Goal: Task Accomplishment & Management: Complete application form

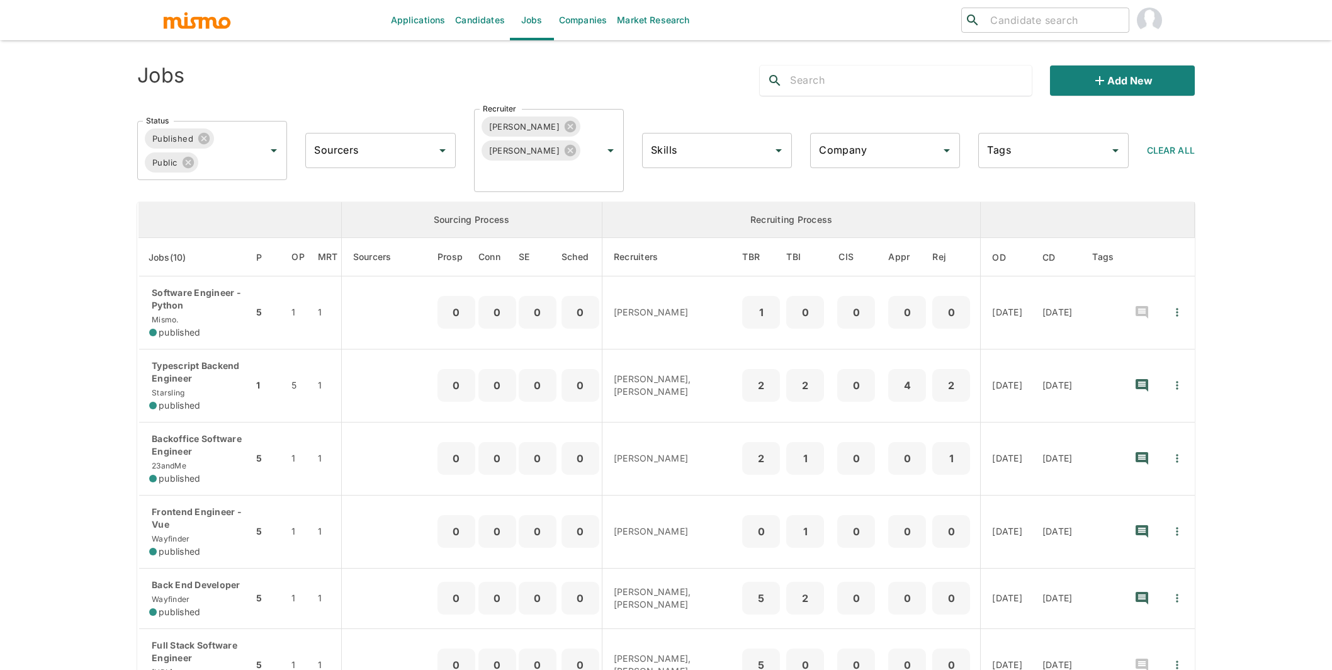
scroll to position [20, 0]
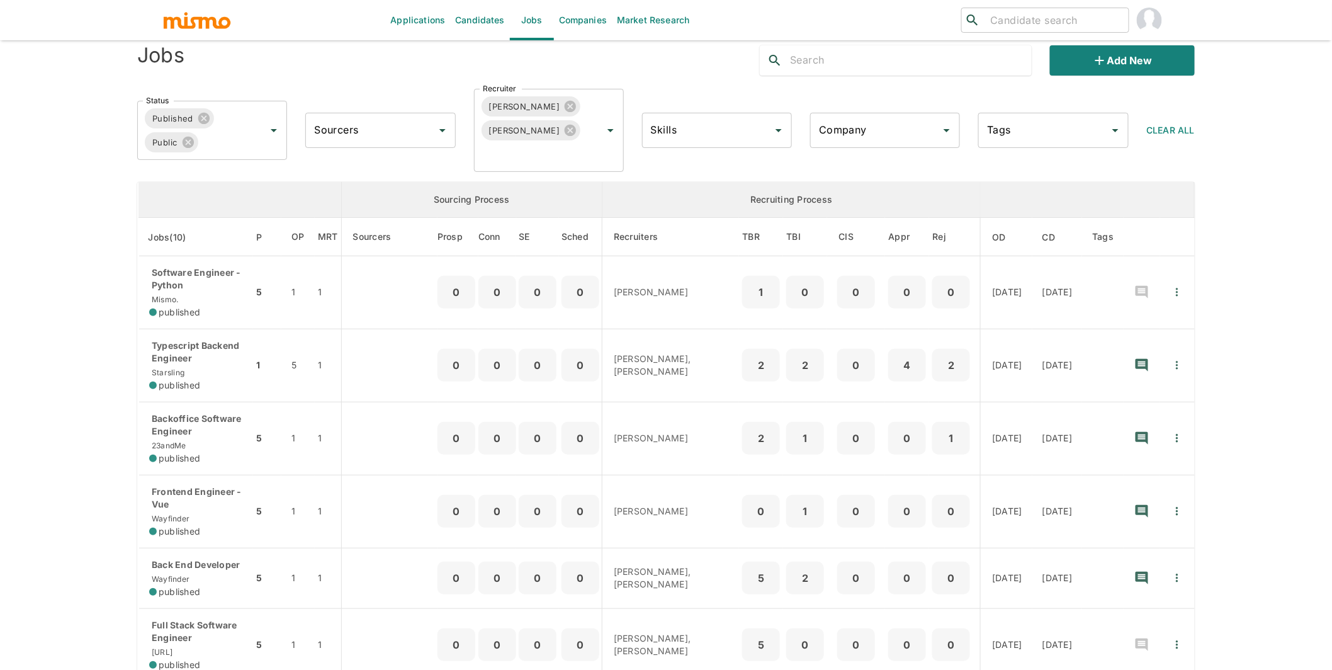
click at [486, 13] on link "Candidates" at bounding box center [480, 20] width 60 height 40
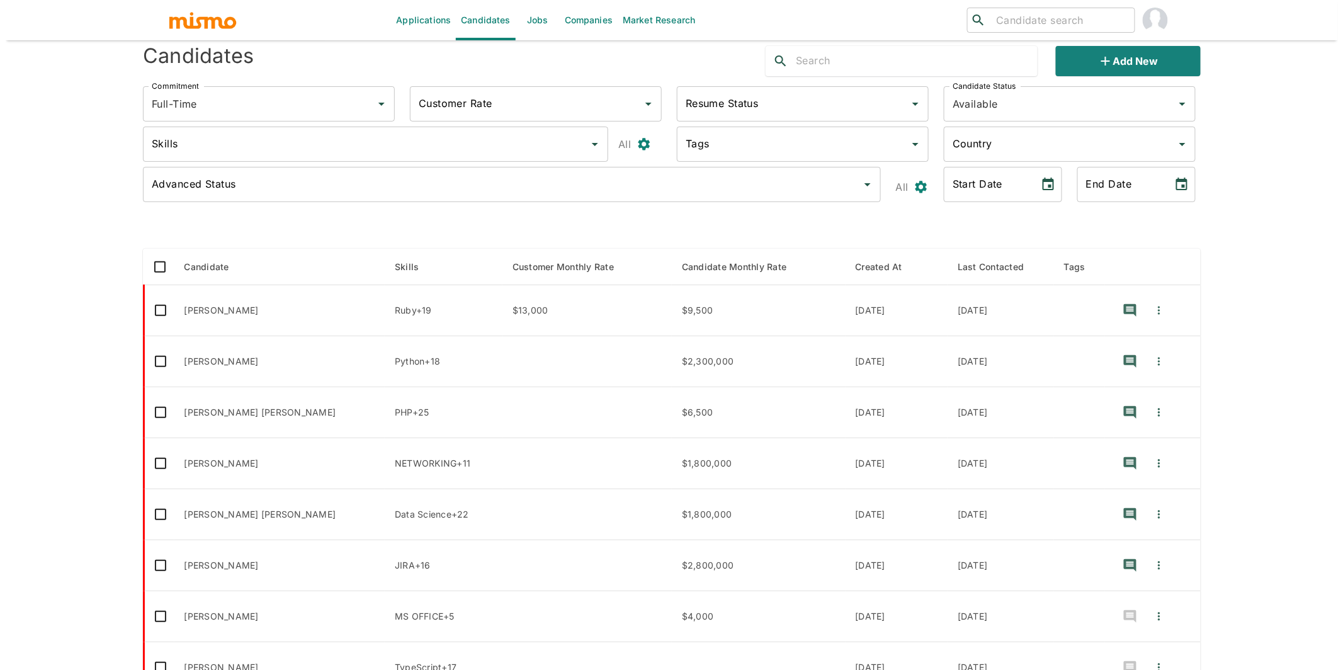
scroll to position [30, 0]
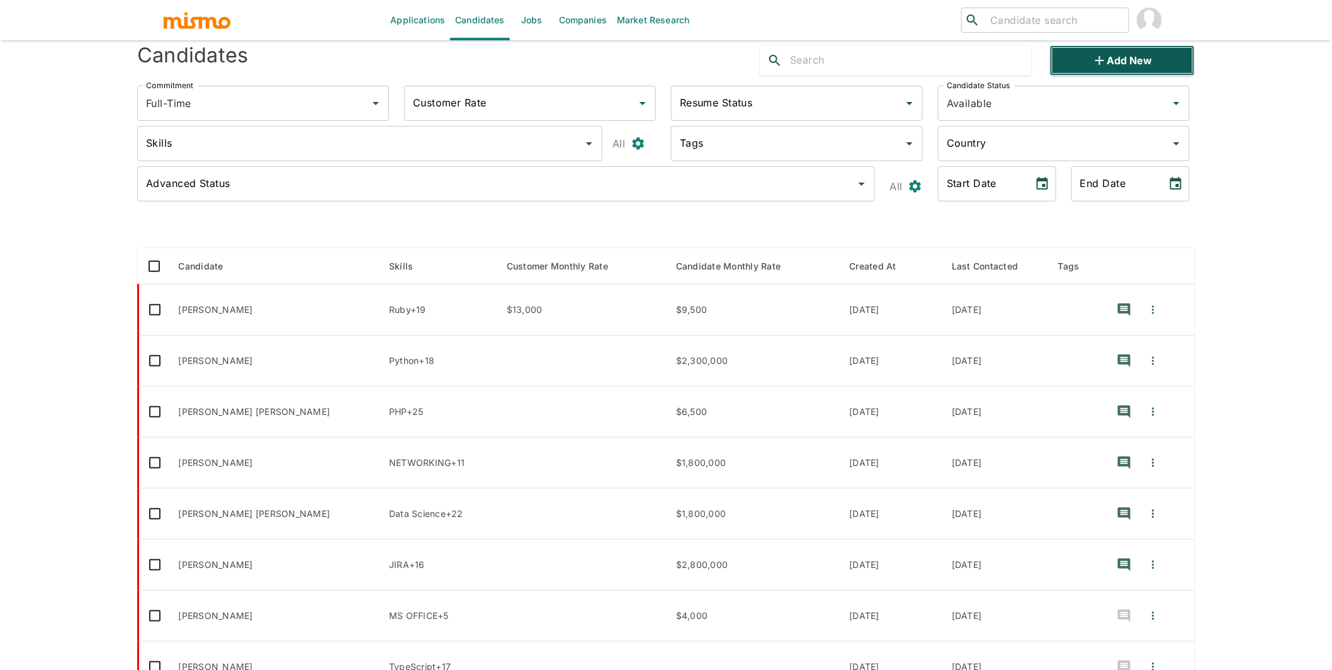
click at [1134, 62] on button "Add new" at bounding box center [1122, 60] width 145 height 30
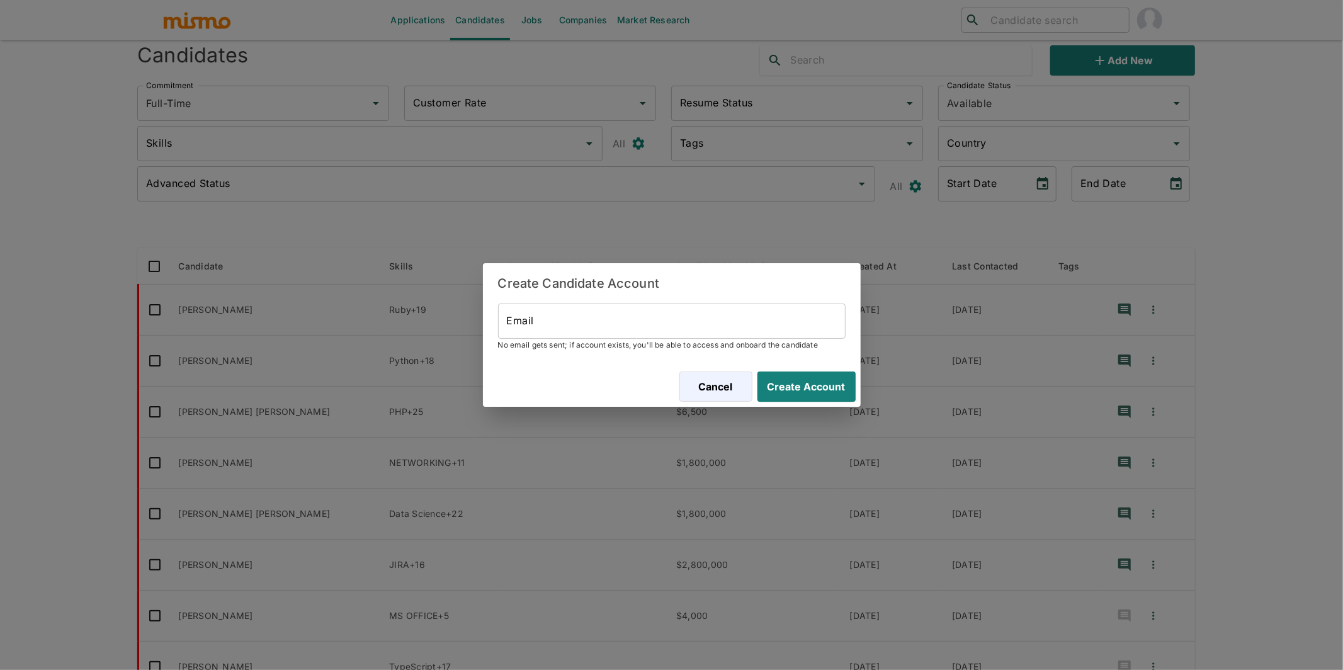
click at [662, 320] on input "Email" at bounding box center [671, 320] width 347 height 35
paste input "luizfelipeforcato@gmail.com"
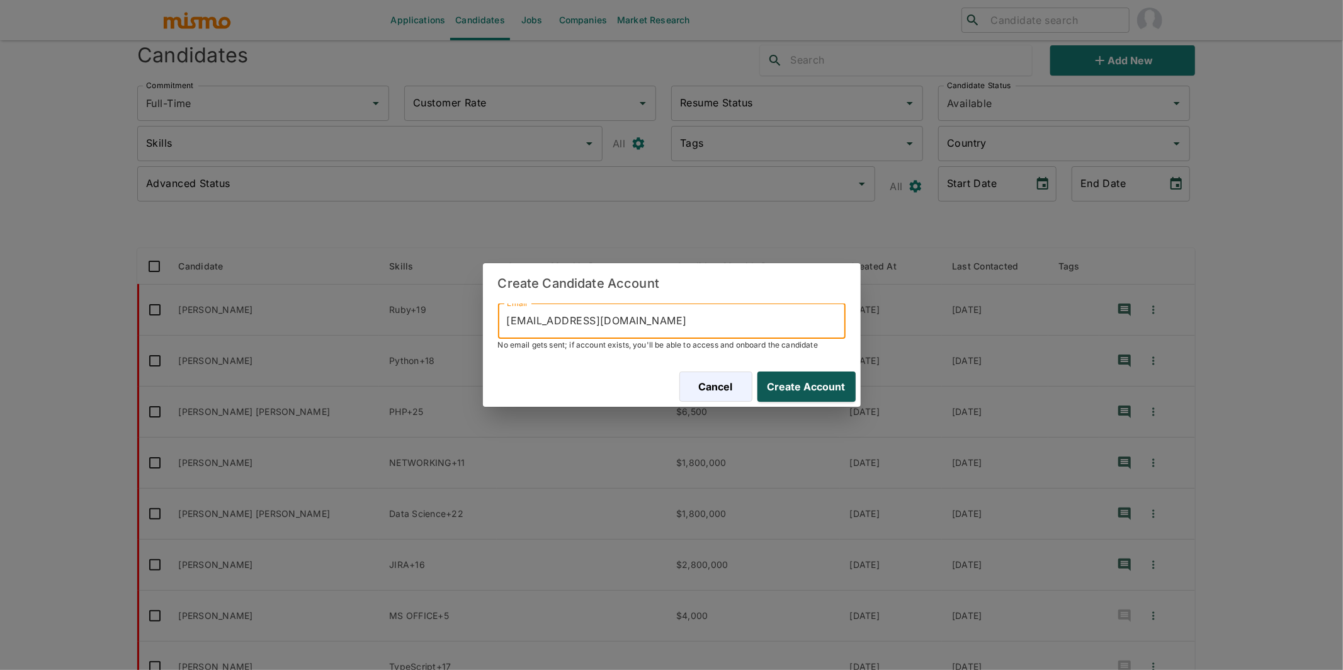
type input "luizfelipeforcato@gmail.com"
click at [793, 385] on button "Create Account" at bounding box center [803, 386] width 103 height 30
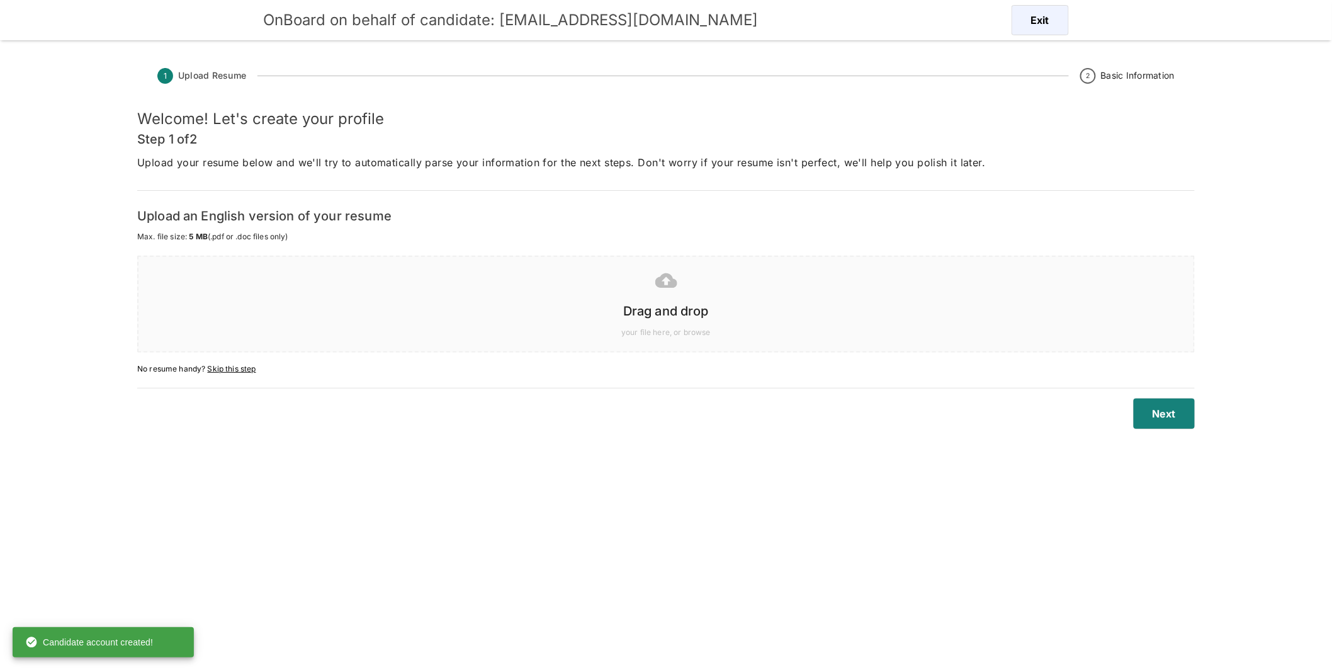
click at [673, 304] on h6 "Drag and drop" at bounding box center [666, 311] width 1030 height 20
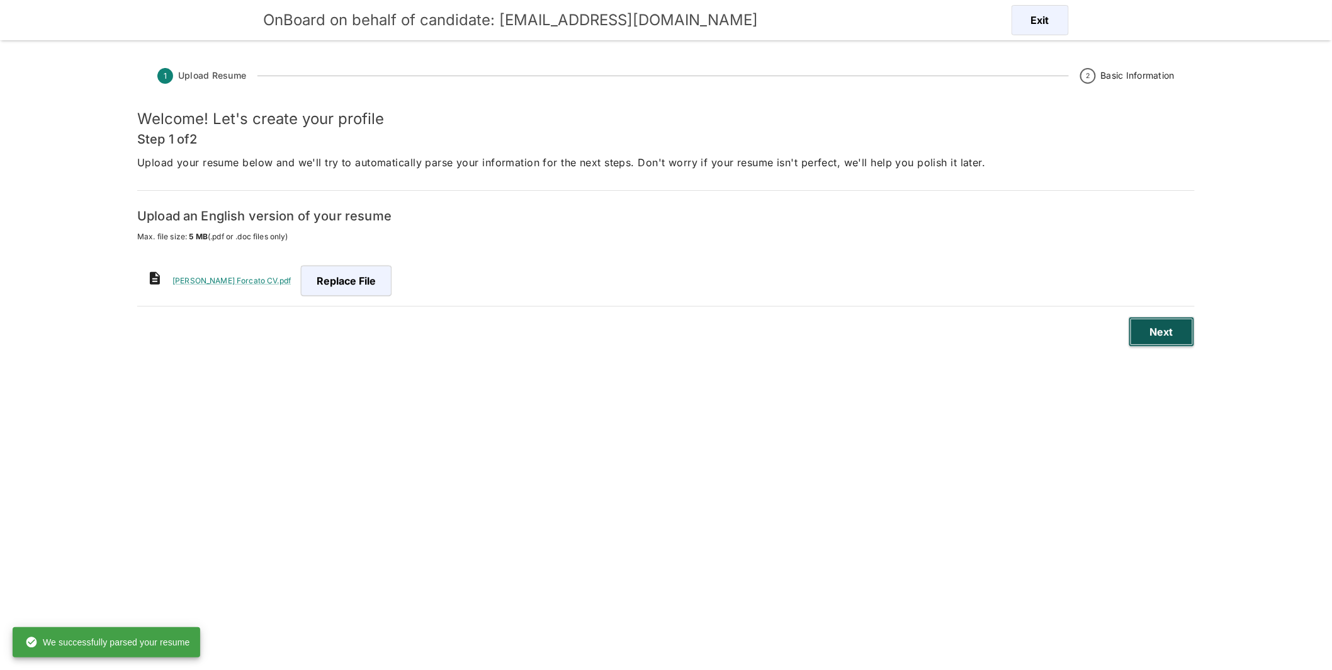
click at [1180, 339] on button "Next" at bounding box center [1162, 332] width 66 height 30
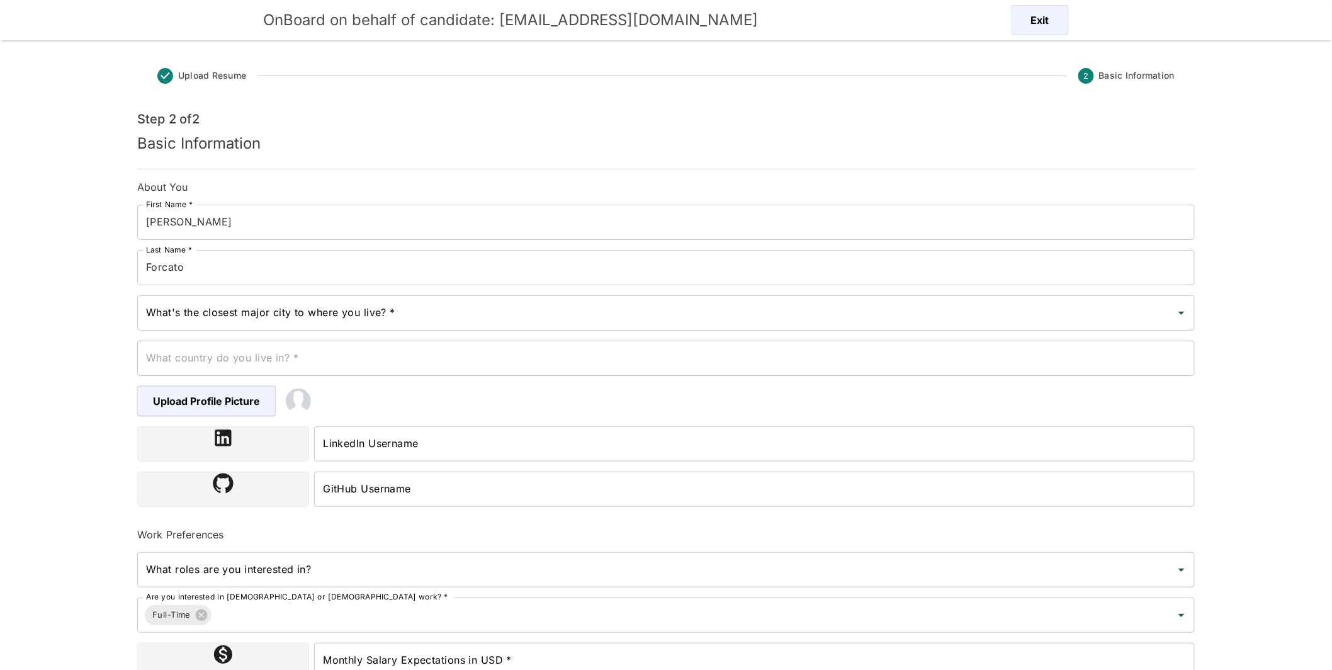
click at [262, 312] on input "What's the closest major city to where you live? *" at bounding box center [656, 313] width 1027 height 24
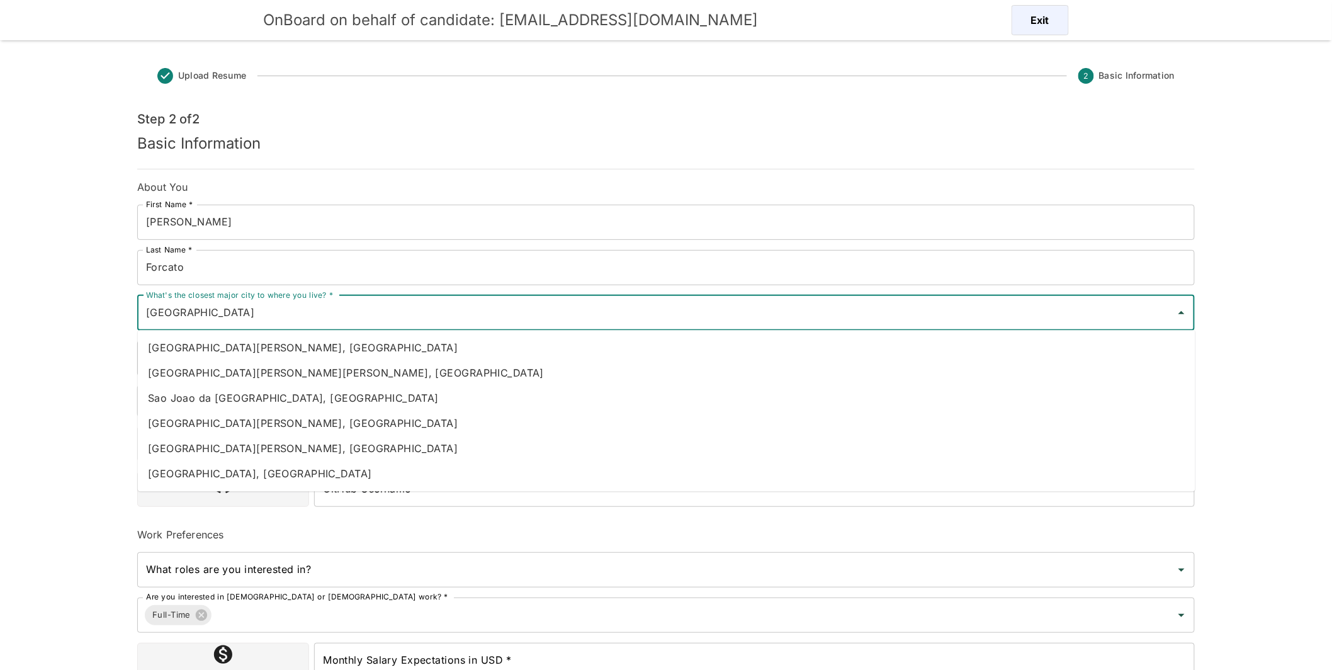
click at [233, 472] on li "Sao Paulo, Brazil" at bounding box center [666, 473] width 1057 height 25
type input "Sao Paulo, Brazil"
type input "Brazil"
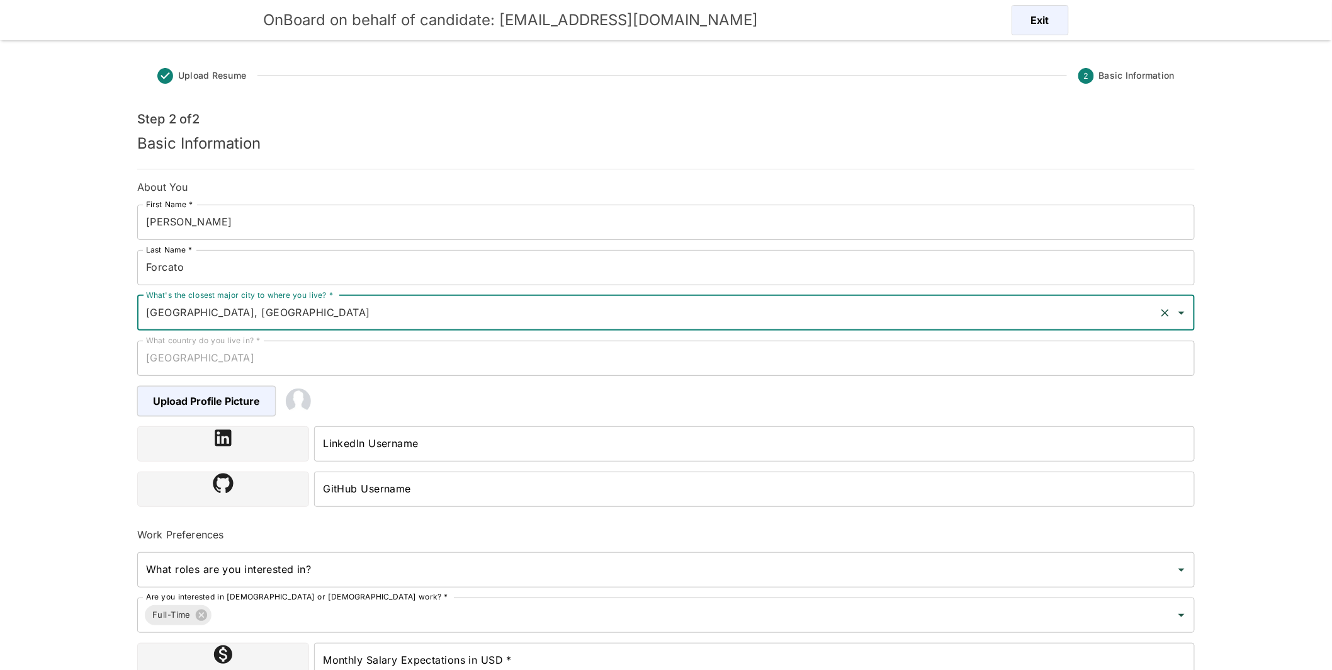
type input "Sao Paulo, Brazil"
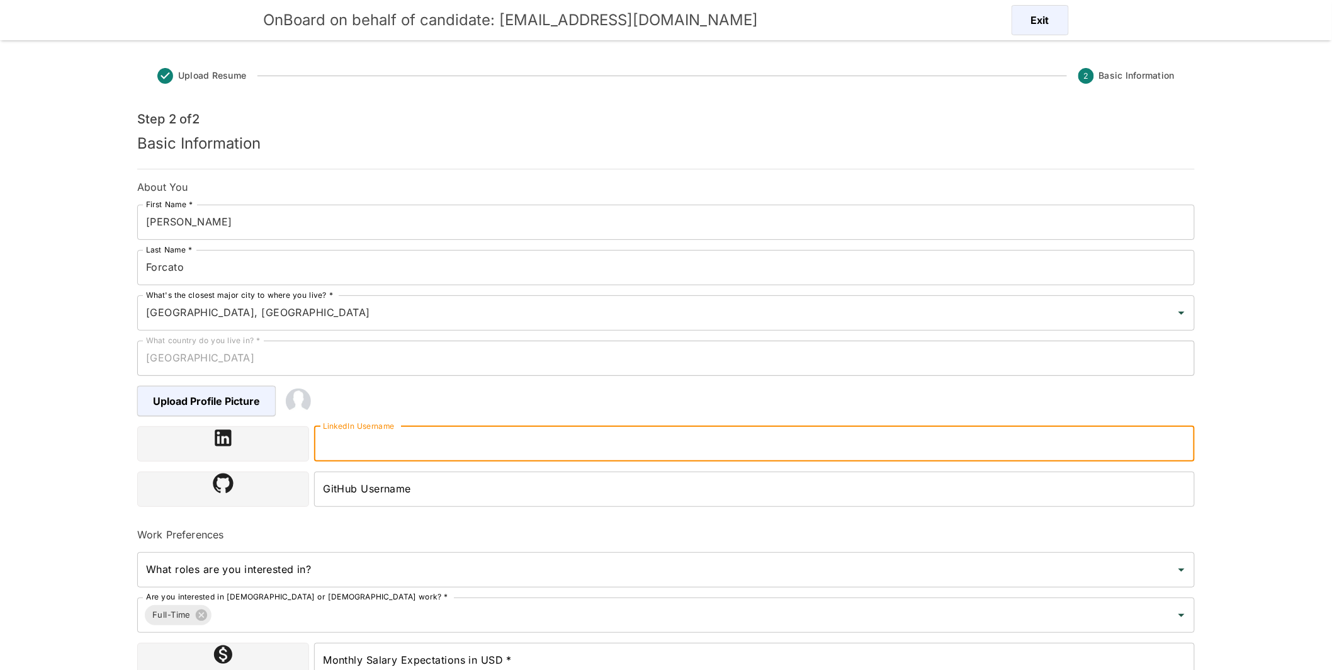
click at [482, 444] on input "LinkedIn Username" at bounding box center [754, 443] width 881 height 35
paste input "https://www.linkedin.com/in/luiz-felipe-forcato-b88144188/"
type input "https://www.linkedin.com/in/luiz-felipe-forcato-b88144188/"
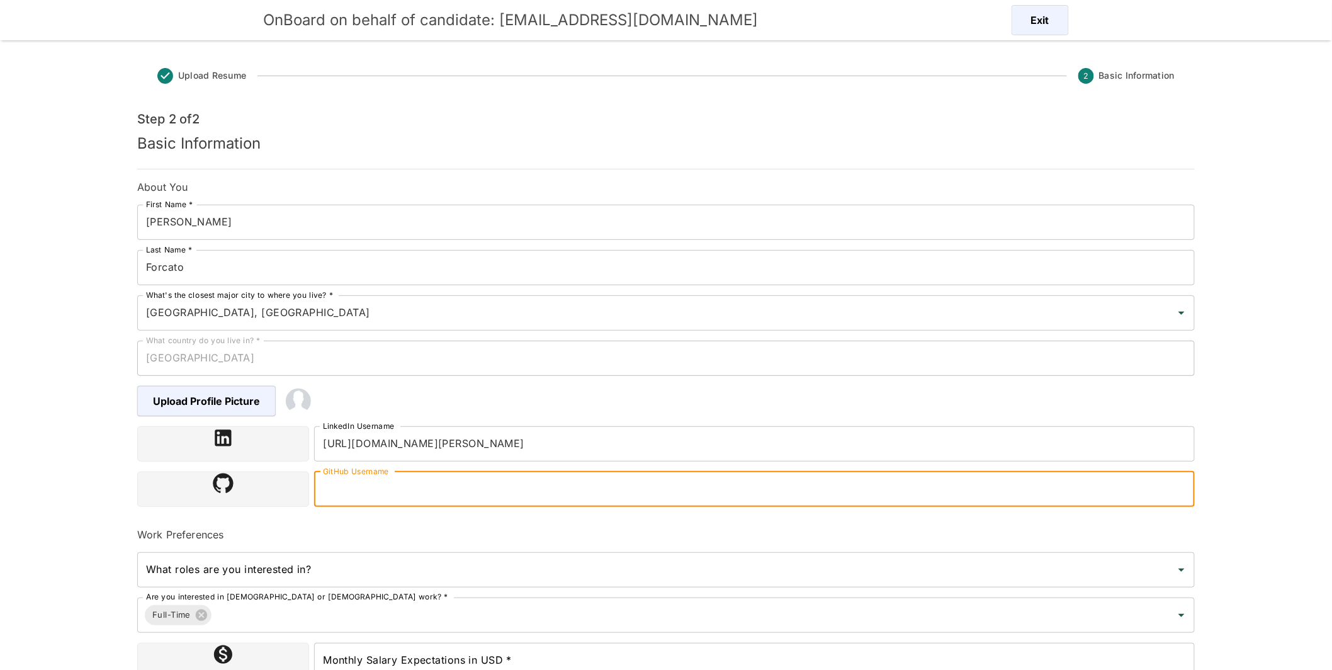
click at [471, 492] on input "GitHub Username" at bounding box center [754, 488] width 881 height 35
paste input "https://github.com/tortugaum"
type input "https://github.com/tortugaum"
click at [381, 570] on input "What roles are you interested in?" at bounding box center [656, 570] width 1027 height 24
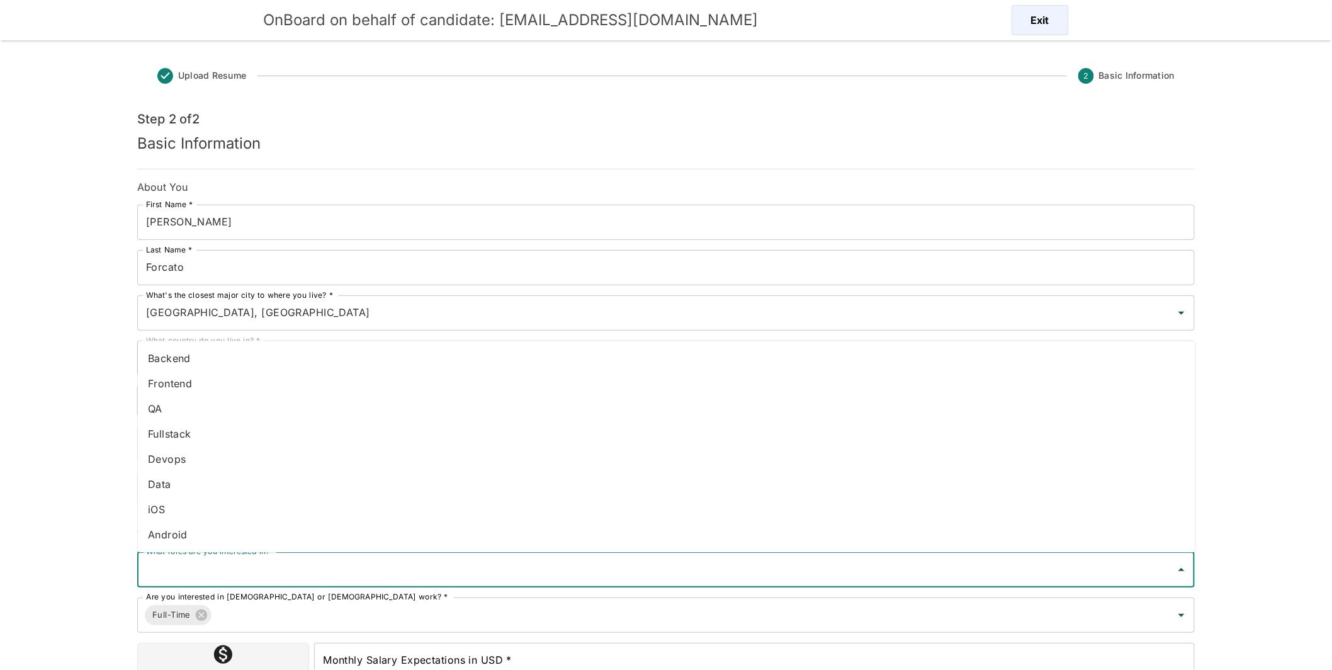
click at [200, 433] on li "Fullstack" at bounding box center [666, 433] width 1057 height 25
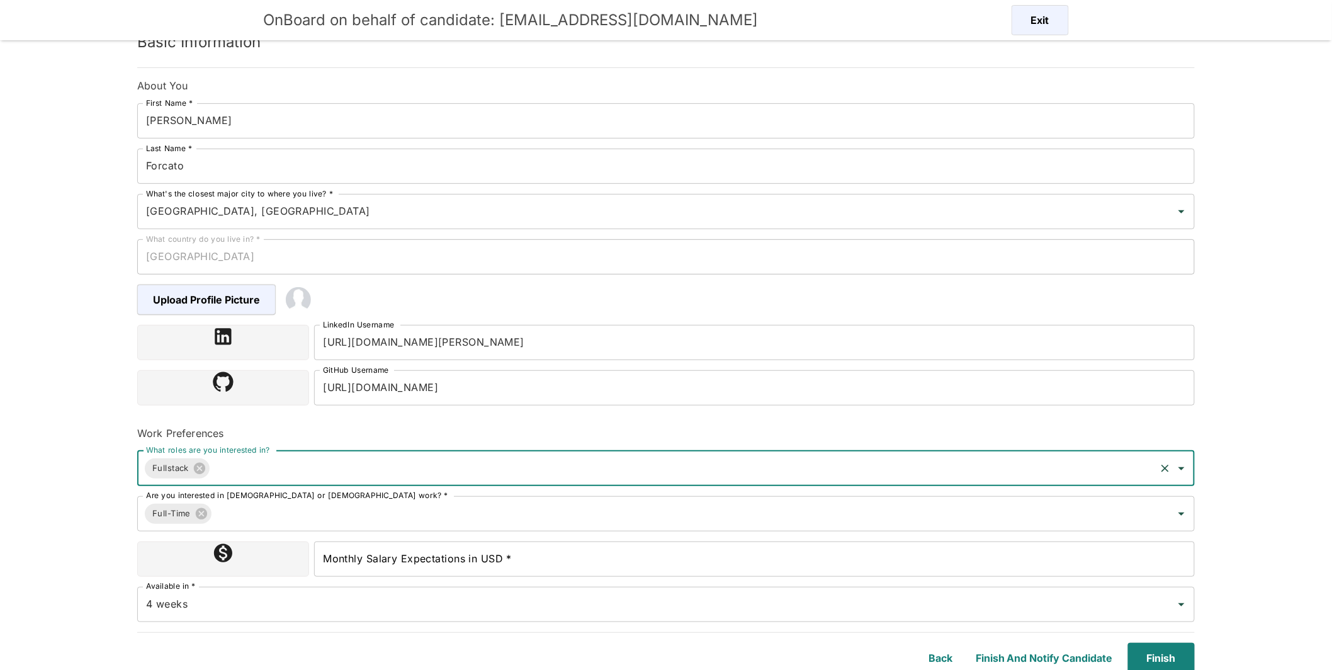
scroll to position [104, 0]
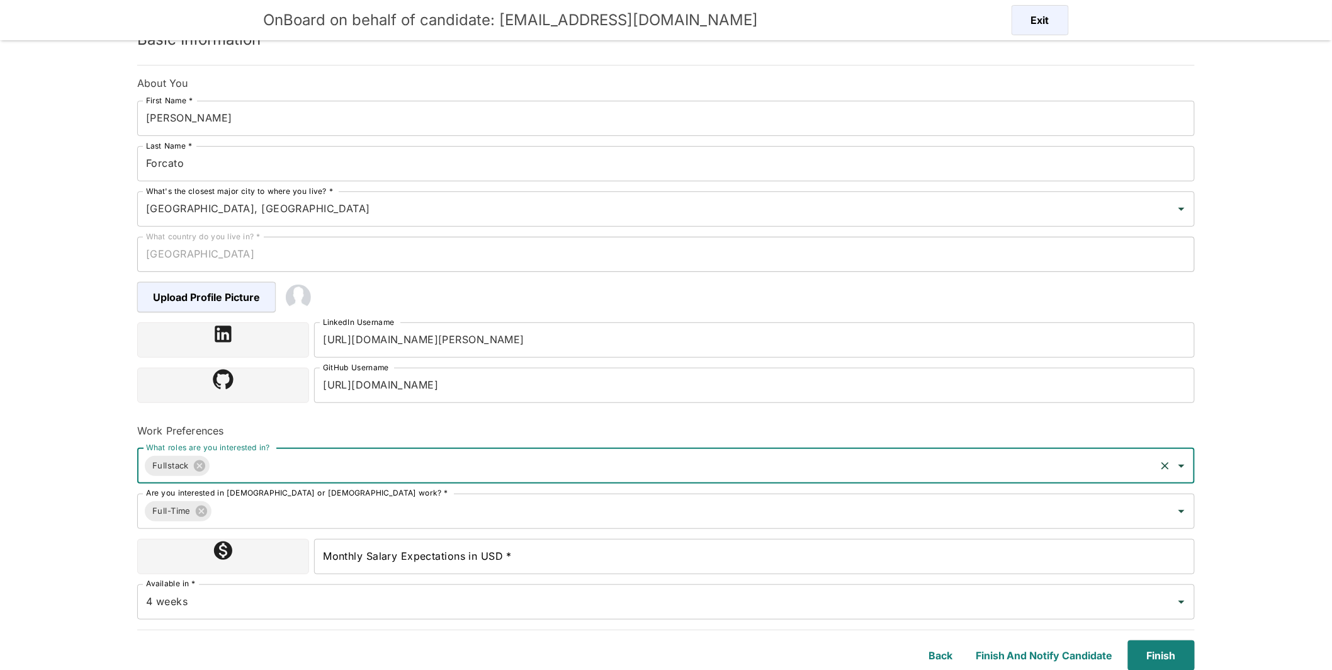
click at [425, 560] on input "Monthly Salary Expectations in USD *" at bounding box center [754, 556] width 881 height 35
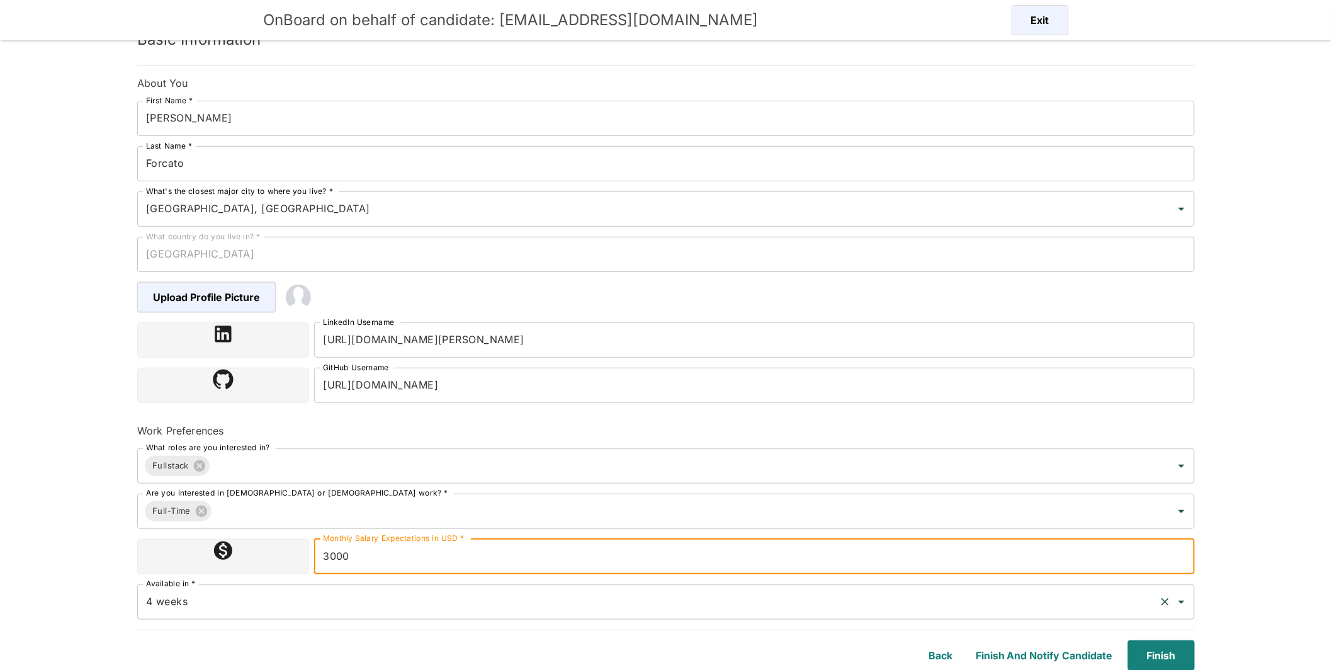
type input "3000"
click at [283, 602] on input "4 weeks" at bounding box center [648, 602] width 1011 height 24
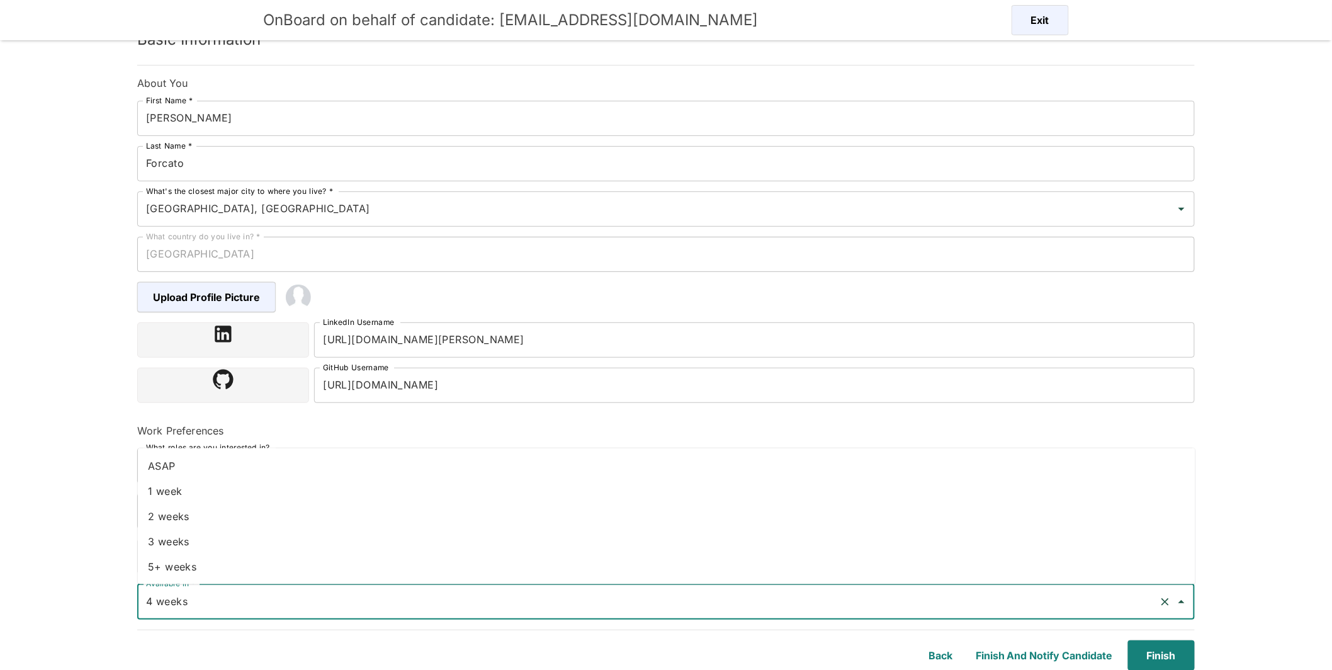
click at [177, 465] on li "ASAP" at bounding box center [666, 465] width 1057 height 25
type input "ASAP"
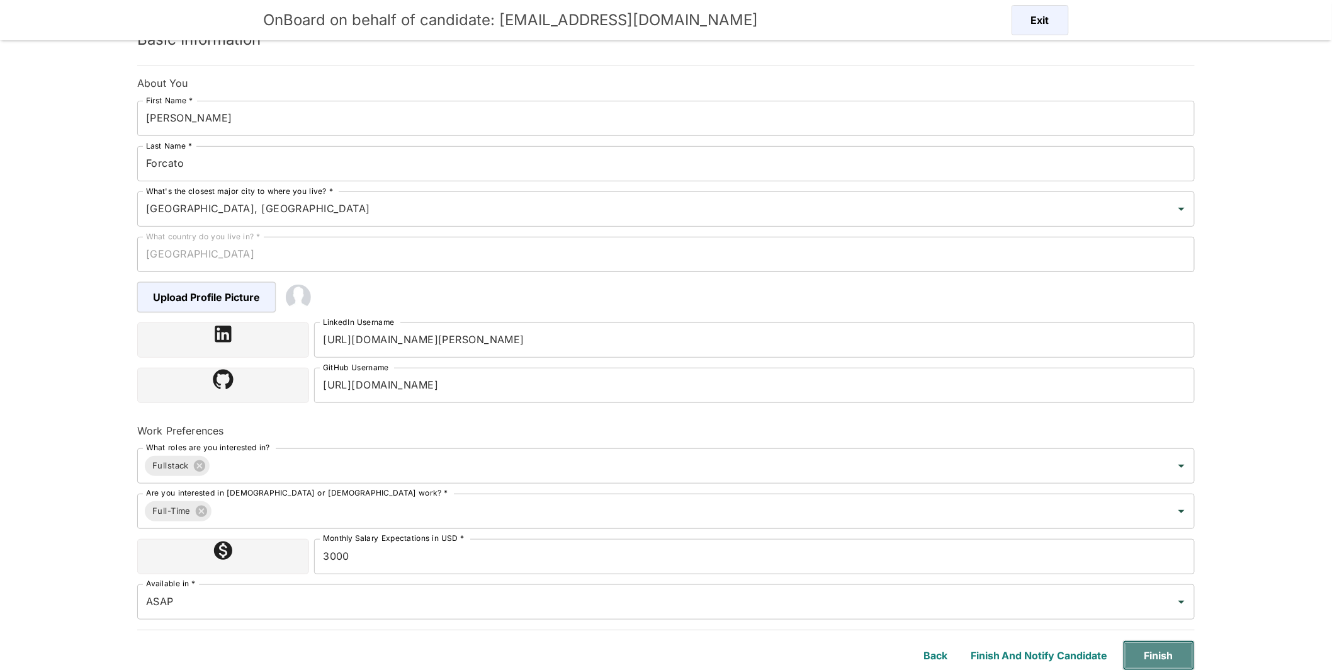
click at [1159, 662] on button "Finish" at bounding box center [1159, 655] width 72 height 30
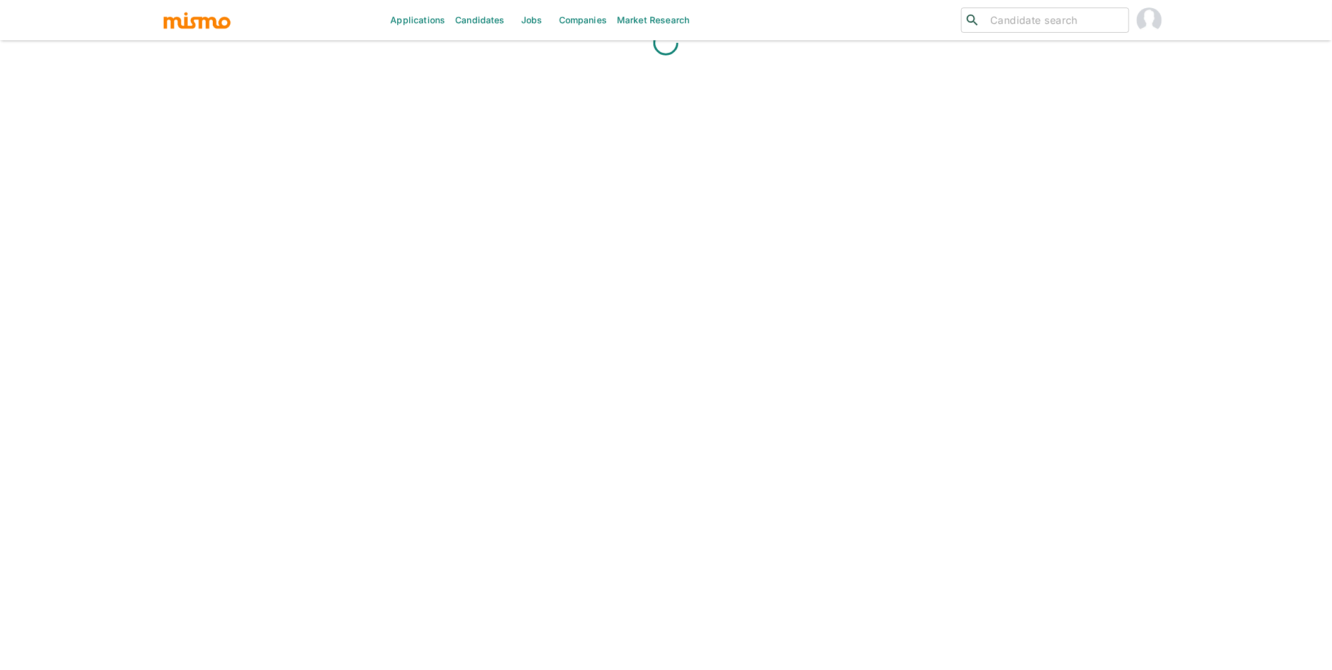
scroll to position [30, 0]
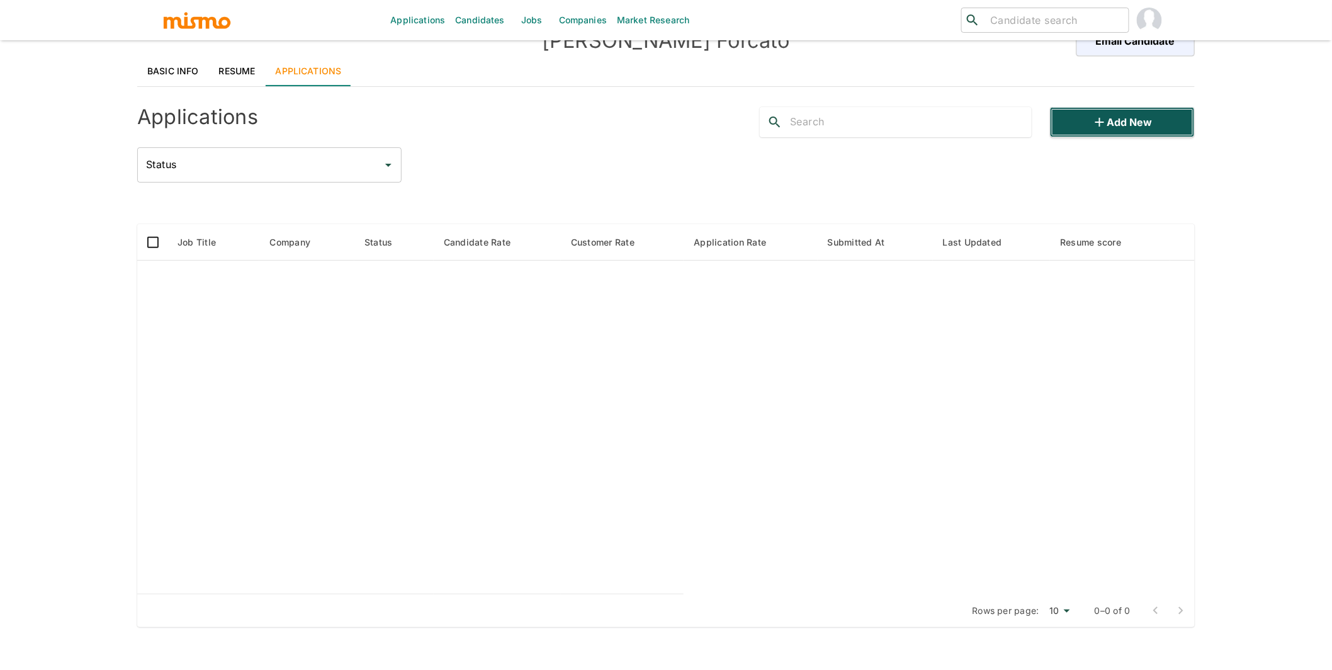
click at [1077, 110] on button "Add new" at bounding box center [1122, 122] width 145 height 30
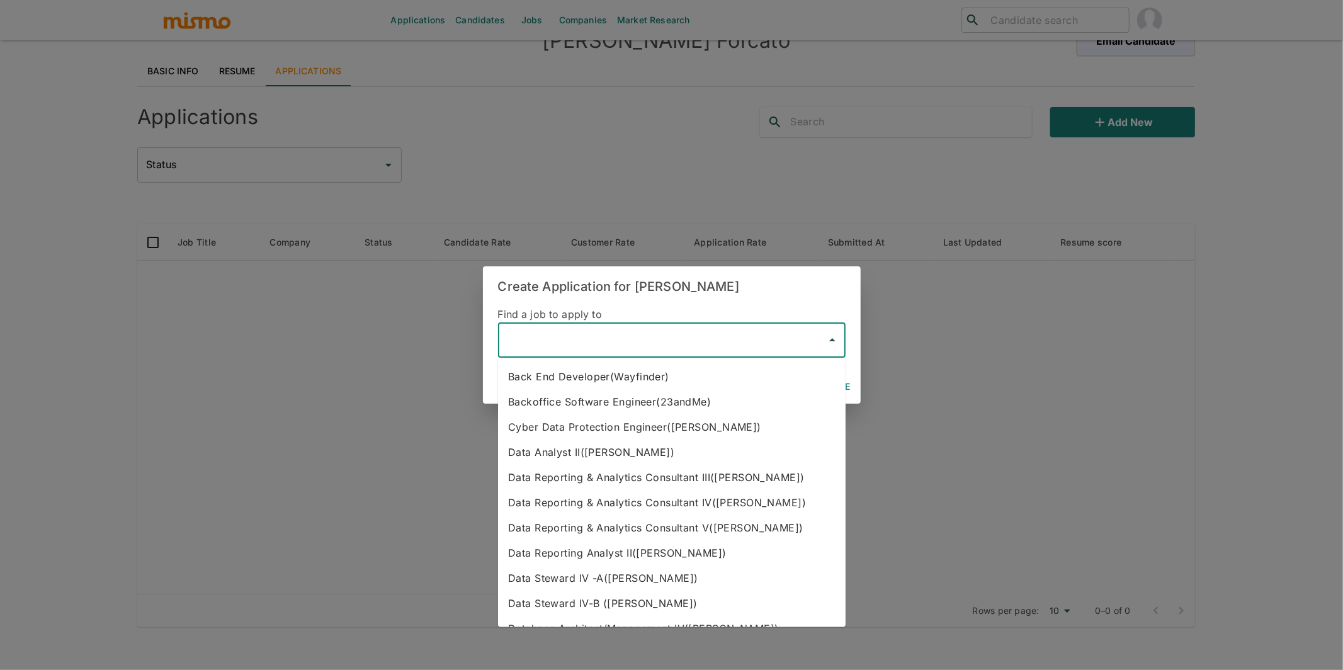
click at [598, 351] on input "text" at bounding box center [662, 340] width 317 height 24
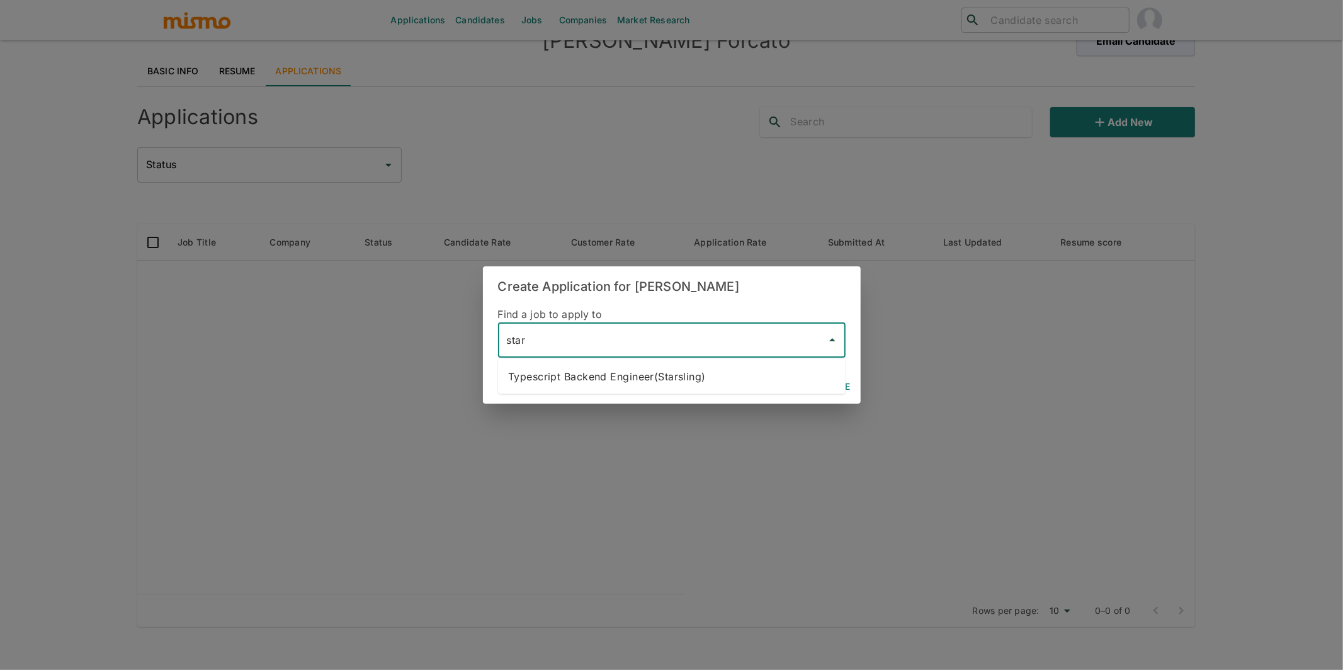
click at [658, 373] on li "Typescript Backend Engineer(Starsling)" at bounding box center [671, 376] width 347 height 25
type input "Typescript Backend Engineer(Starsling)"
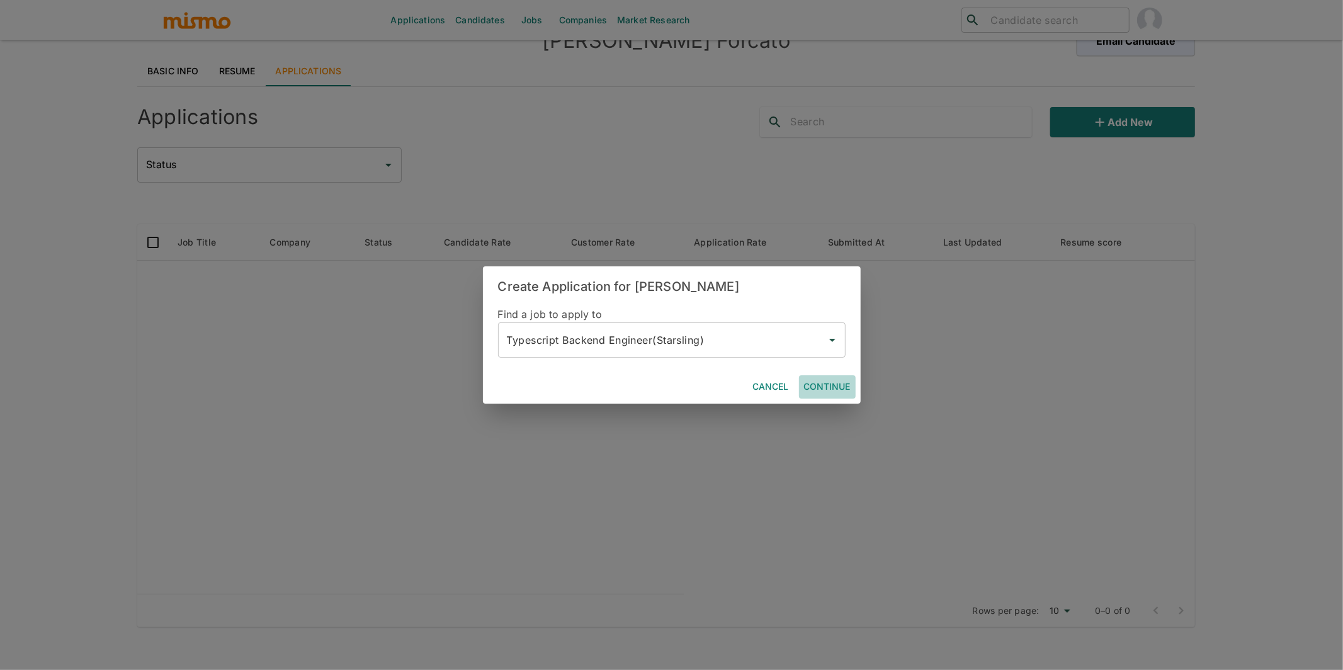
click at [804, 382] on button "Continue" at bounding box center [827, 386] width 57 height 23
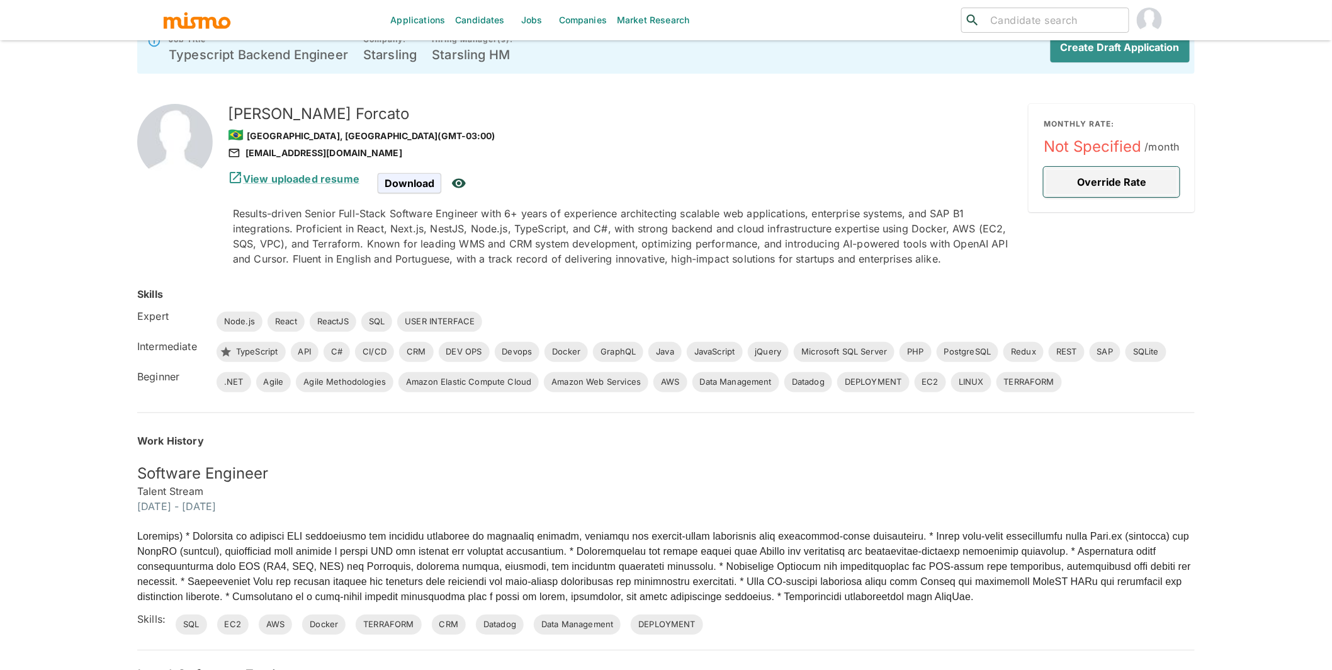
click at [1103, 174] on button "Override Rate" at bounding box center [1112, 182] width 136 height 30
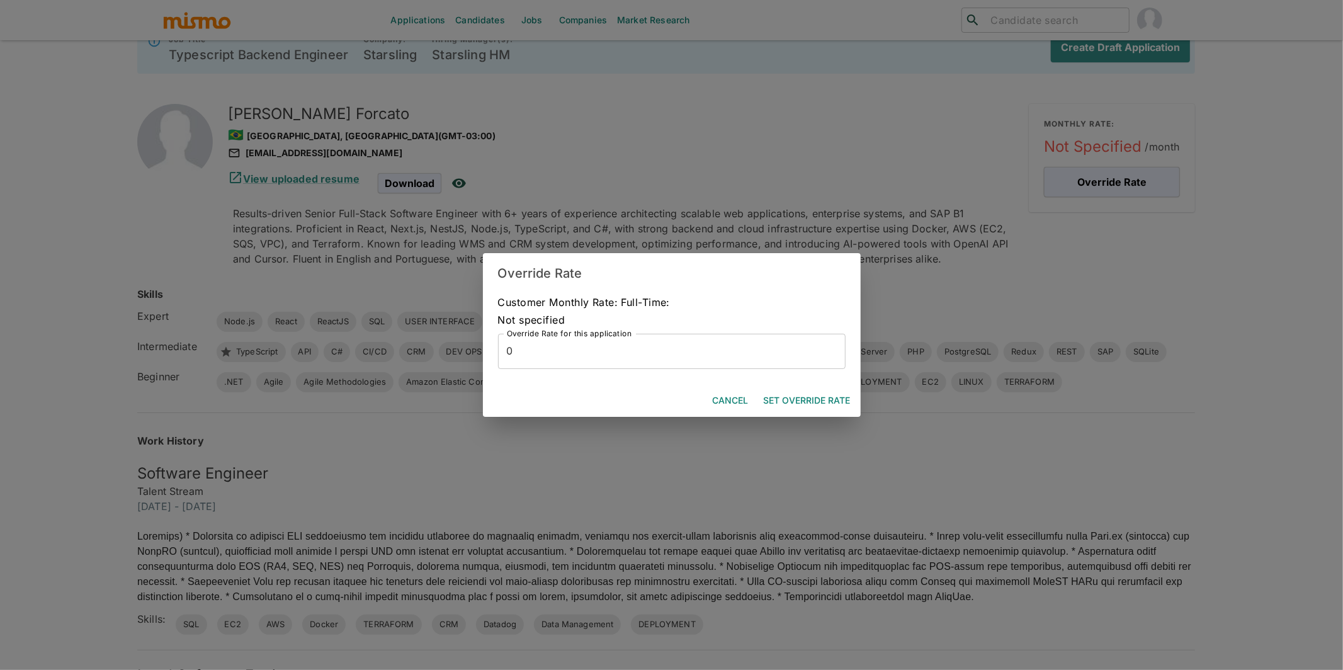
click at [577, 351] on input "0" at bounding box center [671, 351] width 347 height 35
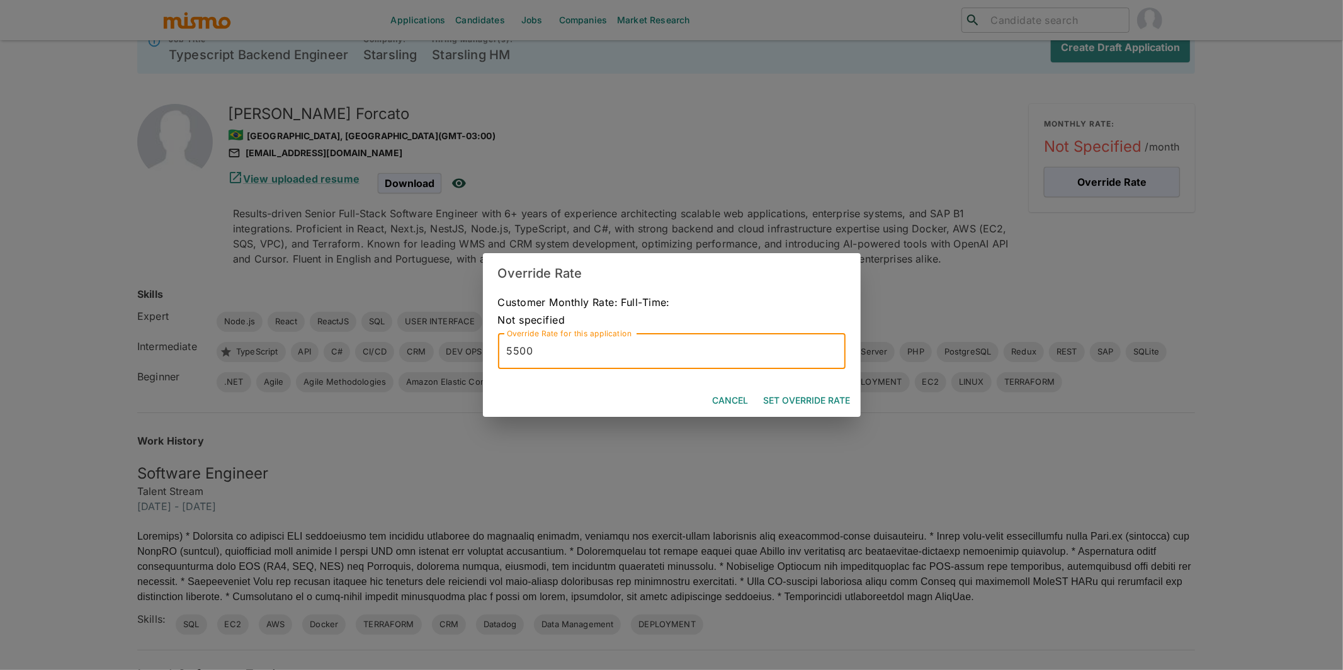
type input "5500"
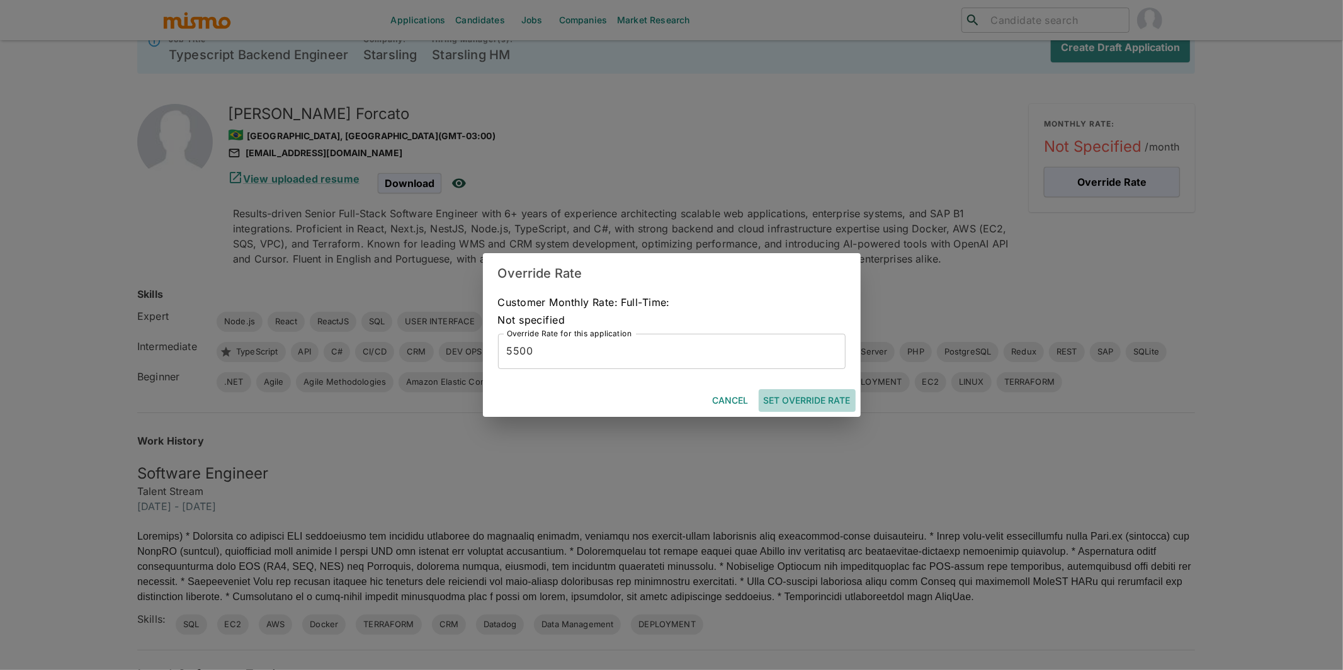
click at [814, 395] on button "Set Override Rate" at bounding box center [806, 400] width 97 height 23
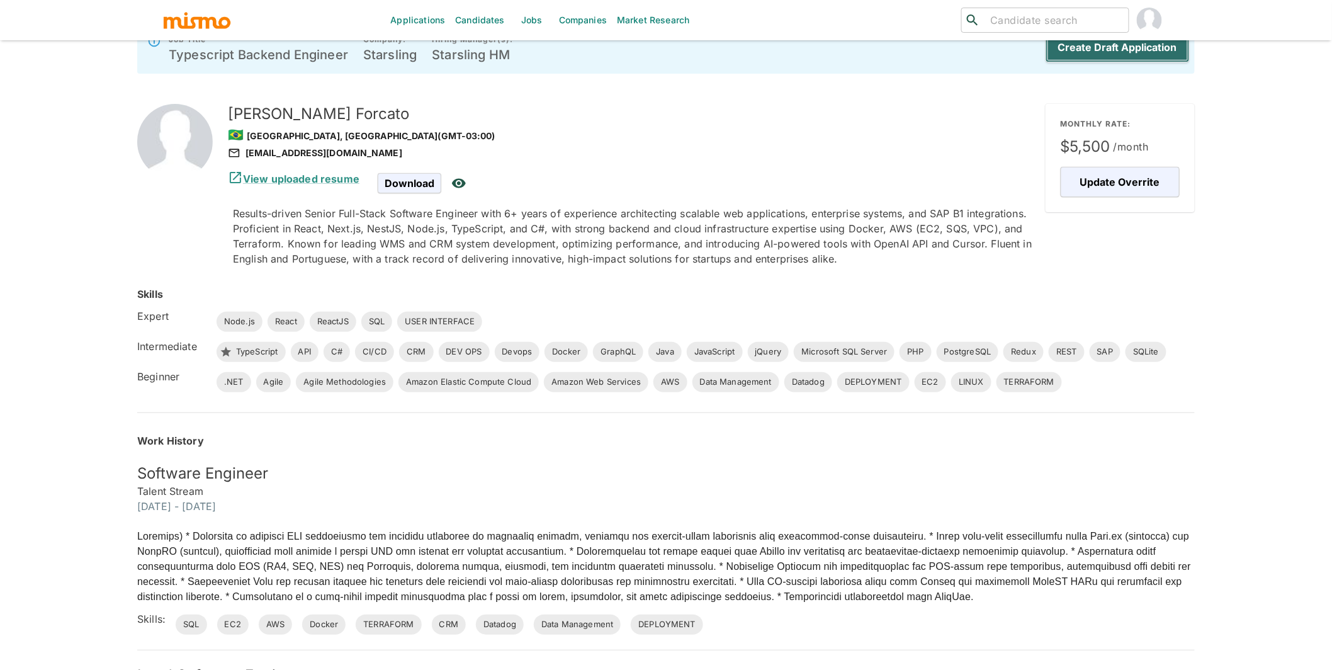
click at [1166, 52] on button "Create Draft Application" at bounding box center [1117, 47] width 144 height 30
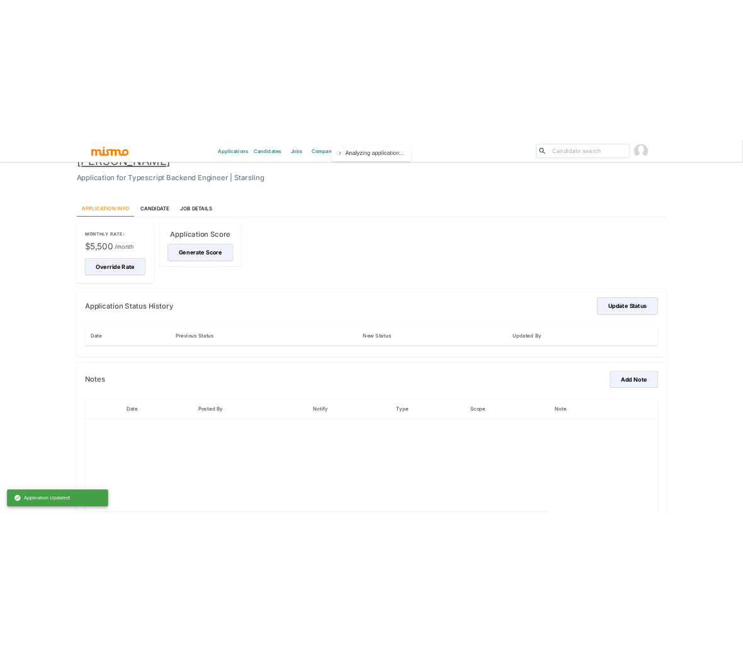
scroll to position [4, 0]
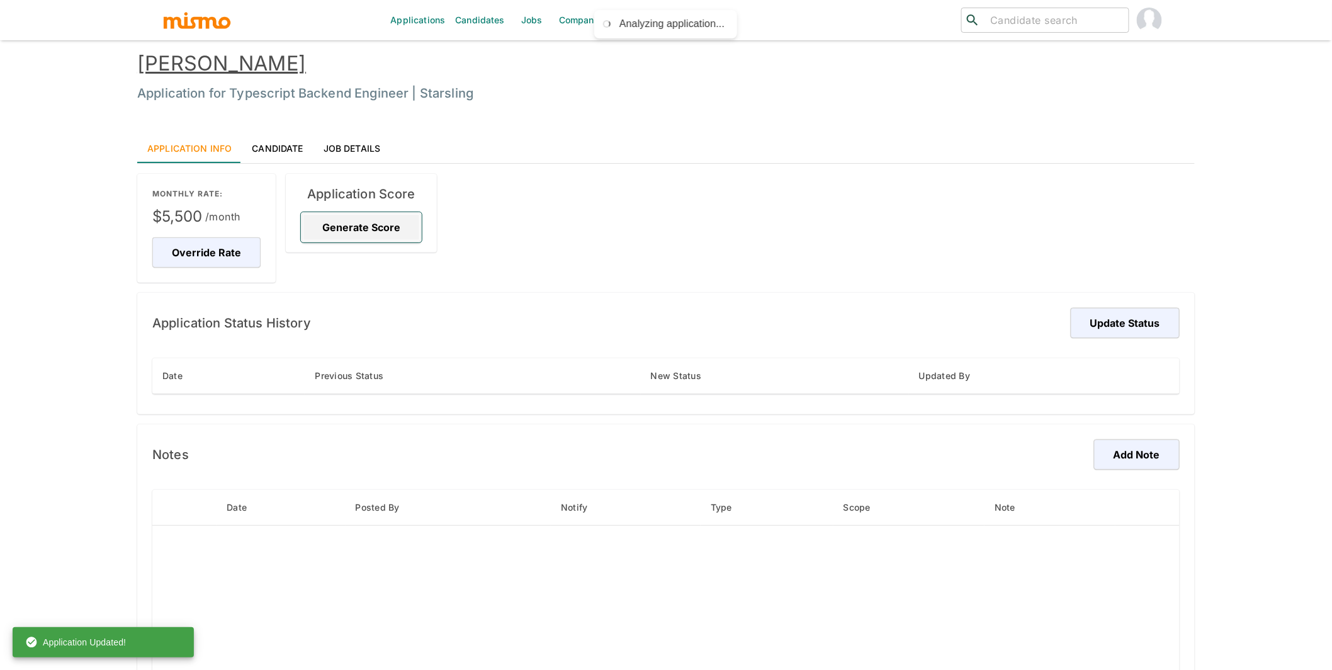
click at [366, 225] on button "Generate Score" at bounding box center [361, 227] width 121 height 30
click at [219, 64] on link "[PERSON_NAME]" at bounding box center [221, 63] width 169 height 25
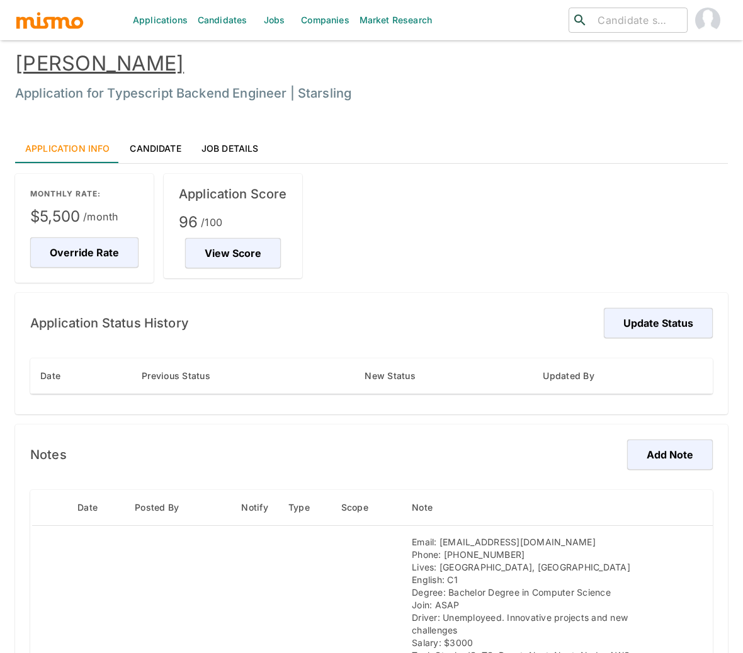
click at [268, 16] on link "Jobs" at bounding box center [274, 20] width 44 height 40
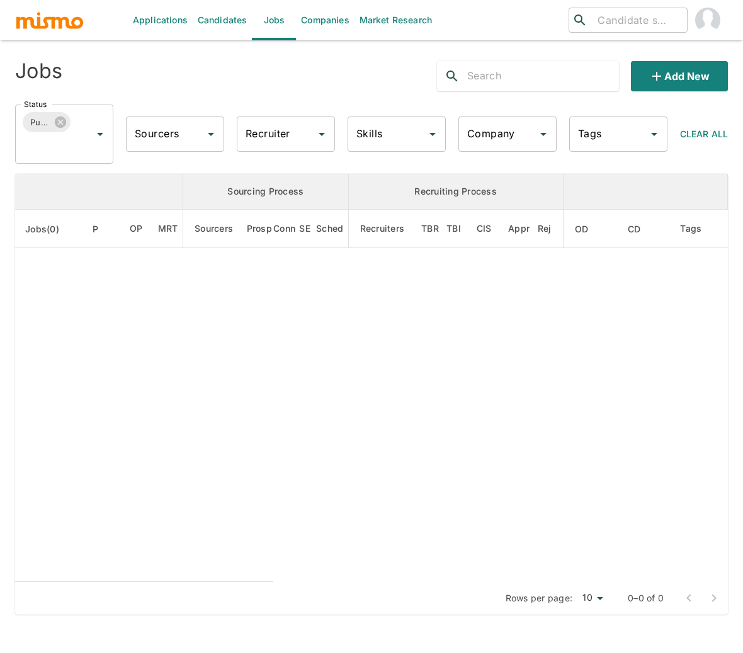
scroll to position [30, 0]
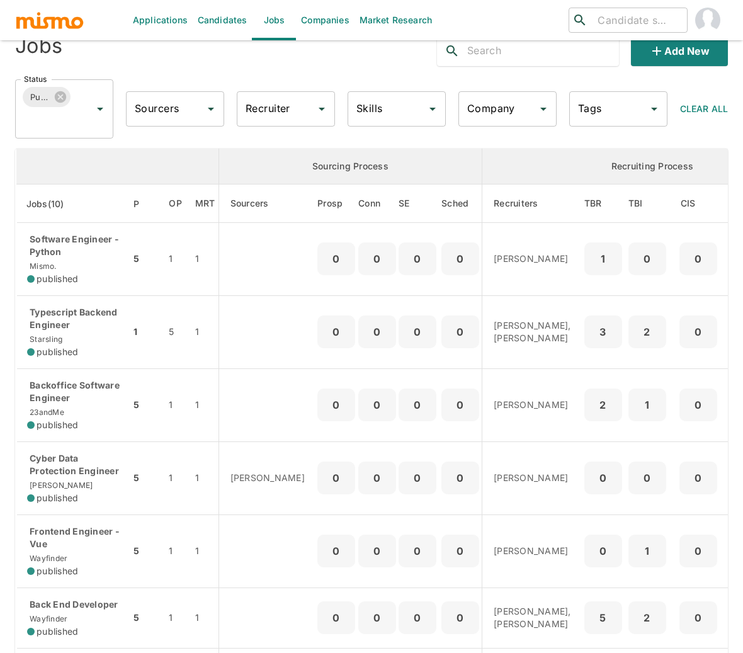
click at [520, 113] on input "Company" at bounding box center [498, 109] width 68 height 24
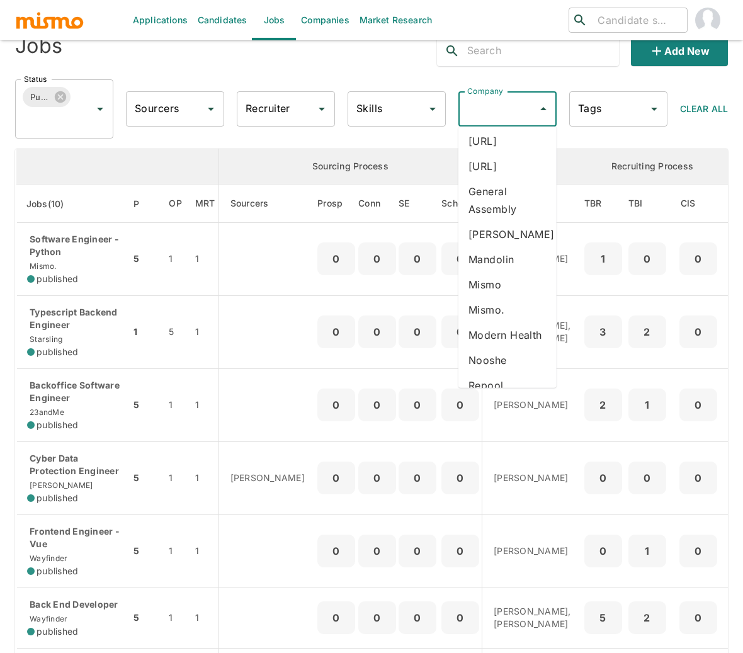
scroll to position [279, 0]
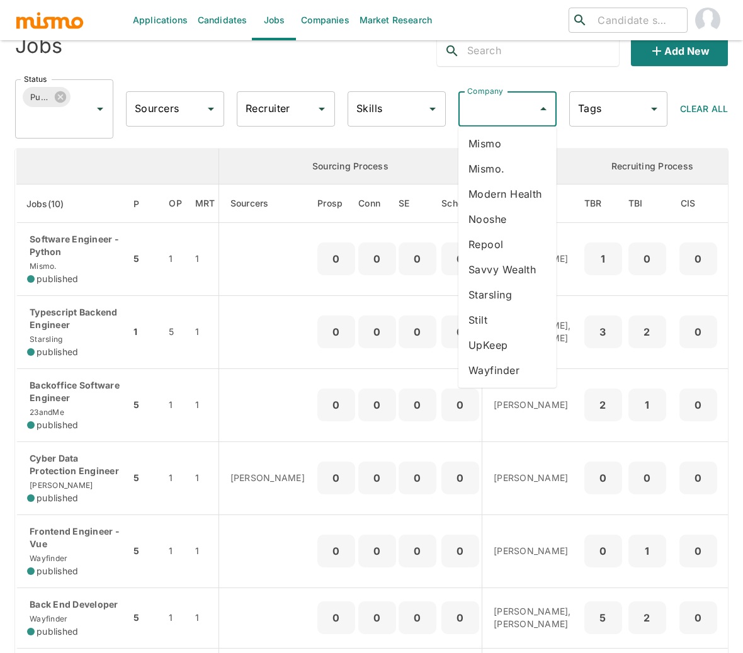
click at [499, 300] on li "Starsling" at bounding box center [507, 294] width 98 height 25
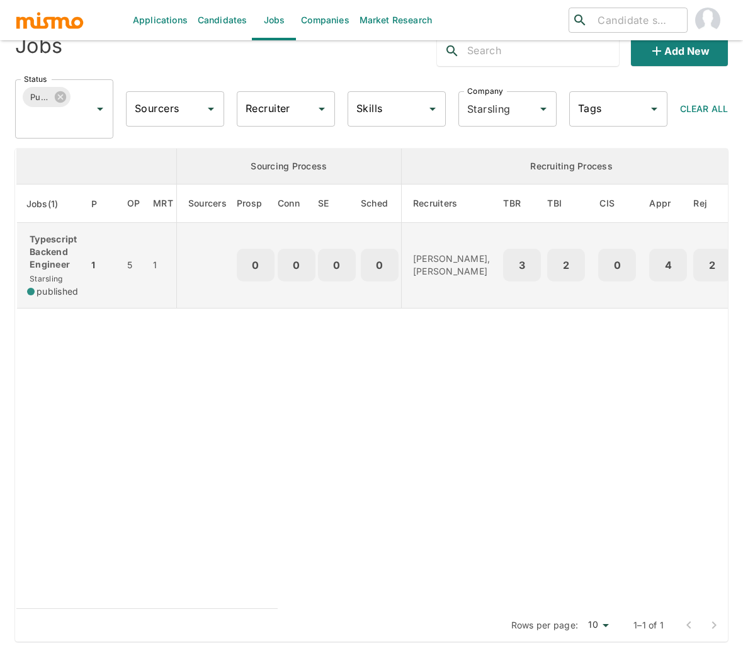
click at [59, 249] on p "Typescript Backend Engineer" at bounding box center [52, 252] width 51 height 38
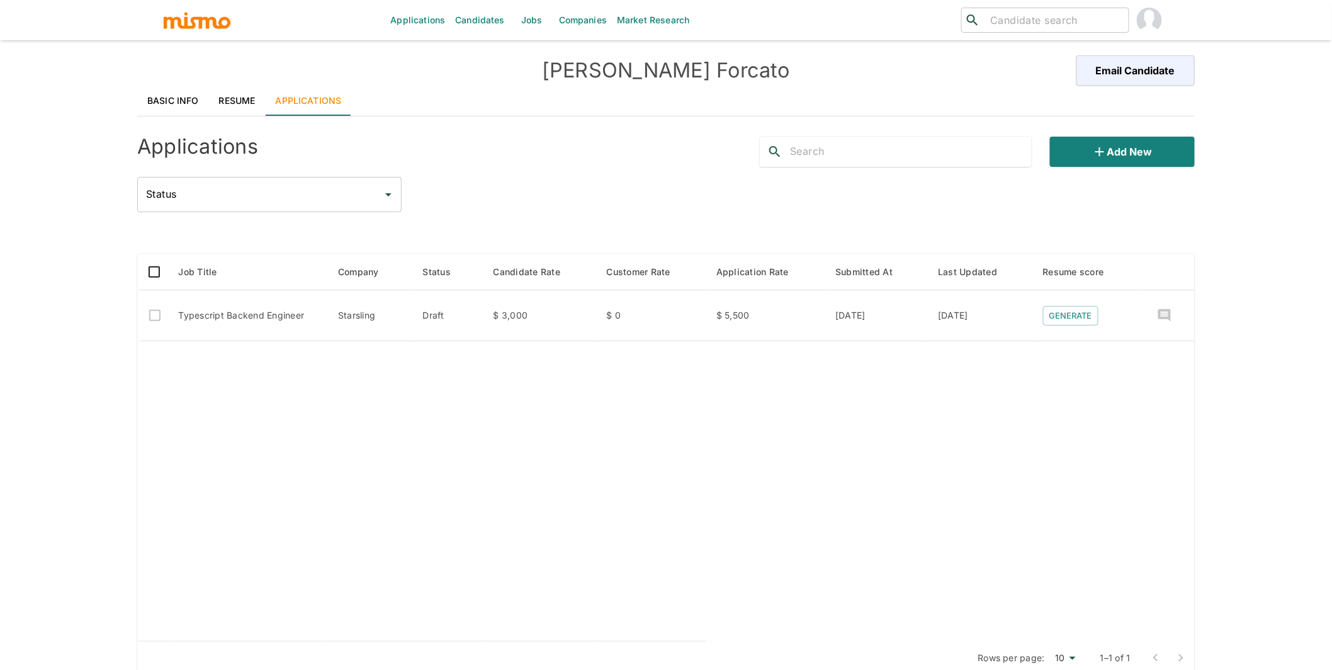
click at [225, 103] on link "Resume" at bounding box center [237, 101] width 57 height 30
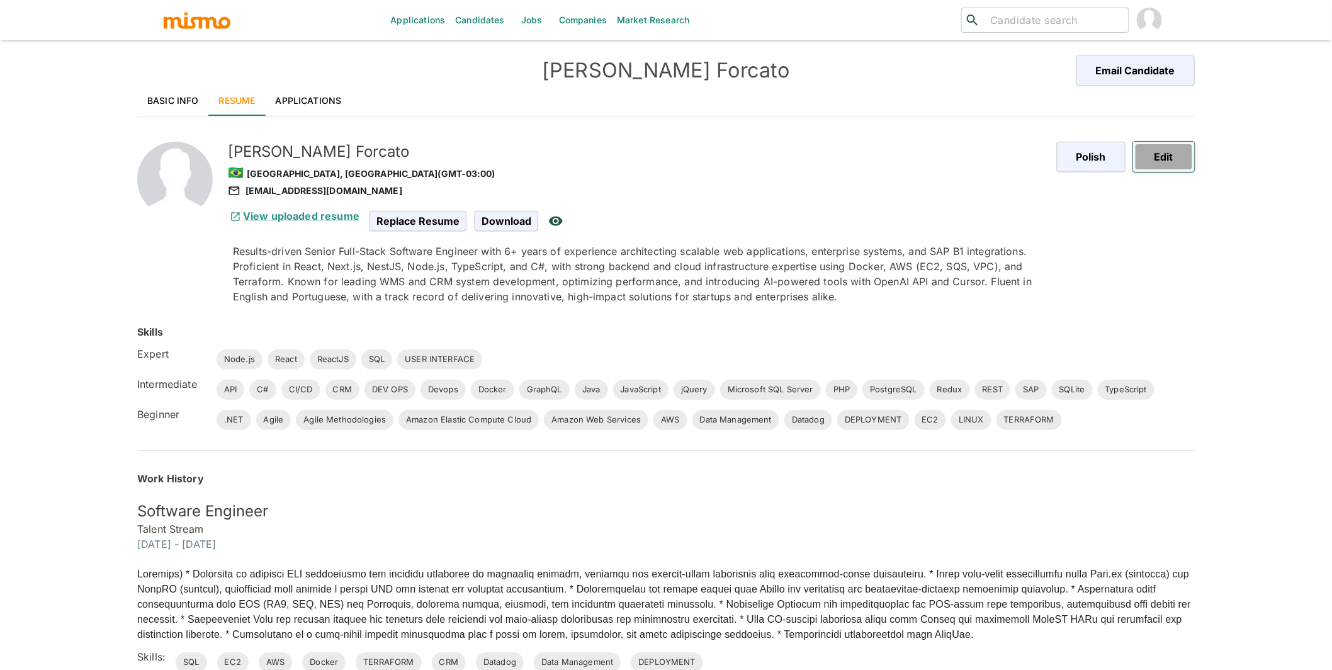
click at [1181, 165] on button "Edit" at bounding box center [1164, 157] width 62 height 30
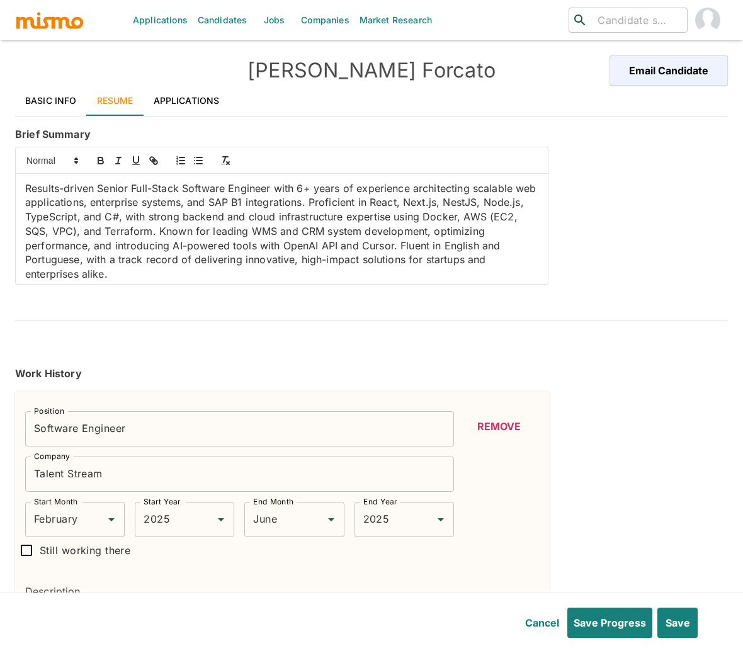
click at [156, 279] on p "Results-driven Senior Full-Stack Software Engineer with 6+ years of experience …" at bounding box center [281, 231] width 513 height 100
drag, startPoint x: 337, startPoint y: 248, endPoint x: 309, endPoint y: 189, distance: 65.3
click at [391, 247] on p "Results-driven Senior Full-Stack Software Engineer with 6+ years of experience …" at bounding box center [281, 231] width 513 height 100
click at [103, 160] on icon "button" at bounding box center [100, 160] width 11 height 11
click at [431, 246] on p "Results-driven Senior Full-Stack Software Engineer with 6+ years of experience …" at bounding box center [281, 231] width 513 height 100
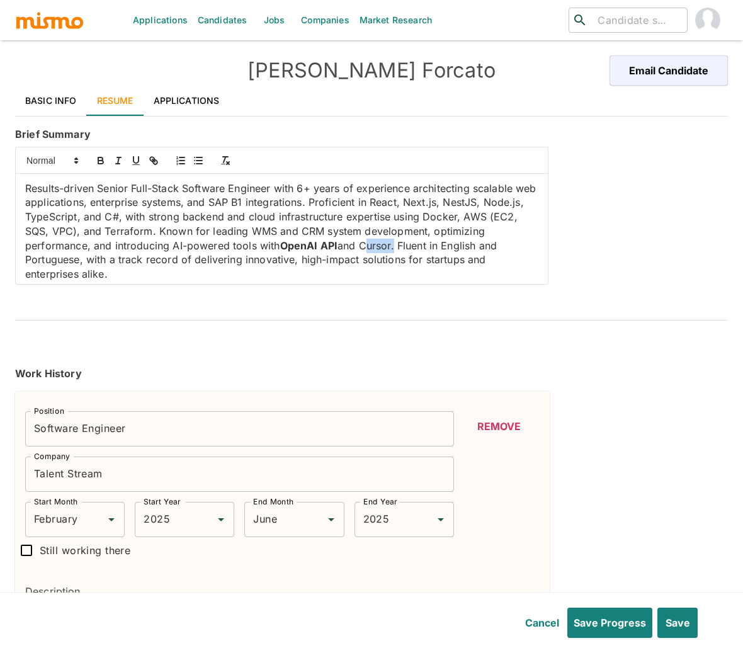
click at [431, 246] on p "Results-driven Senior Full-Stack Software Engineer with 6+ years of experience …" at bounding box center [281, 231] width 513 height 100
click at [95, 163] on icon "button" at bounding box center [100, 160] width 11 height 11
click at [181, 232] on p "Results-driven Senior Full-Stack Software Engineer with 6+ years of experience …" at bounding box center [281, 231] width 513 height 100
click at [99, 162] on icon "button" at bounding box center [100, 160] width 11 height 11
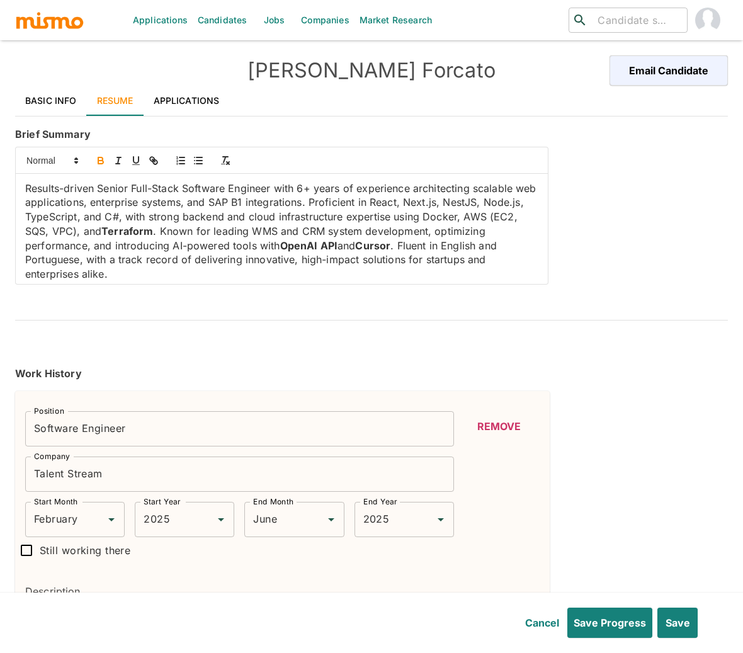
click at [316, 230] on p "Results-driven Senior Full-Stack Software Engineer with 6+ years of experience …" at bounding box center [281, 231] width 513 height 100
click at [98, 161] on icon "button" at bounding box center [100, 162] width 5 height 3
click at [367, 235] on p "Results-driven Senior Full-Stack Software Engineer with 6+ years of experience …" at bounding box center [281, 231] width 513 height 100
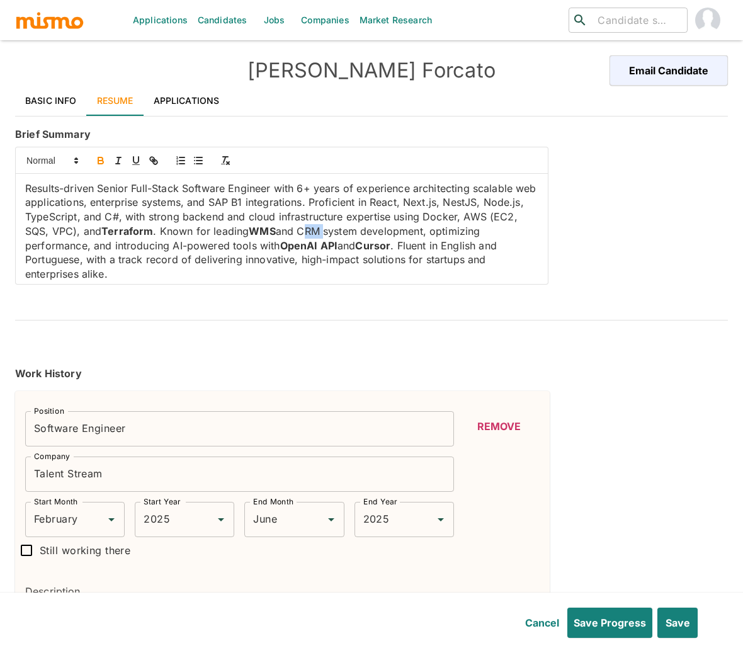
click at [103, 162] on icon "button" at bounding box center [100, 162] width 5 height 3
drag, startPoint x: 22, startPoint y: 231, endPoint x: 132, endPoint y: 225, distance: 109.7
click at [132, 225] on div "Results-driven Senior Full-Stack Software Engineer with 6+ years of experience …" at bounding box center [282, 229] width 532 height 110
click at [99, 164] on icon "button" at bounding box center [100, 162] width 5 height 3
click at [52, 216] on p "Results-driven Senior Full-Stack Software Engineer with 6+ years of experience …" at bounding box center [281, 231] width 513 height 100
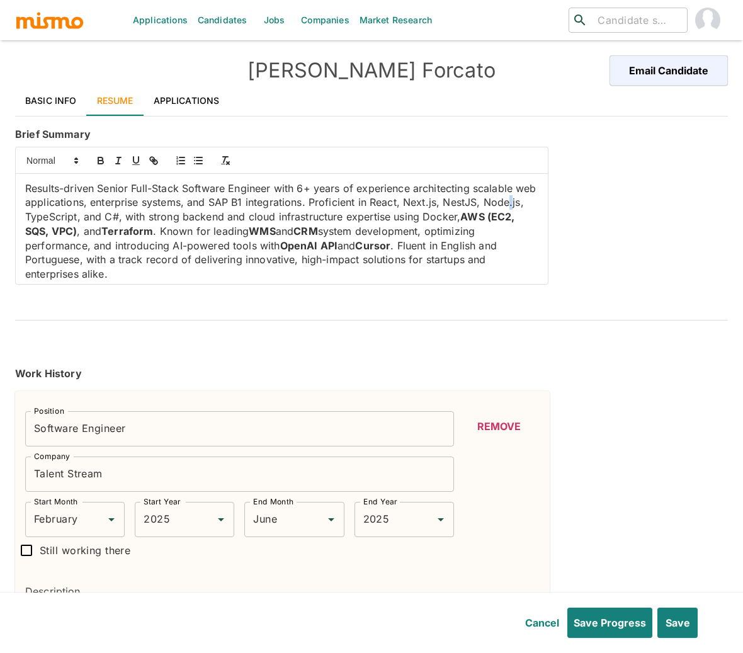
click at [52, 216] on p "Results-driven Senior Full-Stack Software Engineer with 6+ years of experience …" at bounding box center [281, 231] width 513 height 100
drag, startPoint x: 61, startPoint y: 221, endPoint x: 23, endPoint y: 222, distance: 38.4
click at [23, 222] on div "Results-driven Senior Full-Stack Software Engineer with 6+ years of experience …" at bounding box center [282, 229] width 532 height 110
click at [99, 159] on icon "button" at bounding box center [100, 160] width 11 height 11
click at [114, 213] on p "Results-driven Senior Full-Stack Software Engineer with 6+ years of experience …" at bounding box center [281, 231] width 513 height 100
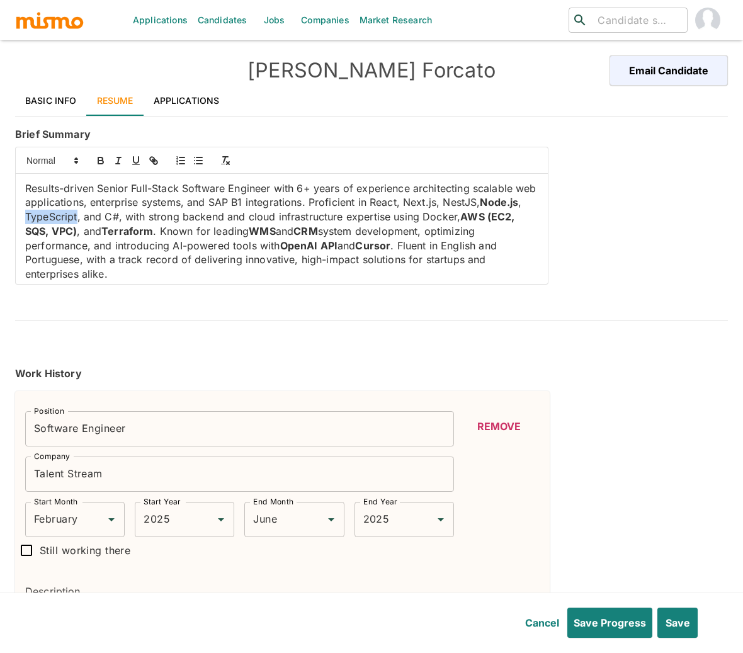
click at [114, 213] on p "Results-driven Senior Full-Stack Software Engineer with 6+ years of experience …" at bounding box center [281, 231] width 513 height 100
click at [102, 160] on icon "button" at bounding box center [100, 158] width 4 height 3
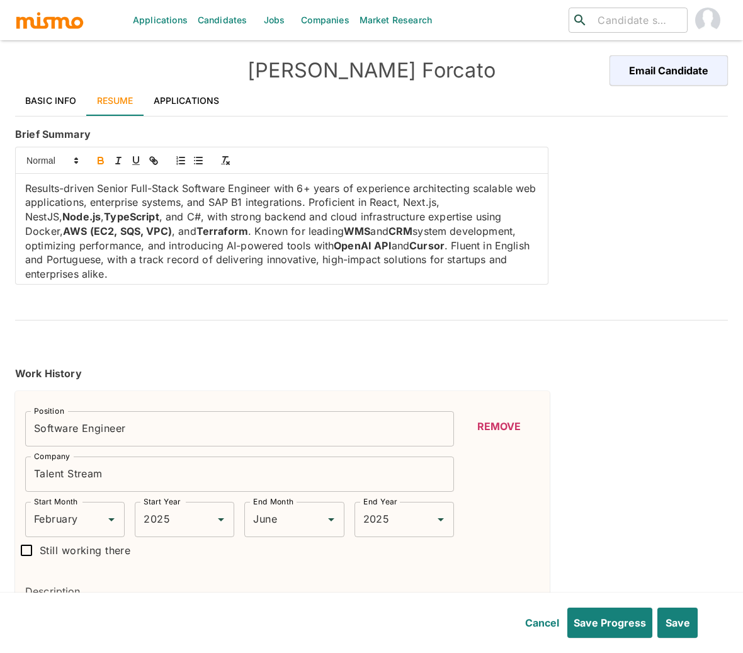
click at [154, 217] on p "Results-driven Senior Full-Stack Software Engineer with 6+ years of experience …" at bounding box center [281, 231] width 513 height 100
drag, startPoint x: 165, startPoint y: 218, endPoint x: 152, endPoint y: 218, distance: 12.6
click at [152, 218] on p "Results-driven Senior Full-Stack Software Engineer with 6+ years of experience …" at bounding box center [281, 231] width 513 height 100
click at [106, 162] on button "button" at bounding box center [101, 160] width 18 height 15
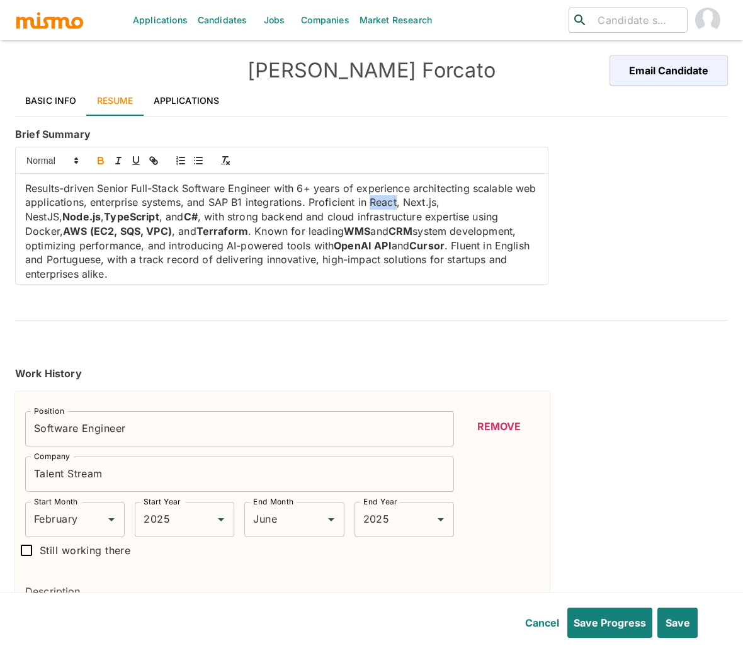
drag, startPoint x: 395, startPoint y: 203, endPoint x: 422, endPoint y: 204, distance: 27.7
click at [422, 204] on p "Results-driven Senior Full-Stack Software Engineer with 6+ years of experience …" at bounding box center [281, 231] width 513 height 100
click at [97, 162] on icon "button" at bounding box center [100, 160] width 11 height 11
drag, startPoint x: 431, startPoint y: 204, endPoint x: 459, endPoint y: 198, distance: 28.9
click at [459, 198] on p "Results-driven Senior Full-Stack Software Engineer with 6+ years of experience …" at bounding box center [281, 231] width 513 height 100
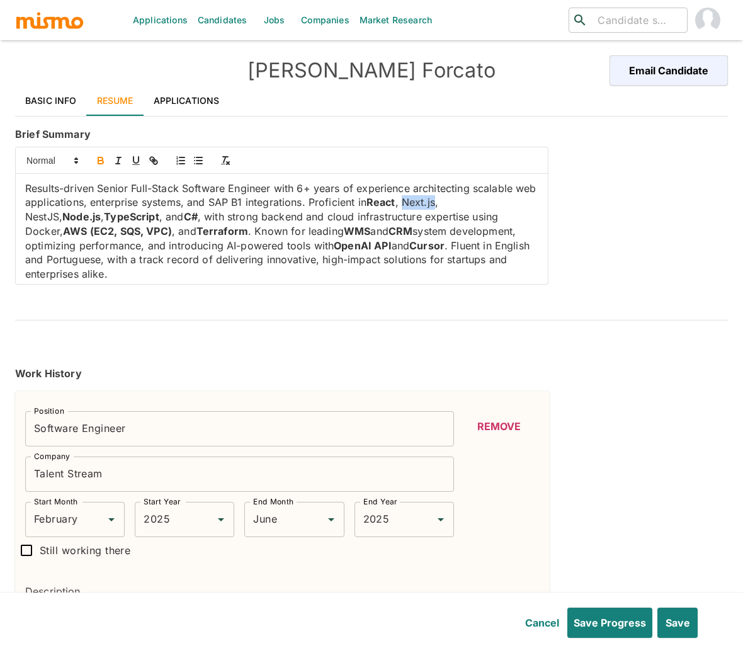
click at [106, 162] on button "button" at bounding box center [101, 160] width 18 height 15
drag, startPoint x: 472, startPoint y: 202, endPoint x: 504, endPoint y: 199, distance: 31.6
click at [504, 199] on p "Results-driven Senior Full-Stack Software Engineer with 6+ years of experience …" at bounding box center [281, 231] width 513 height 100
click at [99, 163] on icon "button" at bounding box center [100, 160] width 11 height 11
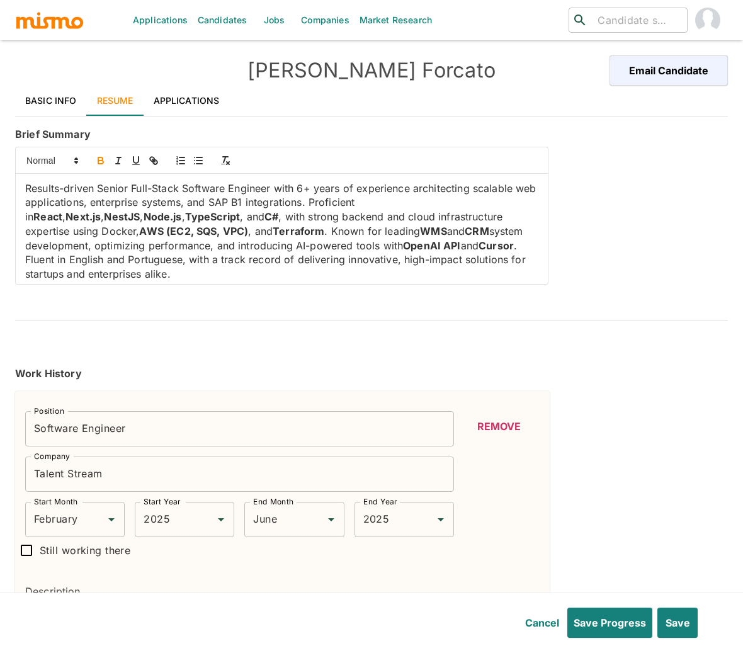
click at [477, 217] on p "Results-driven Senior Full-Stack Software Engineer with 6+ years of experience …" at bounding box center [281, 231] width 513 height 100
click at [99, 158] on icon "button" at bounding box center [100, 158] width 4 height 3
drag, startPoint x: 234, startPoint y: 203, endPoint x: 268, endPoint y: 200, distance: 34.8
click at [268, 200] on p "Results-driven Senior Full-Stack Software Engineer with 6+ years of experience …" at bounding box center [281, 231] width 513 height 100
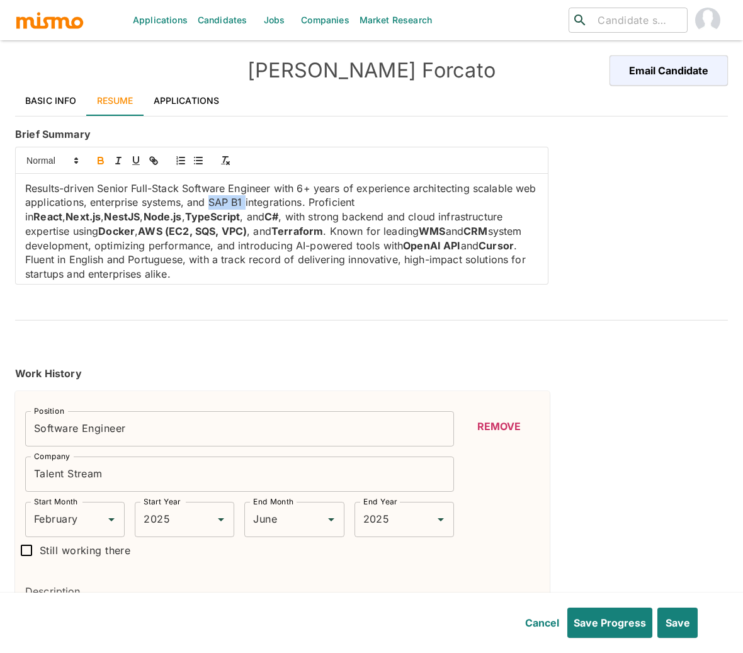
click at [100, 161] on icon "button" at bounding box center [100, 162] width 5 height 3
click at [264, 216] on strong "C#" at bounding box center [271, 216] width 14 height 13
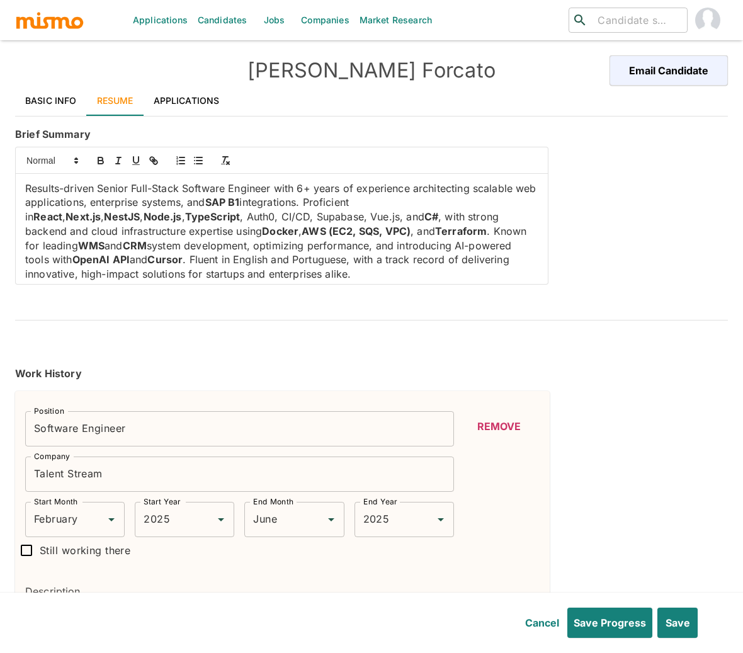
click at [138, 217] on p "Results-driven Senior Full-Stack Software Engineer with 6+ years of experience …" at bounding box center [281, 231] width 513 height 100
click at [101, 162] on icon "button" at bounding box center [100, 160] width 11 height 11
click at [179, 219] on p "Results-driven Senior Full-Stack Software Engineer with 6+ years of experience …" at bounding box center [281, 231] width 513 height 100
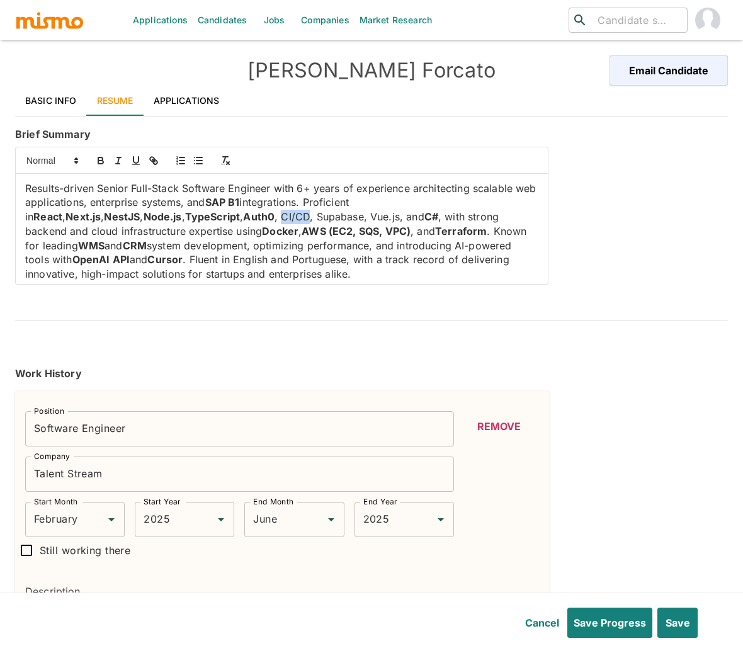
drag, startPoint x: 167, startPoint y: 220, endPoint x: 196, endPoint y: 217, distance: 29.1
click at [196, 217] on p "Results-driven Senior Full-Stack Software Engineer with 6+ years of experience …" at bounding box center [281, 231] width 513 height 100
click at [98, 161] on icon "button" at bounding box center [100, 160] width 11 height 11
click at [225, 216] on p "Results-driven Senior Full-Stack Software Engineer with 6+ years of experience …" at bounding box center [281, 231] width 513 height 100
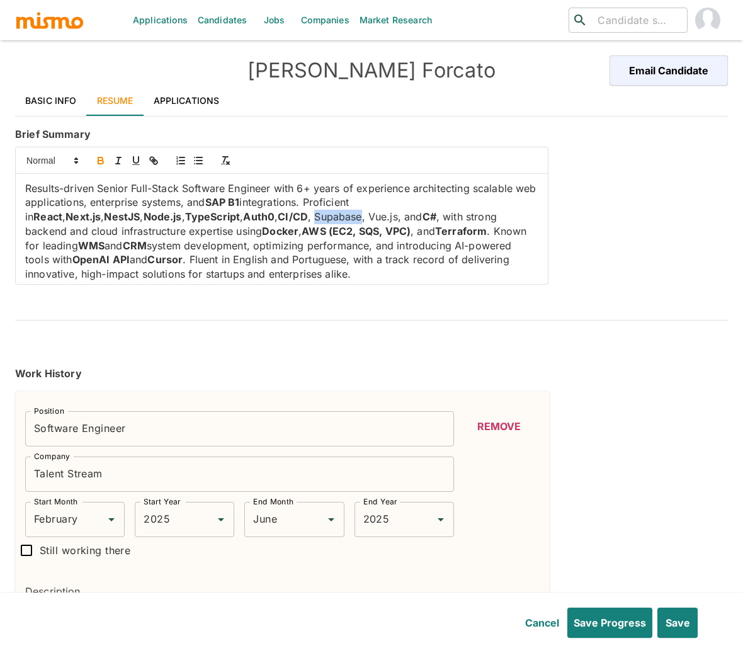
click at [104, 158] on icon "button" at bounding box center [100, 160] width 11 height 11
click at [276, 217] on p "Results-driven Senior Full-Stack Software Engineer with 6+ years of experience …" at bounding box center [281, 231] width 513 height 100
drag, startPoint x: 288, startPoint y: 219, endPoint x: 261, endPoint y: 216, distance: 27.9
click at [261, 216] on p "Results-driven Senior Full-Stack Software Engineer with 6+ years of experience …" at bounding box center [281, 231] width 513 height 100
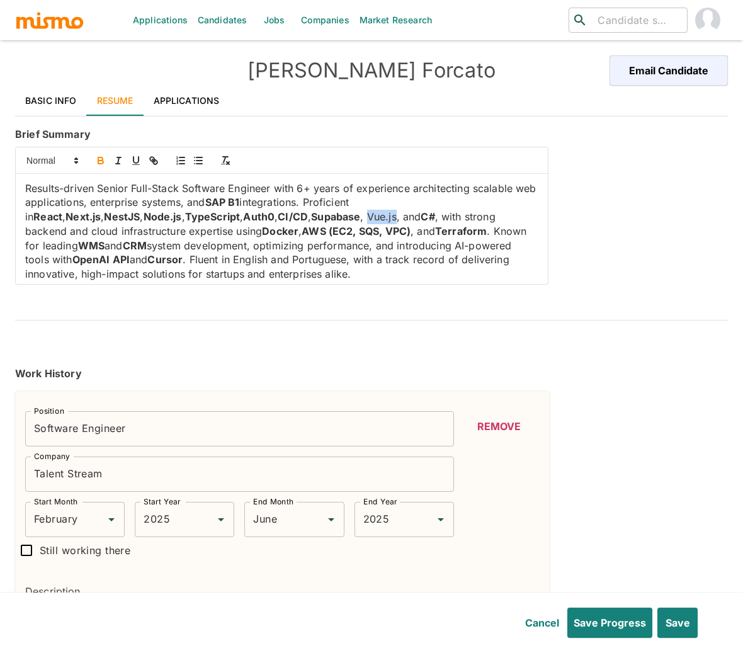
click at [101, 160] on icon "button" at bounding box center [100, 160] width 11 height 11
click at [381, 245] on p "Results-driven Senior Full-Stack Software Engineer with 6+ years of experience …" at bounding box center [281, 231] width 513 height 100
click at [103, 157] on icon "button" at bounding box center [100, 160] width 11 height 11
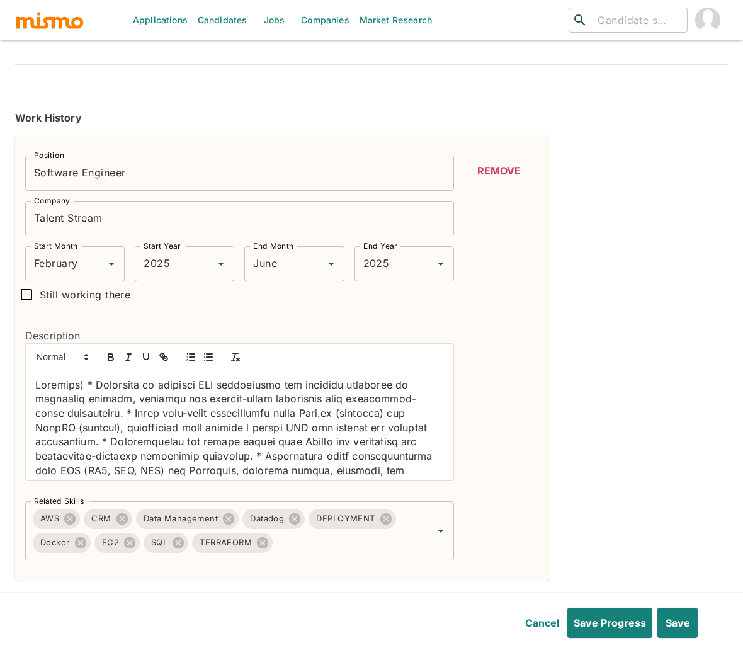
scroll to position [262, 0]
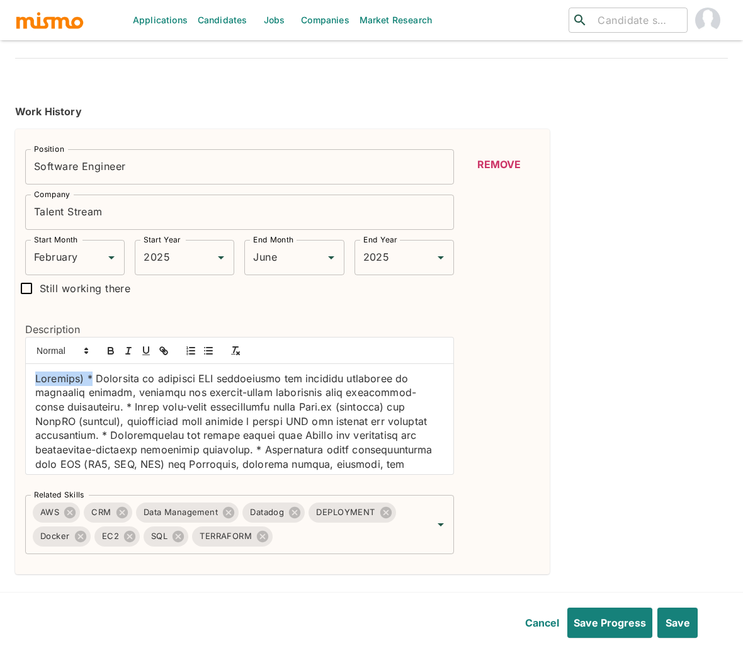
drag, startPoint x: 87, startPoint y: 381, endPoint x: 28, endPoint y: 376, distance: 58.8
click at [28, 376] on div at bounding box center [239, 419] width 427 height 110
click at [212, 353] on icon "button" at bounding box center [208, 350] width 11 height 11
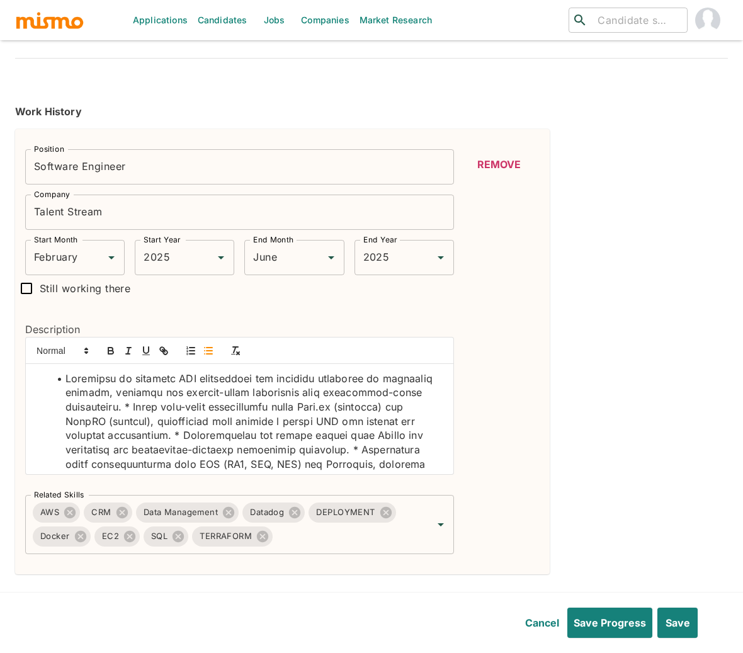
click at [155, 410] on li at bounding box center [246, 478] width 393 height 215
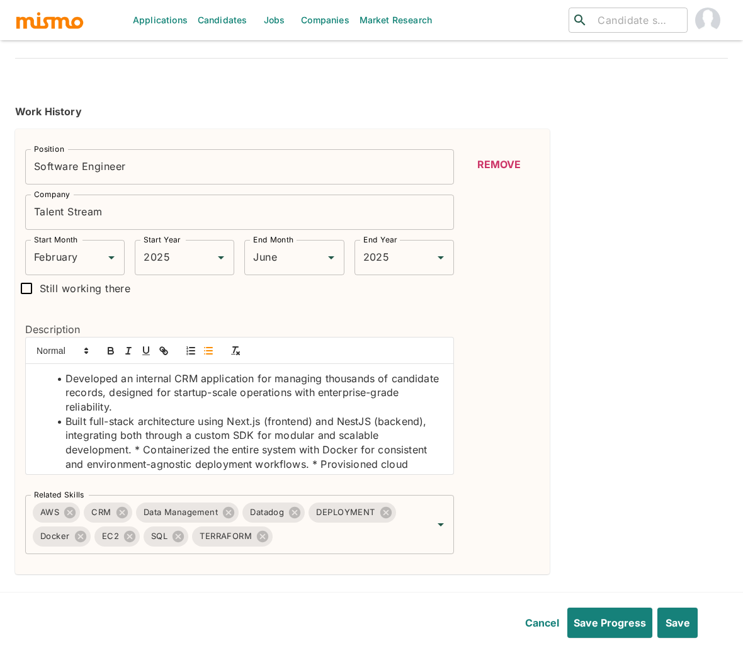
click at [143, 450] on li "Built full-stack architecture using Next.js (frontend) and NestJS (backend), in…" at bounding box center [246, 507] width 393 height 186
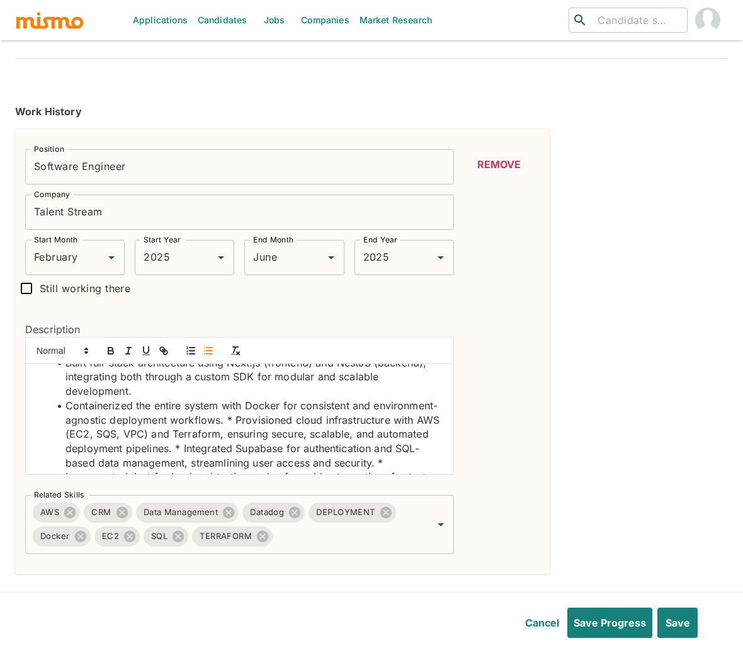
scroll to position [76, 0]
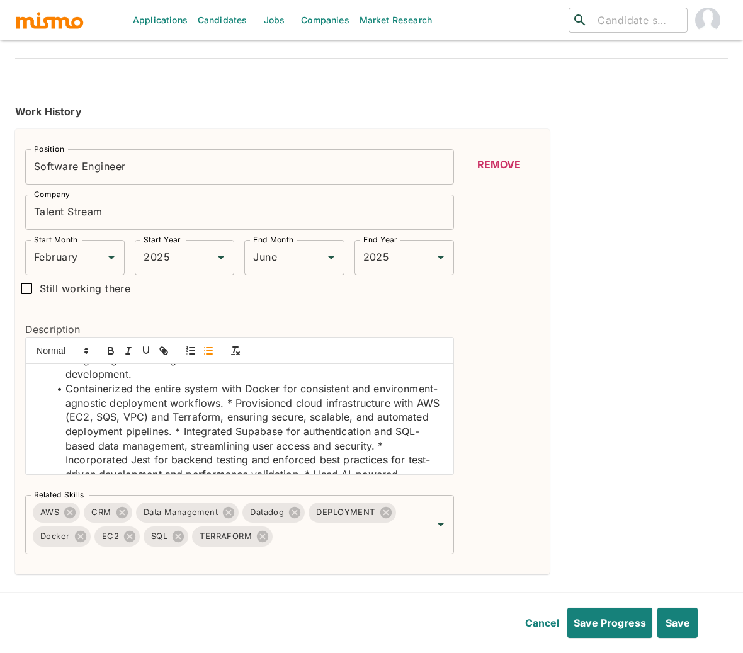
click at [301, 403] on li "Containerized the entire system with Docker for consistent and environment-agno…" at bounding box center [246, 459] width 393 height 157
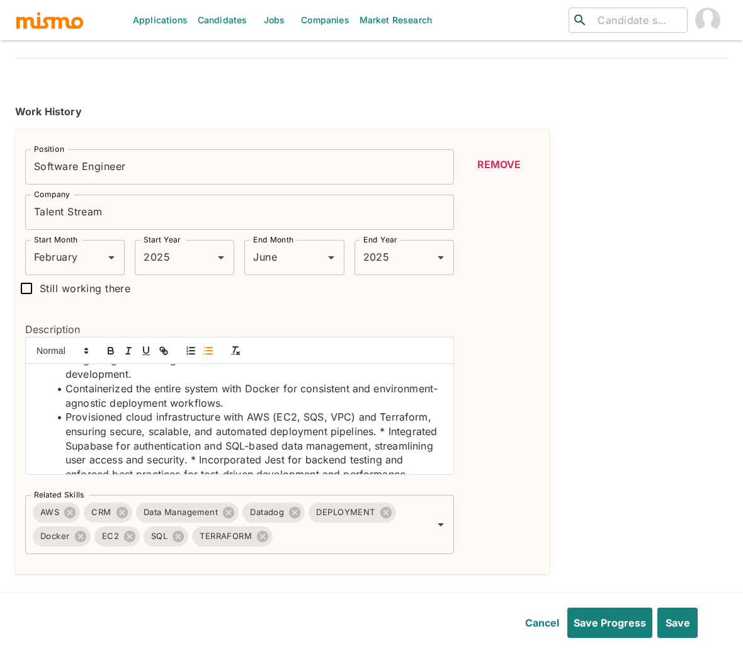
click at [65, 446] on li "Provisioned cloud infrastructure with AWS (EC2, SQS, VPC) and Terraform, ensuri…" at bounding box center [246, 474] width 393 height 128
click at [262, 459] on li "Integrated Supabase for authentication and SQL-based data management, streamlin…" at bounding box center [246, 489] width 393 height 100
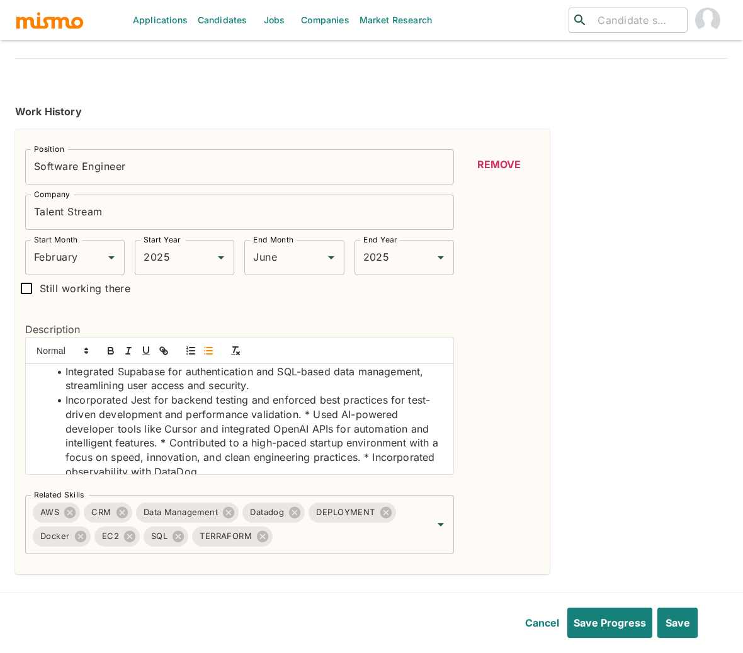
scroll to position [162, 0]
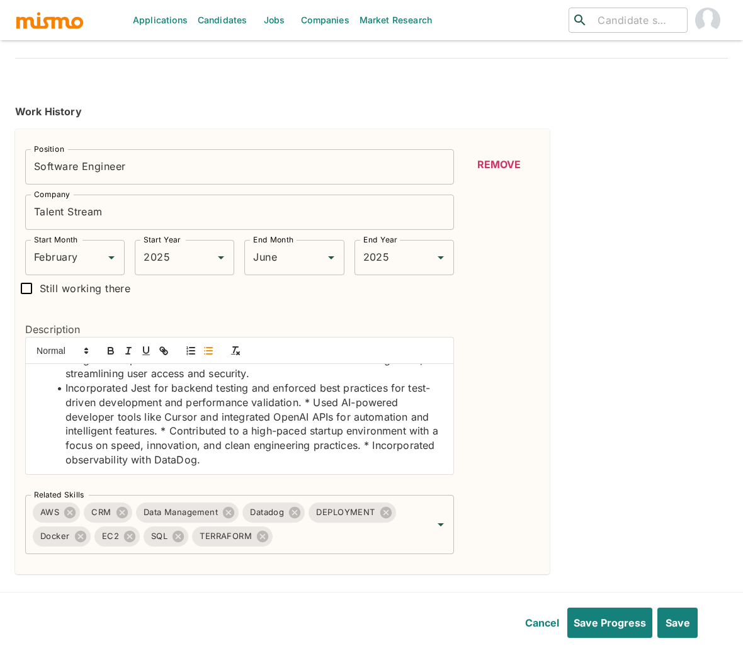
click at [310, 400] on li "Incorporated Jest for backend testing and enforced best practices for test-driv…" at bounding box center [246, 424] width 393 height 86
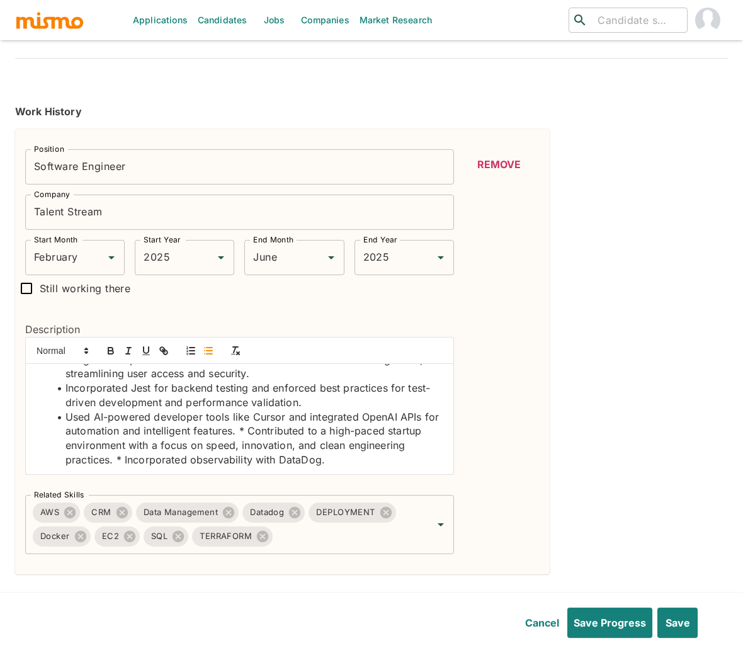
click at [265, 430] on li "Used AI-powered developer tools like Cursor and integrated OpenAI APIs for auto…" at bounding box center [246, 438] width 393 height 57
click at [291, 459] on li "Contributed to a high-paced startup environment with a focus on speed, innovati…" at bounding box center [246, 459] width 393 height 43
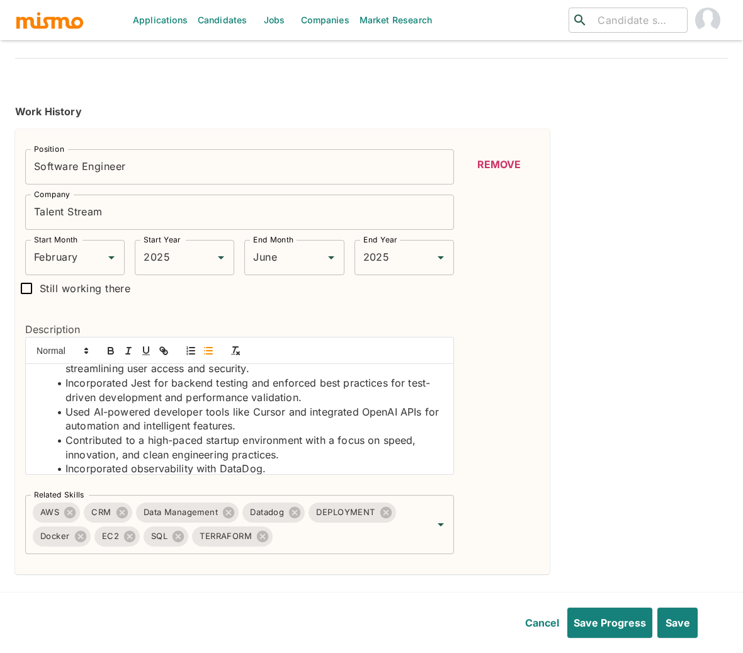
click at [247, 471] on li "Incorporated observability with DataDog." at bounding box center [246, 468] width 393 height 14
click at [108, 350] on icon "button" at bounding box center [110, 348] width 4 height 3
drag, startPoint x: 362, startPoint y: 412, endPoint x: 397, endPoint y: 415, distance: 34.7
click at [397, 415] on li "Used AI-powered developer tools like Cursor and integrated OpenAI APIs for auto…" at bounding box center [246, 419] width 393 height 28
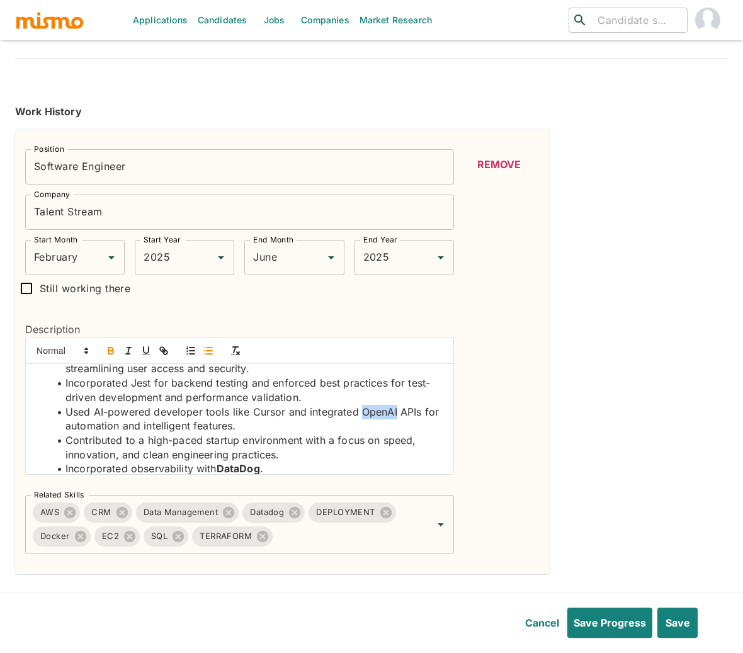
click at [114, 351] on icon "button" at bounding box center [110, 350] width 11 height 11
click at [261, 411] on li "Used AI-powered developer tools like Cursor and integrated OpenAI APIs for auto…" at bounding box center [246, 419] width 393 height 28
click at [108, 352] on icon "button" at bounding box center [110, 352] width 5 height 3
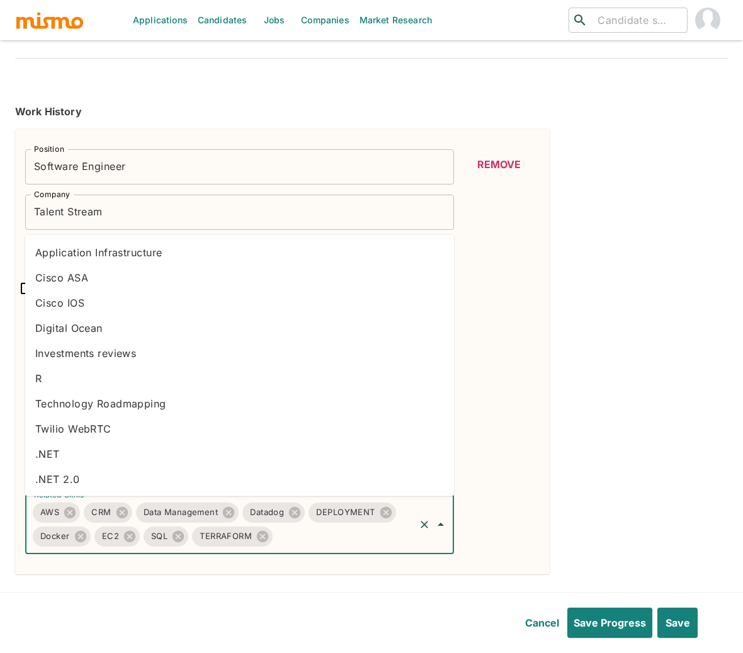
click at [304, 546] on input "Related Skills" at bounding box center [343, 536] width 138 height 24
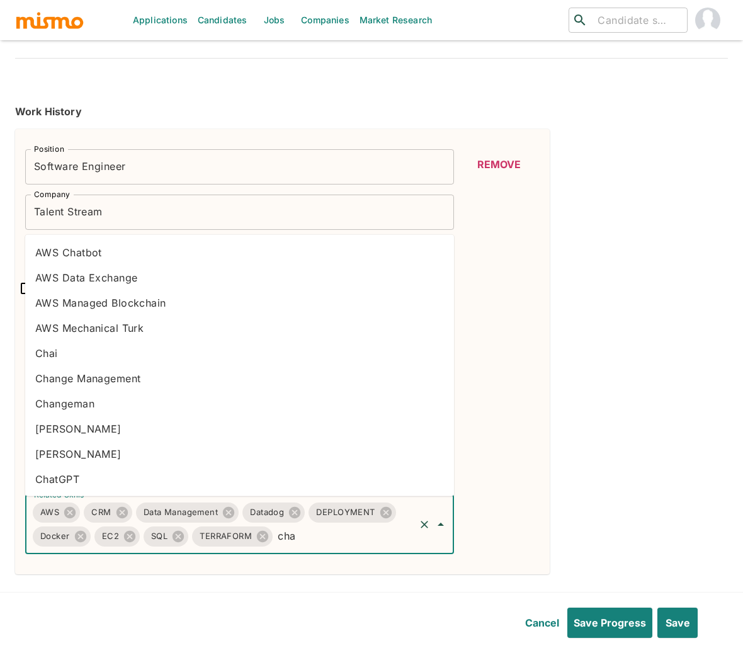
type input "chat"
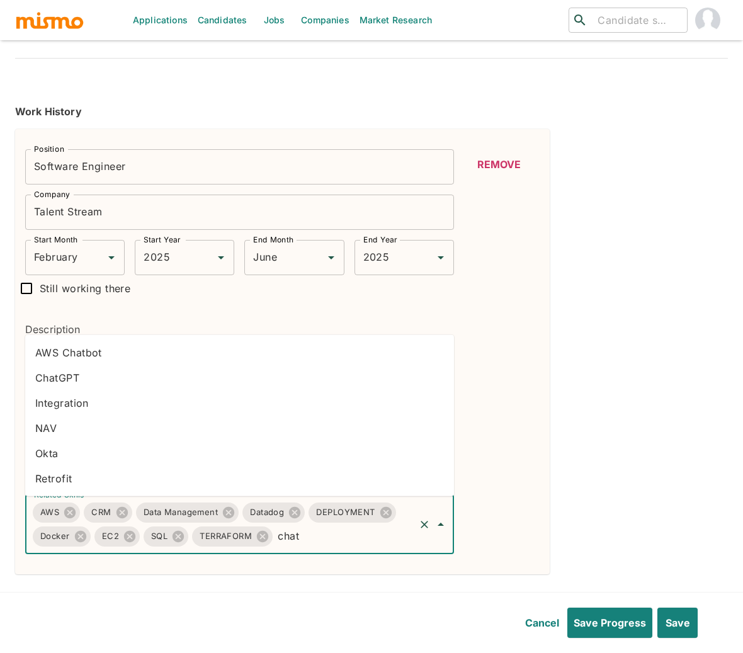
click at [99, 378] on li "ChatGPT" at bounding box center [239, 377] width 429 height 25
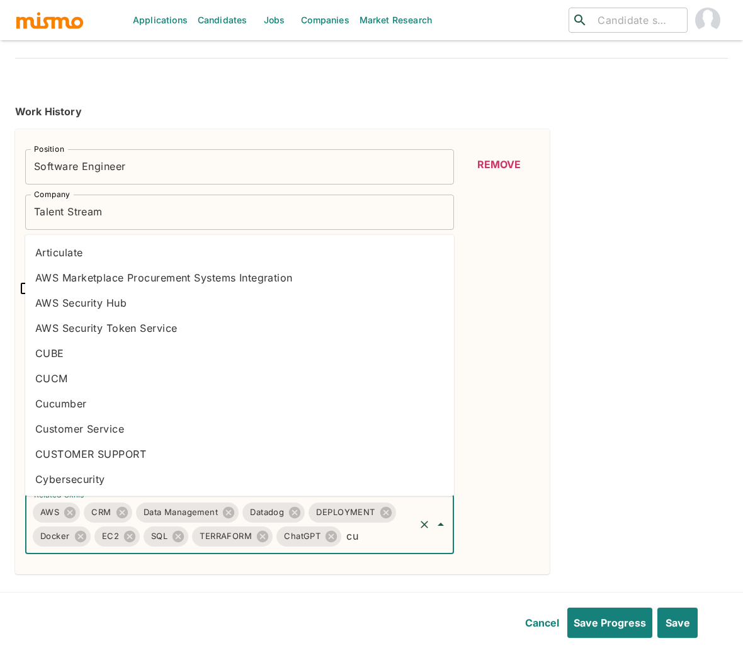
type input "c"
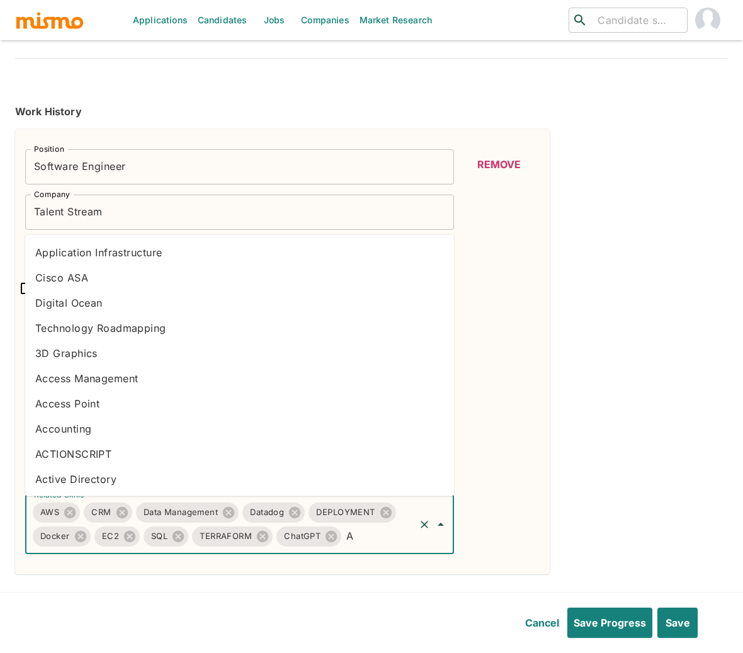
type input "AI"
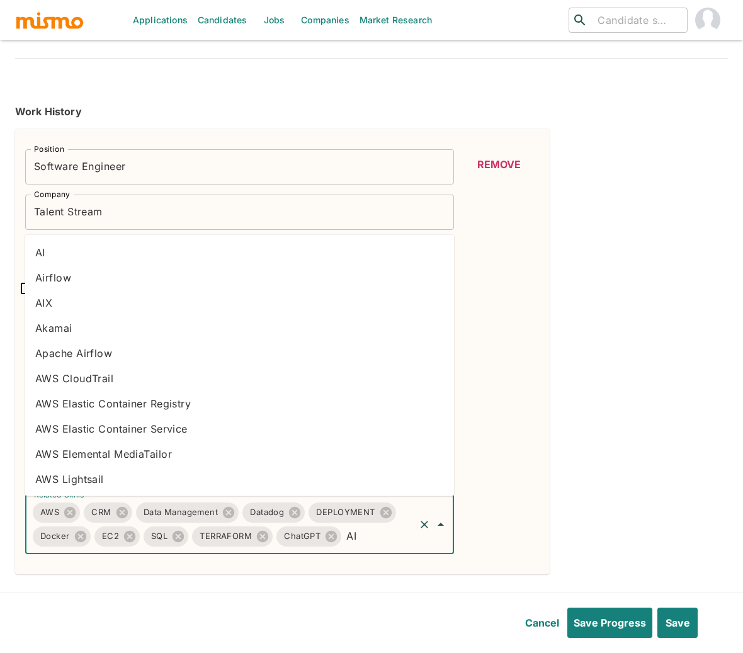
click at [69, 249] on li "AI" at bounding box center [239, 252] width 429 height 25
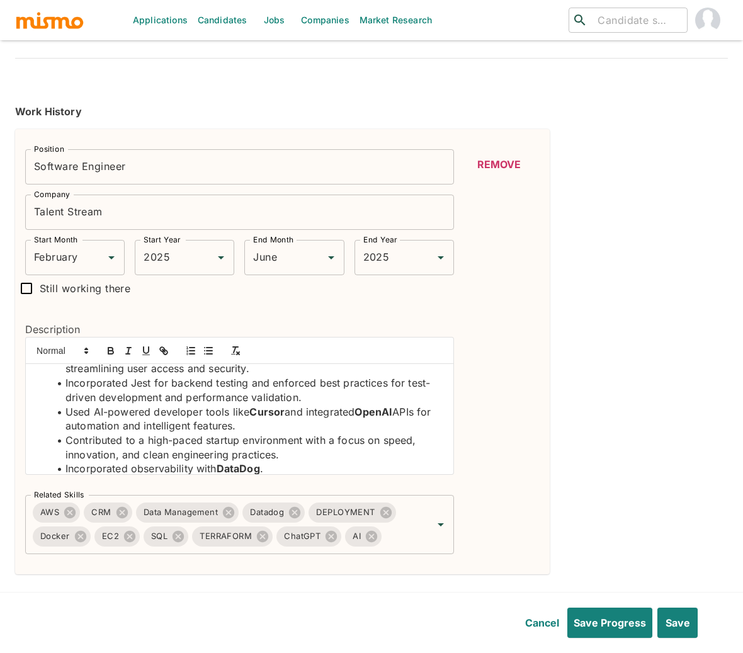
click at [98, 413] on li "Used AI-powered developer tools like Cursor and integrated OpenAI APIs for auto…" at bounding box center [246, 419] width 393 height 28
click at [113, 354] on icon "button" at bounding box center [110, 350] width 11 height 11
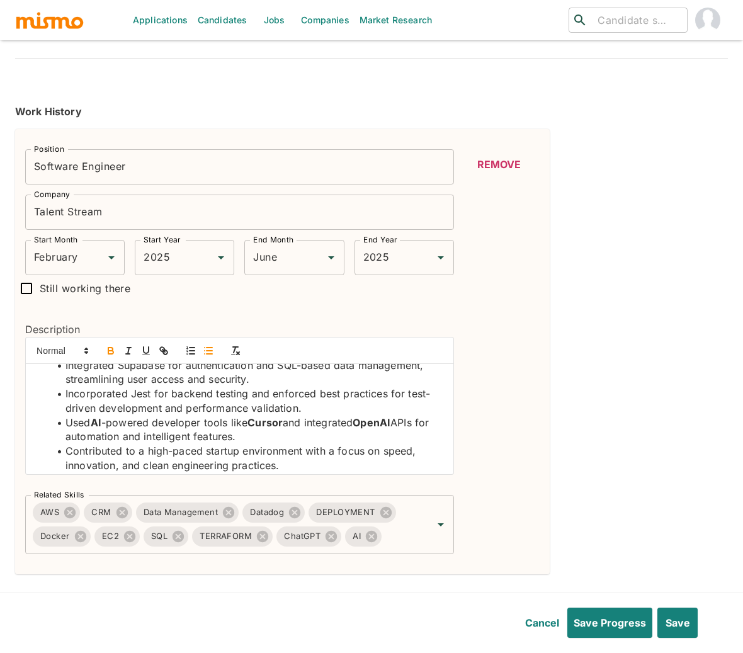
scroll to position [155, 0]
click at [140, 390] on li "Incorporated Jest for backend testing and enforced best practices for test-driv…" at bounding box center [246, 401] width 393 height 28
click at [106, 346] on icon "button" at bounding box center [110, 350] width 11 height 11
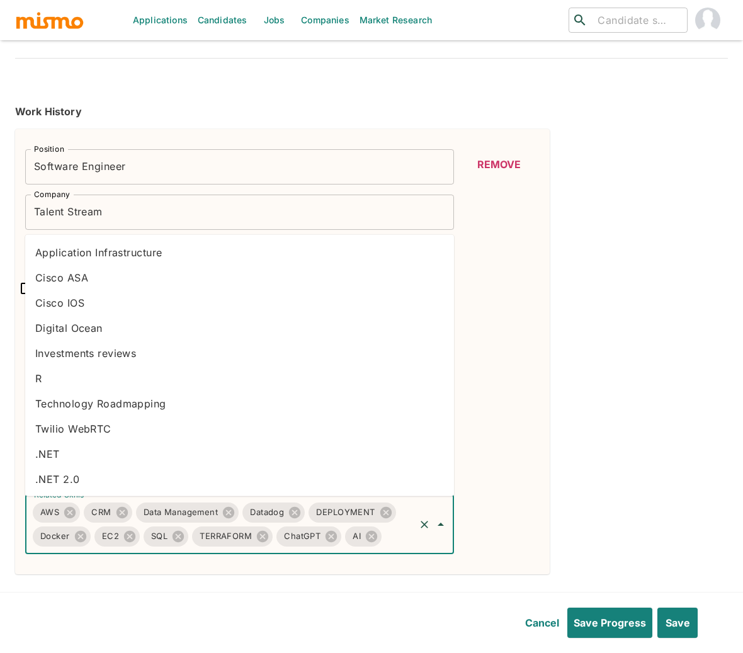
click at [390, 531] on input "Related Skills" at bounding box center [398, 536] width 30 height 24
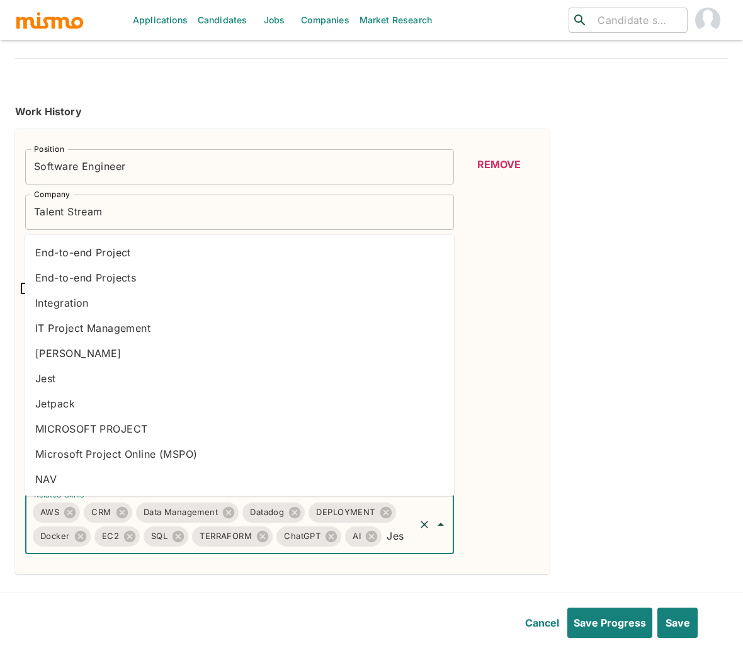
type input "Jest"
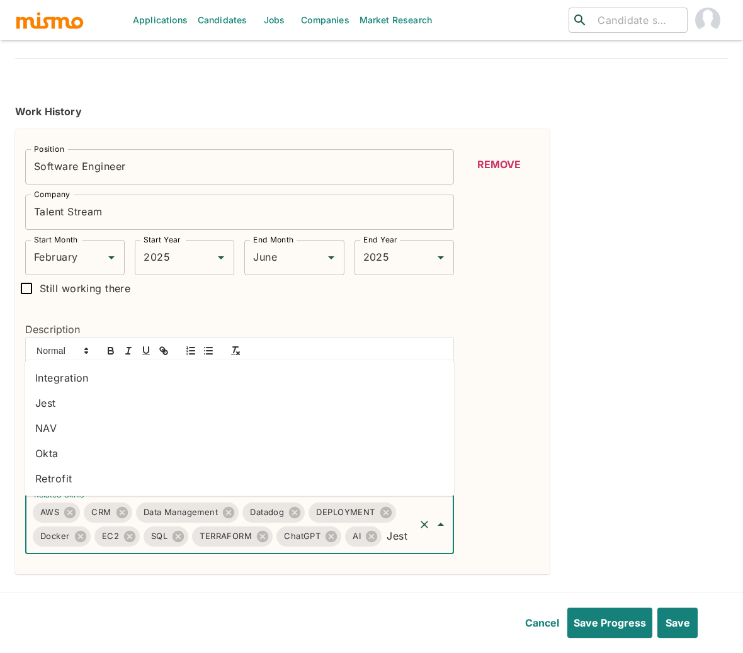
click at [69, 403] on li "Jest" at bounding box center [239, 402] width 429 height 25
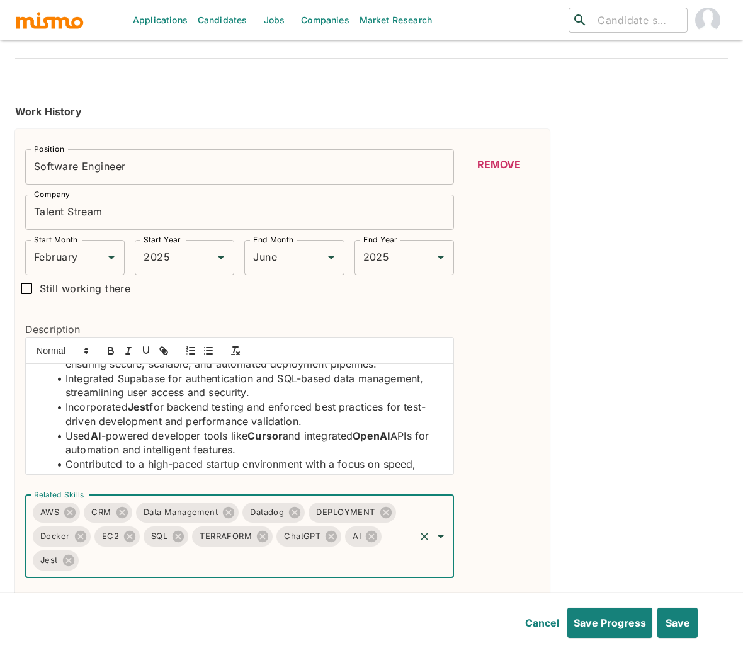
scroll to position [142, 0]
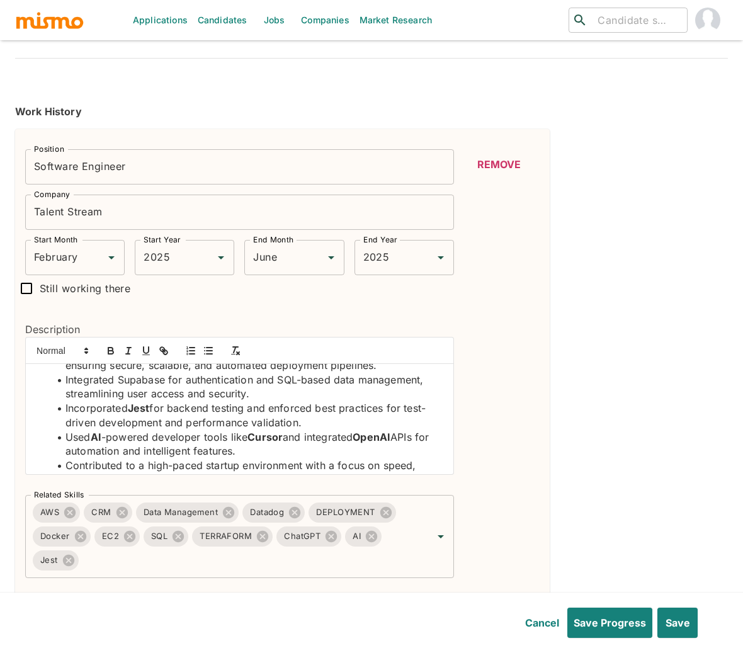
click at [291, 378] on li "Integrated Supabase for authentication and SQL-based data management, streamlin…" at bounding box center [246, 387] width 393 height 28
click at [112, 352] on icon "button" at bounding box center [110, 352] width 5 height 3
click at [139, 380] on li "Integrated Supabase for authentication and SQL -based data management, streamli…" at bounding box center [246, 387] width 393 height 28
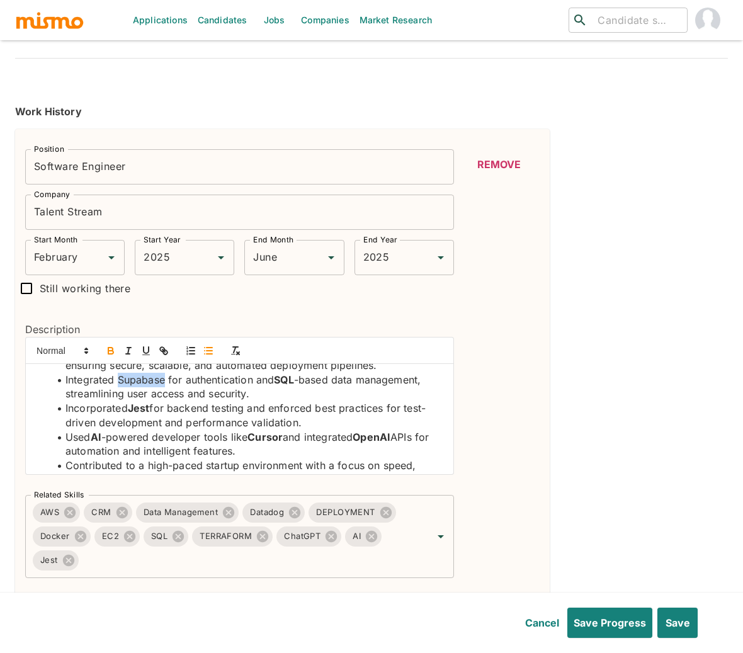
click at [110, 354] on icon "button" at bounding box center [110, 352] width 5 height 3
click at [211, 563] on input "Related Skills" at bounding box center [247, 560] width 332 height 24
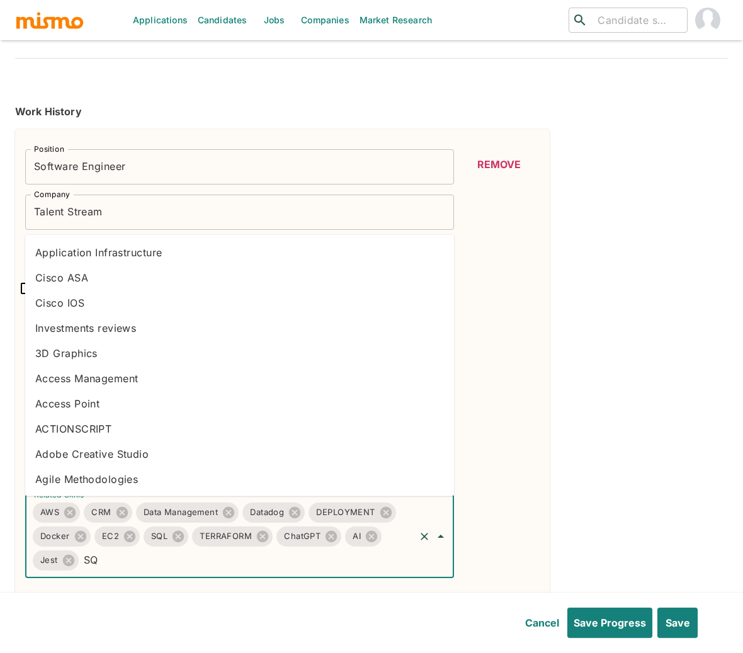
type input "SQL"
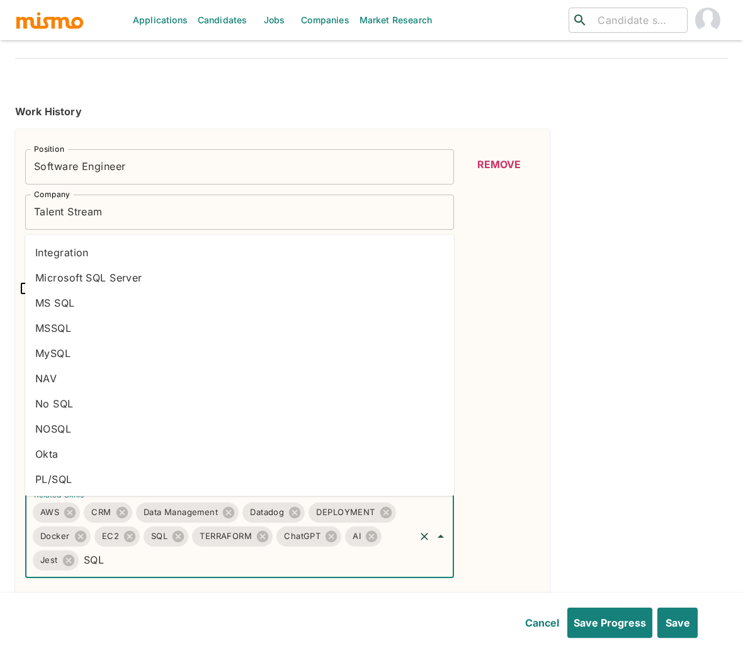
click at [68, 283] on li "Microsoft SQL Server" at bounding box center [239, 277] width 429 height 25
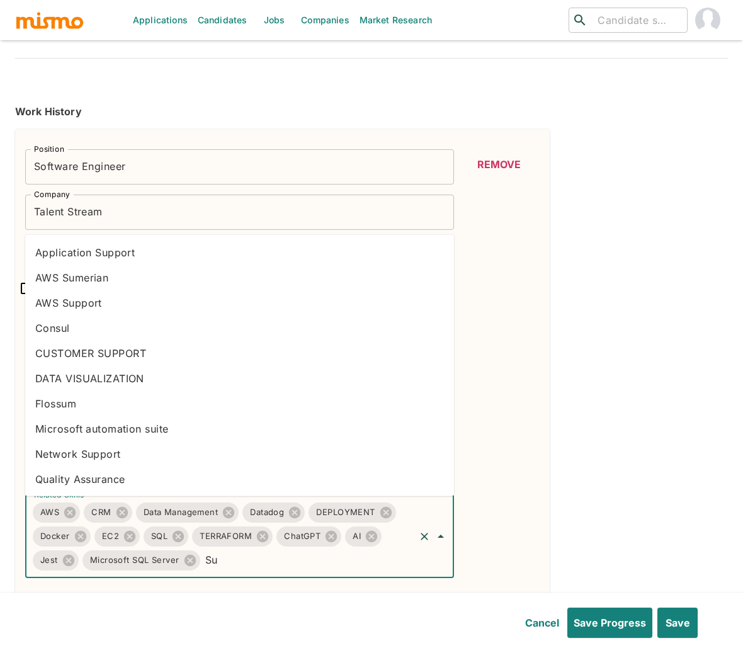
type input "S"
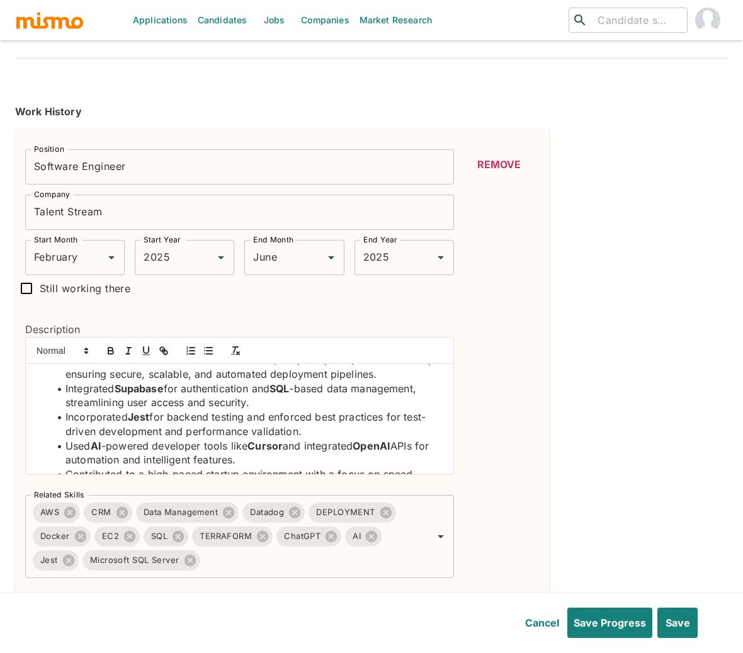
scroll to position [110, 0]
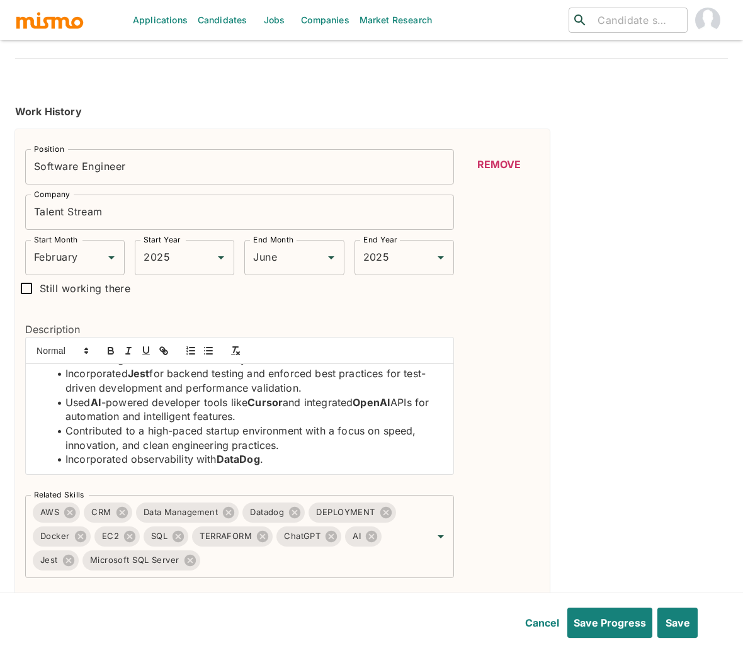
drag, startPoint x: 247, startPoint y: 381, endPoint x: 354, endPoint y: 412, distance: 110.6
click at [354, 412] on ul "Developed an internal CRM application for managing thousands of candidate recor…" at bounding box center [239, 331] width 408 height 272
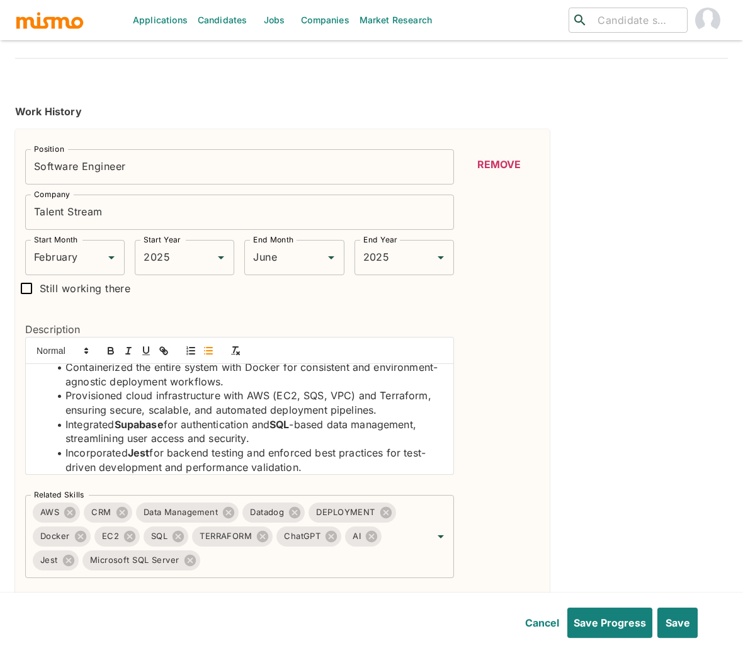
scroll to position [91, 0]
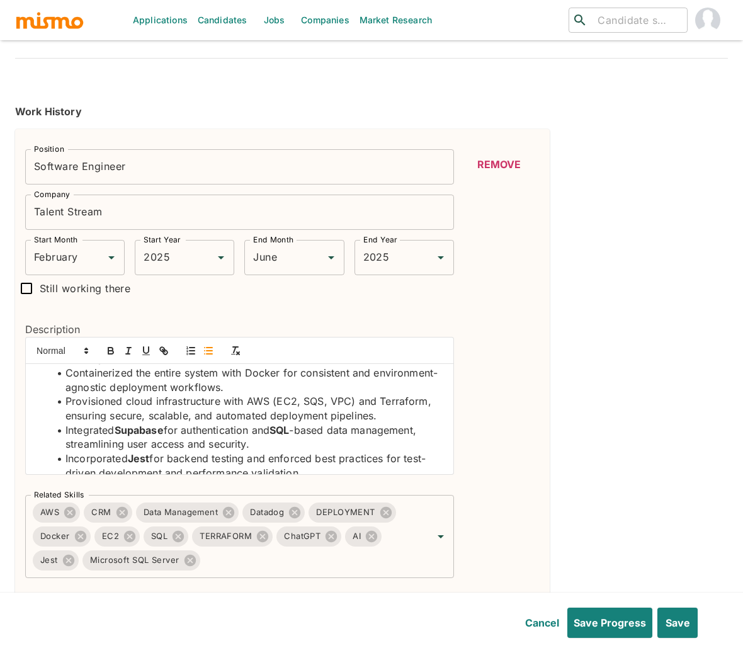
click at [417, 400] on li "Provisioned cloud infrastructure with AWS (EC2, SQS, VPC) and Terraform, ensuri…" at bounding box center [246, 408] width 393 height 28
click at [106, 350] on icon "button" at bounding box center [110, 350] width 11 height 11
drag, startPoint x: 249, startPoint y: 401, endPoint x: 352, endPoint y: 399, distance: 103.9
click at [352, 399] on li "Provisioned cloud infrastructure with AWS (EC2, SQS, VPC) and Terraform , ensur…" at bounding box center [246, 408] width 393 height 28
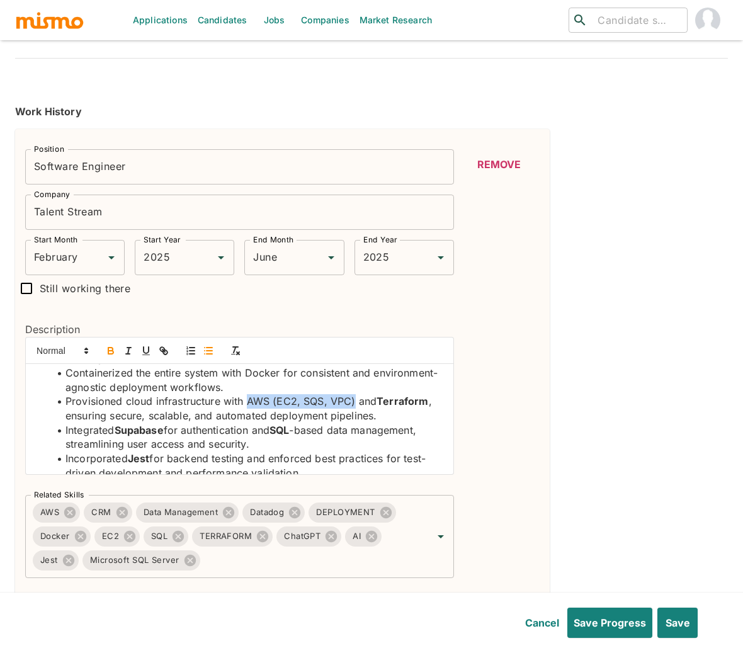
click at [110, 352] on icon "button" at bounding box center [110, 350] width 11 height 11
click at [251, 372] on li "Containerized the entire system with Docker for consistent and environment-agno…" at bounding box center [246, 380] width 393 height 28
click at [251, 372] on ul "Developed an internal CRM application for managing thousands of candidate recor…" at bounding box center [239, 416] width 408 height 272
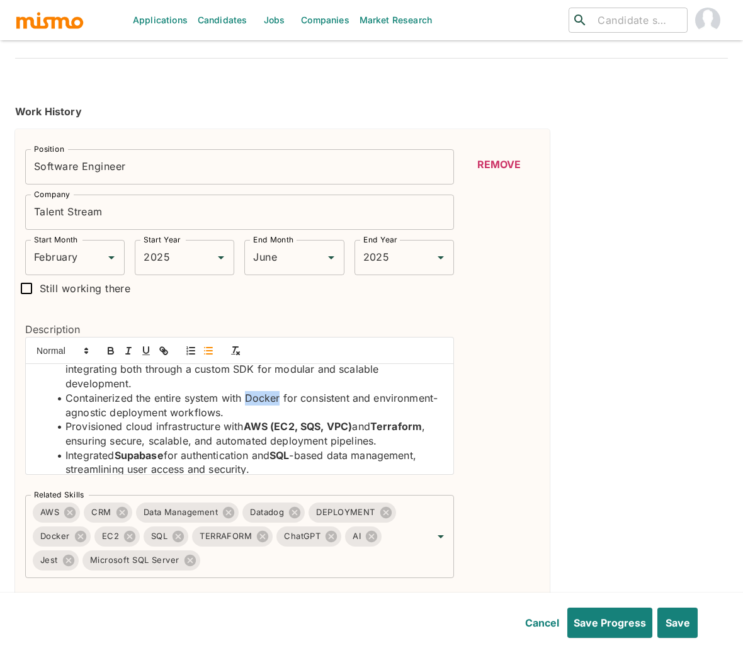
click at [256, 399] on li "Containerized the entire system with Docker for consistent and environment-agno…" at bounding box center [246, 405] width 393 height 28
click at [108, 350] on icon "button" at bounding box center [110, 348] width 4 height 3
click at [308, 568] on input "Related Skills" at bounding box center [307, 560] width 211 height 24
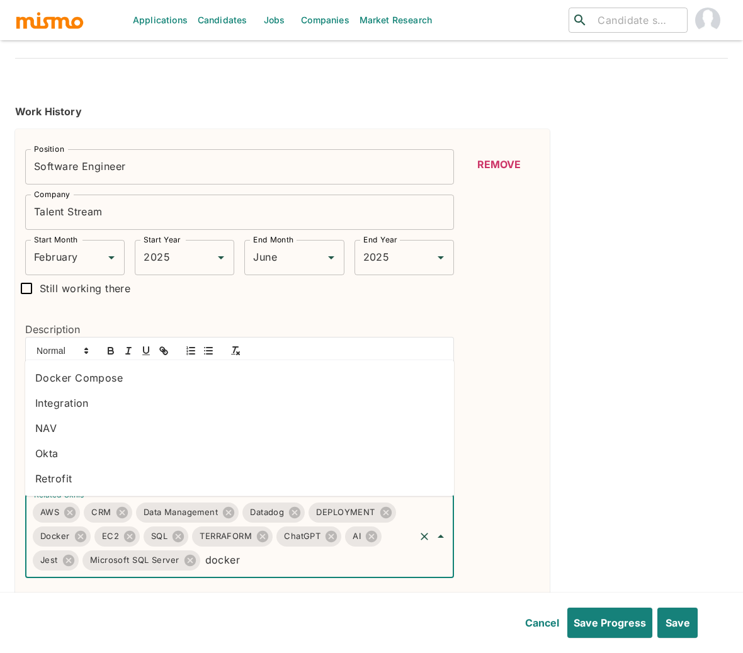
type input "docker"
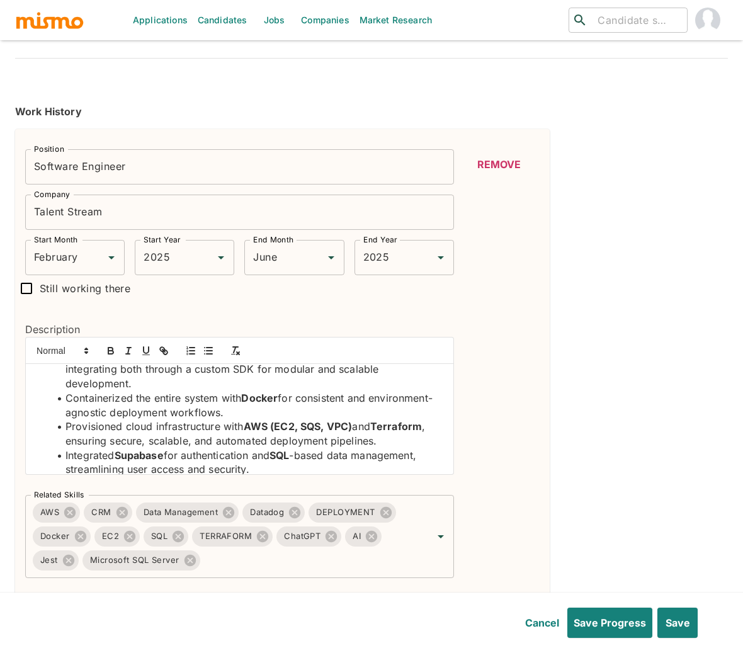
click at [505, 504] on div "Remove" at bounding box center [498, 363] width 81 height 429
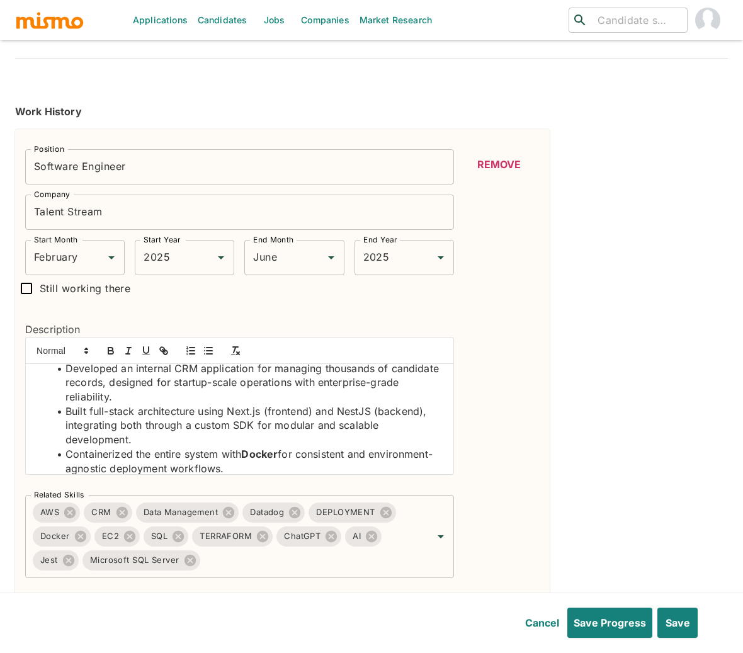
scroll to position [8, 0]
drag, startPoint x: 229, startPoint y: 412, endPoint x: 261, endPoint y: 414, distance: 31.5
click at [261, 414] on li "Built full-stack architecture using Next.js (frontend) and NestJS (backend), in…" at bounding box center [246, 427] width 393 height 43
click at [112, 351] on icon "button" at bounding box center [110, 352] width 5 height 3
drag, startPoint x: 341, startPoint y: 414, endPoint x: 376, endPoint y: 418, distance: 35.5
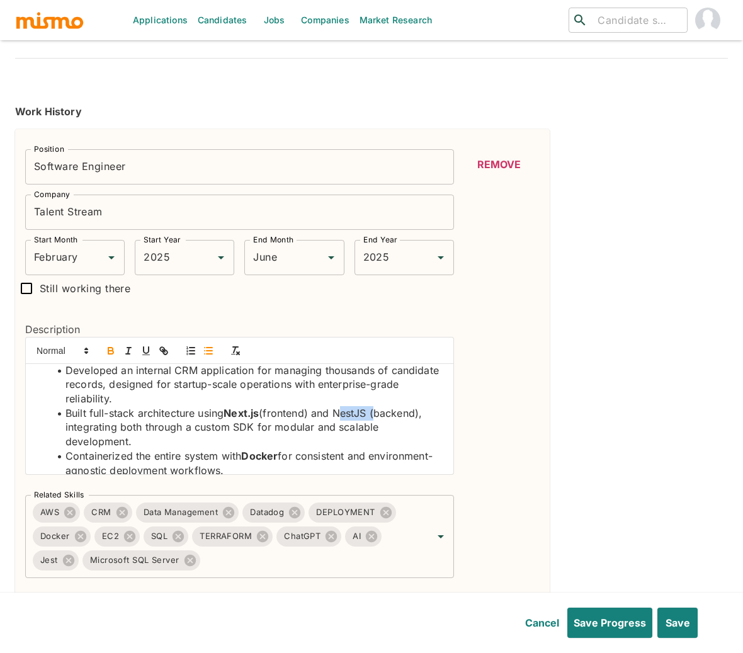
click at [376, 418] on li "Built full-stack architecture using Next.js (frontend) and NestJS (backend), in…" at bounding box center [246, 427] width 393 height 43
click at [111, 352] on icon "button" at bounding box center [110, 350] width 11 height 11
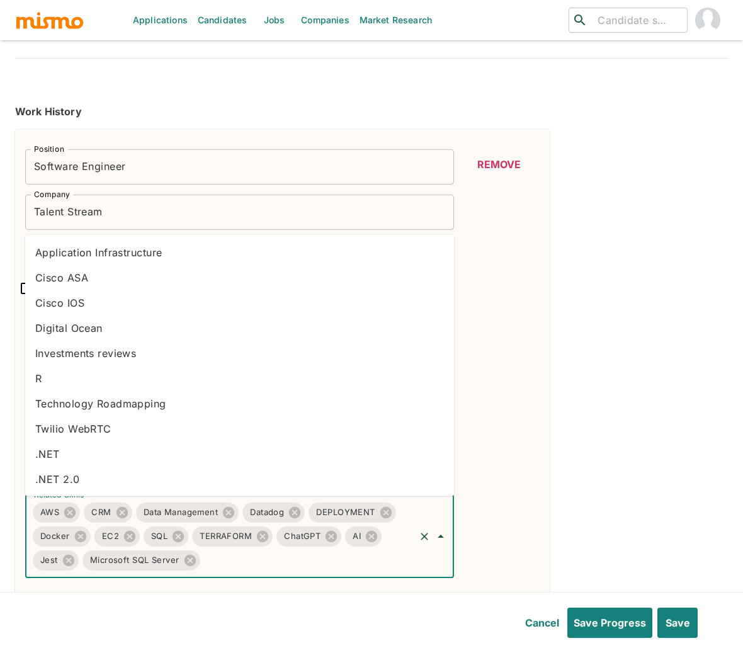
click at [252, 567] on input "Related Skills" at bounding box center [307, 560] width 211 height 24
type input "Next"
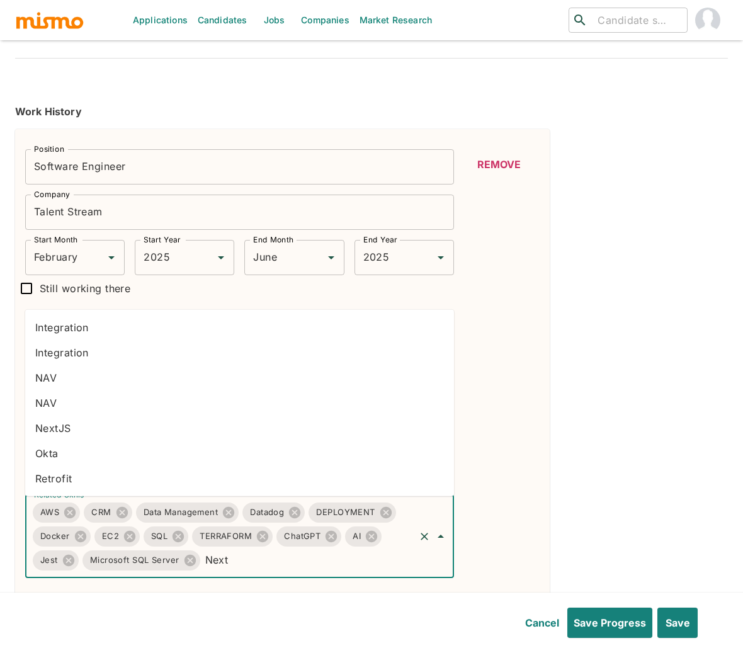
click at [60, 429] on li "NextJS" at bounding box center [239, 427] width 429 height 25
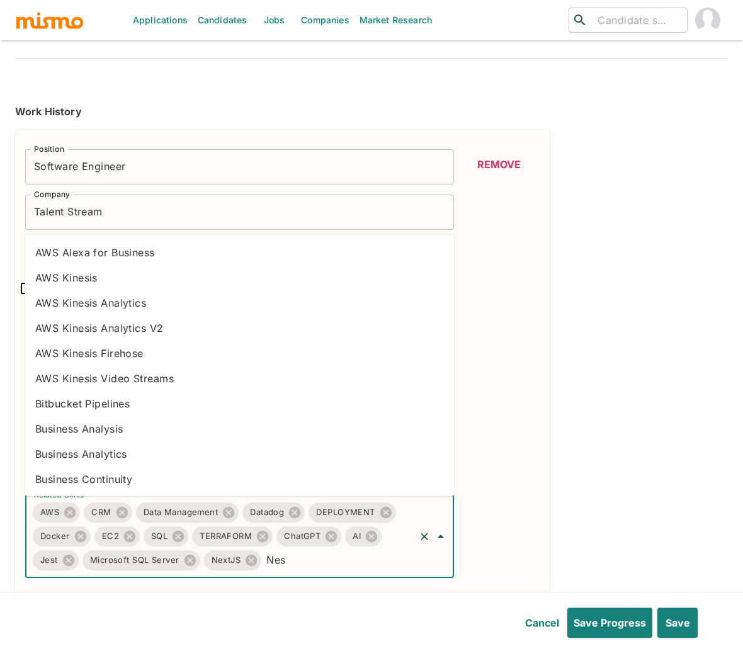
type input "Nest"
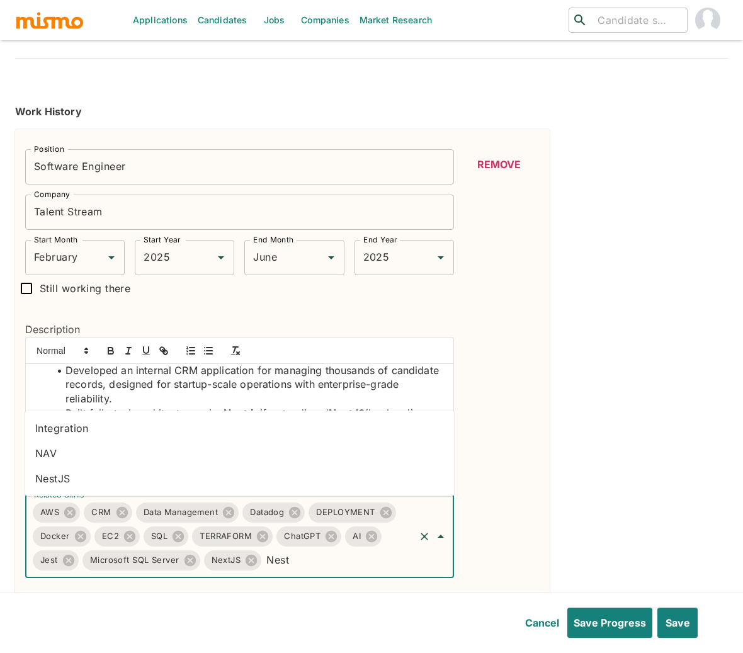
click at [62, 474] on li "NestJS" at bounding box center [239, 478] width 429 height 25
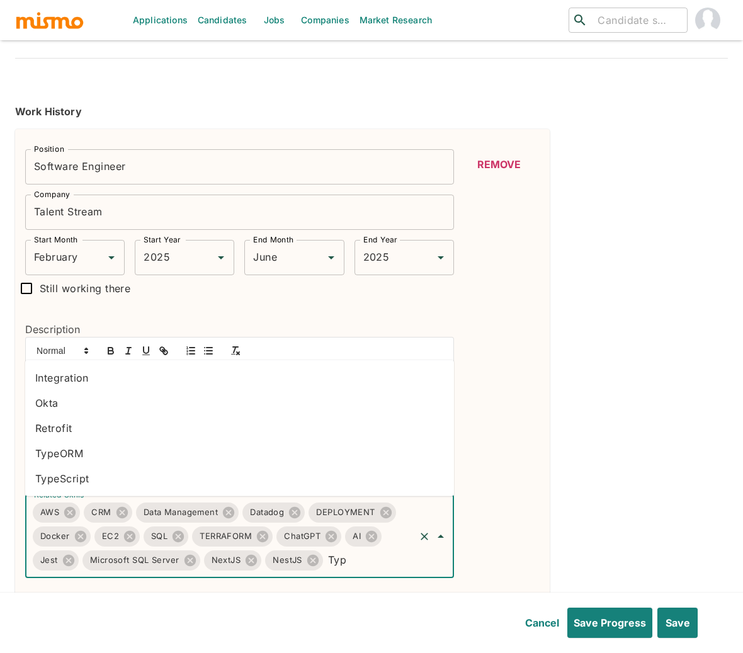
type input "Type"
click at [82, 471] on li "TypeScript" at bounding box center [239, 478] width 429 height 25
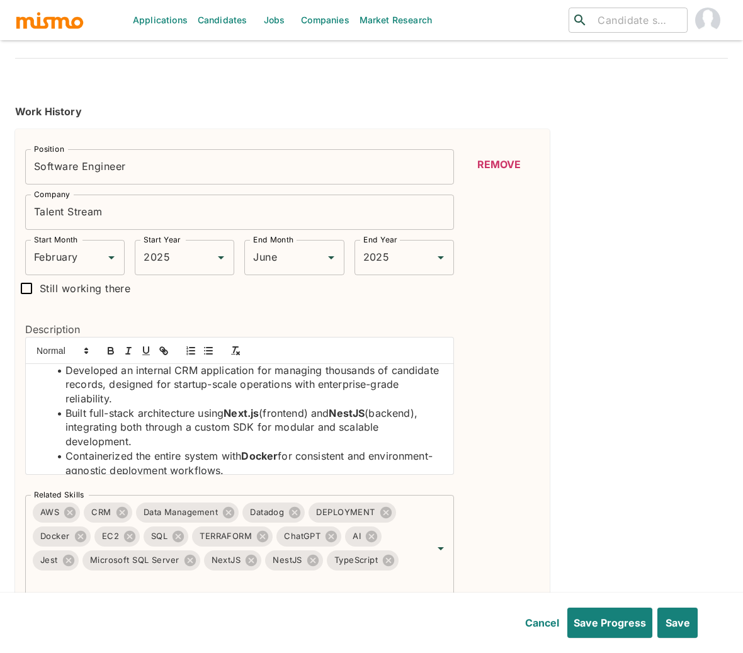
click at [228, 411] on strong "Next.js" at bounding box center [240, 413] width 35 height 13
click at [262, 417] on li "Built full-stack architecture using Typescript, Next.js (frontend) and NestJS (…" at bounding box center [246, 427] width 393 height 43
click at [113, 354] on icon "button" at bounding box center [110, 352] width 5 height 3
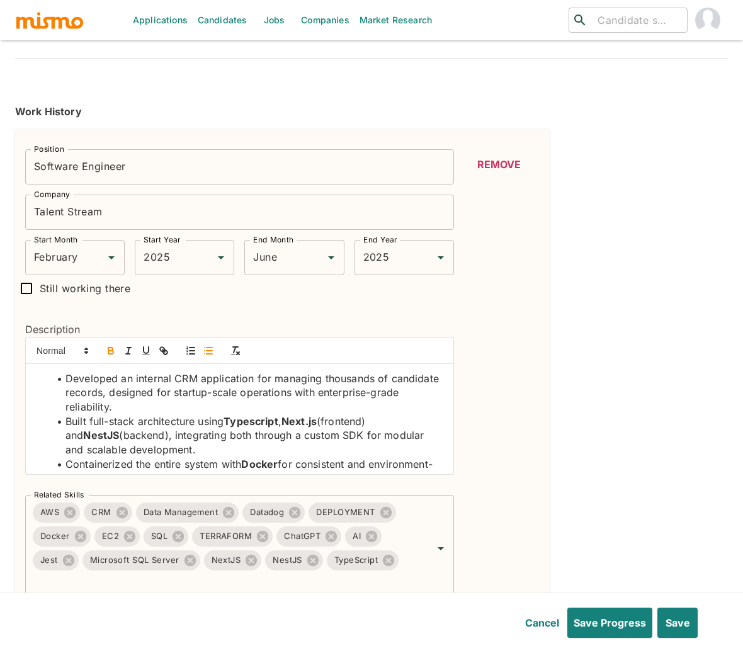
click at [191, 376] on li "Developed an internal CRM application for managing thousands of candidate recor…" at bounding box center [246, 392] width 393 height 43
click at [107, 346] on icon "button" at bounding box center [110, 350] width 11 height 11
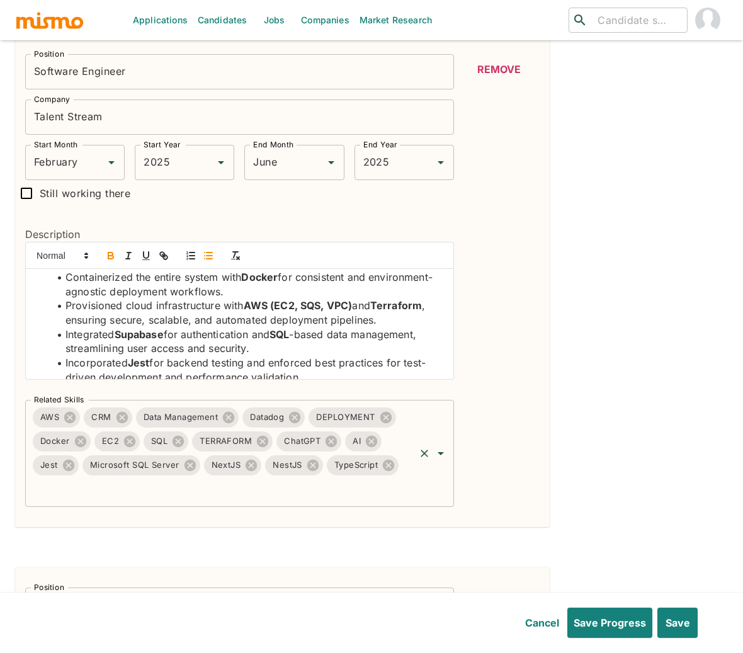
scroll to position [365, 0]
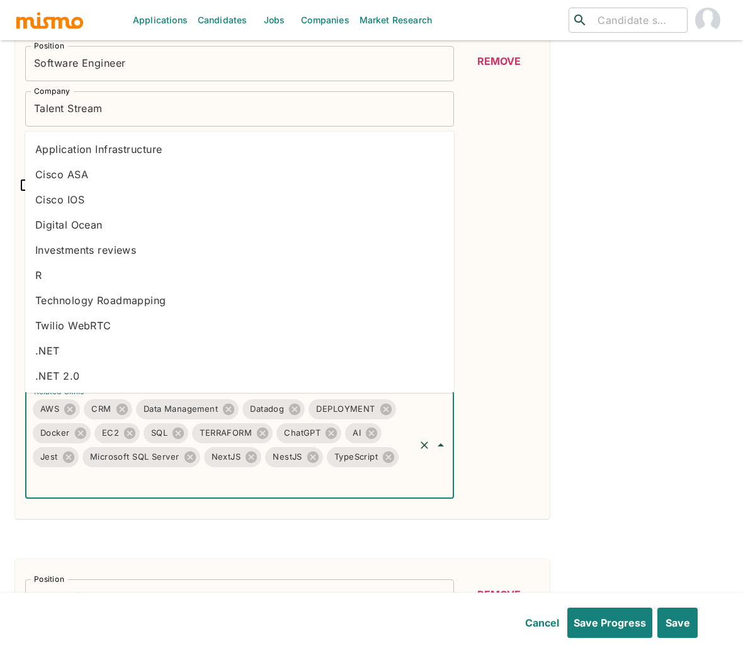
click at [330, 483] on input "Related Skills" at bounding box center [222, 481] width 382 height 24
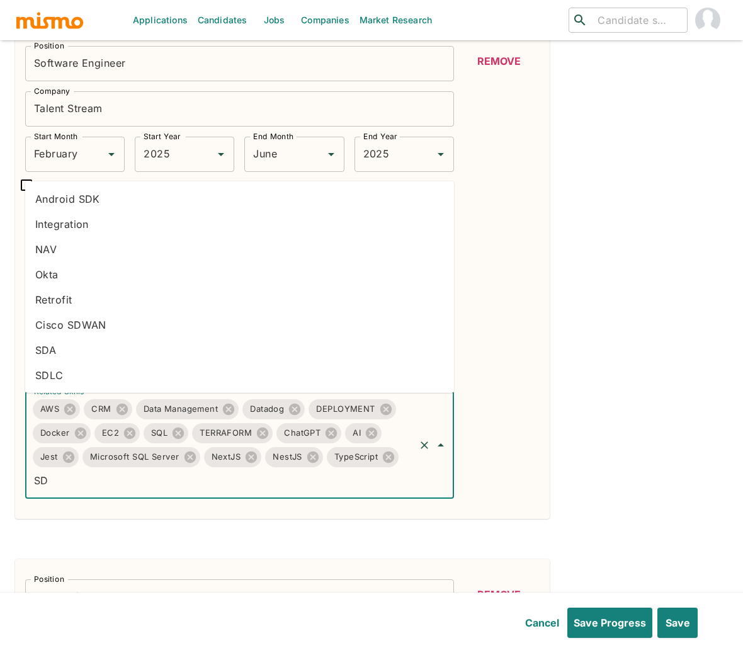
type input "S"
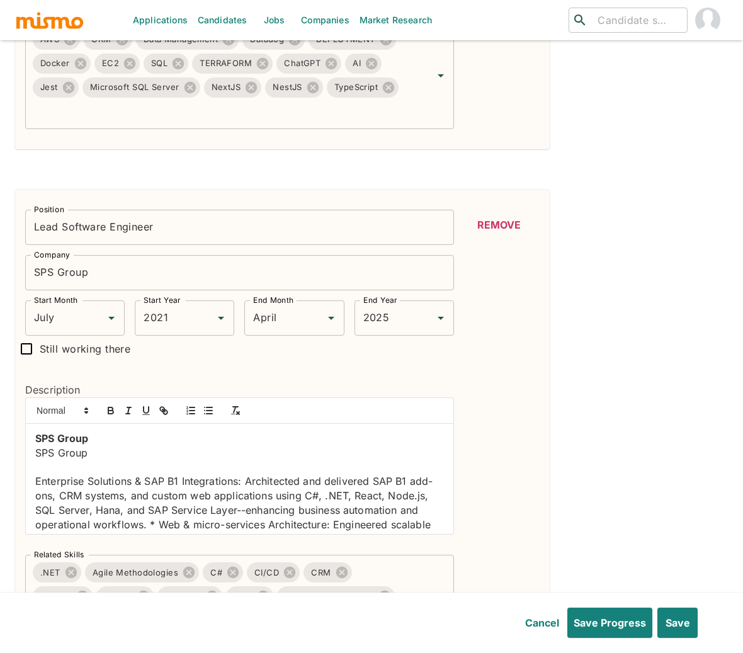
scroll to position [749, 0]
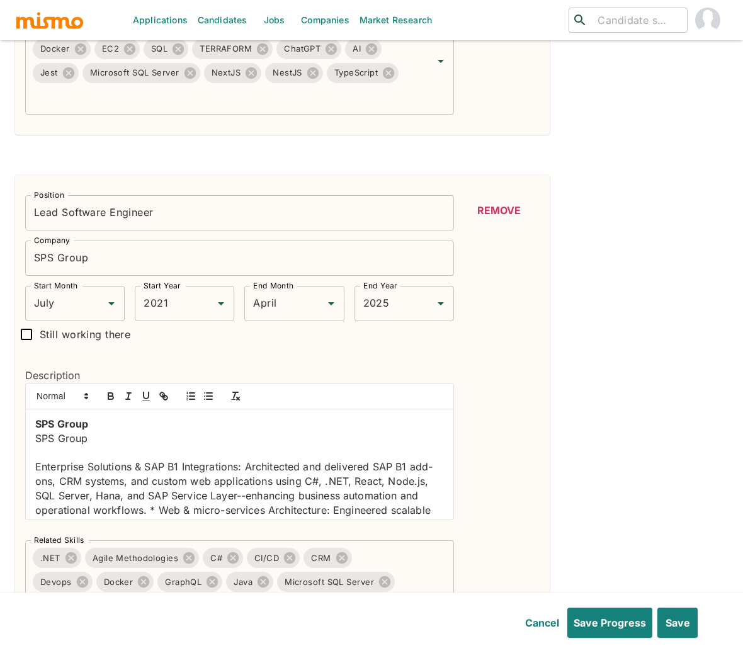
click at [31, 427] on div "SPS Group SPS Group Enterprise Solutions & SAP B1 Integrations: Architected and…" at bounding box center [239, 464] width 427 height 110
drag, startPoint x: 30, startPoint y: 427, endPoint x: 247, endPoint y: 467, distance: 220.9
click at [247, 467] on div "SPS Group SPS Group Enterprise Solutions & SAP B1 Integrations: Architected and…" at bounding box center [239, 464] width 427 height 110
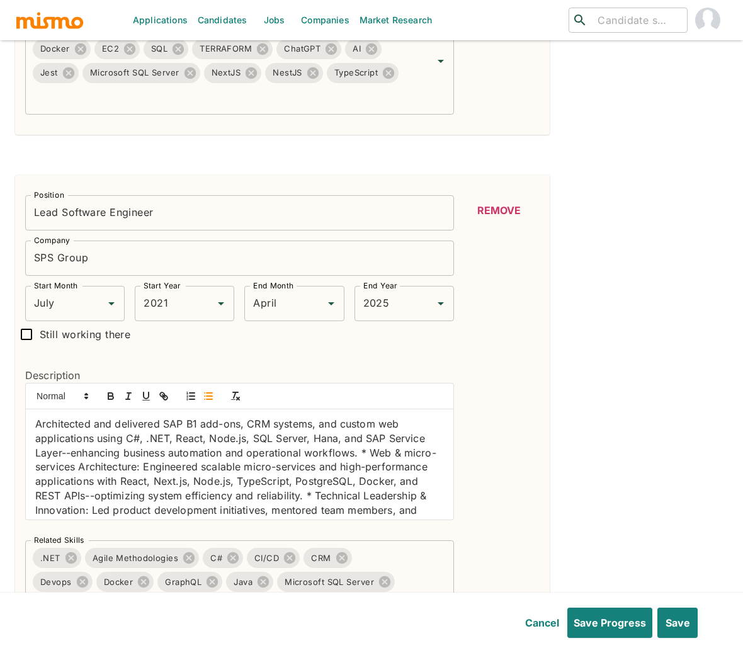
click at [210, 399] on icon "button" at bounding box center [208, 395] width 11 height 11
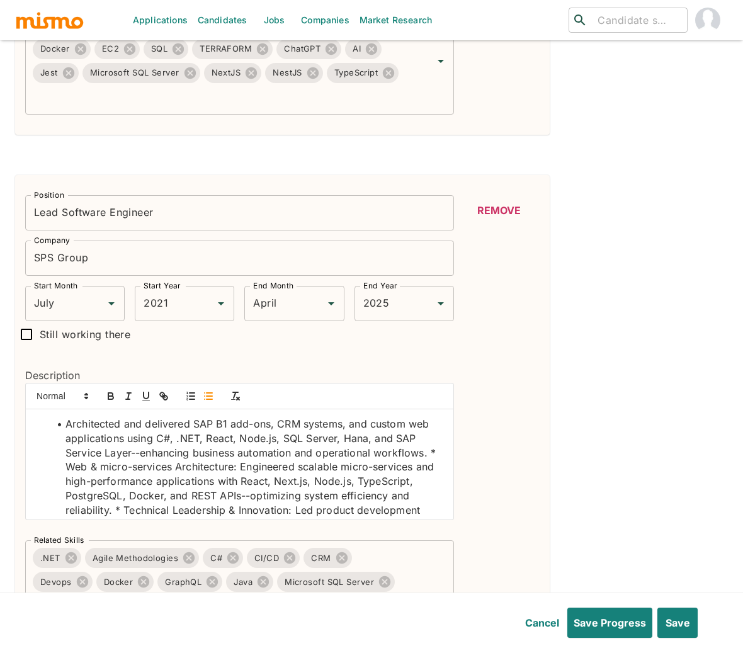
click at [74, 465] on li "Architected and delivered SAP B1 add-ons, CRM systems, and custom web applicati…" at bounding box center [246, 517] width 393 height 200
click at [198, 509] on li "Web & micro-services Architecture: Engineered scalable micro-services and high-…" at bounding box center [246, 537] width 393 height 157
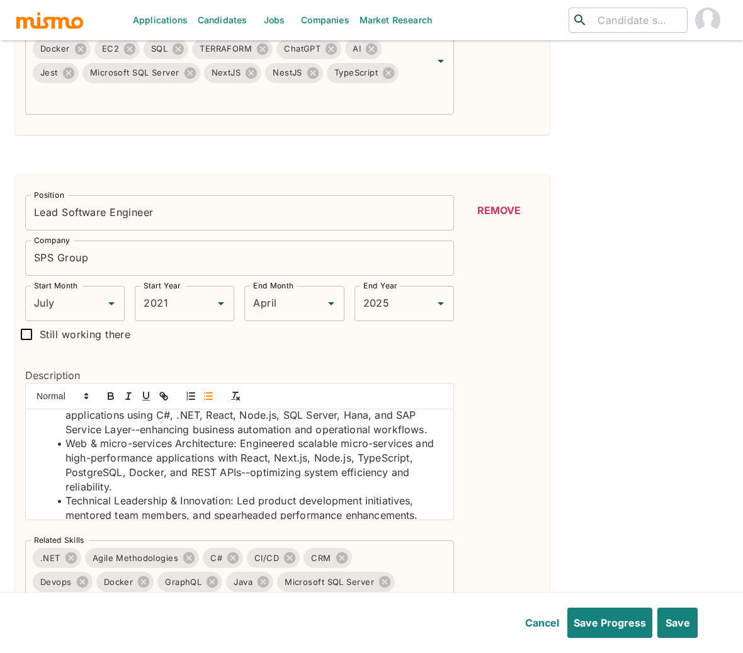
scroll to position [82, 0]
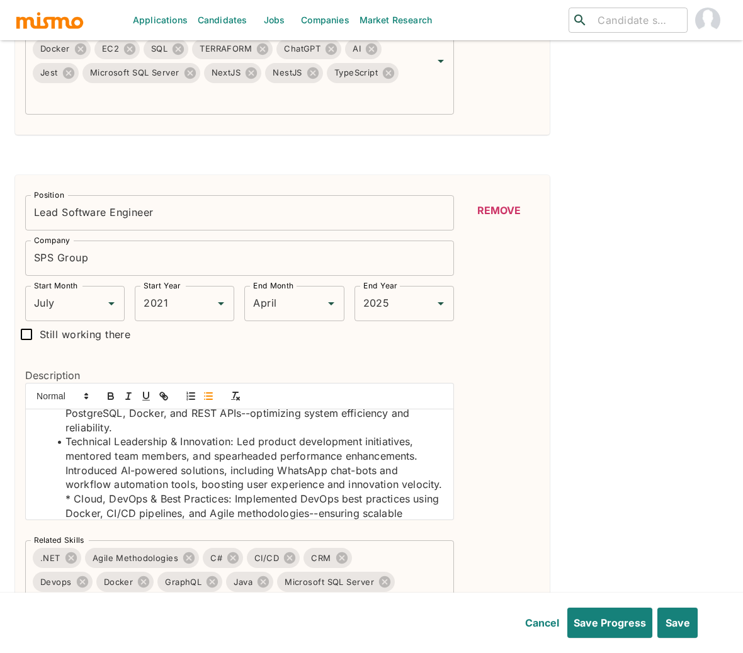
click at [119, 502] on li "Technical Leadership & Innovation: Led product development initiatives, mentore…" at bounding box center [246, 484] width 393 height 100
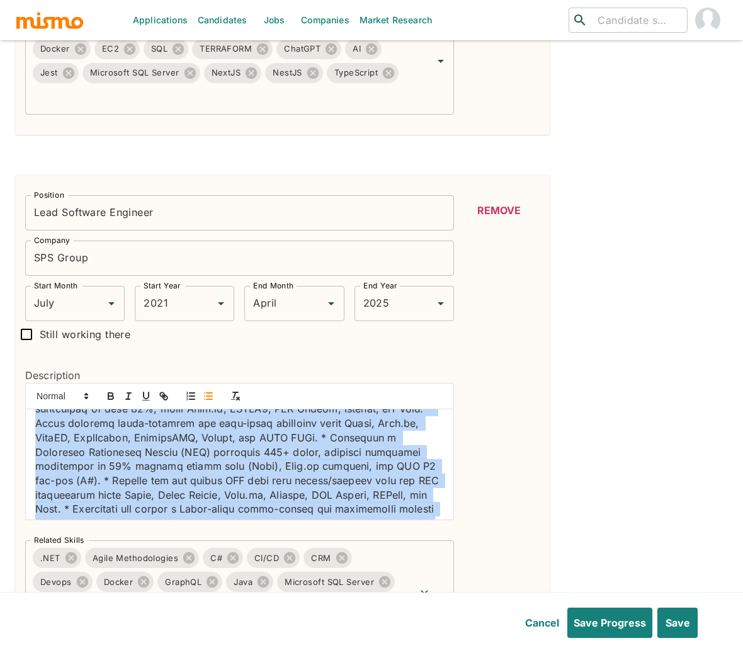
scroll to position [505, 0]
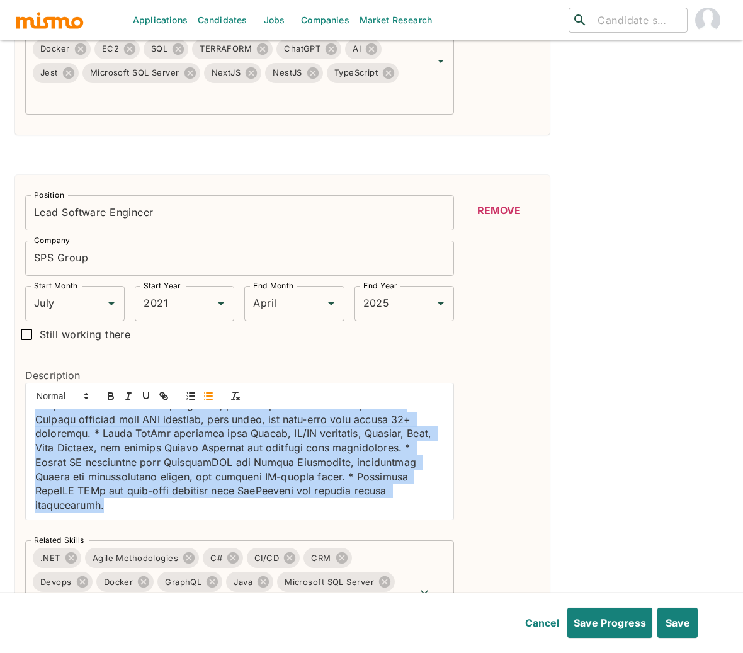
drag, startPoint x: 25, startPoint y: 427, endPoint x: 336, endPoint y: 547, distance: 333.4
click at [336, 547] on div "Position Lead Software Engineer Position Company SPS Group Company Start Month …" at bounding box center [234, 416] width 439 height 463
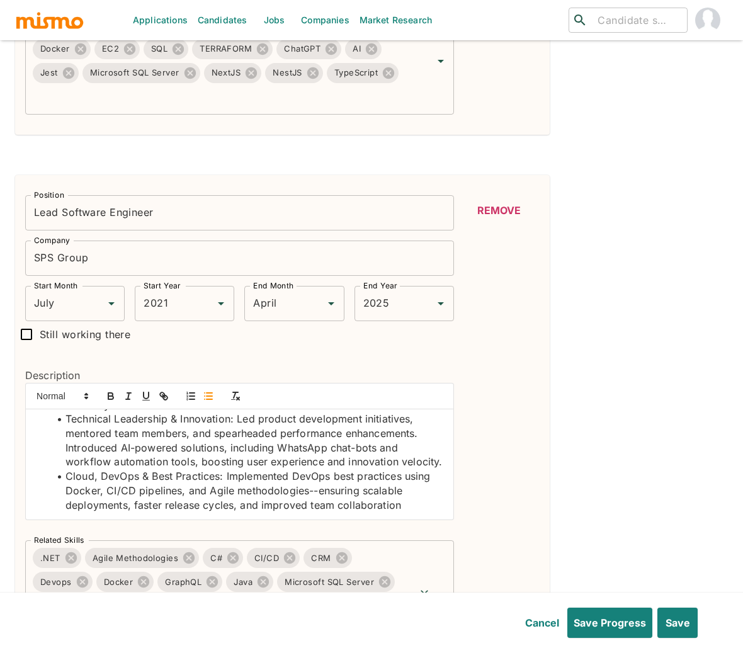
scroll to position [118, 0]
click at [310, 480] on li "Cloud, DevOps & Best Practices: Implemented DevOps best practices using Docker,…" at bounding box center [246, 490] width 393 height 43
click at [109, 395] on icon "button" at bounding box center [110, 394] width 4 height 3
click at [77, 495] on li "Cloud, DevOps & Best Practices: Implemented DevOps best practices using Docker,…" at bounding box center [246, 490] width 393 height 43
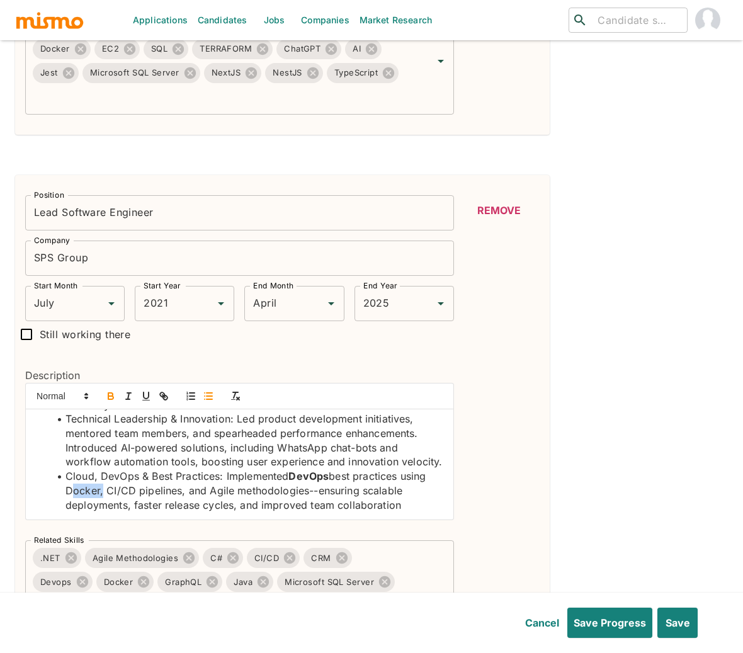
click at [77, 495] on li "Cloud, DevOps & Best Practices: Implemented DevOps best practices using Docker,…" at bounding box center [246, 490] width 393 height 43
click at [113, 396] on icon "button" at bounding box center [110, 394] width 4 height 3
drag, startPoint x: 137, startPoint y: 491, endPoint x: 107, endPoint y: 490, distance: 30.2
click at [107, 490] on li "Cloud, DevOps & Best Practices: Implemented DevOps best practices using Docker …" at bounding box center [246, 490] width 393 height 43
click at [106, 402] on icon "button" at bounding box center [110, 395] width 11 height 11
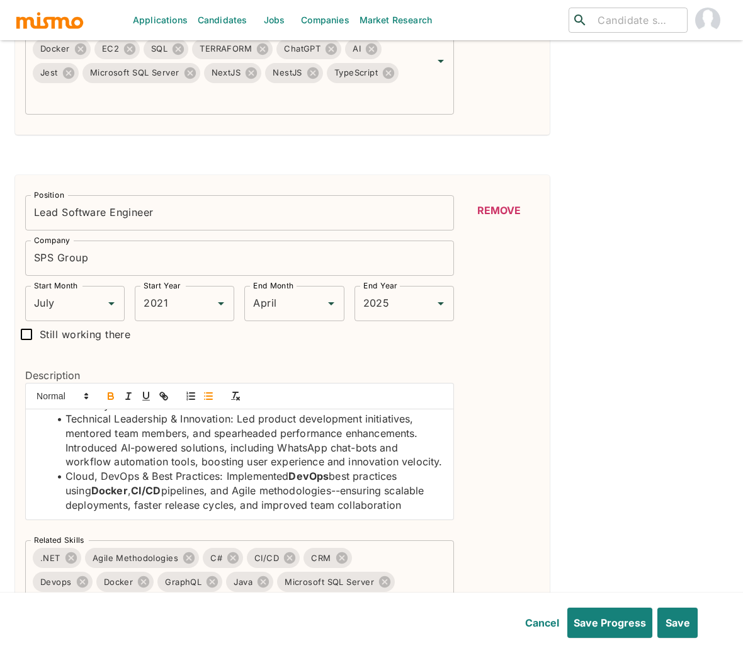
click at [219, 491] on li "Cloud, DevOps & Best Practices: Implemented DevOps best practices using Docker …" at bounding box center [246, 490] width 393 height 43
click at [109, 393] on icon "button" at bounding box center [110, 395] width 11 height 11
click at [123, 436] on li "Technical Leadership & Innovation: Led product development initiatives, mentore…" at bounding box center [246, 440] width 393 height 57
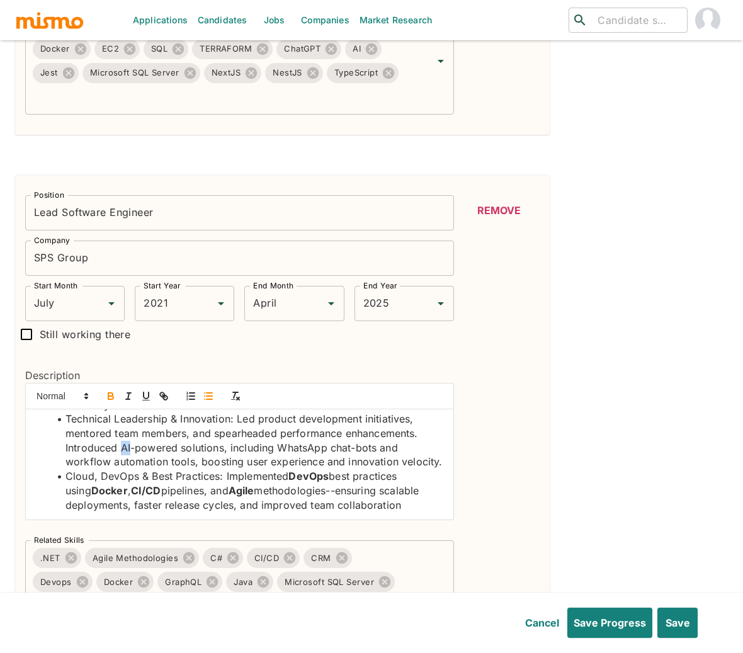
click at [110, 398] on icon "button" at bounding box center [110, 395] width 11 height 11
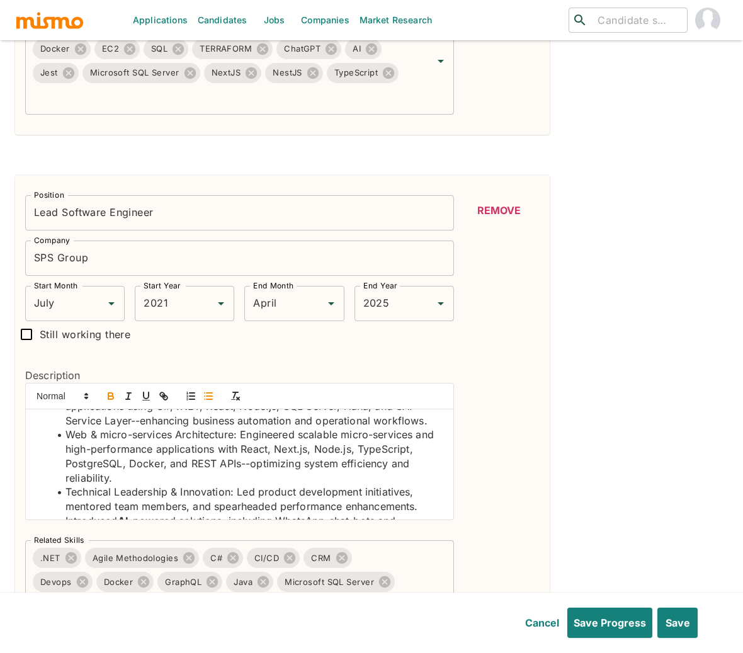
scroll to position [13, 0]
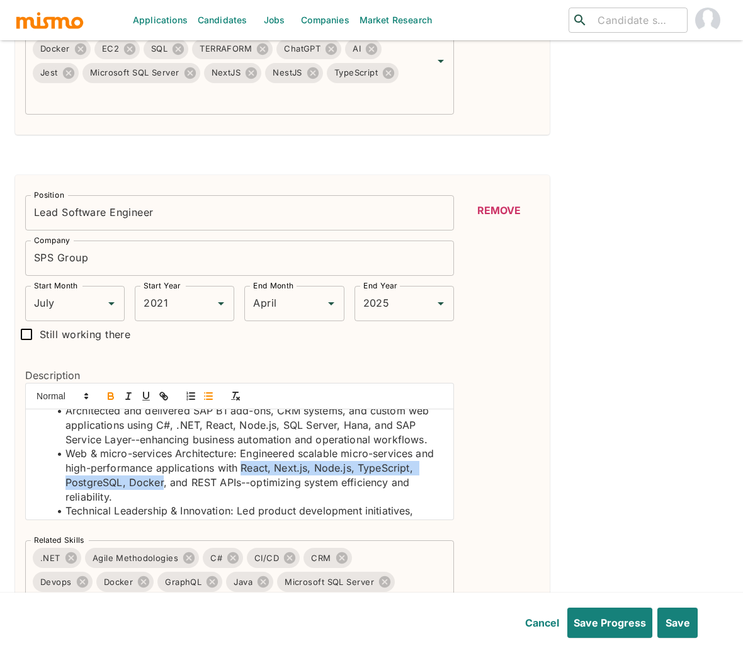
drag, startPoint x: 263, startPoint y: 467, endPoint x: 221, endPoint y: 487, distance: 46.7
click at [221, 487] on li "Web & micro-services Architecture: Engineered scalable micro-services and high-…" at bounding box center [246, 474] width 393 height 57
click at [111, 399] on icon "button" at bounding box center [110, 395] width 11 height 11
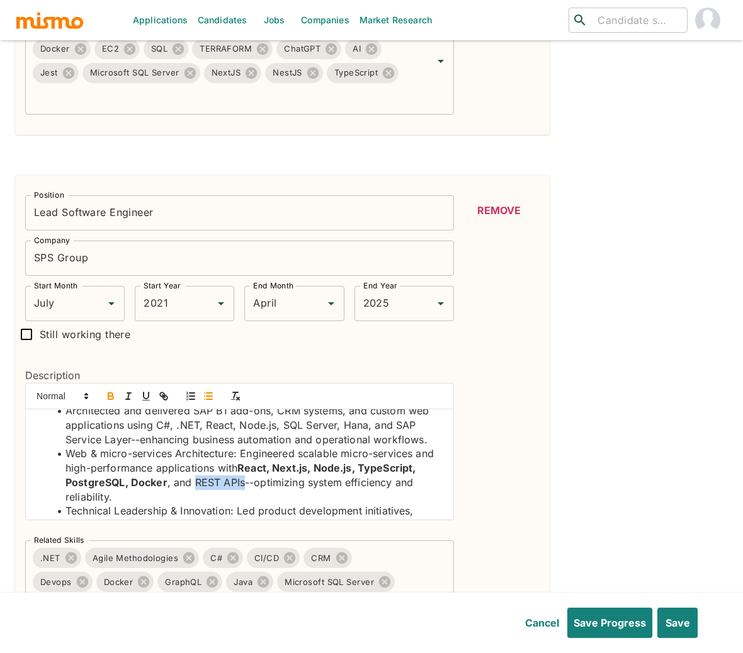
drag, startPoint x: 254, startPoint y: 483, endPoint x: 303, endPoint y: 484, distance: 49.7
click at [303, 484] on li "Web & micro-services Architecture: Engineered scalable micro-services and high-…" at bounding box center [246, 474] width 393 height 57
click at [108, 399] on icon "button" at bounding box center [110, 397] width 5 height 3
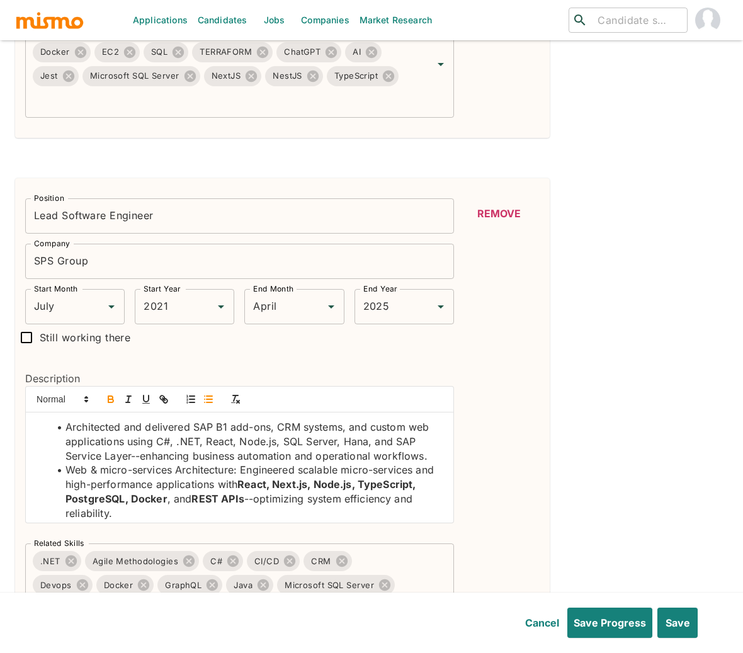
scroll to position [743, 0]
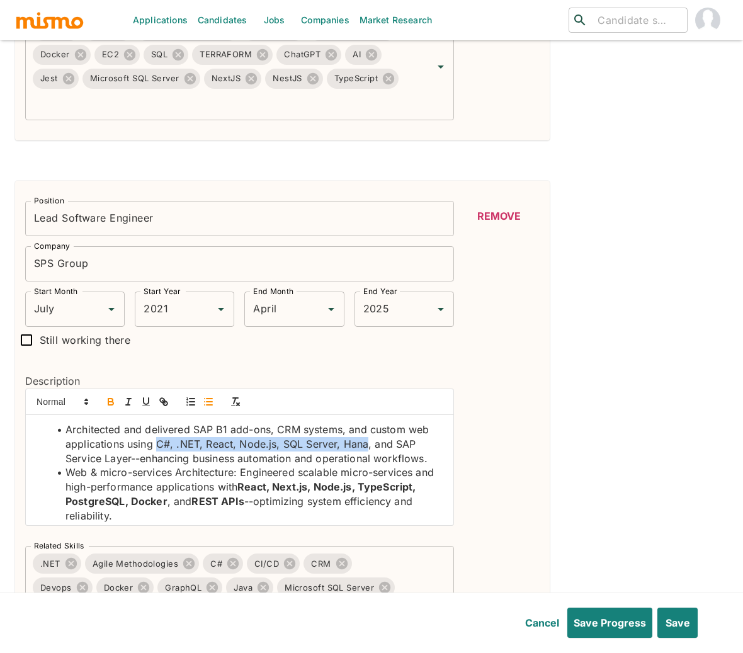
drag, startPoint x: 155, startPoint y: 446, endPoint x: 366, endPoint y: 445, distance: 210.9
click at [366, 445] on li "Architected and delivered SAP B1 add-ons, CRM systems, and custom web applicati…" at bounding box center [246, 443] width 393 height 43
click at [110, 403] on icon "button" at bounding box center [110, 401] width 11 height 11
click at [410, 446] on li "Architected and delivered SAP B1 add-ons, CRM systems, and custom web applicati…" at bounding box center [246, 443] width 393 height 43
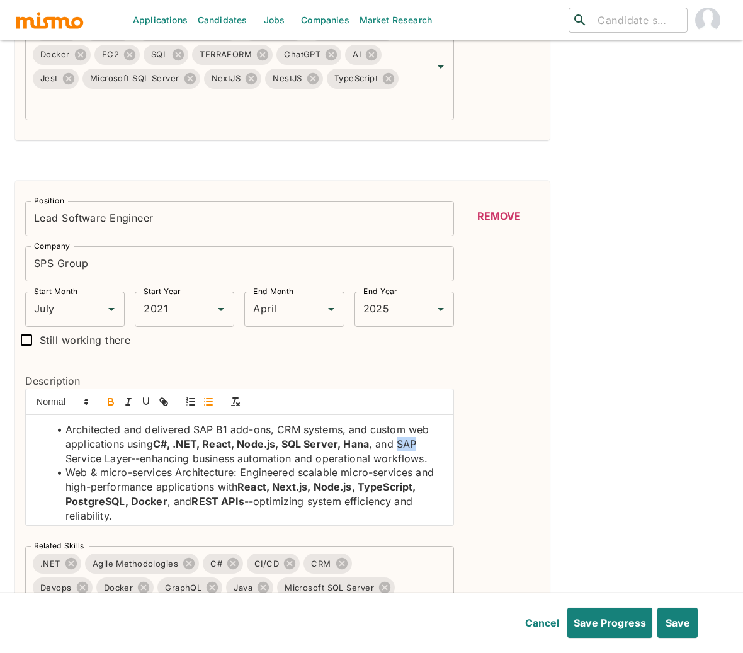
click at [105, 404] on icon "button" at bounding box center [110, 401] width 11 height 11
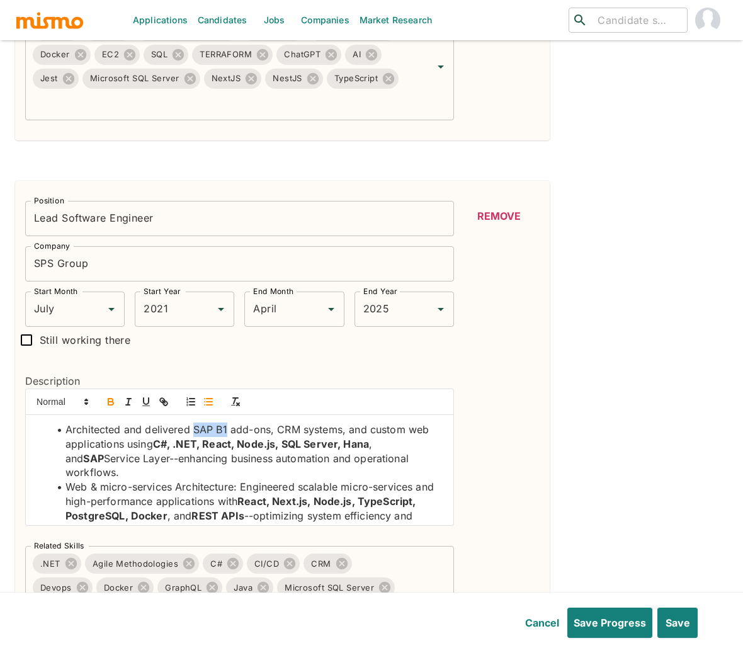
drag, startPoint x: 194, startPoint y: 430, endPoint x: 227, endPoint y: 429, distance: 32.8
click at [227, 429] on li "Architected and delivered SAP B1 add-ons, CRM systems, and custom web applicati…" at bounding box center [246, 450] width 393 height 57
click at [107, 403] on icon "button" at bounding box center [110, 401] width 11 height 11
click at [295, 431] on li "Architected and delivered SAP B1 add-ons, CRM systems, and custom web applicati…" at bounding box center [246, 450] width 393 height 57
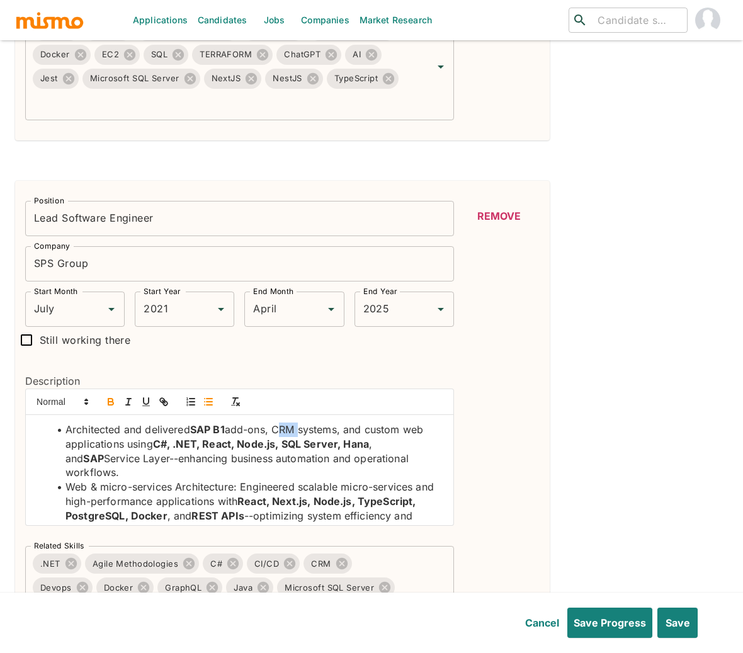
click at [116, 402] on button "button" at bounding box center [111, 401] width 18 height 15
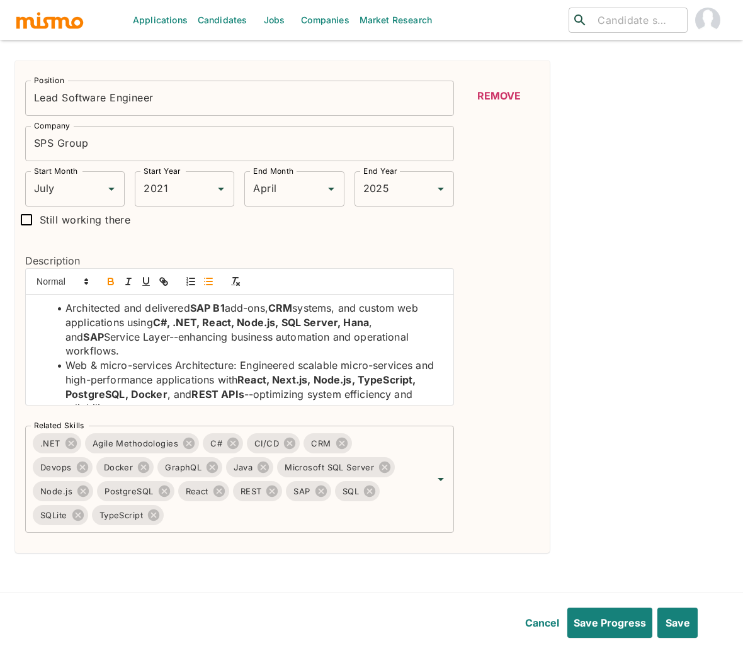
scroll to position [0, 0]
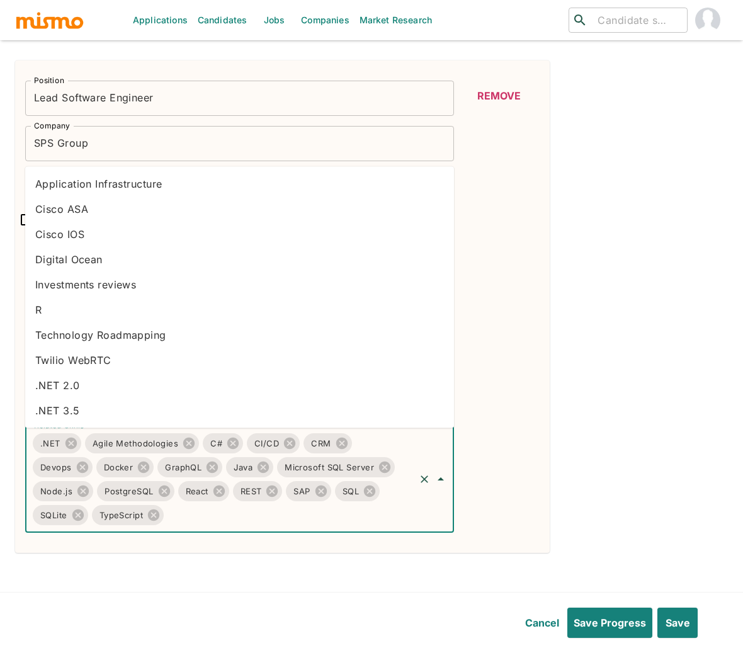
click at [225, 521] on input "Related Skills" at bounding box center [289, 515] width 247 height 24
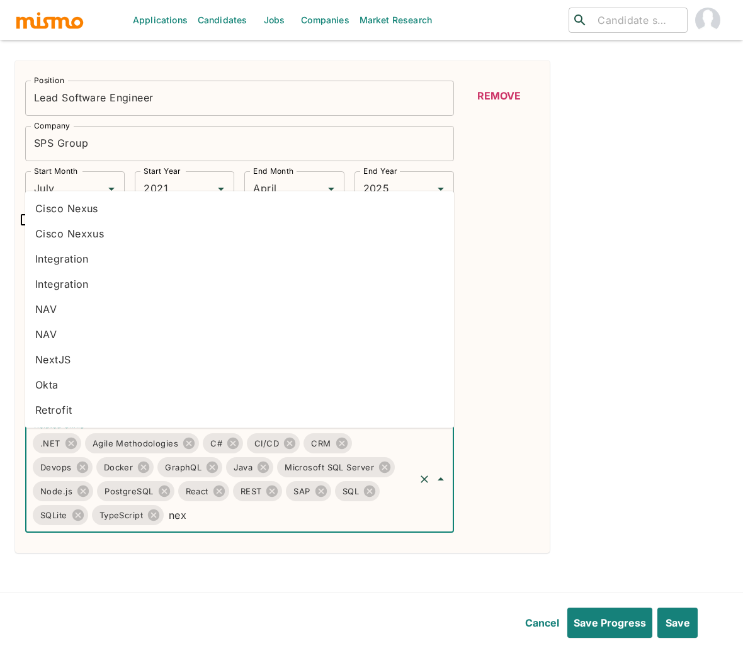
type input "next"
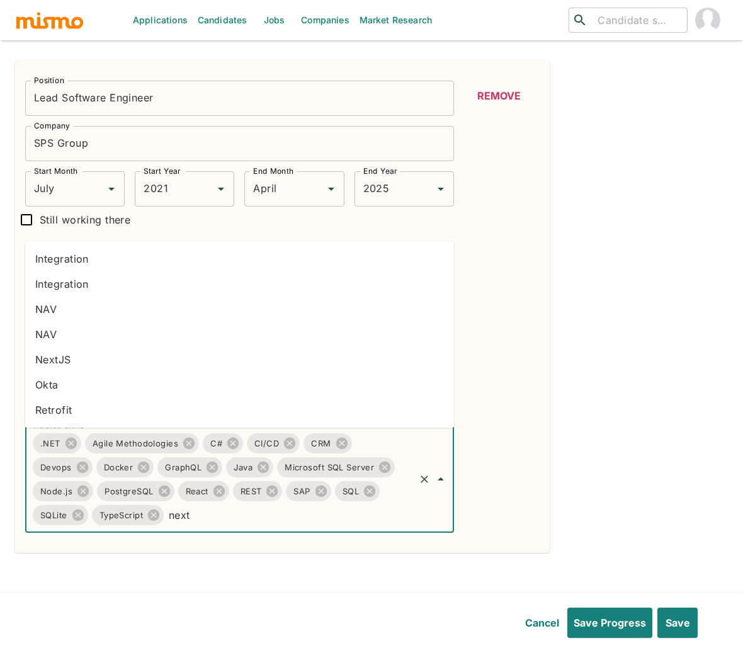
click at [99, 358] on li "NextJS" at bounding box center [239, 359] width 429 height 25
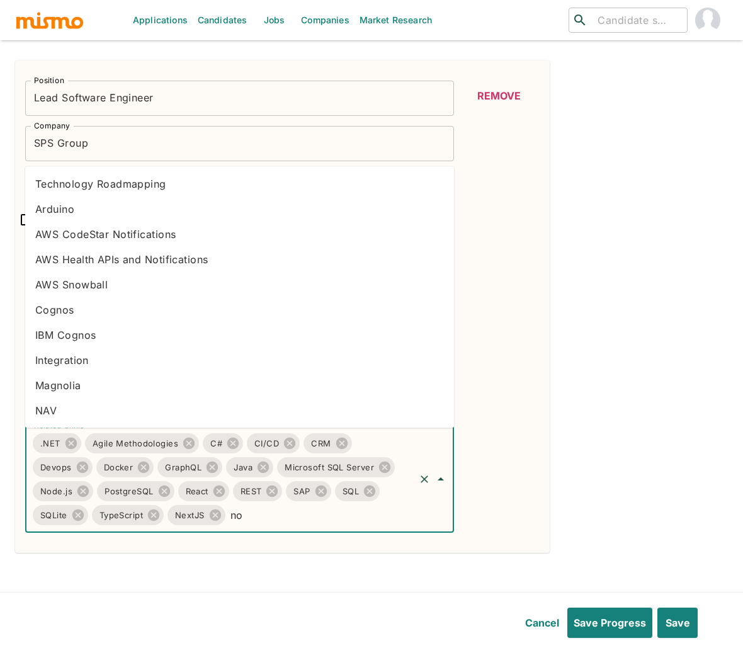
type input "nod"
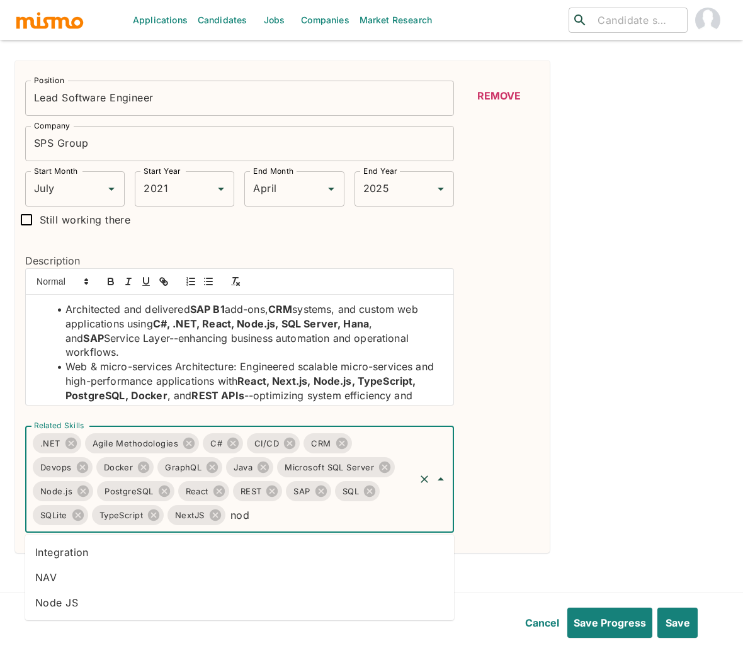
click at [149, 602] on li "Node JS" at bounding box center [239, 602] width 429 height 25
click at [288, 515] on icon at bounding box center [282, 514] width 11 height 11
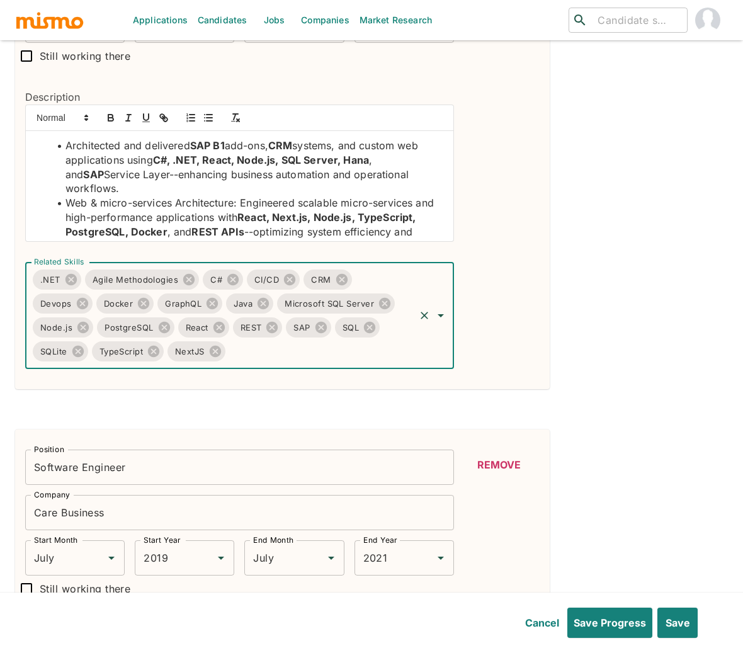
scroll to position [705, 0]
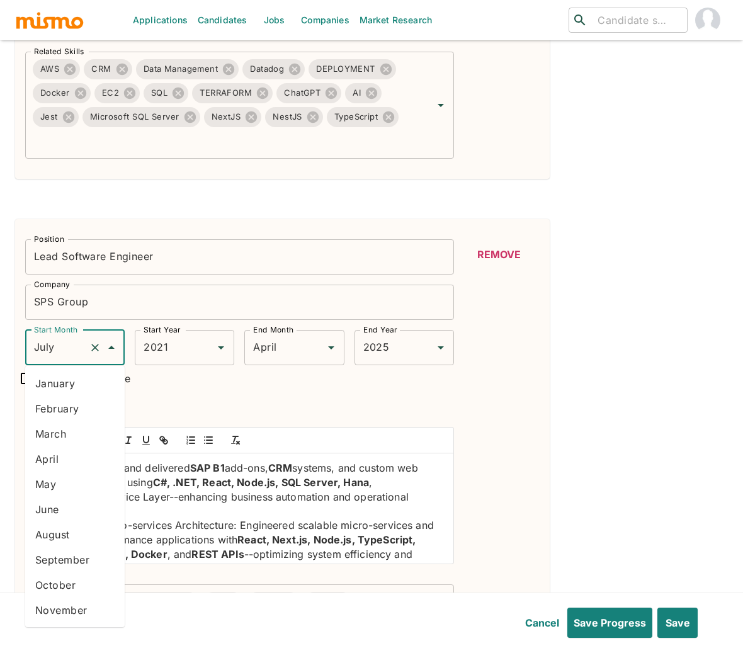
click at [70, 350] on input "July" at bounding box center [57, 347] width 53 height 24
click at [69, 385] on li "January" at bounding box center [74, 383] width 99 height 25
type input "January"
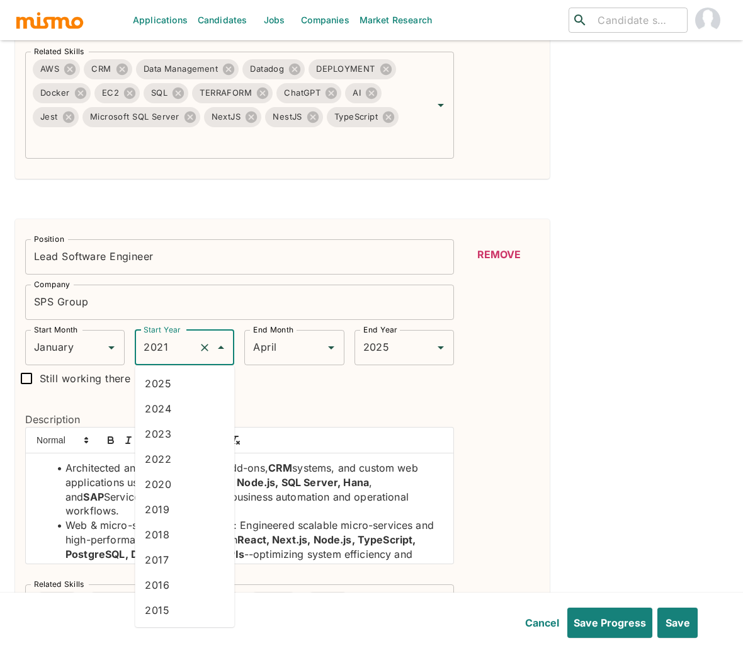
click at [175, 346] on input "2021" at bounding box center [166, 347] width 53 height 24
click at [169, 389] on li "2025" at bounding box center [184, 383] width 99 height 25
type input "2025"
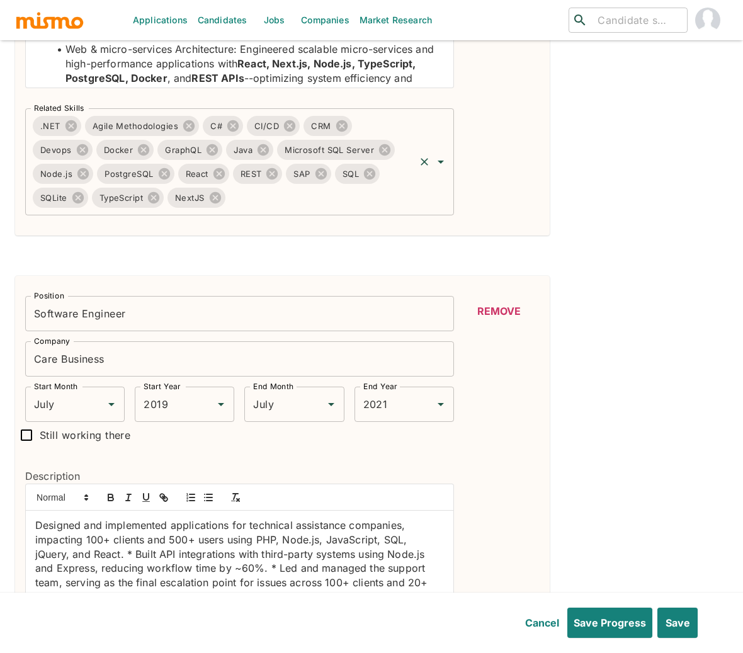
scroll to position [1198, 0]
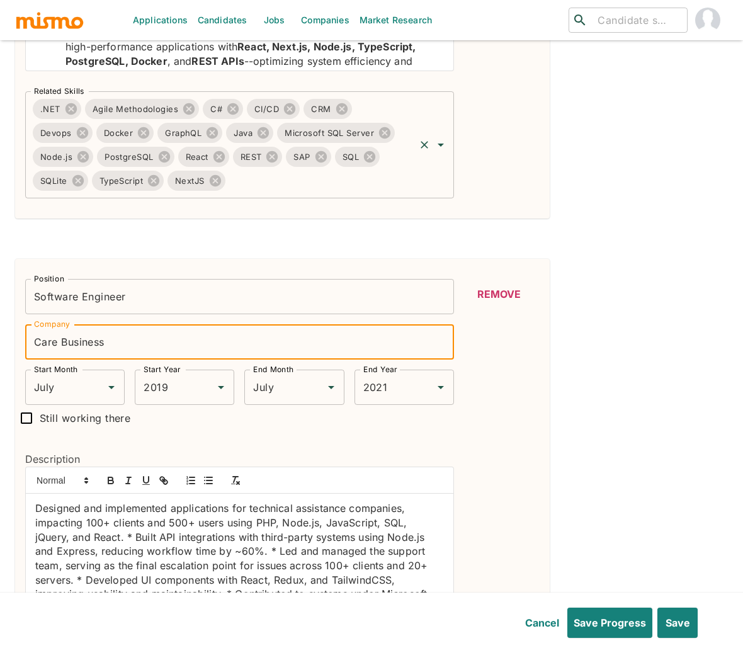
click at [66, 341] on input "Care Business" at bounding box center [239, 341] width 429 height 35
type input "SPS"
click at [154, 383] on input "2019" at bounding box center [166, 387] width 53 height 24
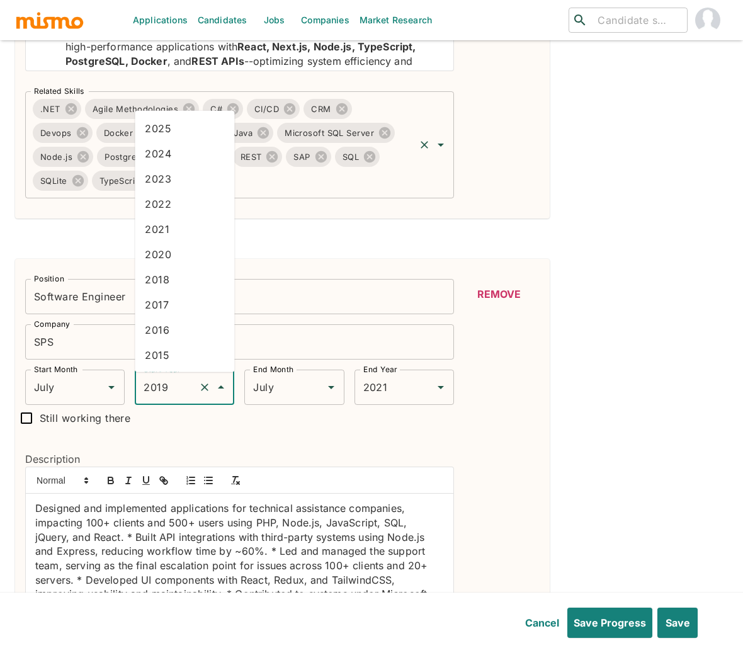
click at [166, 228] on li "2021" at bounding box center [184, 229] width 99 height 25
type input "2021"
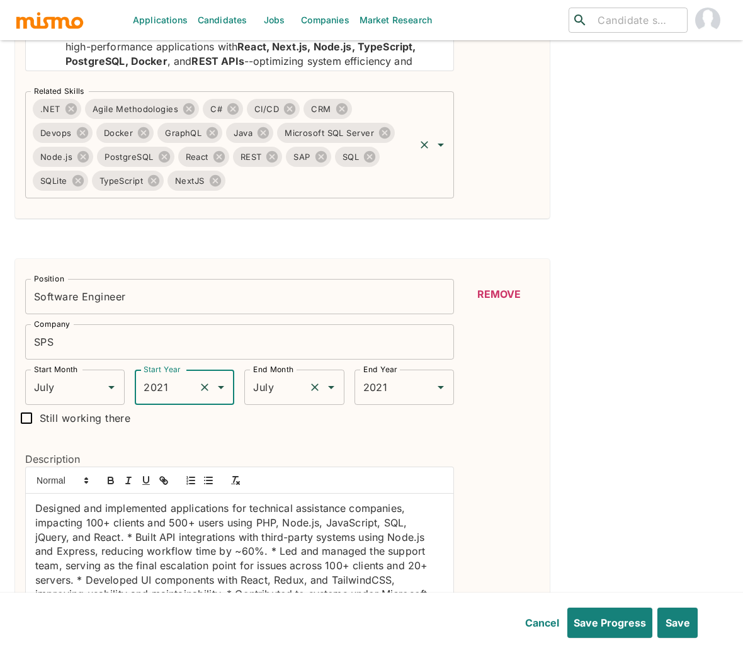
click at [301, 393] on input "July" at bounding box center [276, 387] width 53 height 24
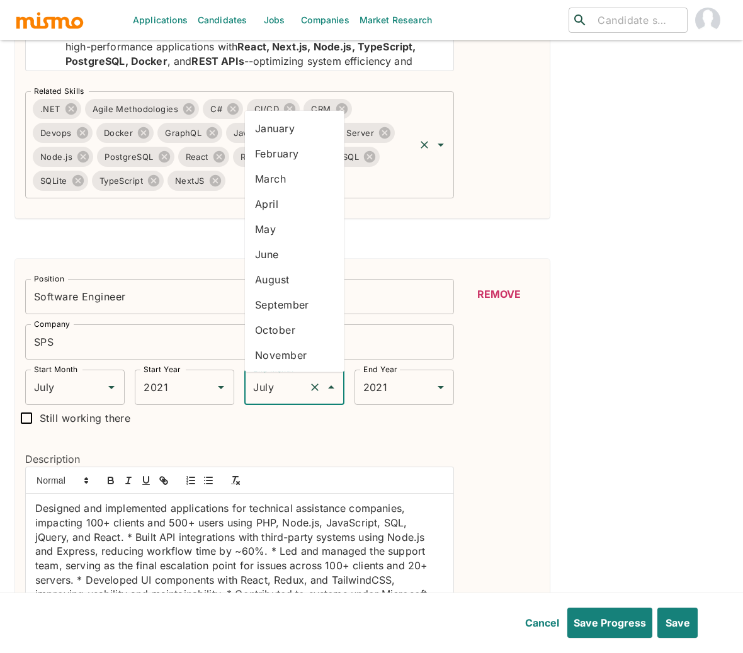
click at [288, 135] on li "January" at bounding box center [294, 128] width 99 height 25
type input "January"
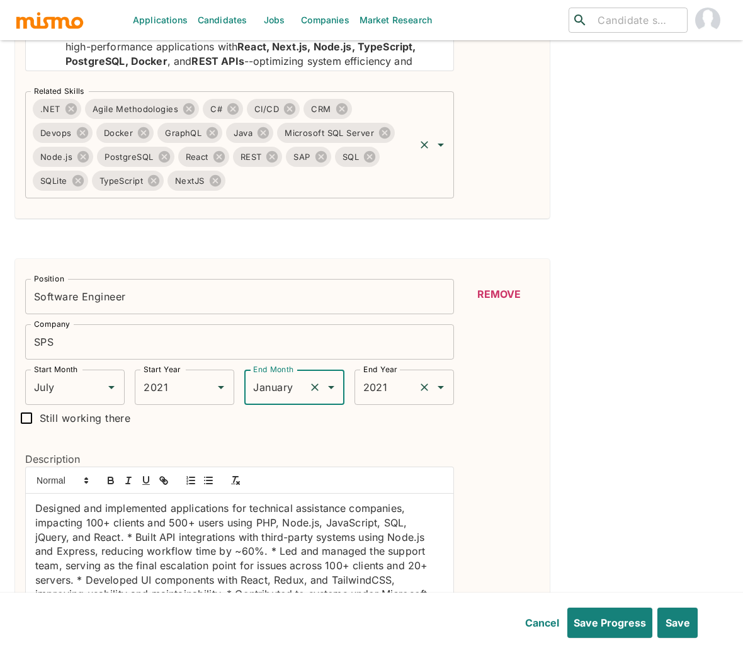
click at [400, 385] on input "2021" at bounding box center [386, 387] width 53 height 24
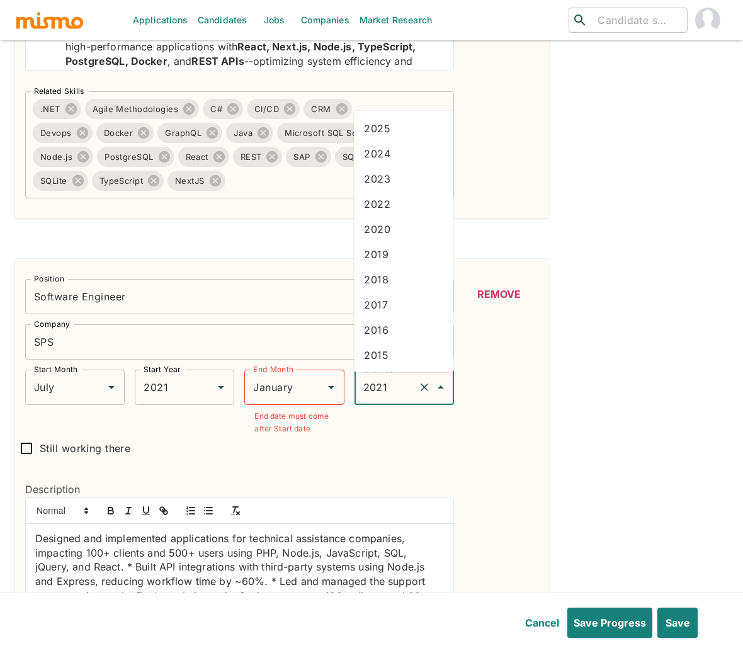
click at [390, 130] on li "2025" at bounding box center [403, 128] width 99 height 25
type input "2025"
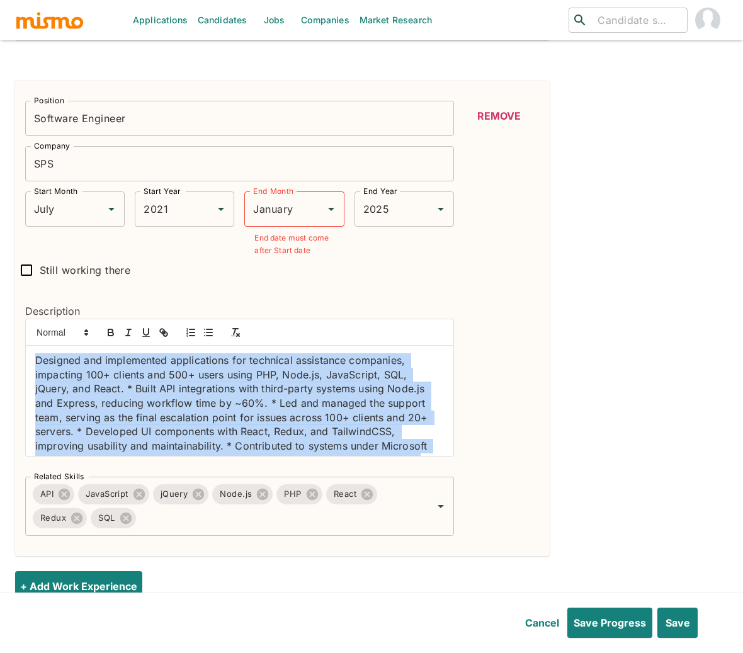
scroll to position [19, 0]
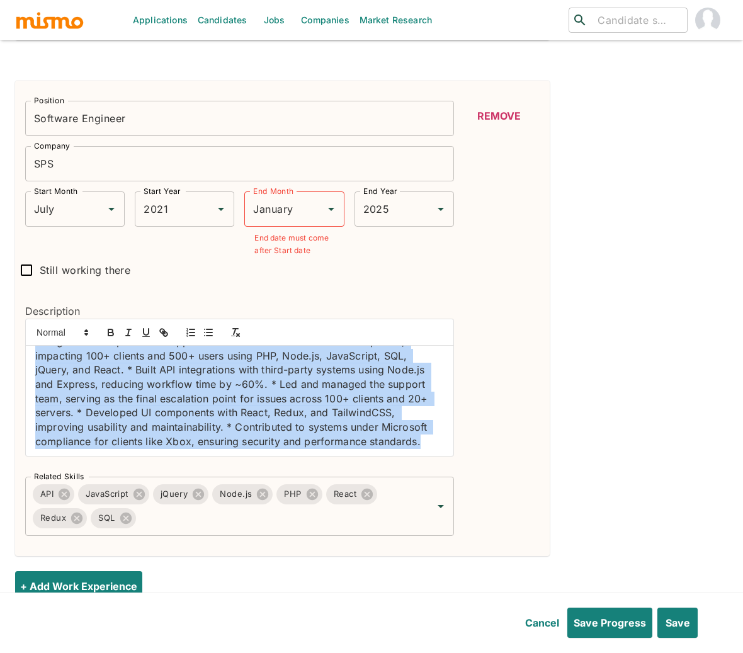
drag, startPoint x: 32, startPoint y: 362, endPoint x: 425, endPoint y: 469, distance: 407.1
click at [425, 469] on div "Position Software Engineer Position Company SPS Company Start Month July Start …" at bounding box center [234, 313] width 439 height 445
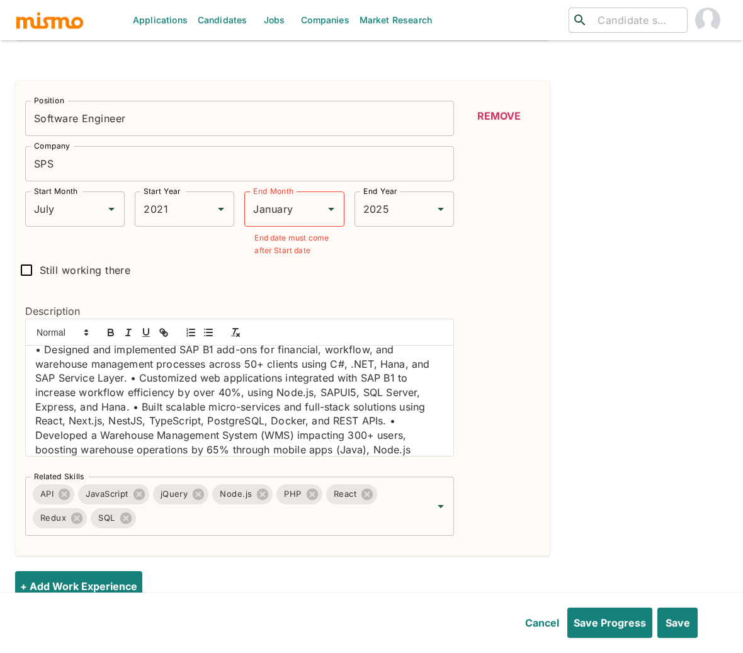
scroll to position [0, 0]
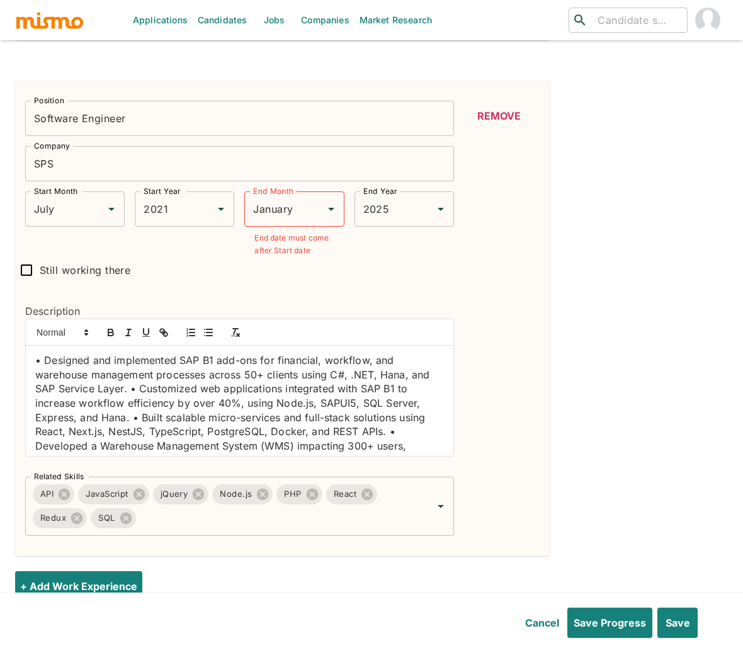
click at [46, 359] on p "• Designed and implemented SAP B1 add-ons for financial, workflow, and warehous…" at bounding box center [239, 417] width 408 height 128
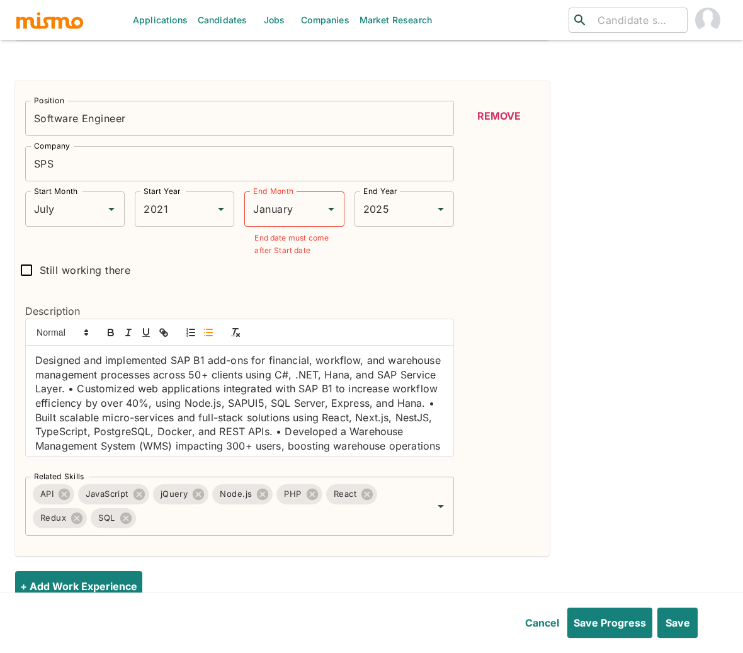
click at [215, 334] on button "button" at bounding box center [209, 332] width 18 height 15
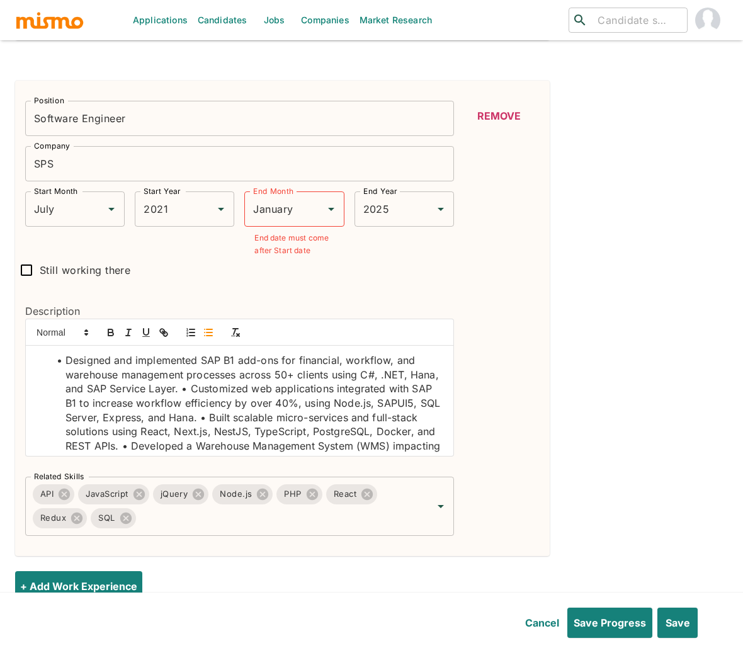
click at [222, 392] on li "Designed and implemented SAP B1 add-ons for financial, workflow, and warehouse …" at bounding box center [246, 417] width 393 height 128
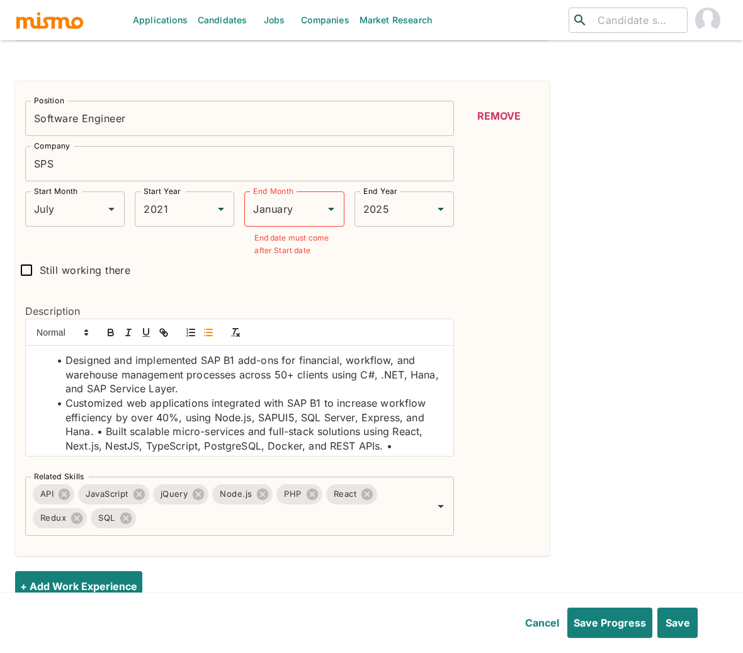
click at [395, 452] on li "Customized web applications integrated with SAP B1 to increase workflow efficie…" at bounding box center [246, 446] width 393 height 100
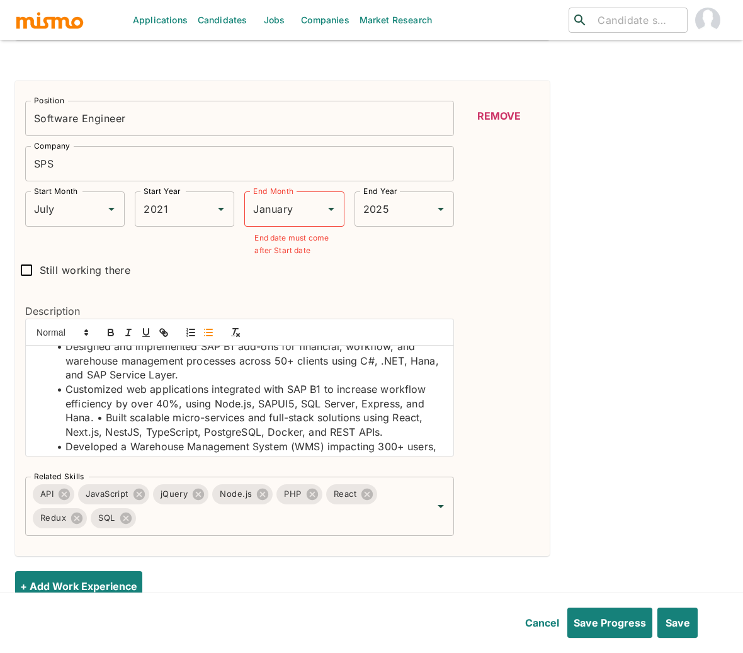
scroll to position [22, 0]
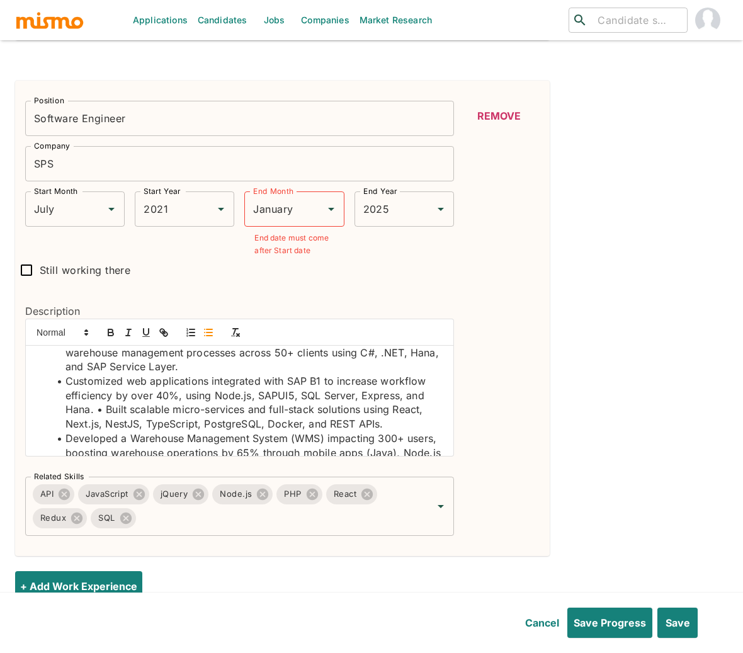
click at [106, 414] on li "Customized web applications integrated with SAP B1 to increase workflow efficie…" at bounding box center [246, 402] width 393 height 57
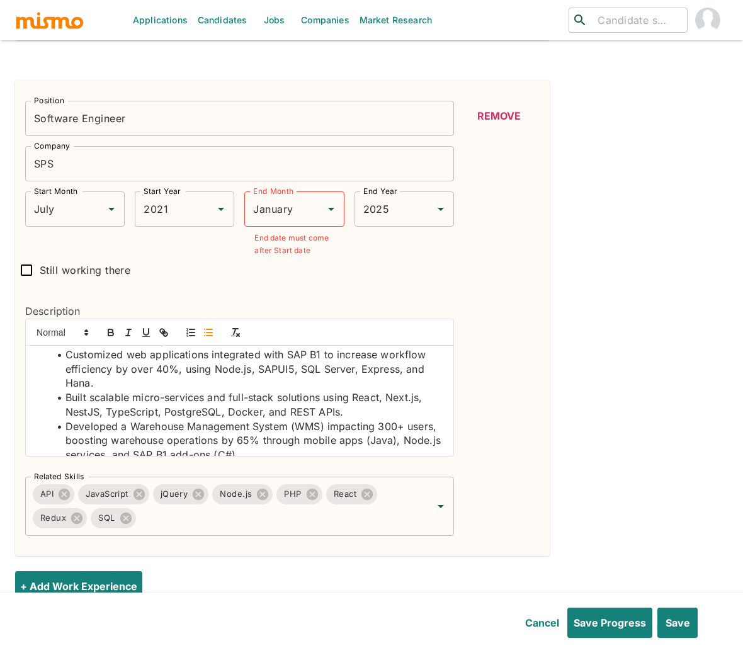
scroll to position [62, 0]
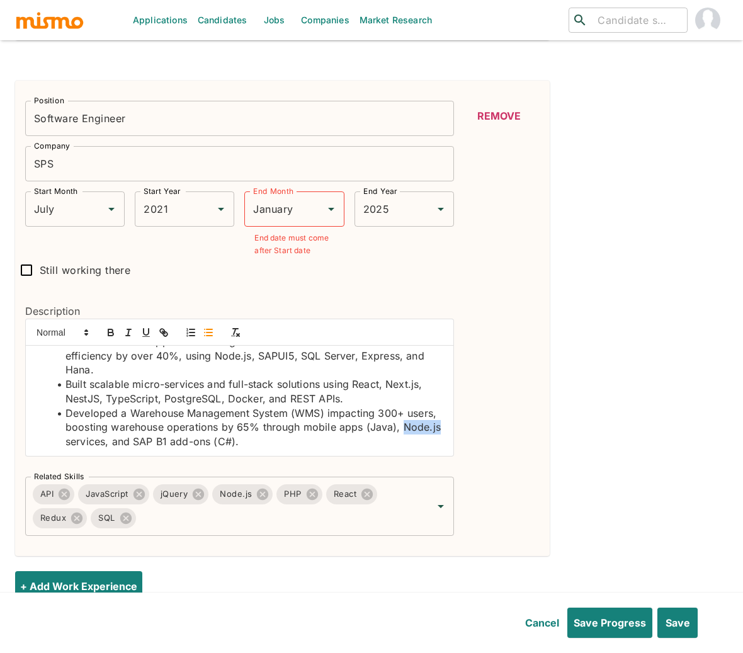
drag, startPoint x: 102, startPoint y: 443, endPoint x: 59, endPoint y: 444, distance: 42.8
click at [59, 444] on li "Developed a Warehouse Management System (WMS) impacting 300+ users, boosting wa…" at bounding box center [246, 427] width 393 height 43
click at [108, 332] on icon "button" at bounding box center [110, 330] width 4 height 3
drag, startPoint x: 210, startPoint y: 441, endPoint x: 174, endPoint y: 443, distance: 36.0
click at [174, 443] on li "Developed a Warehouse Management System (WMS) impacting 300+ users, boosting wa…" at bounding box center [246, 427] width 393 height 43
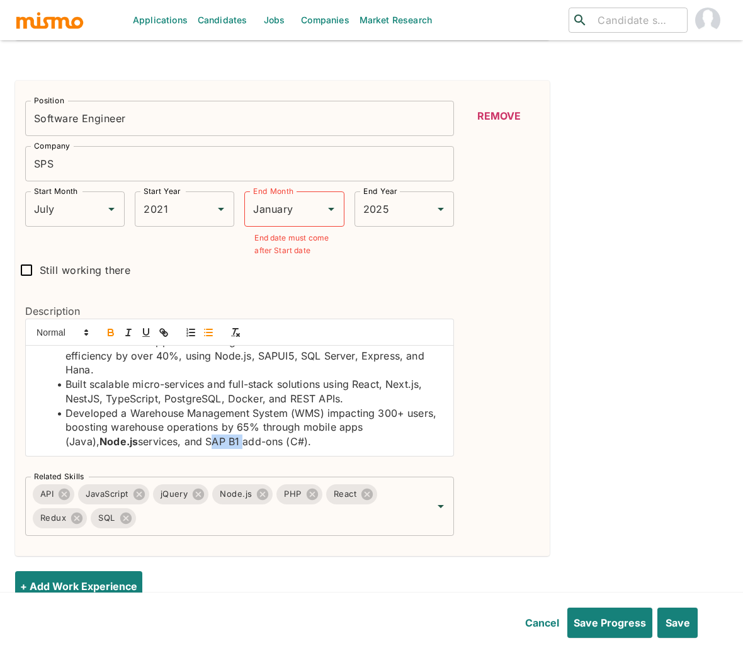
click at [106, 330] on icon "button" at bounding box center [110, 332] width 11 height 11
click at [408, 427] on li "Developed a Warehouse Management System (WMS) impacting 300+ users, boosting wa…" at bounding box center [246, 427] width 393 height 43
click at [108, 334] on icon "button" at bounding box center [110, 333] width 5 height 3
click at [305, 412] on li "Developed a Warehouse Management System (WMS) impacting 300+ users, boosting wa…" at bounding box center [246, 427] width 393 height 43
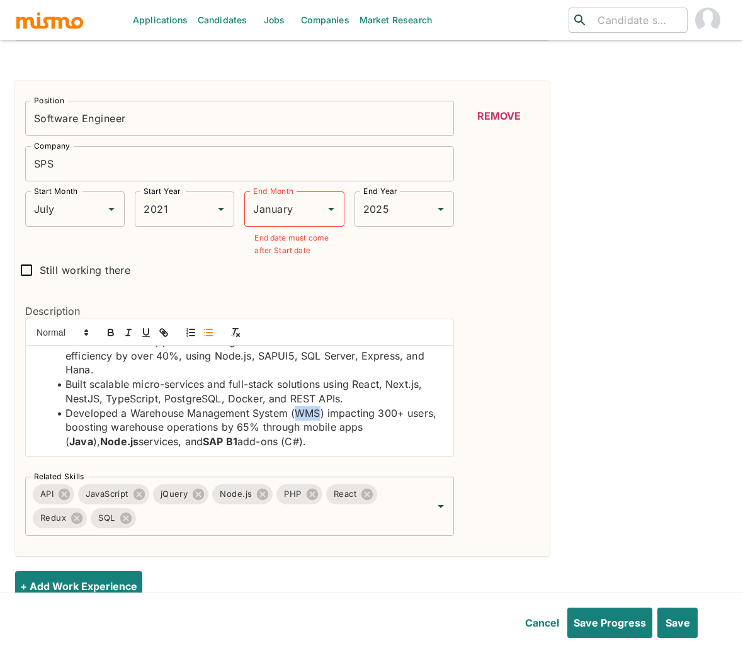
click at [305, 412] on li "Developed a Warehouse Management System (WMS) impacting 300+ users, boosting wa…" at bounding box center [246, 427] width 393 height 43
click at [110, 334] on icon "button" at bounding box center [110, 333] width 5 height 3
drag, startPoint x: 339, startPoint y: 400, endPoint x: 287, endPoint y: 402, distance: 51.6
click at [287, 402] on li "Built scalable micro-services and full-stack solutions using React, Next.js, Ne…" at bounding box center [246, 391] width 393 height 28
click at [108, 332] on icon "button" at bounding box center [110, 330] width 4 height 3
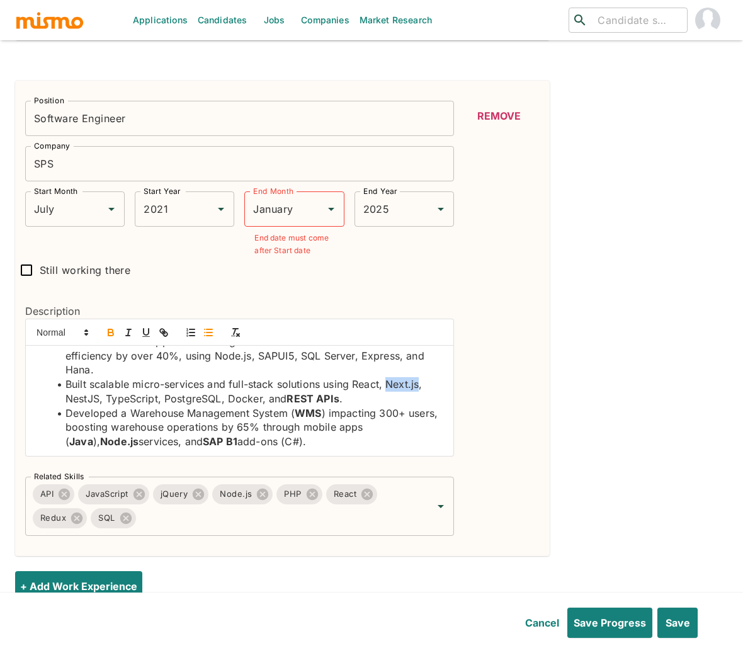
drag, startPoint x: 422, startPoint y: 386, endPoint x: 386, endPoint y: 386, distance: 35.9
click at [386, 386] on li "Built scalable micro-services and full-stack solutions using React, Next.js, Ne…" at bounding box center [246, 391] width 393 height 28
click at [107, 334] on icon "button" at bounding box center [110, 332] width 11 height 11
click at [363, 390] on li "Built scalable micro-services and full-stack solutions using React, Next.js , N…" at bounding box center [246, 391] width 393 height 28
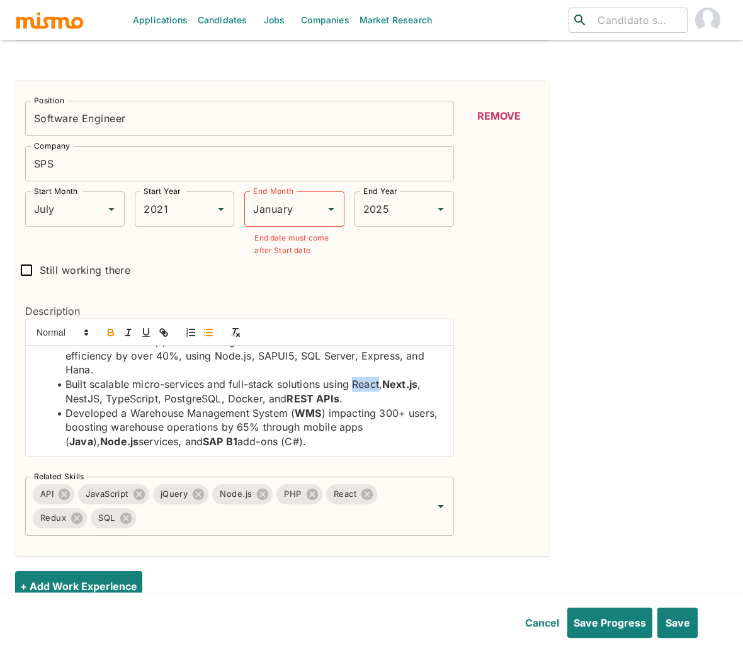
click at [109, 335] on icon "button" at bounding box center [110, 333] width 5 height 3
drag, startPoint x: 99, startPoint y: 400, endPoint x: 67, endPoint y: 402, distance: 32.8
click at [67, 402] on li "Built scalable micro-services and full-stack solutions using React , Next.js , …" at bounding box center [246, 391] width 393 height 28
click at [115, 332] on icon "button" at bounding box center [110, 332] width 11 height 11
click at [137, 402] on li "Built scalable micro-services and full-stack solutions using React , Next.js , …" at bounding box center [246, 391] width 393 height 28
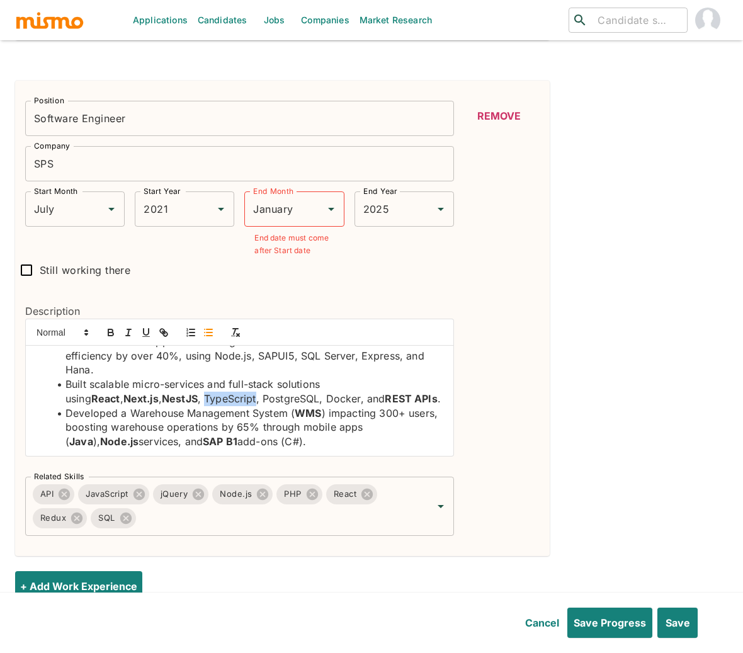
click at [137, 402] on li "Built scalable micro-services and full-stack solutions using React , Next.js , …" at bounding box center [246, 391] width 393 height 28
click at [113, 335] on icon "button" at bounding box center [110, 333] width 5 height 3
click at [191, 401] on li "Built scalable micro-services and full-stack solutions using React , Next.js , …" at bounding box center [246, 391] width 393 height 28
click at [109, 335] on icon "button" at bounding box center [110, 332] width 11 height 11
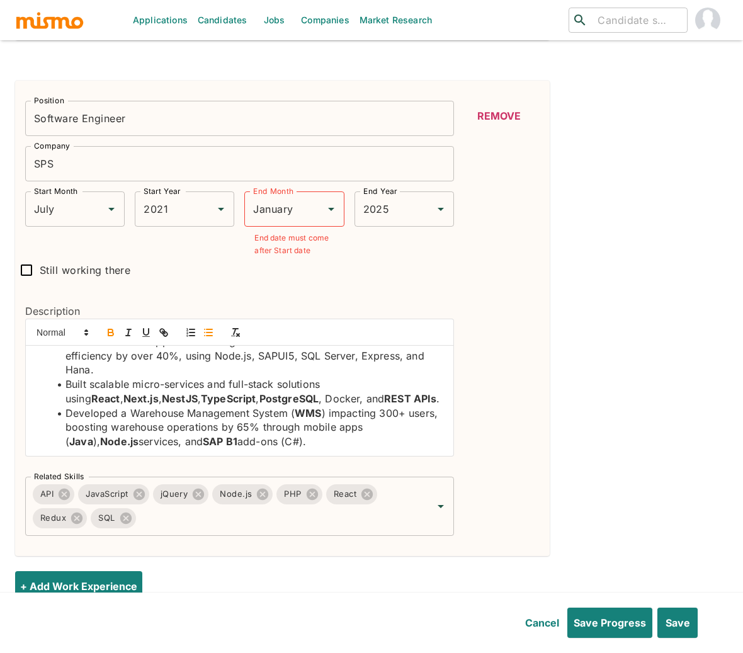
click at [246, 400] on li "Built scalable micro-services and full-stack solutions using React , Next.js , …" at bounding box center [246, 391] width 393 height 28
click at [111, 334] on icon "button" at bounding box center [110, 333] width 5 height 3
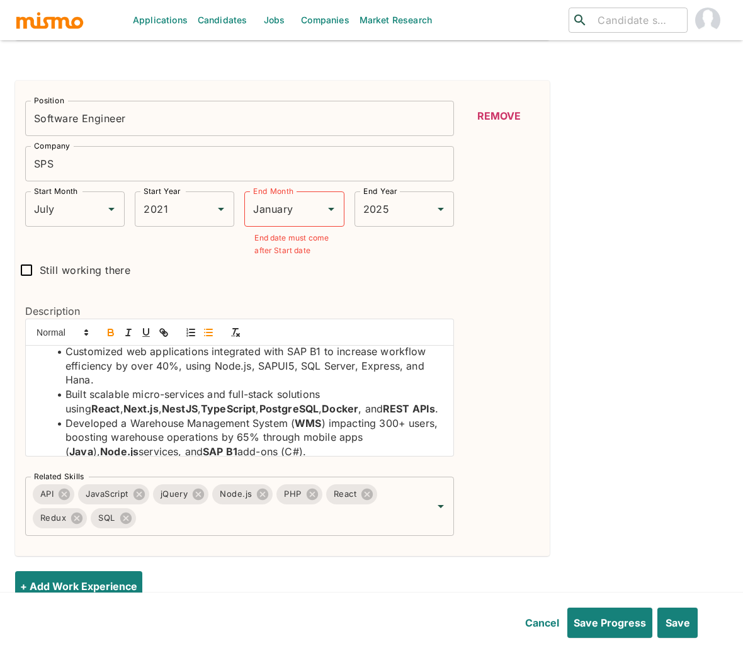
scroll to position [51, 0]
drag, startPoint x: 213, startPoint y: 368, endPoint x: 249, endPoint y: 365, distance: 36.0
click at [249, 365] on li "Customized web applications integrated with SAP B1 to increase workflow efficie…" at bounding box center [246, 366] width 393 height 43
click at [110, 333] on icon "button" at bounding box center [110, 332] width 11 height 11
click at [277, 368] on li "Customized web applications integrated with SAP B1 to increase workflow efficie…" at bounding box center [246, 366] width 393 height 43
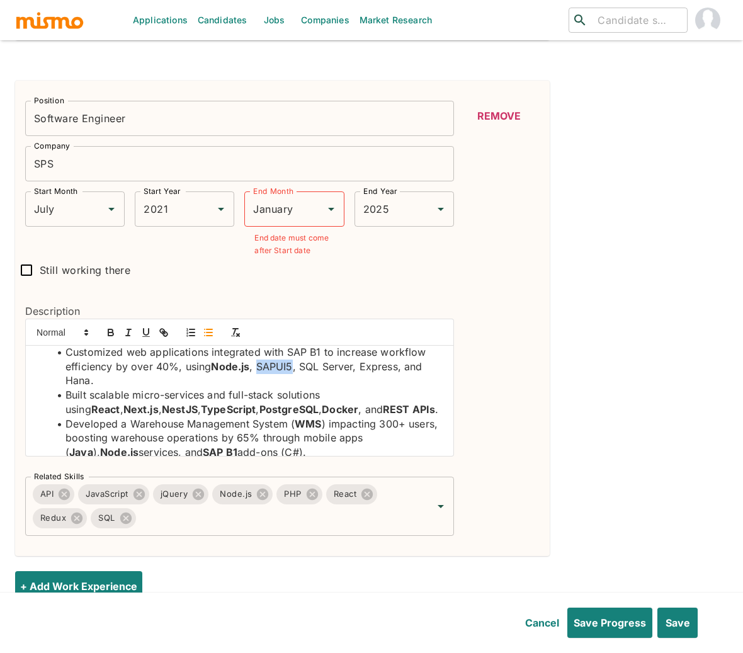
drag, startPoint x: 277, startPoint y: 368, endPoint x: 160, endPoint y: 324, distance: 125.1
click at [276, 368] on li "Customized web applications integrated with SAP B1 to increase workflow efficie…" at bounding box center [246, 366] width 393 height 43
click at [111, 335] on icon "button" at bounding box center [110, 332] width 11 height 11
drag, startPoint x: 301, startPoint y: 370, endPoint x: 355, endPoint y: 368, distance: 53.6
click at [355, 368] on li "Customized web applications integrated with SAP B1 to increase workflow efficie…" at bounding box center [246, 366] width 393 height 43
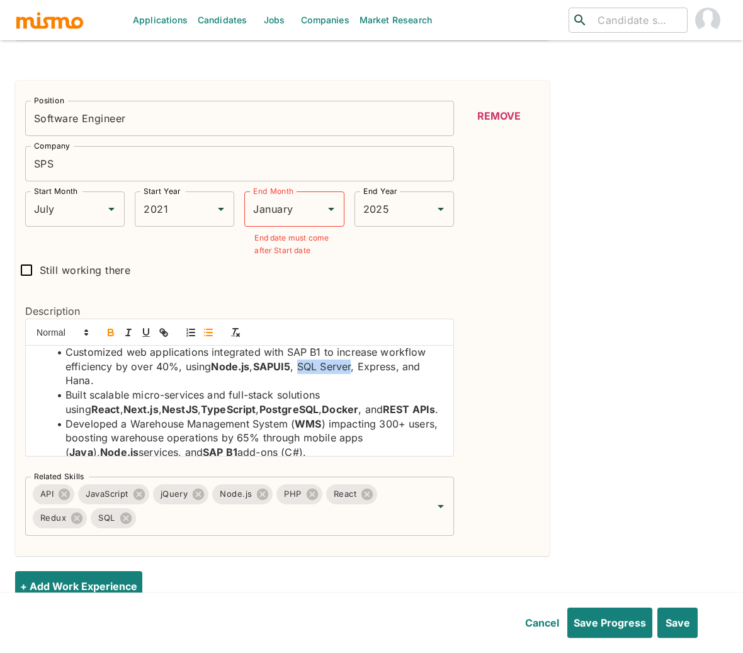
click at [111, 333] on icon "button" at bounding box center [110, 332] width 11 height 11
click at [368, 368] on li "Customized web applications integrated with SAP B1 to increase workflow efficie…" at bounding box center [246, 366] width 393 height 43
click at [109, 335] on icon "button" at bounding box center [110, 333] width 5 height 3
click at [76, 382] on li "Customized web applications integrated with SAP B1 to increase workflow efficie…" at bounding box center [246, 366] width 393 height 43
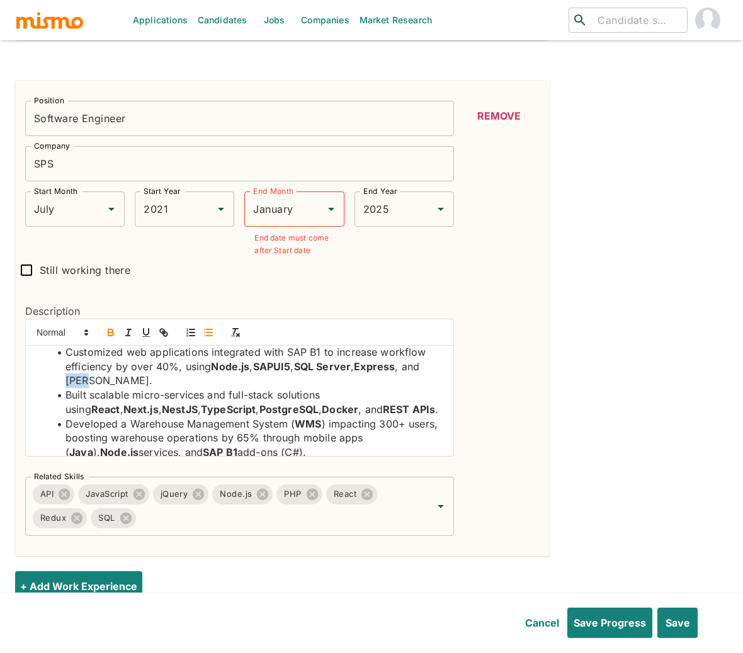
click at [76, 382] on li "Customized web applications integrated with SAP B1 to increase workflow efficie…" at bounding box center [246, 366] width 393 height 43
click at [105, 335] on icon "button" at bounding box center [110, 332] width 11 height 11
drag, startPoint x: 284, startPoint y: 354, endPoint x: 321, endPoint y: 356, distance: 36.5
click at [321, 356] on li "Customized web applications integrated with SAP B1 to increase workflow efficie…" at bounding box center [246, 366] width 393 height 43
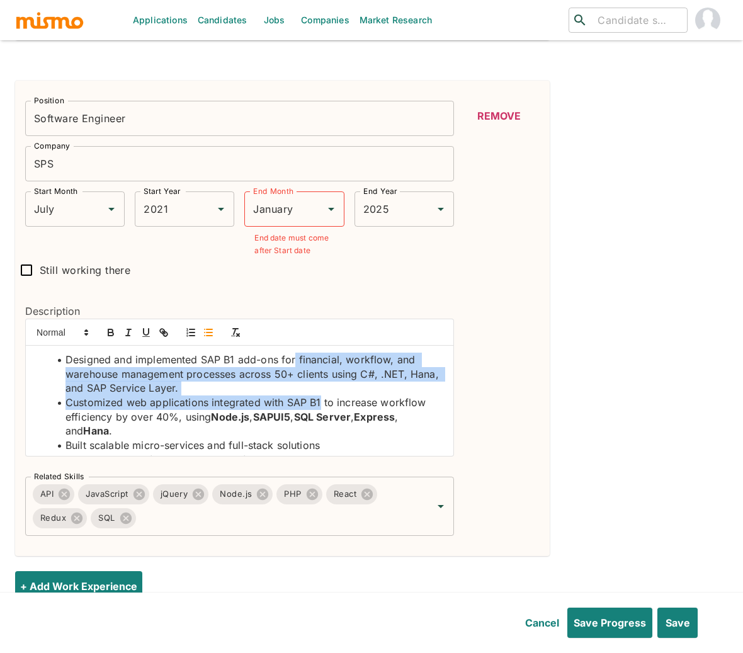
scroll to position [0, 0]
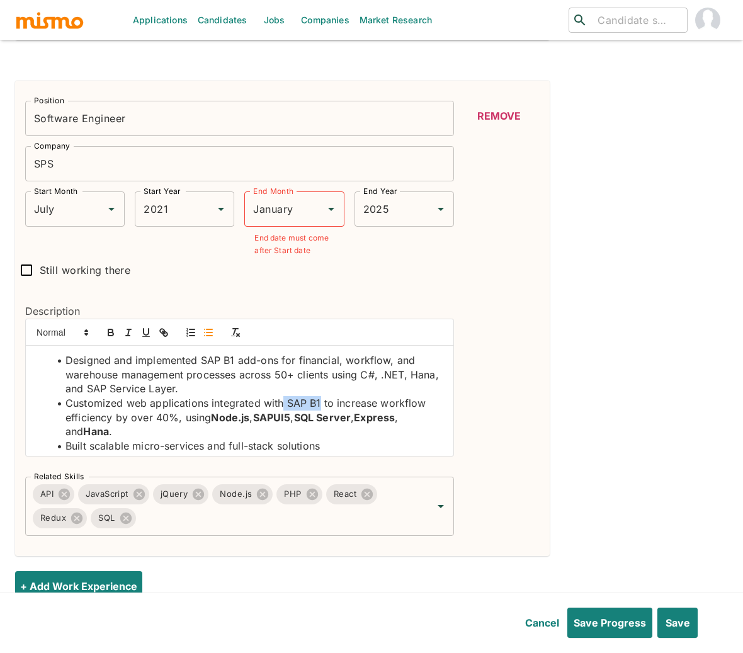
drag, startPoint x: 320, startPoint y: 356, endPoint x: 283, endPoint y: 407, distance: 63.6
click at [283, 407] on li "Customized web applications integrated with SAP B1 to increase workflow efficie…" at bounding box center [246, 417] width 393 height 43
click at [110, 331] on icon "button" at bounding box center [110, 330] width 4 height 3
click at [366, 375] on li "Designed and implemented SAP B1 add-ons for financial, workflow, and warehouse …" at bounding box center [246, 374] width 393 height 43
click at [367, 375] on li "Designed and implemented SAP B1 add-ons for financial, workflow, and warehouse …" at bounding box center [246, 374] width 393 height 43
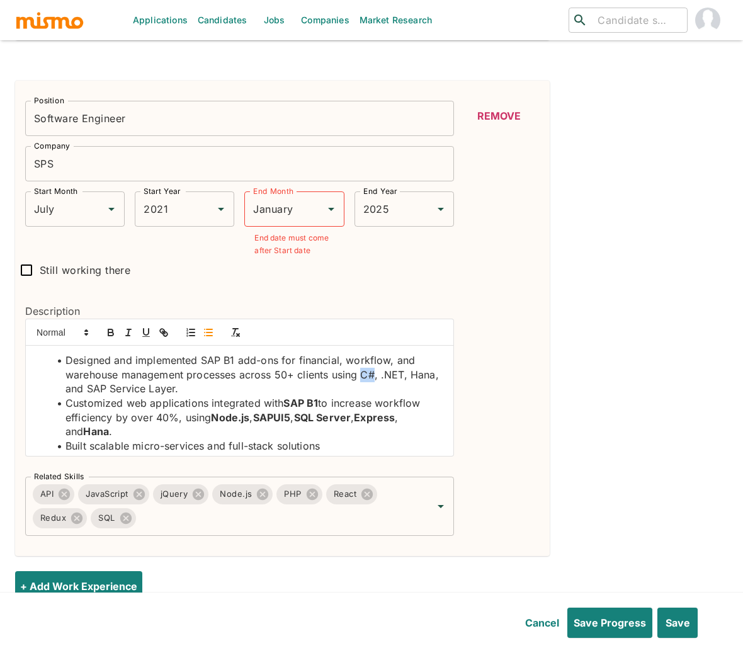
drag, startPoint x: 363, startPoint y: 375, endPoint x: 373, endPoint y: 375, distance: 10.1
click at [373, 375] on li "Designed and implemented SAP B1 add-ons for financial, workflow, and warehouse …" at bounding box center [246, 374] width 393 height 43
click at [108, 332] on icon "button" at bounding box center [110, 330] width 4 height 3
click at [398, 375] on li "Designed and implemented SAP B1 add-ons for financial, workflow, and warehouse …" at bounding box center [246, 374] width 393 height 43
click at [397, 375] on li "Designed and implemented SAP B1 add-ons for financial, workflow, and warehouse …" at bounding box center [246, 374] width 393 height 43
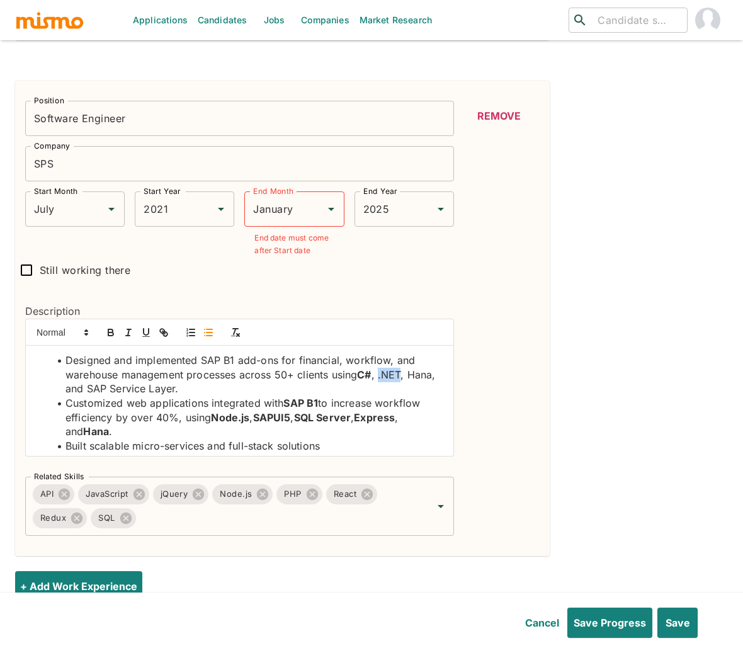
drag, startPoint x: 381, startPoint y: 377, endPoint x: 405, endPoint y: 380, distance: 23.4
click at [405, 380] on li "Designed and implemented SAP B1 add-ons for financial, workflow, and warehouse …" at bounding box center [246, 374] width 393 height 43
click at [115, 335] on icon "button" at bounding box center [110, 332] width 11 height 11
click at [268, 210] on input "January" at bounding box center [276, 209] width 53 height 24
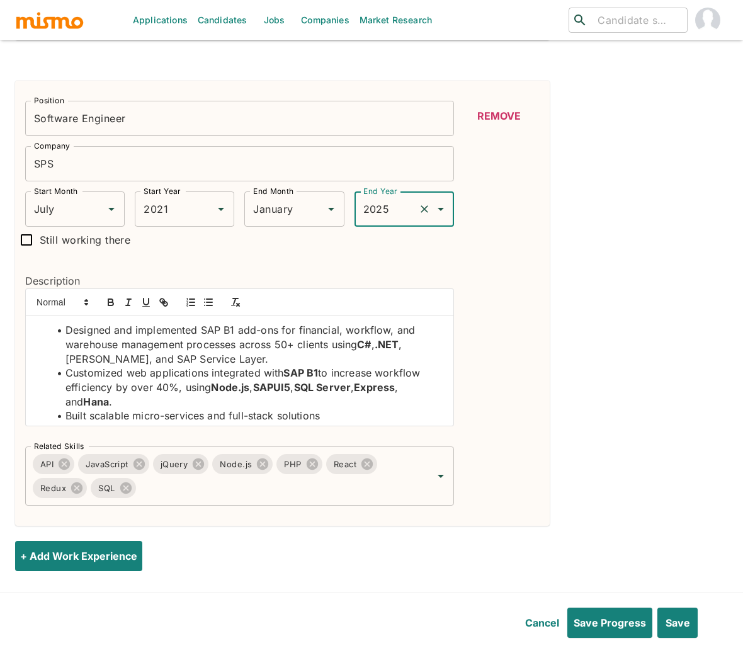
click at [81, 364] on li "Designed and implemented SAP B1 add-ons for financial, workflow, and warehouse …" at bounding box center [246, 344] width 393 height 43
click at [107, 300] on icon "button" at bounding box center [110, 301] width 11 height 11
click at [125, 363] on li "Designed and implemented SAP B1 add-ons for financial, workflow, and warehouse …" at bounding box center [246, 344] width 393 height 43
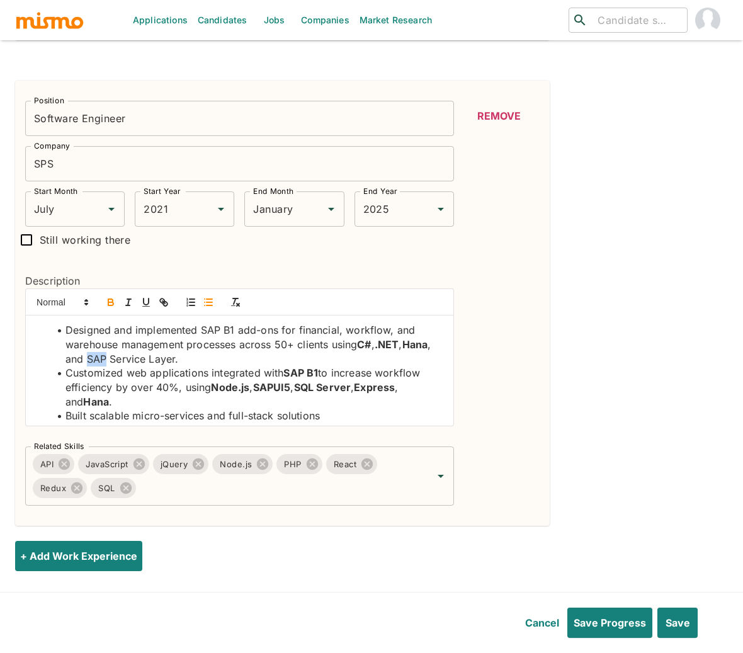
click at [108, 304] on icon "button" at bounding box center [110, 303] width 5 height 3
drag, startPoint x: 202, startPoint y: 334, endPoint x: 234, endPoint y: 333, distance: 32.1
click at [234, 333] on li "Designed and implemented SAP B1 add-ons for financial, workflow, and warehouse …" at bounding box center [246, 344] width 393 height 43
click at [106, 305] on icon "button" at bounding box center [110, 301] width 11 height 11
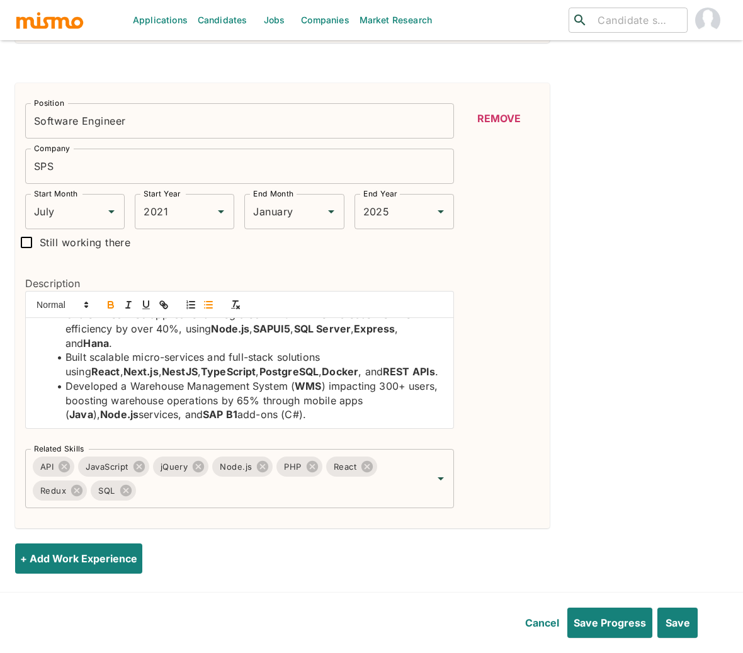
scroll to position [62, 0]
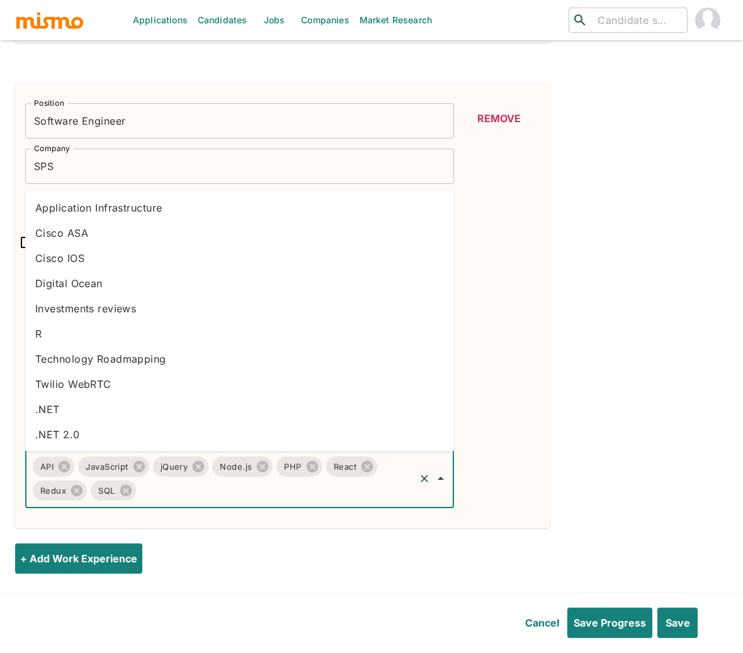
click at [225, 500] on input "Related Skills" at bounding box center [275, 490] width 275 height 24
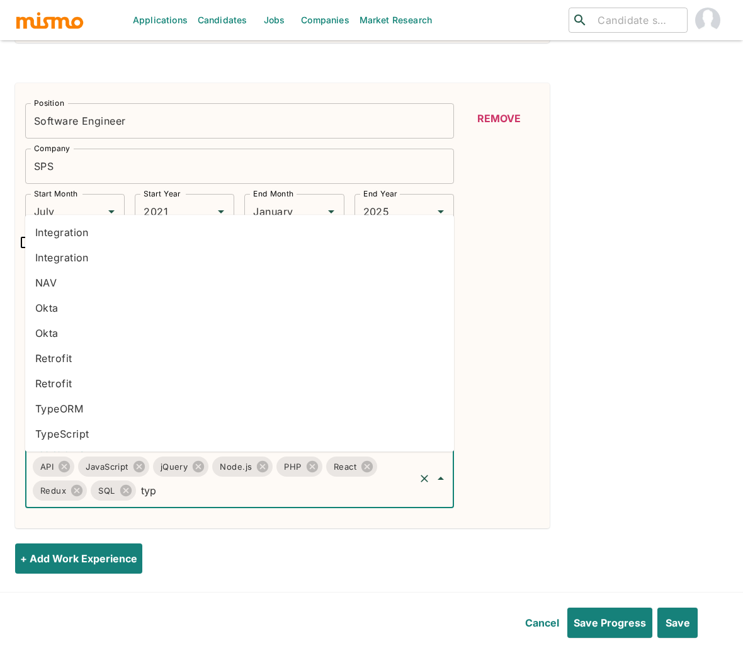
type input "type"
click at [99, 438] on li "TypeScript" at bounding box center [239, 433] width 429 height 25
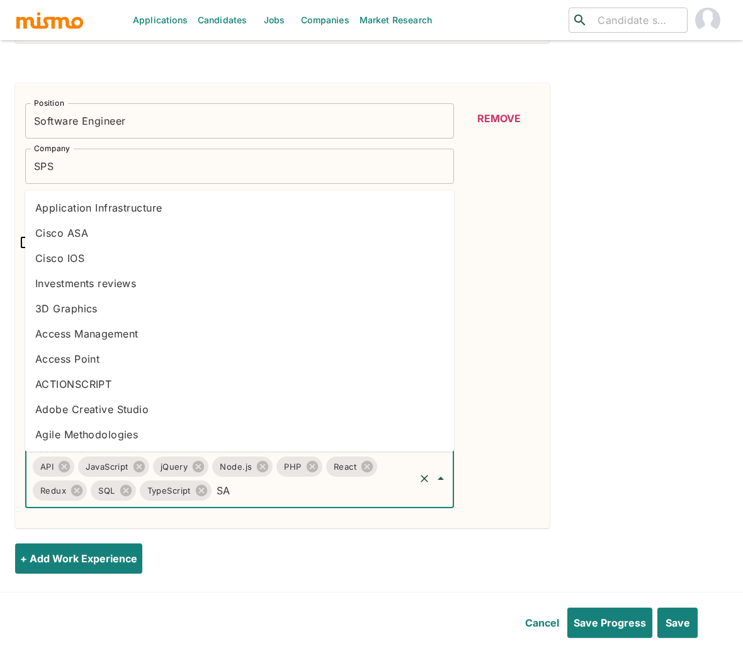
type input "SAP"
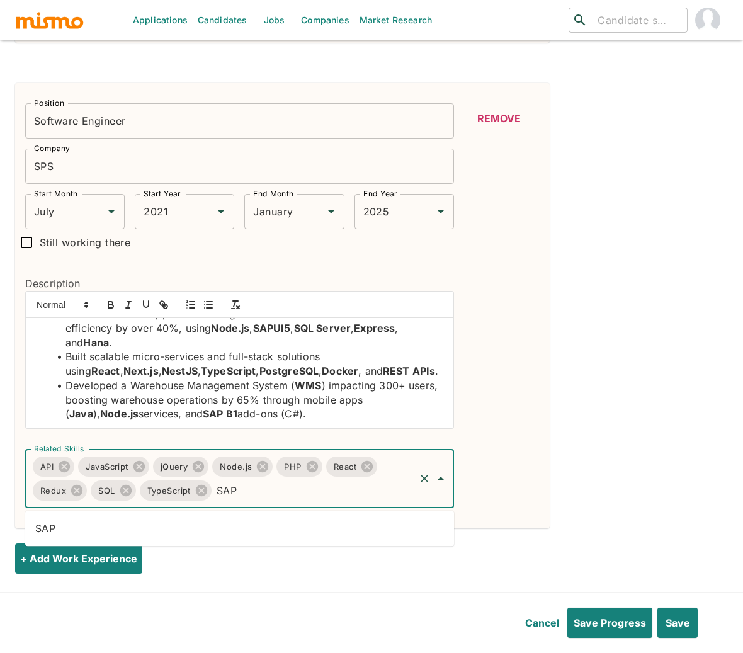
click at [231, 531] on li "SAP" at bounding box center [239, 527] width 429 height 25
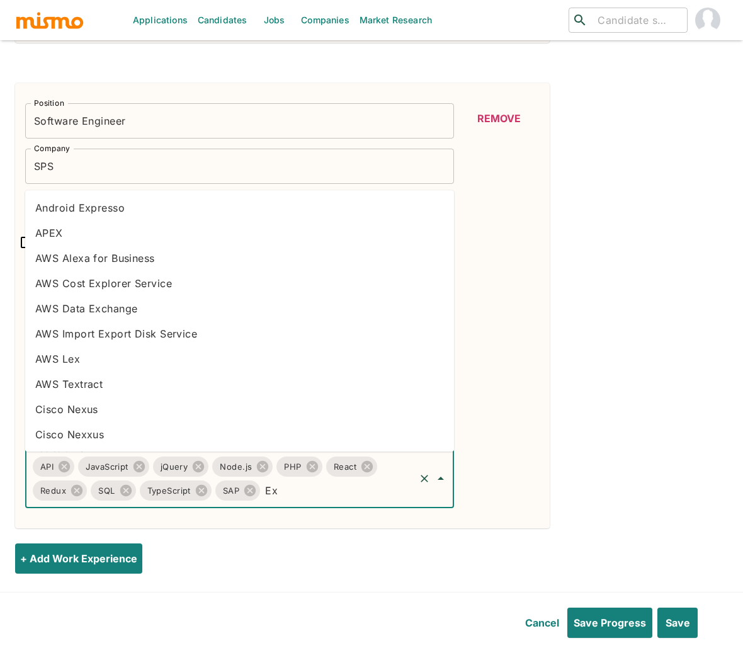
type input "Exp"
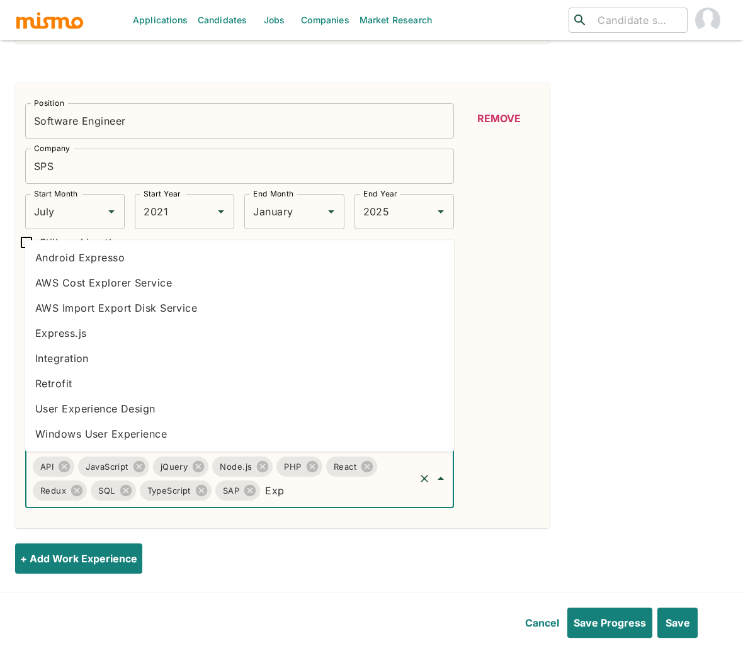
click at [67, 334] on li "Express.js" at bounding box center [239, 332] width 429 height 25
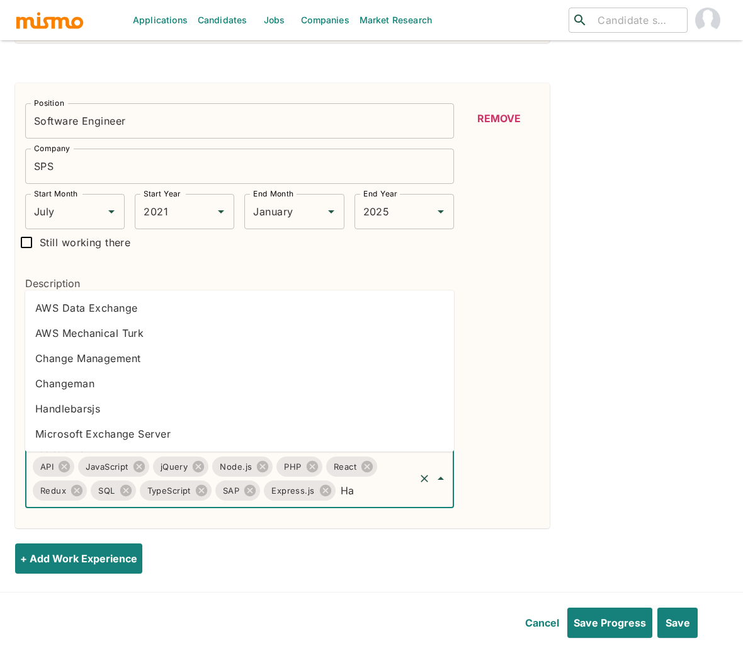
type input "H"
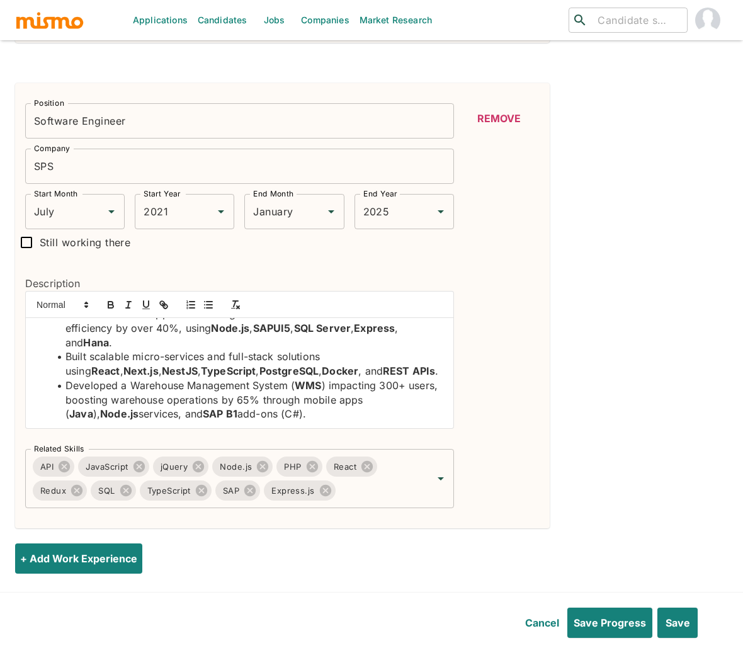
click at [361, 501] on input "Related Skills" at bounding box center [375, 490] width 76 height 24
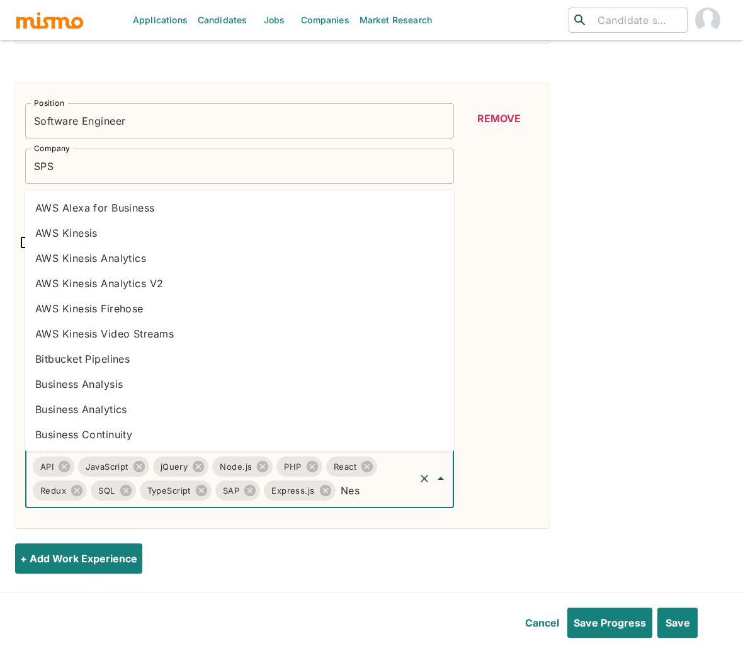
type input "Nest"
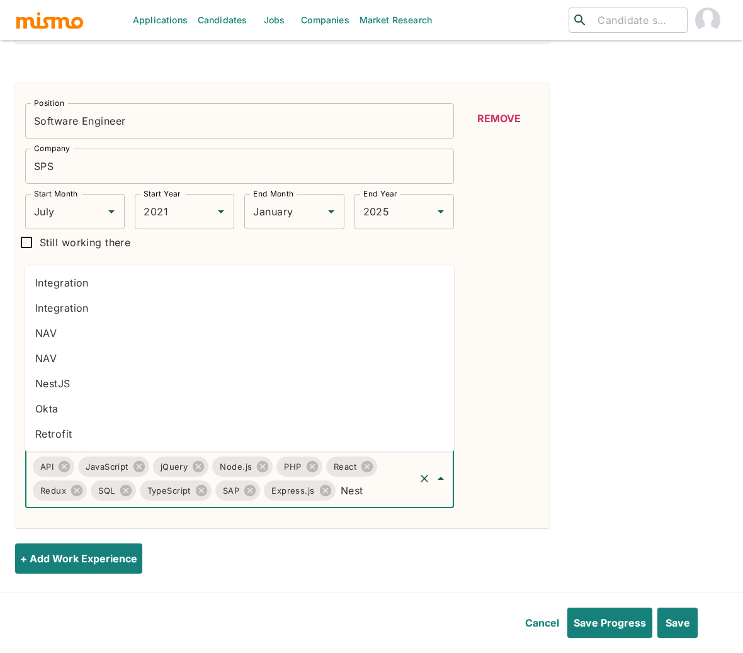
click at [93, 381] on li "NestJS" at bounding box center [239, 383] width 429 height 25
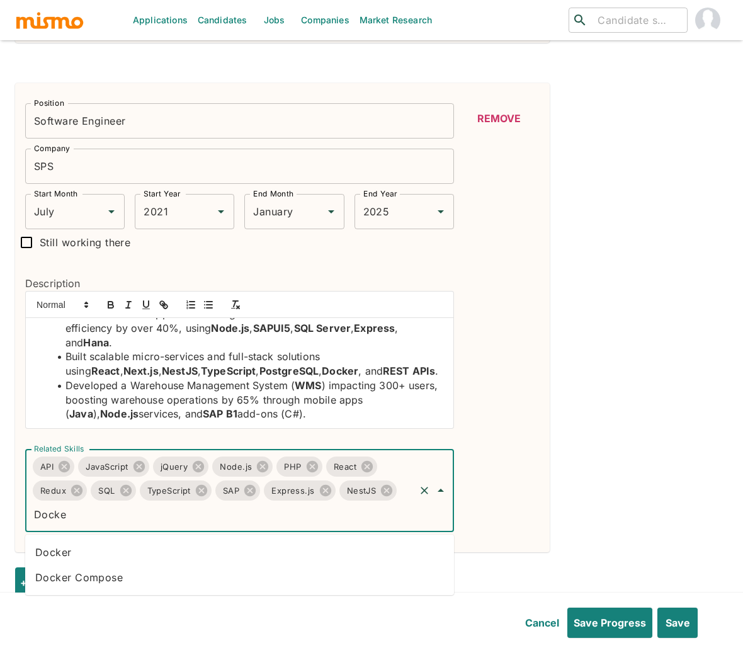
type input "Docker"
click at [74, 546] on li "Docker" at bounding box center [239, 551] width 429 height 25
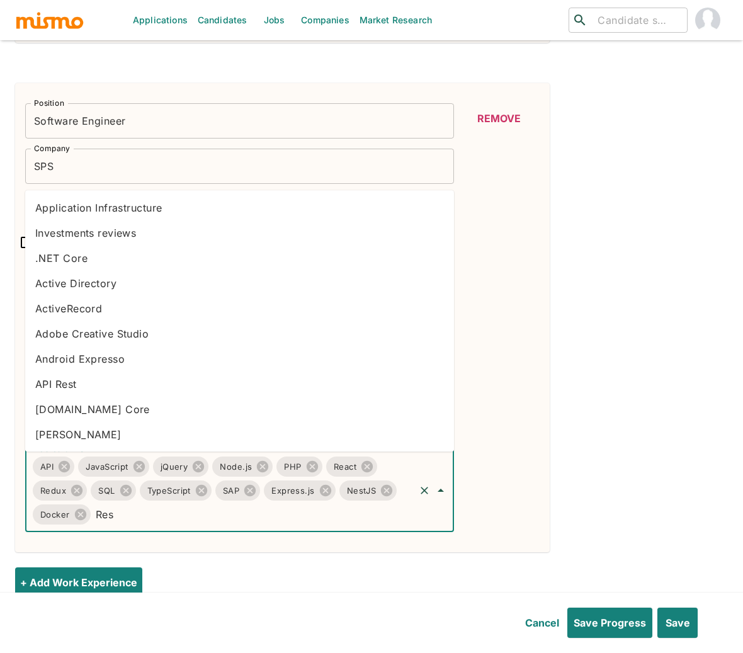
type input "Rest"
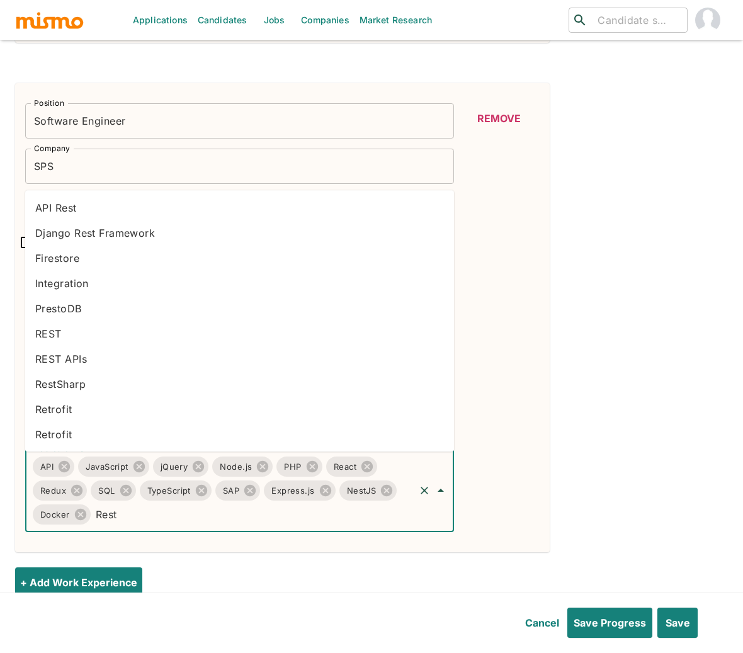
click at [97, 354] on li "REST APIs" at bounding box center [239, 358] width 429 height 25
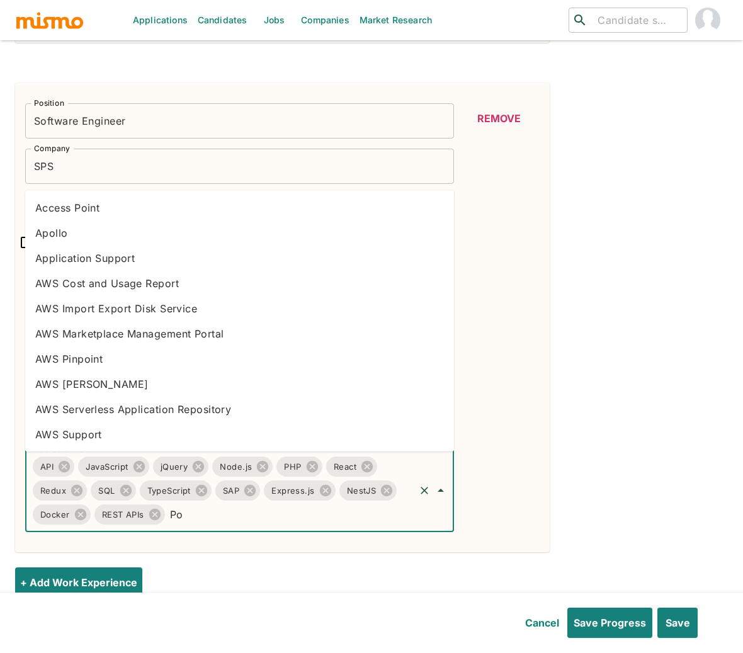
type input "Pos"
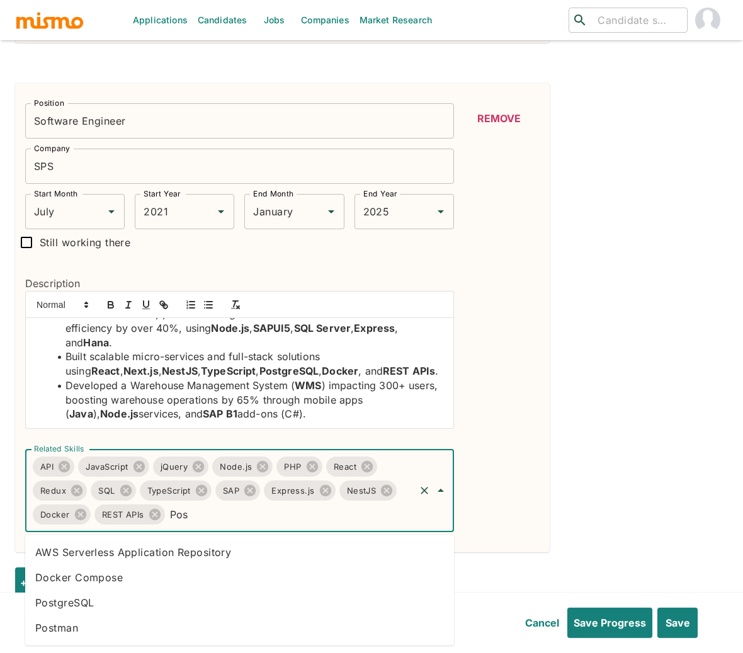
click at [146, 610] on li "PostgreSQL" at bounding box center [239, 602] width 429 height 25
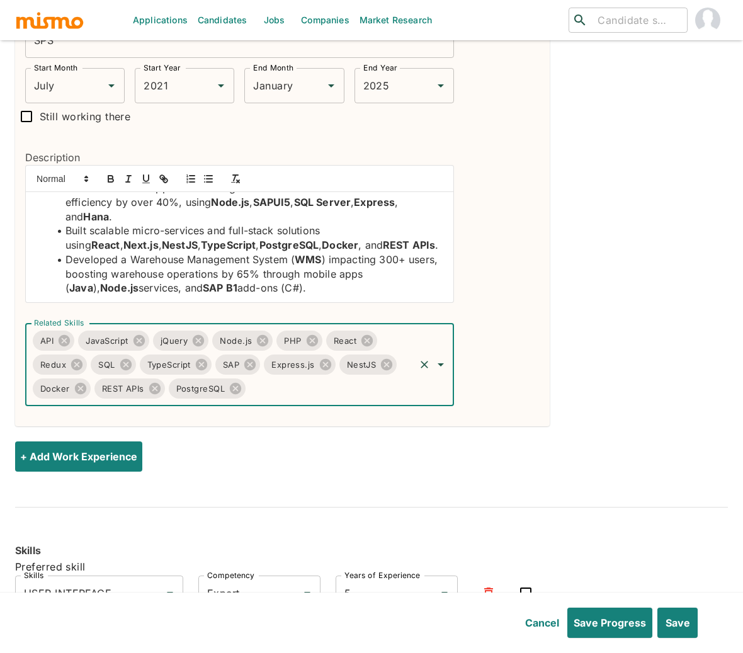
scroll to position [1550, 0]
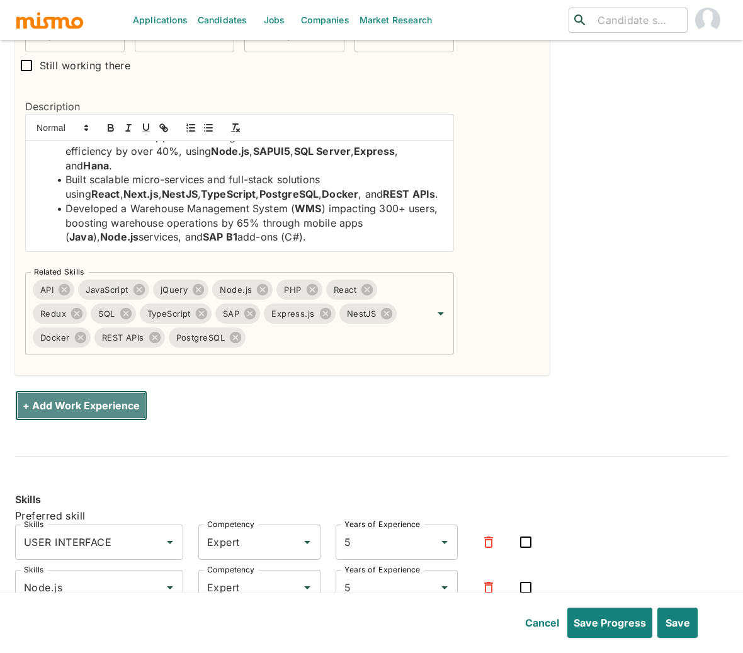
click at [103, 399] on button "+ Add Work Experience" at bounding box center [81, 405] width 132 height 30
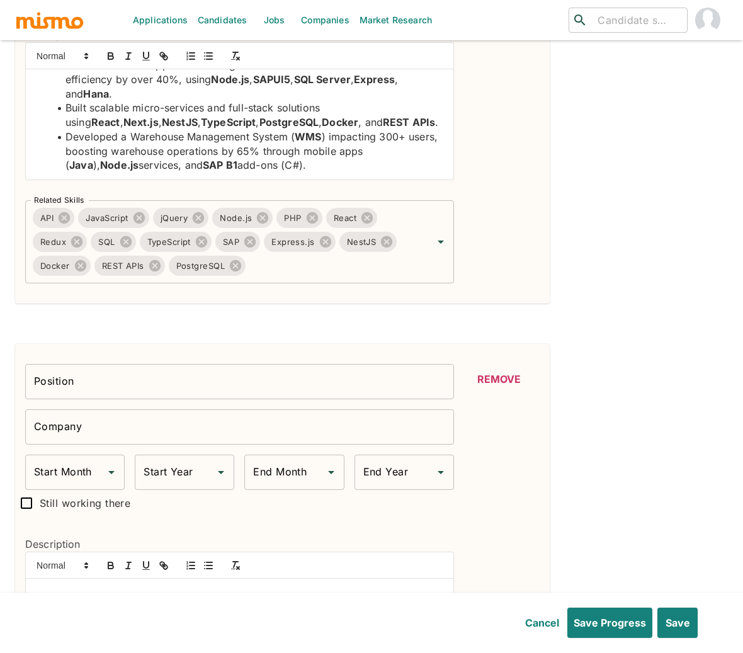
scroll to position [1615, 0]
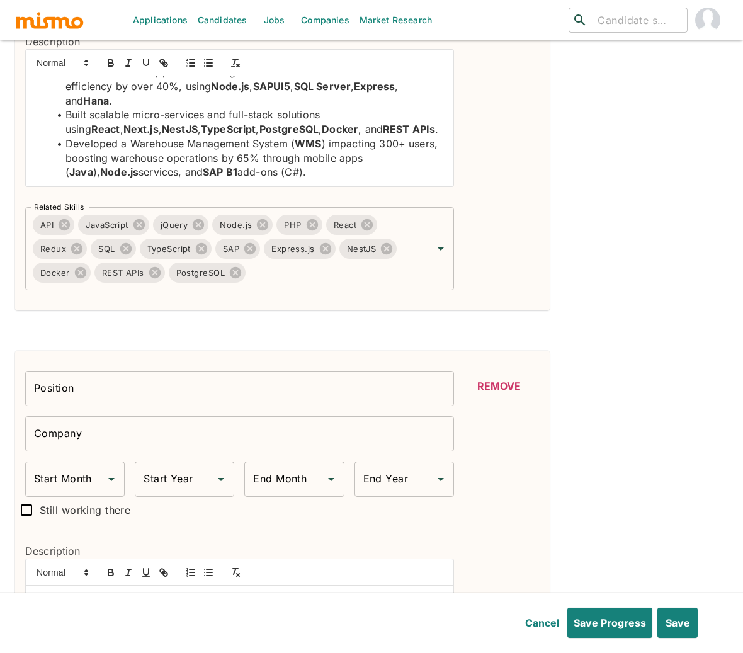
click at [300, 174] on li "Developed a Warehouse Management System ( WMS ) impacting 300+ users, boosting …" at bounding box center [246, 158] width 393 height 43
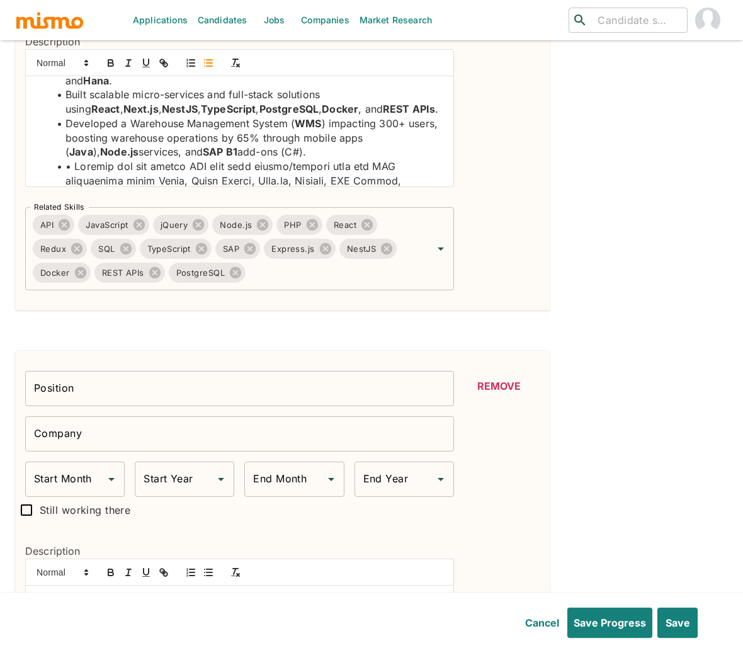
scroll to position [84, 0]
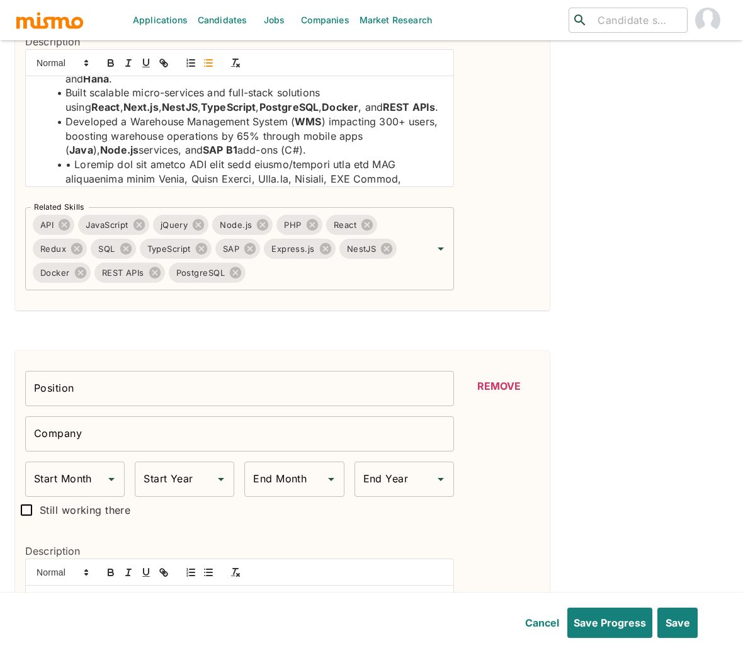
click at [77, 165] on li at bounding box center [246, 271] width 393 height 229
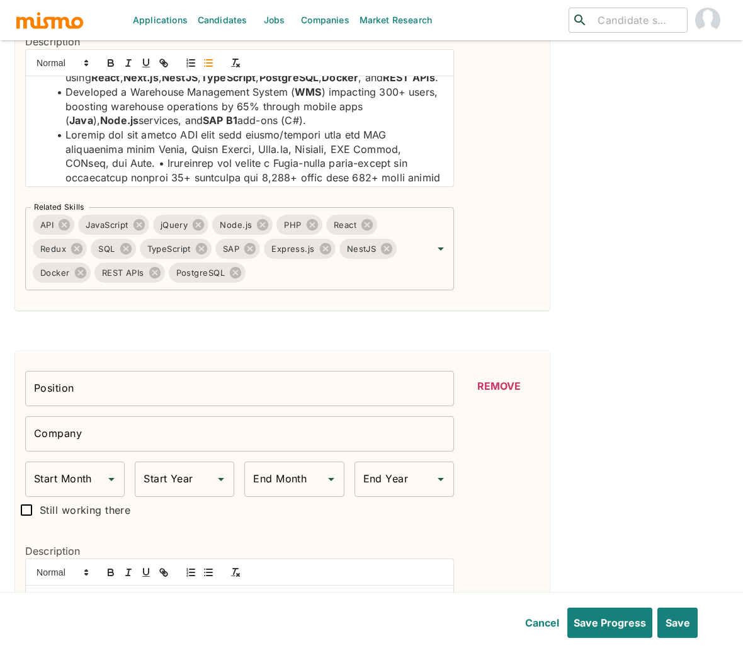
scroll to position [116, 0]
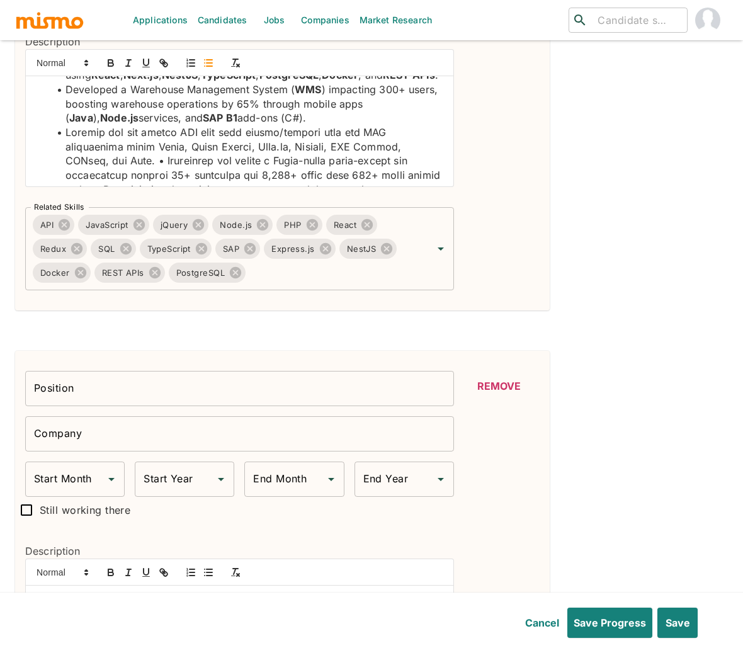
click at [127, 164] on li at bounding box center [246, 239] width 393 height 229
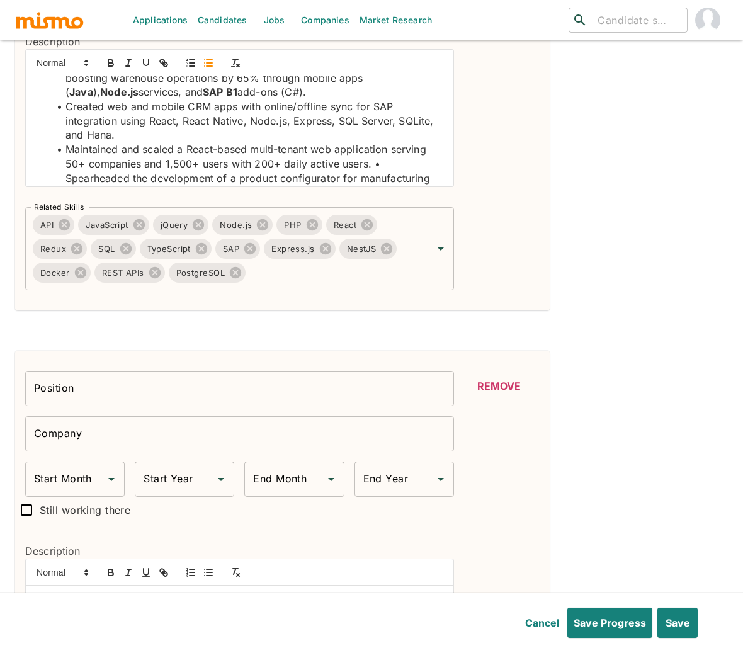
scroll to position [156, 0]
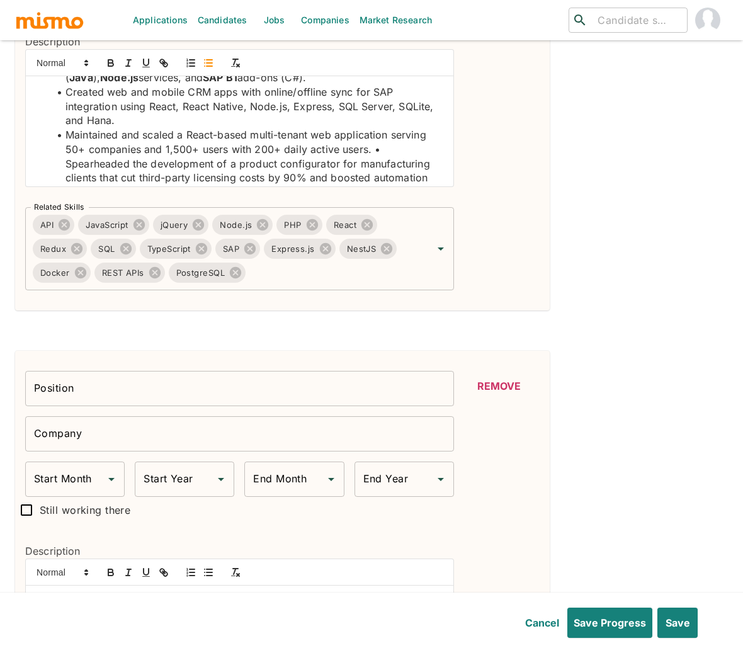
click at [388, 150] on li "Maintained and scaled a React-based multi-tenant web application serving 50+ co…" at bounding box center [246, 221] width 393 height 186
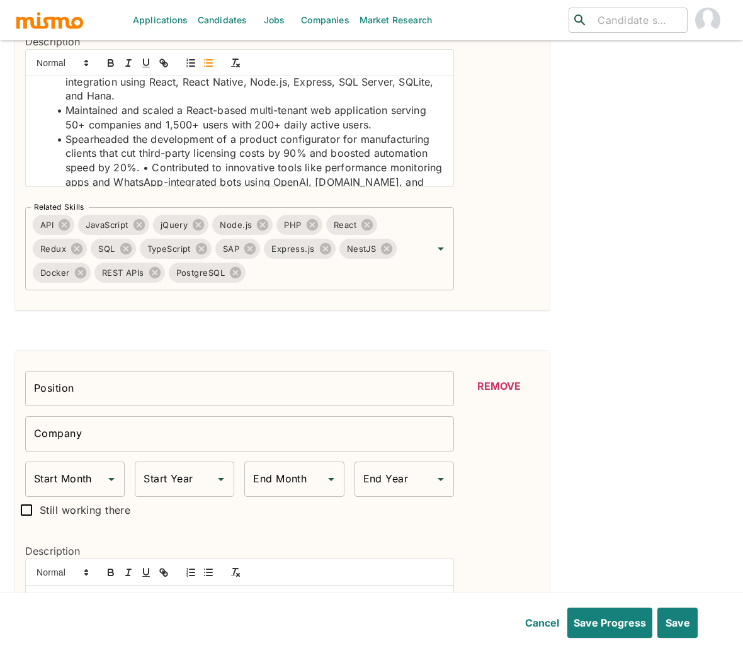
scroll to position [184, 0]
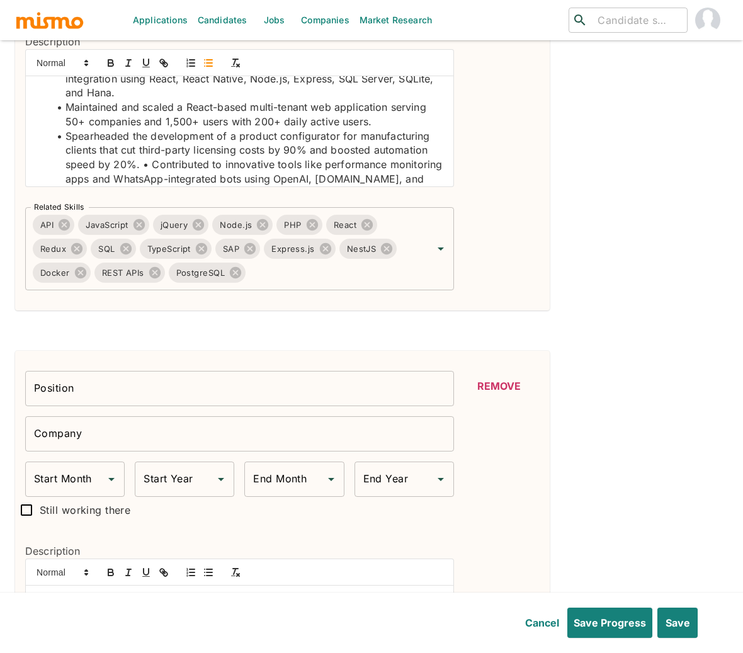
click at [150, 164] on li "Spearheaded the development of a product configurator for manufacturing clients…" at bounding box center [246, 207] width 393 height 157
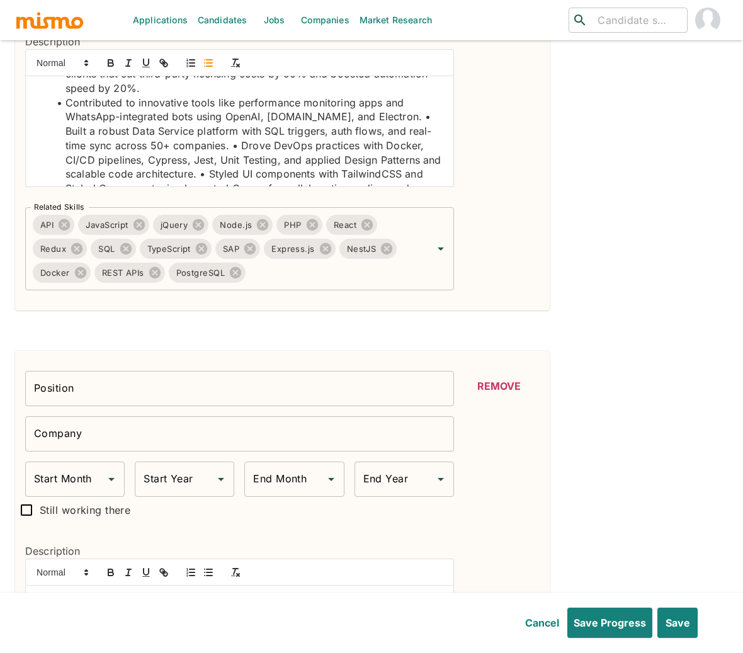
scroll to position [262, 0]
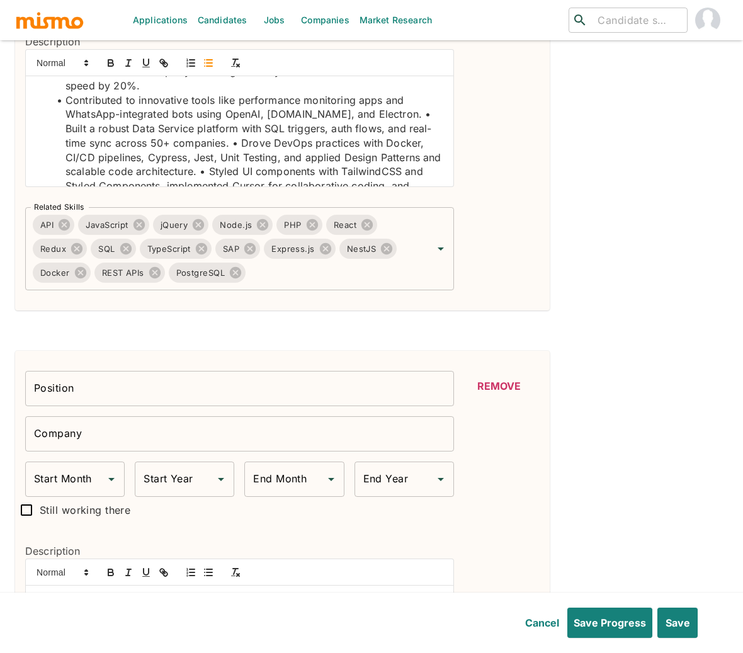
click at [395, 115] on li "Contributed to innovative tools like performance monitoring apps and WhatsApp-i…" at bounding box center [246, 157] width 393 height 128
click at [243, 142] on li "Built a robust Data Service platform with SQL triggers, auth flows, and real-ti…" at bounding box center [246, 171] width 393 height 100
click at [418, 175] on li "Drove DevOps practices with Docker, CI/CD pipelines, Cypress, Jest, Unit Testin…" at bounding box center [246, 193] width 393 height 86
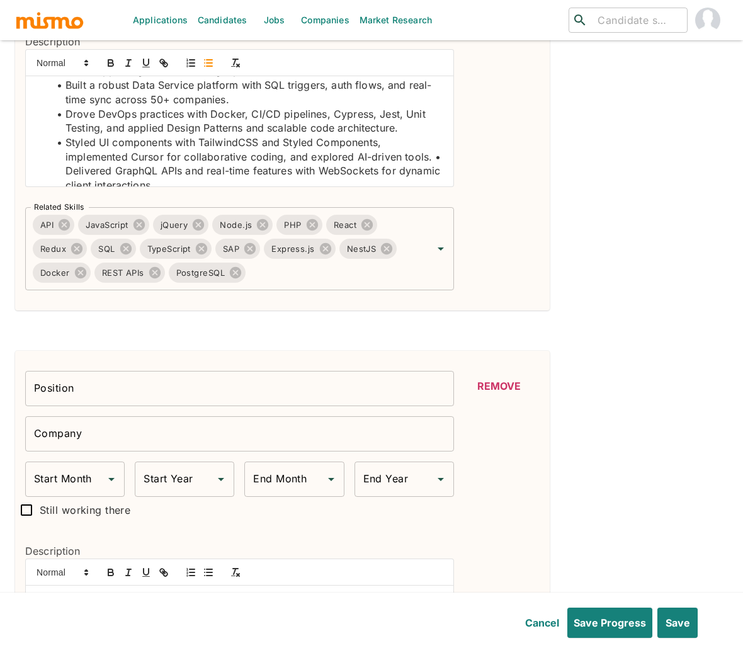
scroll to position [319, 0]
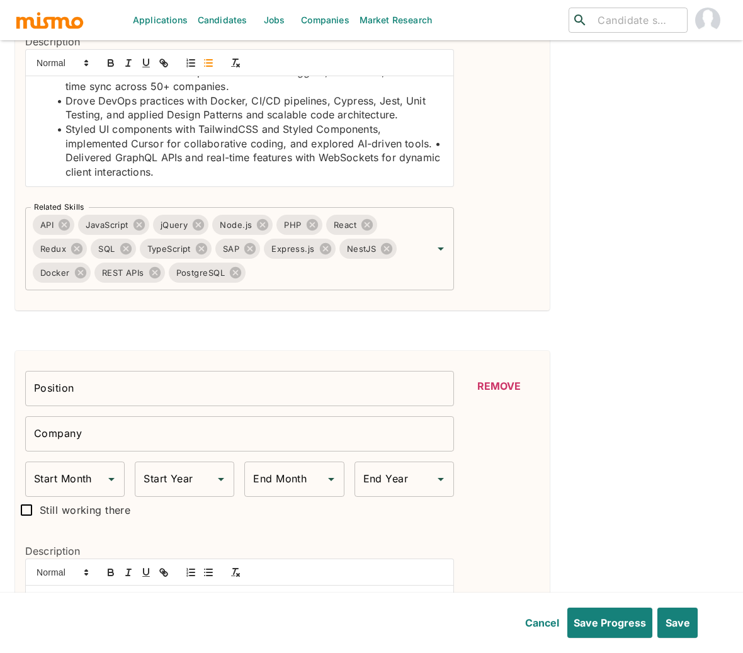
click at [75, 159] on li "Styled UI components with TailwindCSS and Styled Components, implemented Cursor…" at bounding box center [246, 150] width 393 height 57
drag, startPoint x: 113, startPoint y: 158, endPoint x: 155, endPoint y: 159, distance: 42.8
click at [155, 159] on li "Delivered GraphQL APIs and real-time features with WebSockets for dynamic clien…" at bounding box center [246, 164] width 393 height 28
click at [111, 64] on icon "button" at bounding box center [110, 62] width 11 height 11
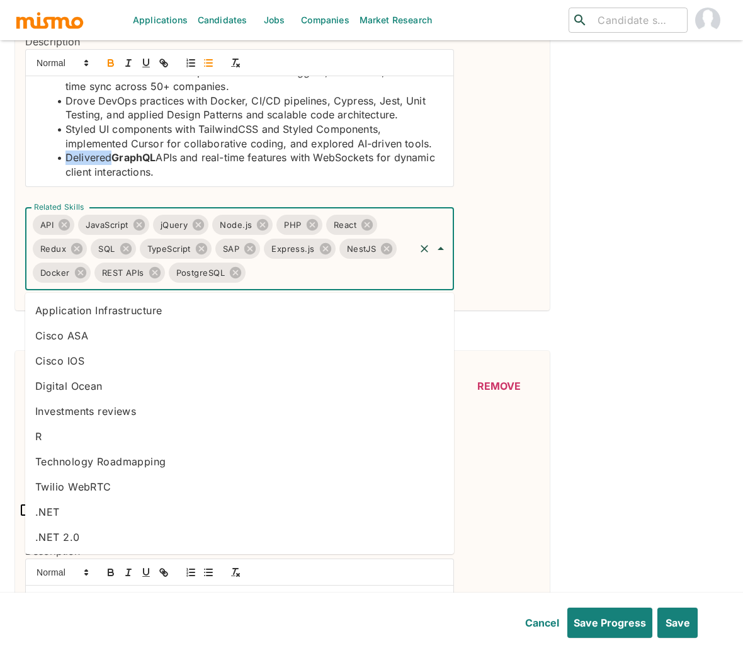
click at [276, 273] on input "Related Skills" at bounding box center [330, 273] width 166 height 24
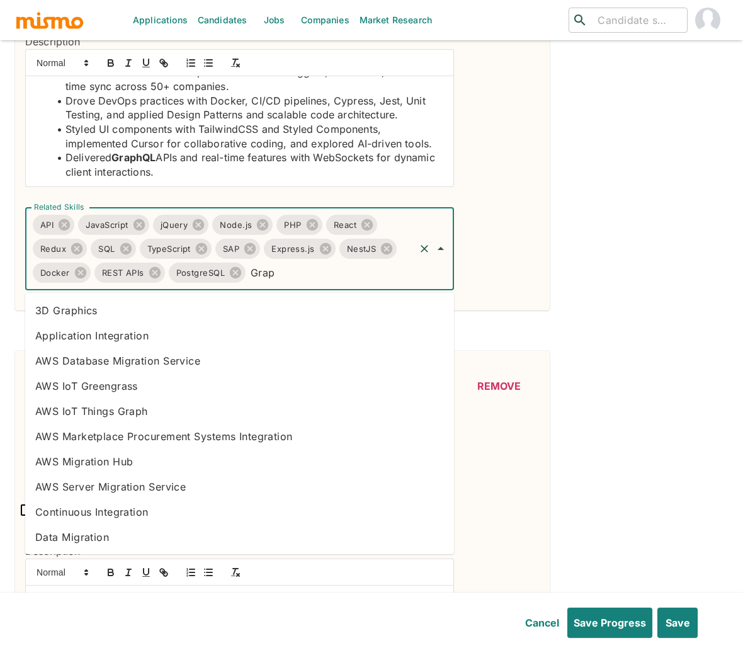
type input "Graph"
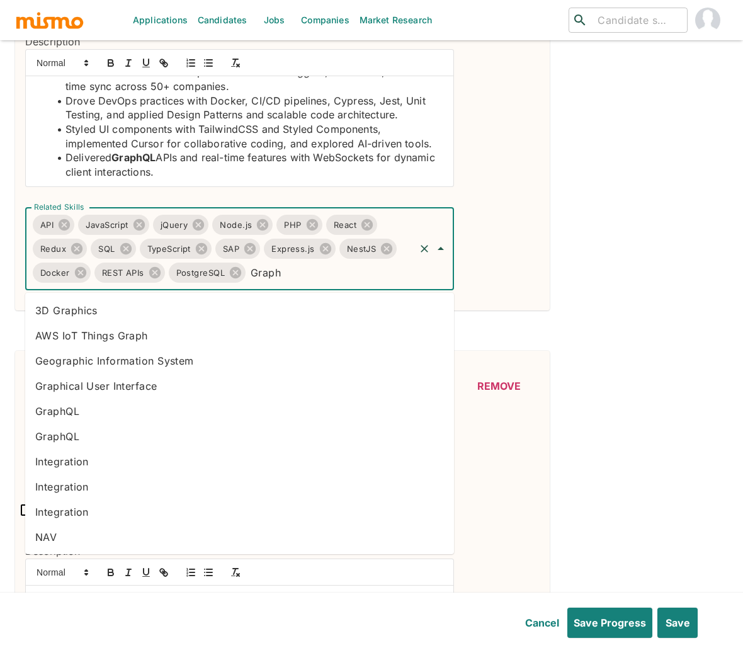
click at [61, 409] on li "GraphQL" at bounding box center [239, 410] width 429 height 25
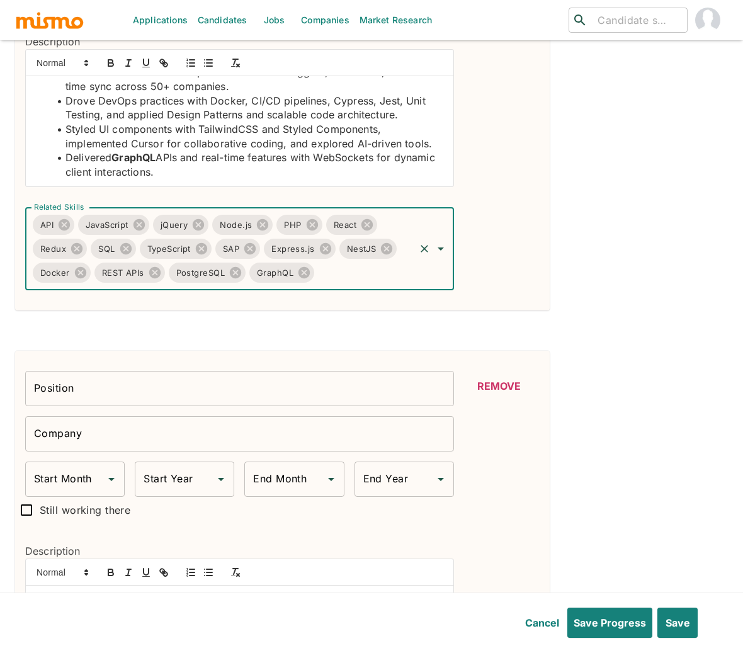
click at [356, 147] on li "Styled UI components with TailwindCSS and Styled Components, implemented Cursor…" at bounding box center [246, 136] width 393 height 28
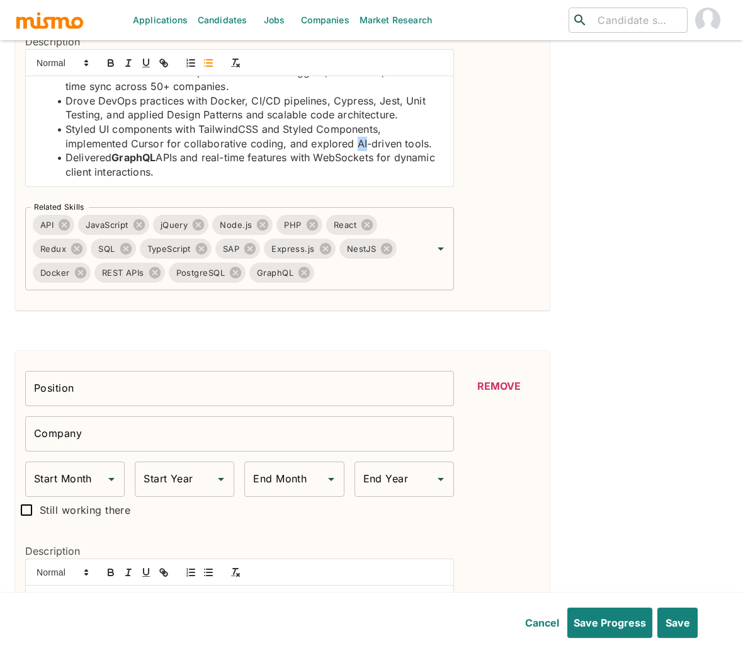
click at [356, 147] on li "Styled UI components with TailwindCSS and Styled Components, implemented Cursor…" at bounding box center [246, 136] width 393 height 28
click at [110, 60] on icon "button" at bounding box center [110, 62] width 11 height 11
click at [353, 161] on li "Delivered GraphQL APIs and real-time features with WebSockets for dynamic clien…" at bounding box center [246, 164] width 393 height 28
click at [114, 62] on icon "button" at bounding box center [110, 62] width 11 height 11
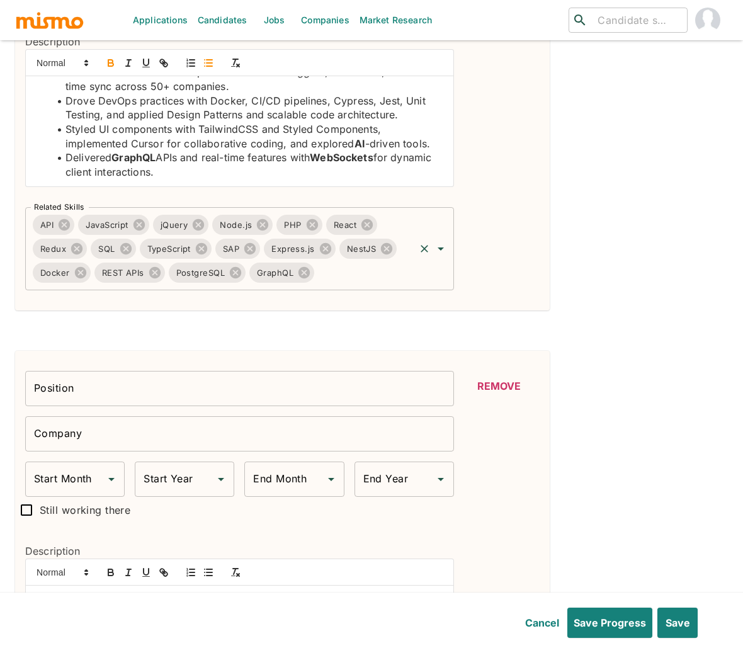
click at [348, 281] on input "Related Skills" at bounding box center [364, 273] width 97 height 24
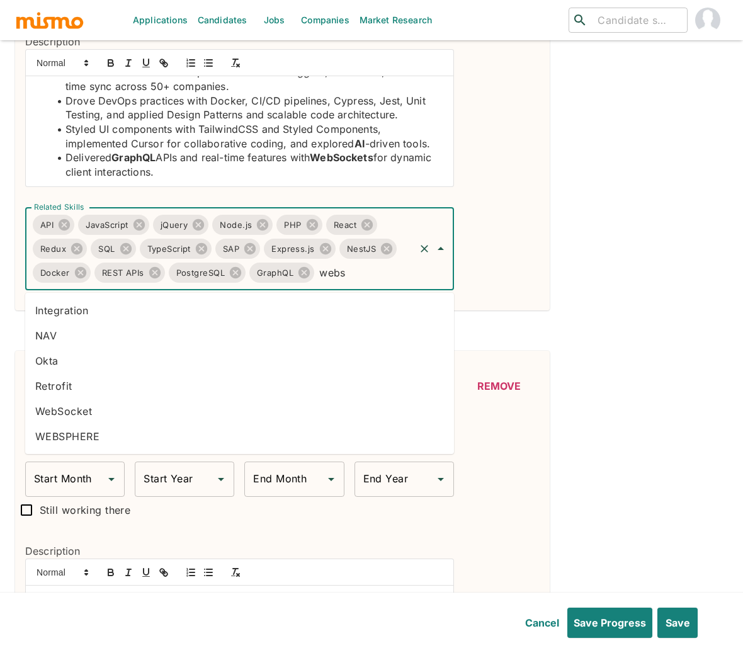
type input "webso"
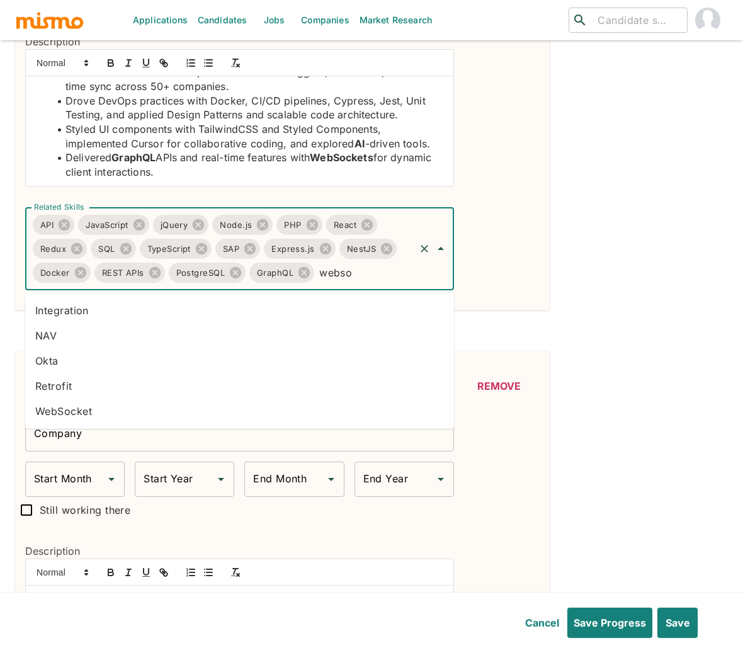
click at [122, 404] on li "WebSocket" at bounding box center [239, 410] width 429 height 25
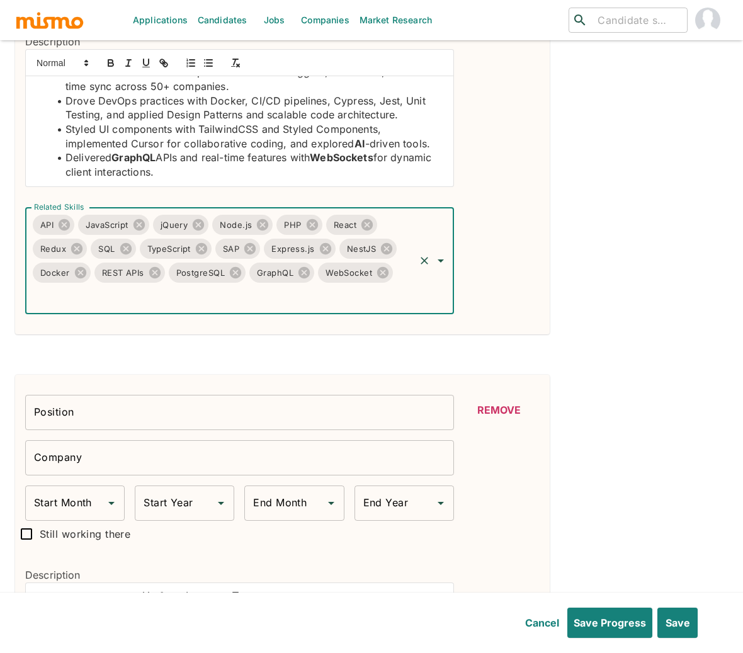
click at [230, 101] on li "Drove DevOps practices with Docker, CI/CD pipelines, Cypress, Jest, Unit Testin…" at bounding box center [246, 108] width 393 height 28
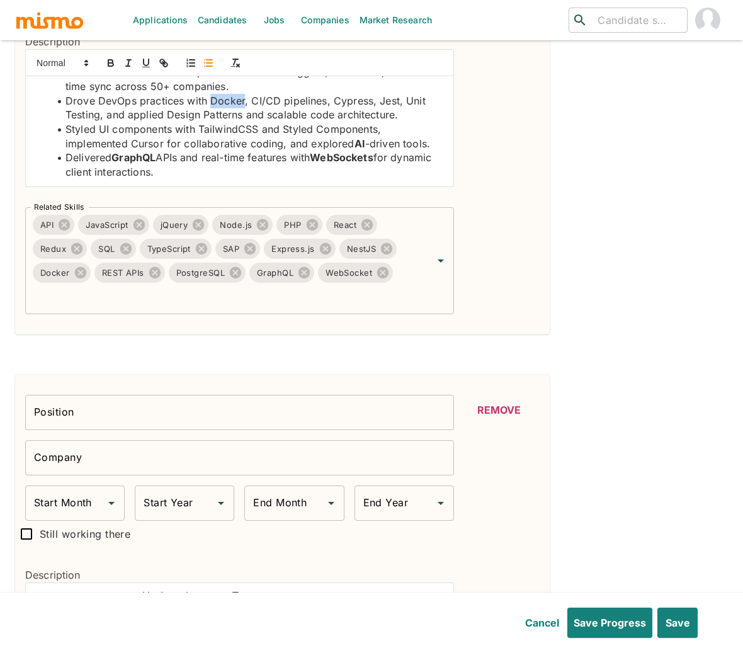
click at [230, 101] on li "Drove DevOps practices with Docker, CI/CD pipelines, Cypress, Jest, Unit Testin…" at bounding box center [246, 108] width 393 height 28
click at [115, 60] on icon "button" at bounding box center [110, 62] width 11 height 11
drag, startPoint x: 249, startPoint y: 102, endPoint x: 280, endPoint y: 99, distance: 30.9
click at [280, 99] on li "Drove DevOps practices with Docker , CI/CD pipelines, Cypress, Jest, Unit Testi…" at bounding box center [246, 108] width 393 height 28
drag, startPoint x: 280, startPoint y: 103, endPoint x: 255, endPoint y: 102, distance: 25.2
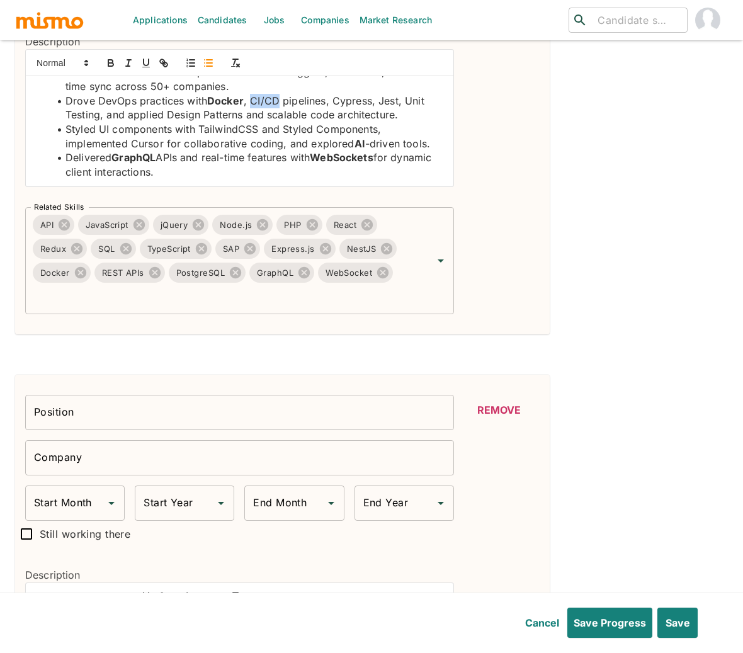
click at [255, 102] on li "Drove DevOps practices with Docker , CI/CD pipelines, Cypress, Jest, Unit Testi…" at bounding box center [246, 108] width 393 height 28
click at [112, 63] on icon "button" at bounding box center [110, 61] width 4 height 3
click at [346, 99] on li "Drove DevOps practices with Docker , CI/CD pipelines, Cypress, Jest, Unit Testi…" at bounding box center [246, 108] width 393 height 28
click at [104, 62] on button "button" at bounding box center [111, 62] width 18 height 15
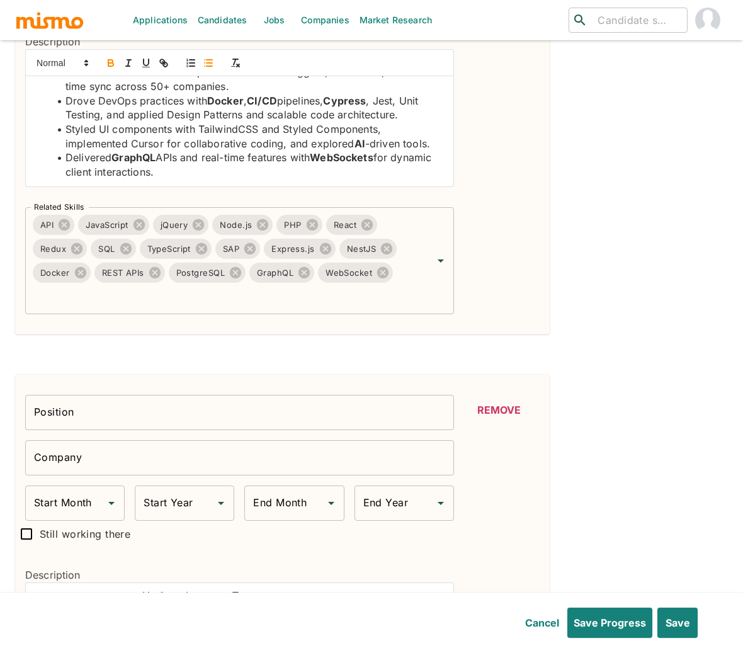
click at [393, 103] on li "Drove DevOps practices with Docker , CI/CD pipelines, Cypress , Jest, Unit Test…" at bounding box center [246, 108] width 393 height 28
click at [114, 69] on icon "button" at bounding box center [110, 62] width 11 height 11
drag, startPoint x: 408, startPoint y: 101, endPoint x: 101, endPoint y: 120, distance: 307.1
click at [101, 120] on li "Drove DevOps practices with Docker , CI/CD pipelines, Cypress , Jest , Unit Tes…" at bounding box center [246, 108] width 393 height 28
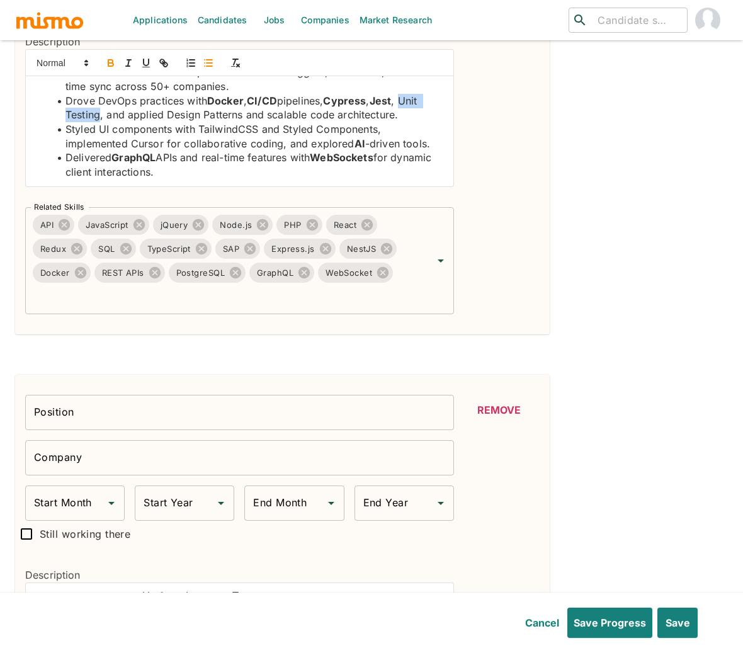
click at [110, 63] on icon "button" at bounding box center [110, 62] width 11 height 11
click at [103, 132] on li "Styled UI components with TailwindCSS and Styled Components, implemented Cursor…" at bounding box center [246, 136] width 393 height 28
click at [114, 65] on icon "button" at bounding box center [110, 62] width 11 height 11
click at [233, 129] on li "Styled UI components with TailwindCSS and Styled Components, implemented Cursor…" at bounding box center [246, 136] width 393 height 28
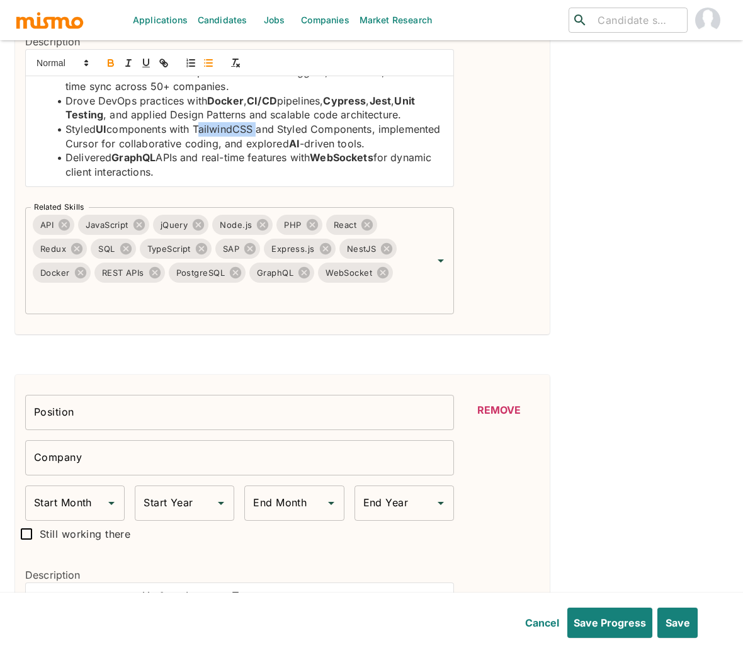
click at [233, 129] on li "Styled UI components with TailwindCSS and Styled Components, implemented Cursor…" at bounding box center [246, 136] width 393 height 28
click at [110, 64] on icon "button" at bounding box center [110, 62] width 11 height 11
click at [152, 145] on li "Styled UI components with TailwindCSS and Styled Components, implemented Cursor…" at bounding box center [246, 136] width 393 height 28
click at [110, 65] on icon "button" at bounding box center [110, 62] width 11 height 11
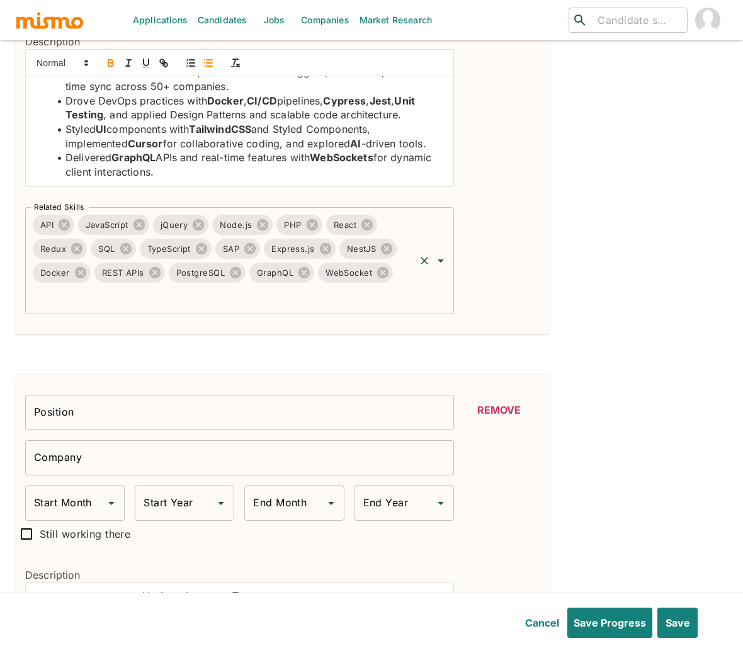
click at [291, 301] on input "Related Skills" at bounding box center [222, 296] width 382 height 24
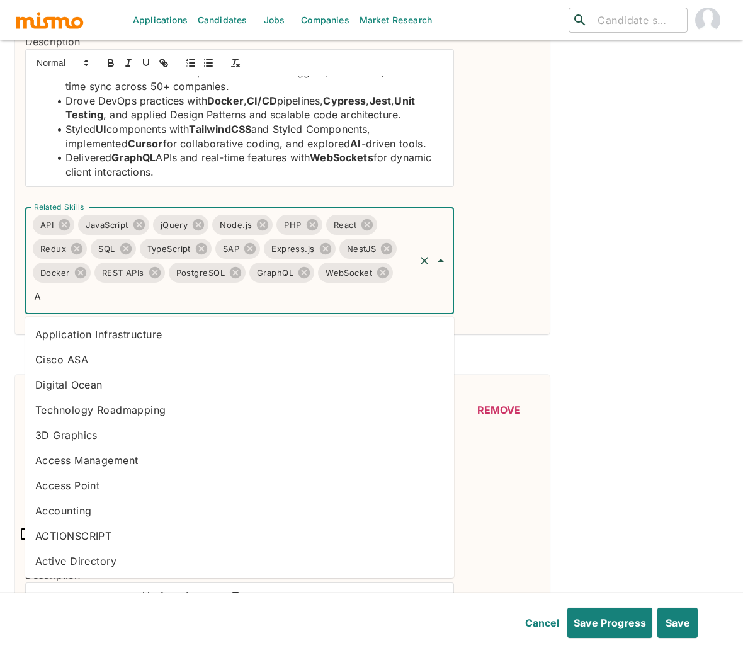
type input "AI"
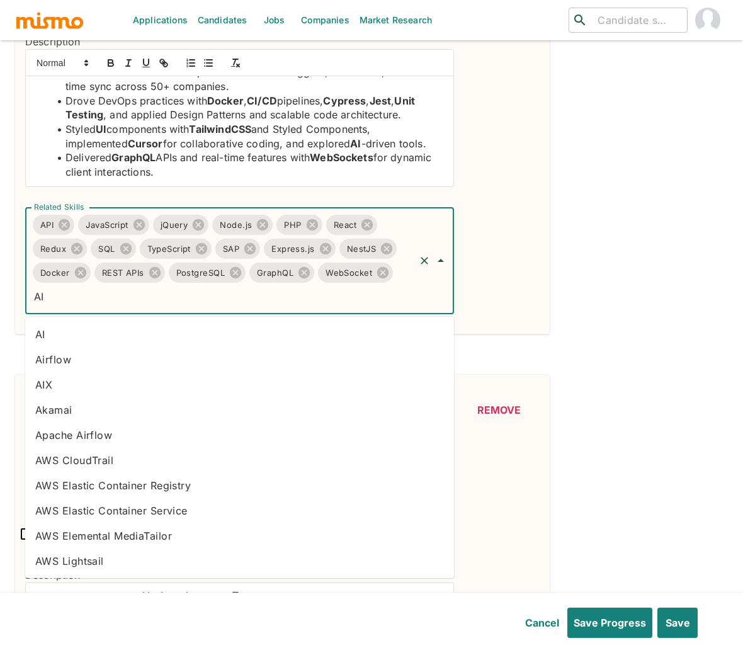
click at [184, 335] on li "AI" at bounding box center [239, 334] width 429 height 25
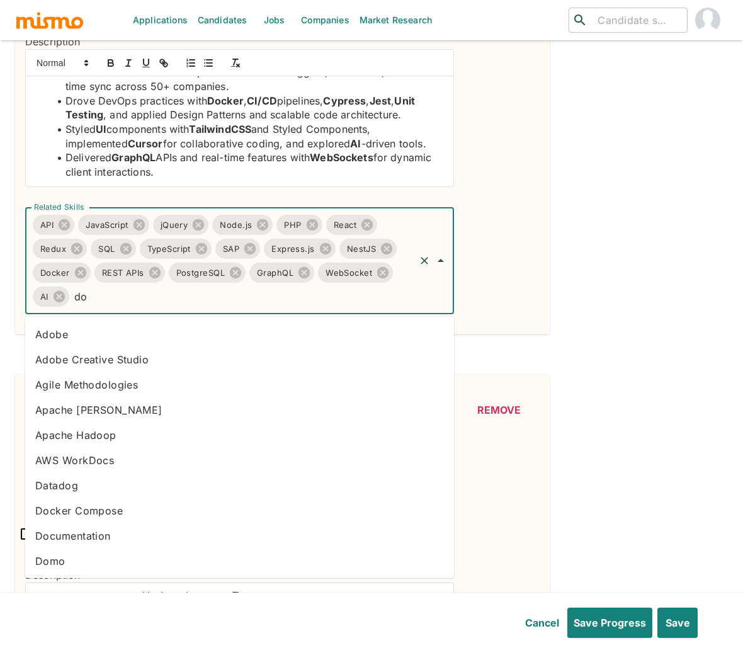
type input "d"
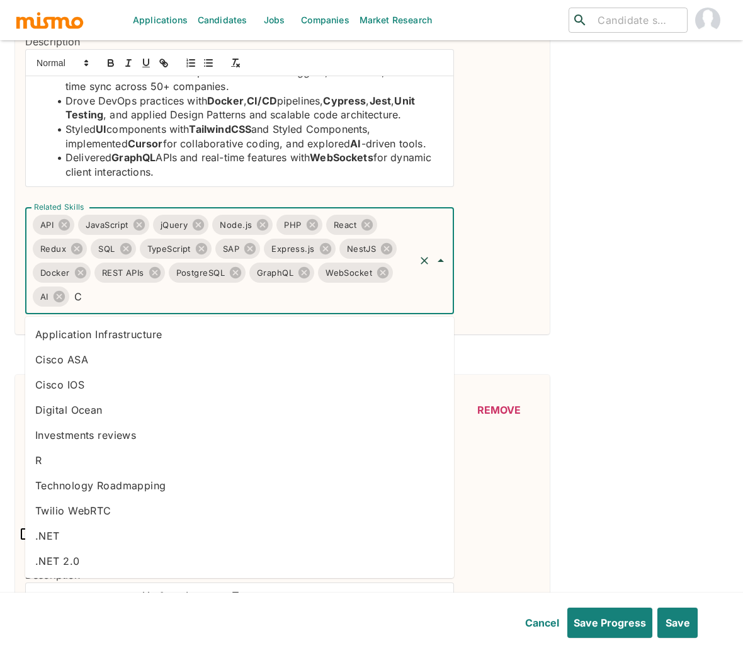
type input "CI"
click at [86, 459] on li "CI/CD" at bounding box center [239, 460] width 429 height 25
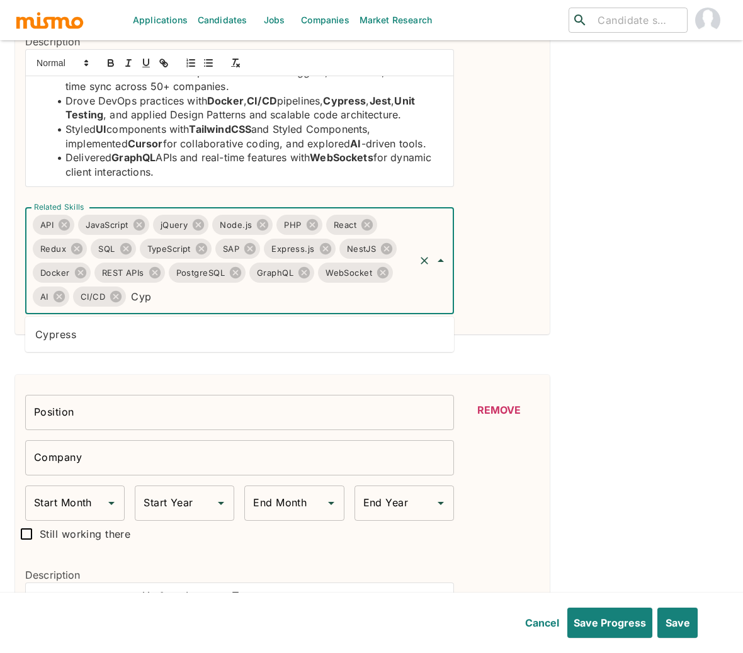
type input "Cypr"
click at [205, 331] on li "Cypress" at bounding box center [239, 334] width 429 height 25
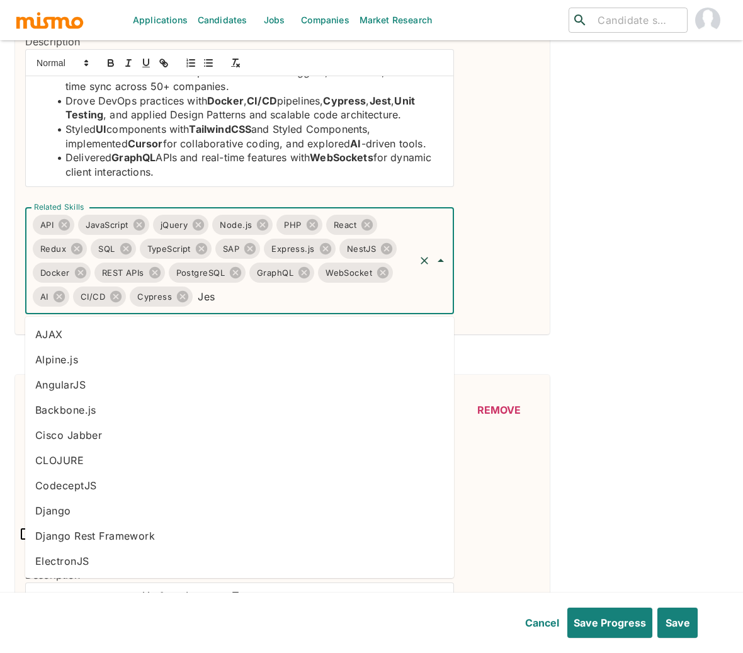
type input "Jest"
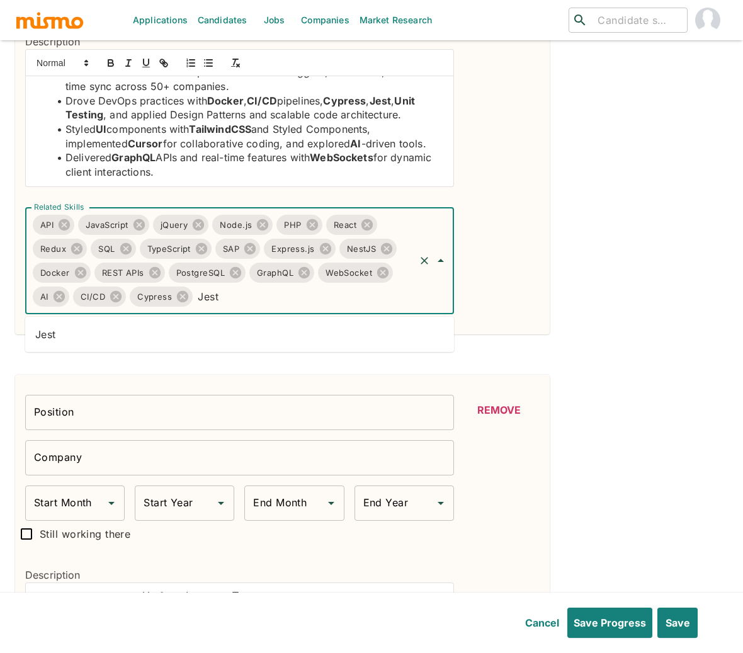
click at [227, 335] on li "Jest" at bounding box center [239, 334] width 429 height 25
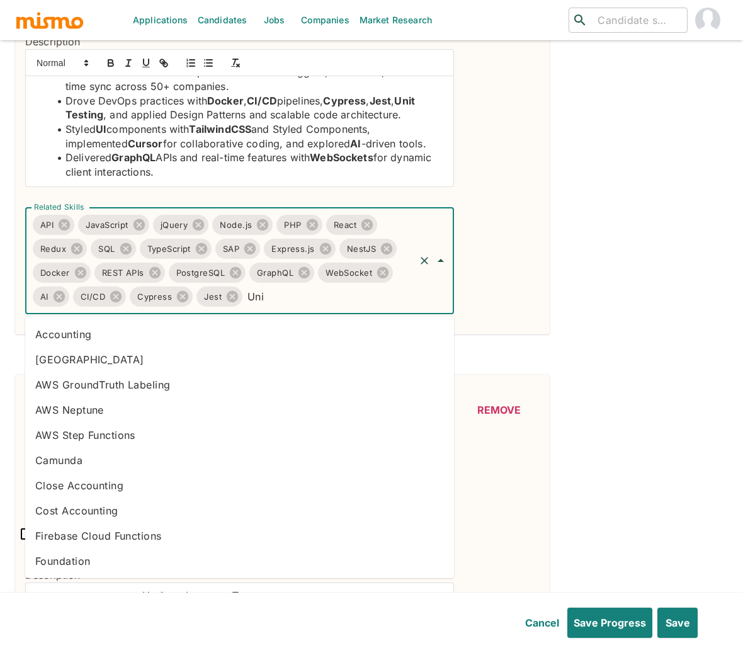
type input "Unit"
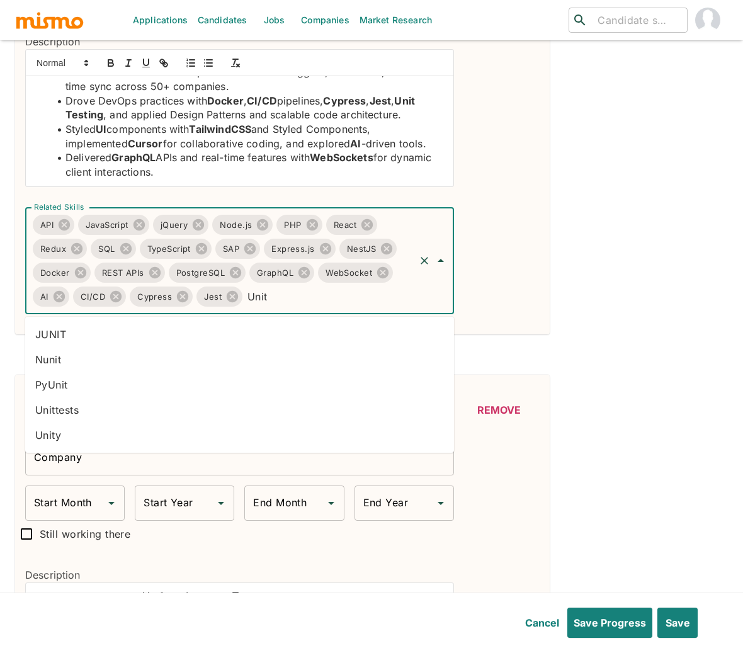
click at [84, 402] on li "Unittests" at bounding box center [239, 409] width 429 height 25
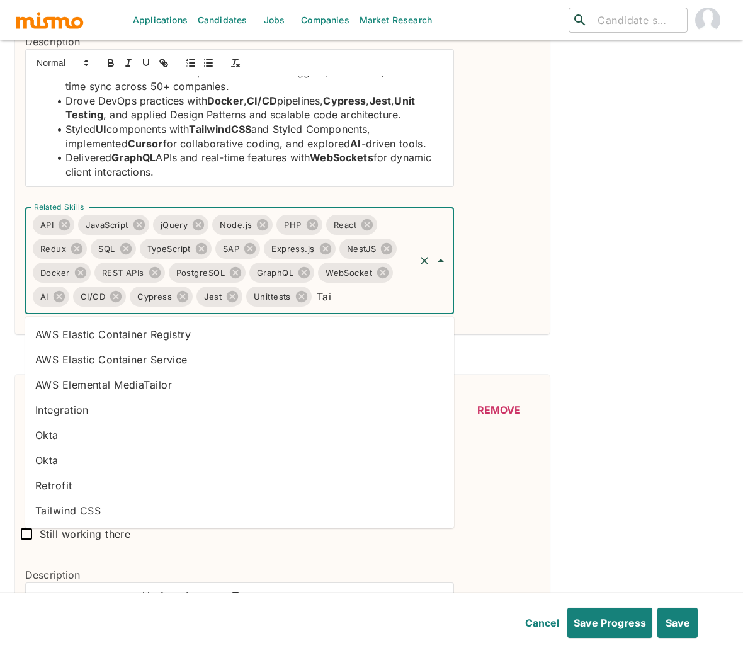
type input "Tail"
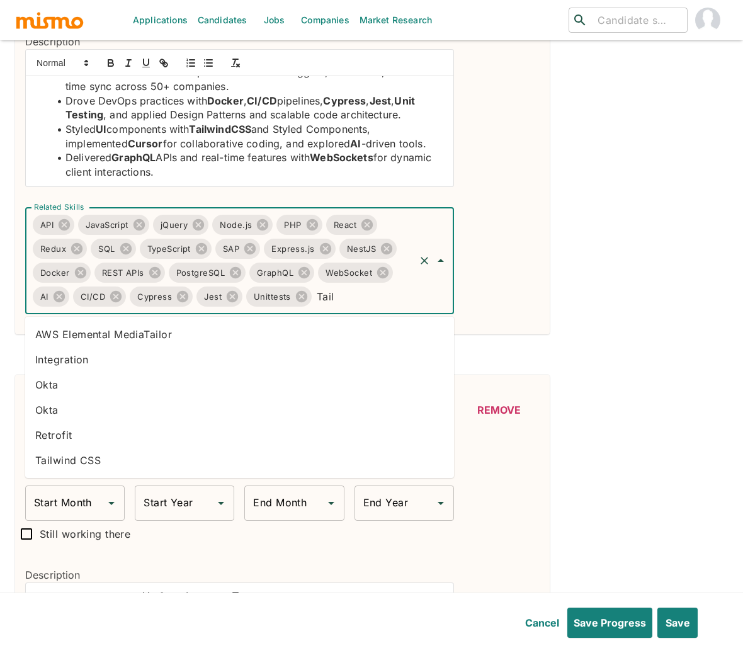
click at [121, 468] on li "Tailwind CSS" at bounding box center [239, 460] width 429 height 25
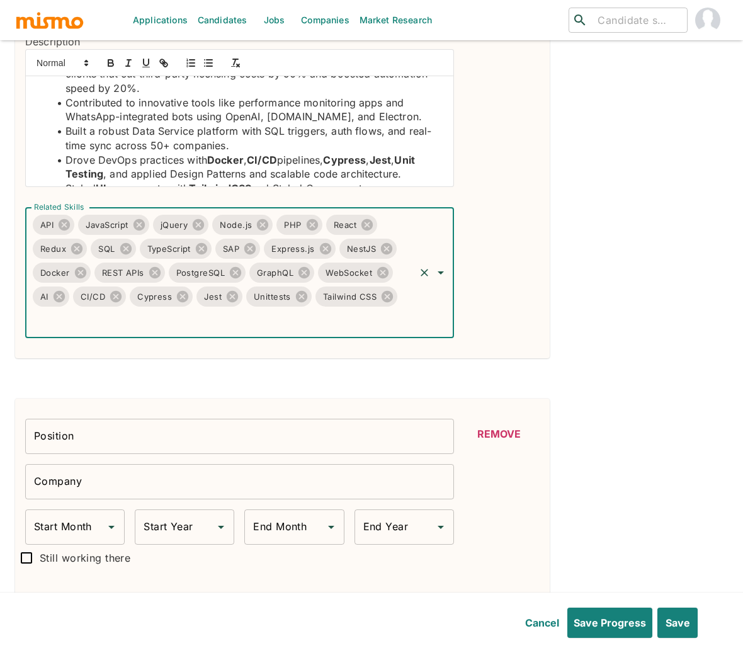
scroll to position [259, 0]
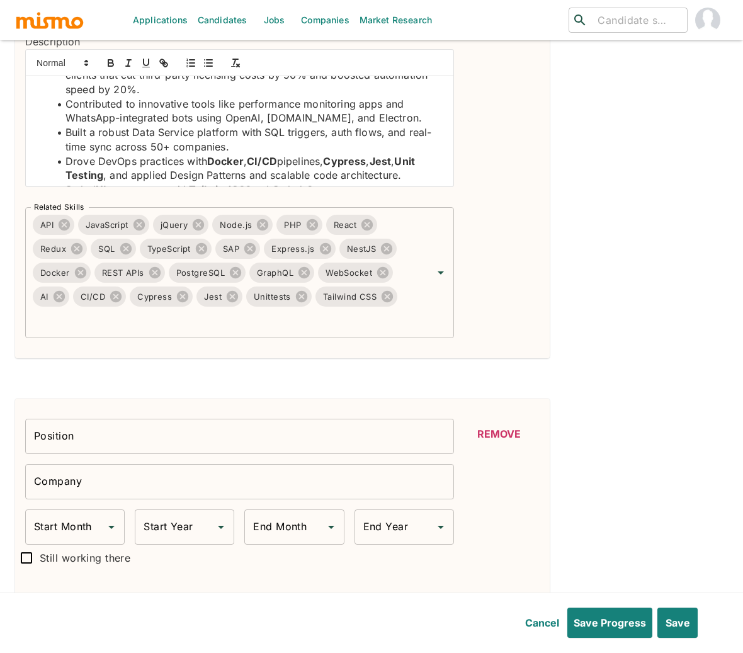
click at [118, 162] on li "Drove DevOps practices with Docker , CI/CD pipelines, Cypress , Jest , Unit Tes…" at bounding box center [246, 168] width 393 height 28
click at [108, 66] on icon "button" at bounding box center [110, 64] width 5 height 3
click at [272, 138] on li "Built a robust Data Service platform with SQL triggers, auth flows, and real-ti…" at bounding box center [246, 139] width 393 height 28
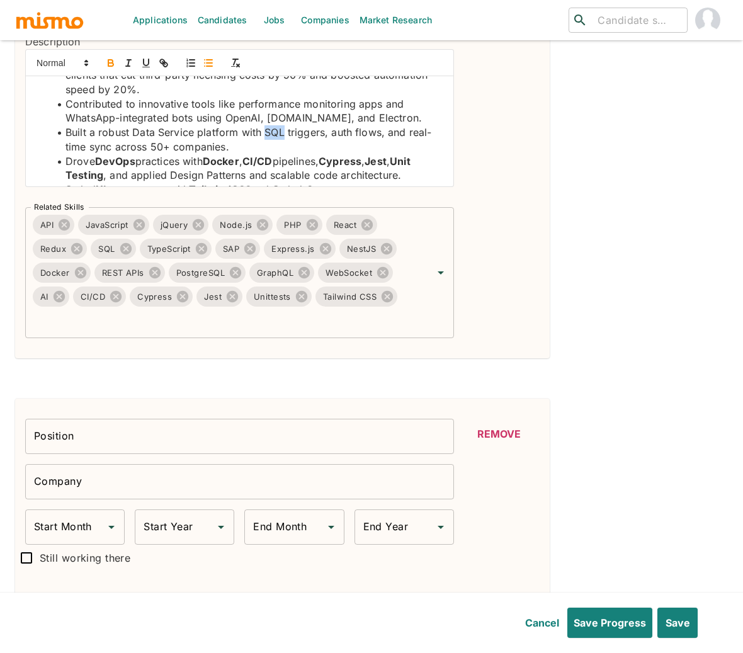
click at [109, 64] on icon "button" at bounding box center [110, 62] width 11 height 11
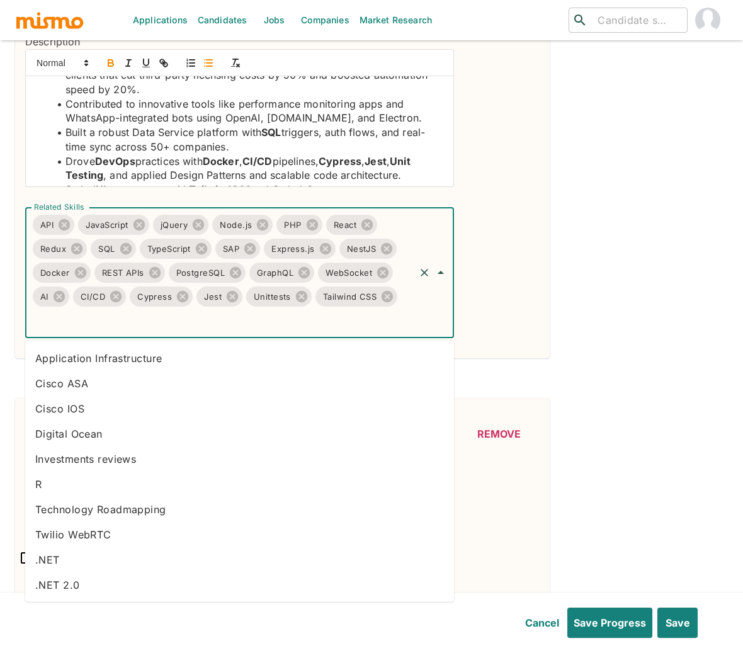
click at [284, 330] on input "Related Skills" at bounding box center [222, 320] width 382 height 24
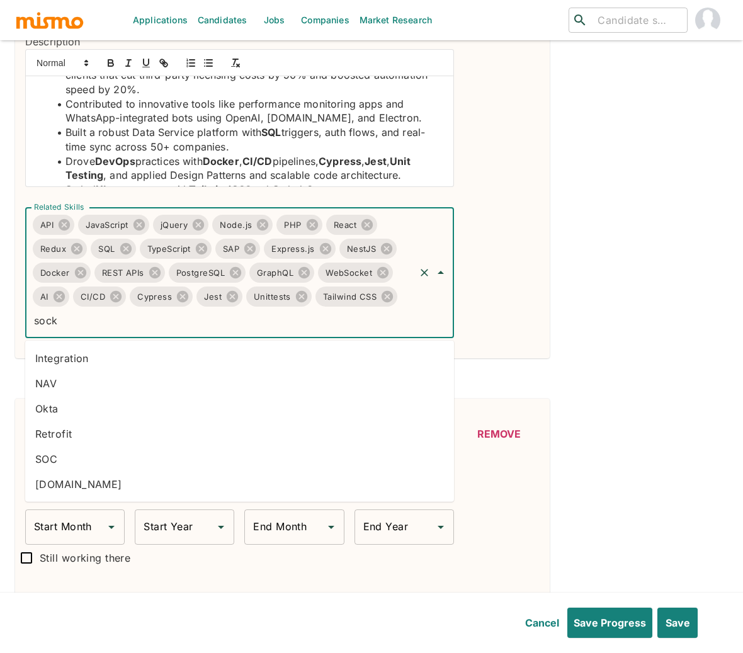
type input "socke"
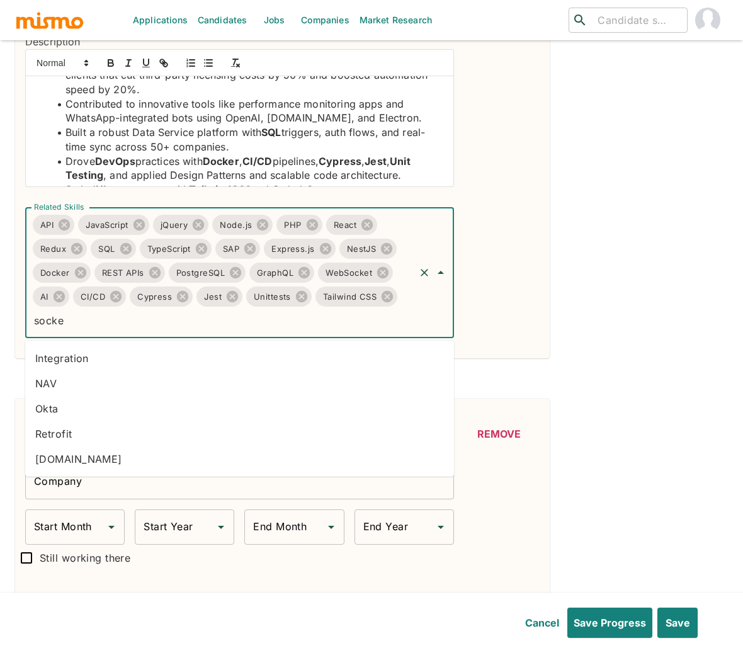
click at [98, 455] on li "Socket.io" at bounding box center [239, 458] width 429 height 25
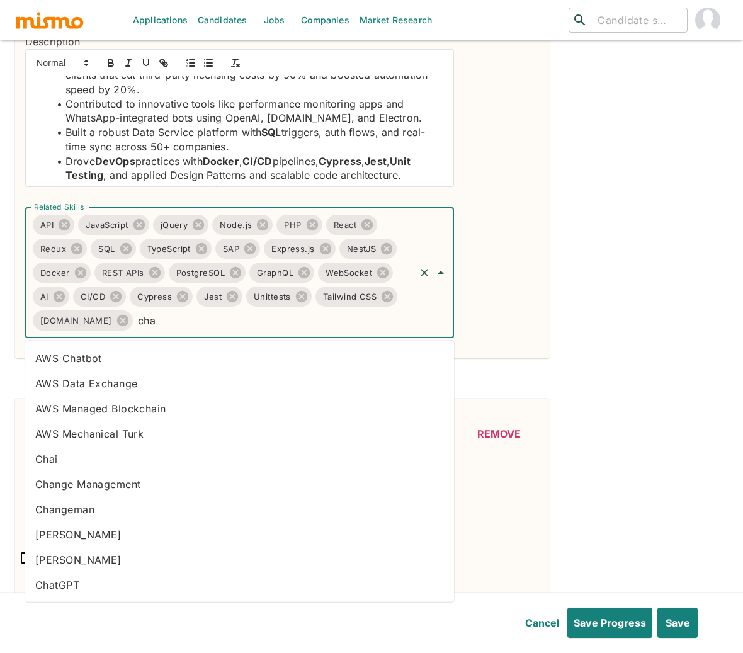
type input "chat"
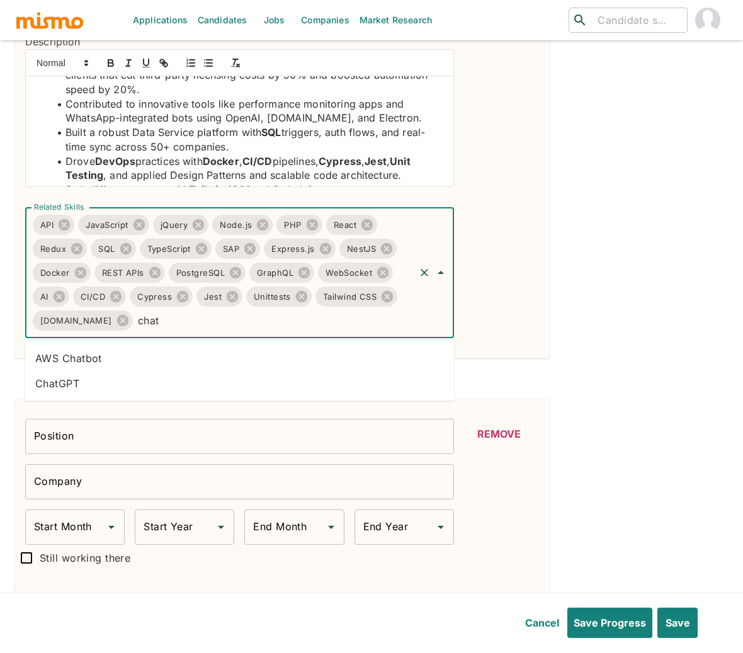
click at [104, 383] on li "ChatGPT" at bounding box center [239, 383] width 429 height 25
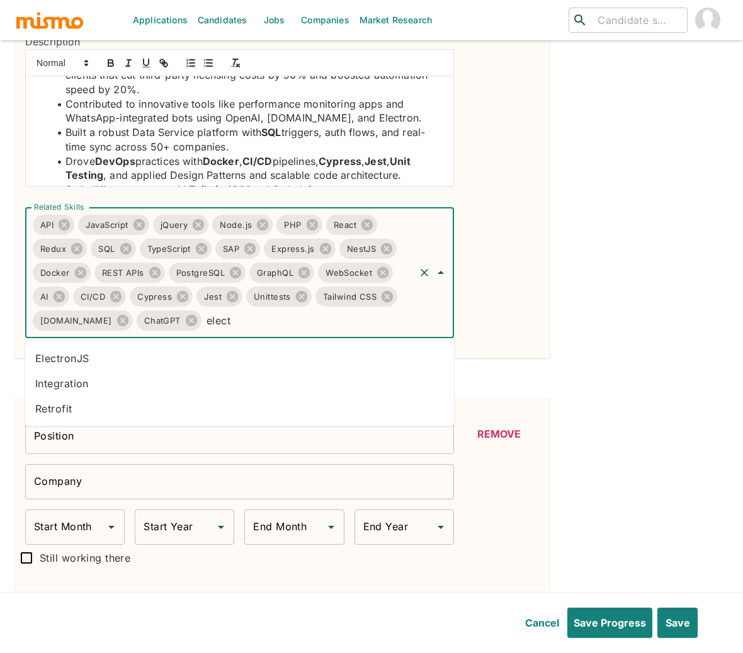
type input "electr"
click at [132, 361] on li "ElectronJS" at bounding box center [239, 358] width 429 height 25
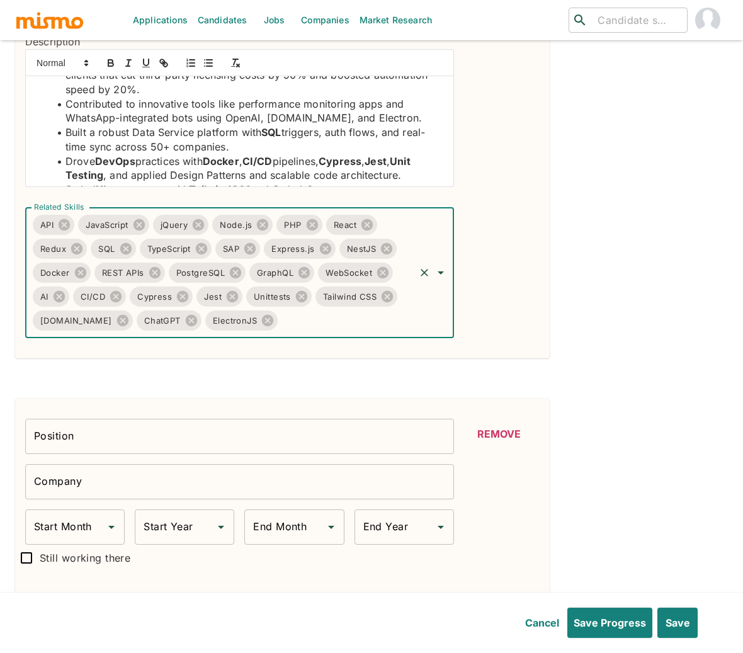
click at [364, 119] on li "Contributed to innovative tools like performance monitoring apps and WhatsApp-i…" at bounding box center [246, 111] width 393 height 28
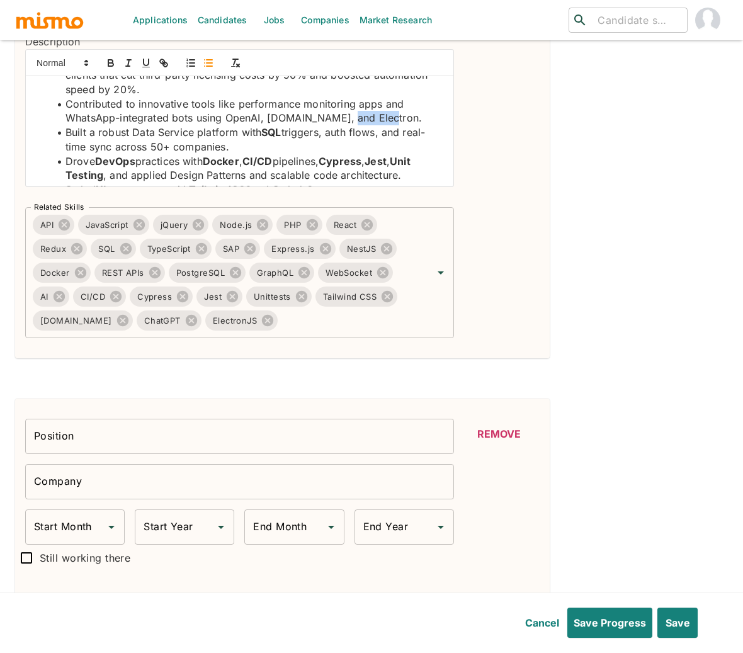
click at [364, 119] on li "Contributed to innovative tools like performance monitoring apps and WhatsApp-i…" at bounding box center [246, 111] width 393 height 28
click at [114, 64] on icon "button" at bounding box center [110, 62] width 11 height 11
click at [293, 120] on li "Contributed to innovative tools like performance monitoring apps and WhatsApp-i…" at bounding box center [246, 111] width 393 height 28
drag, startPoint x: 313, startPoint y: 117, endPoint x: 269, endPoint y: 115, distance: 44.8
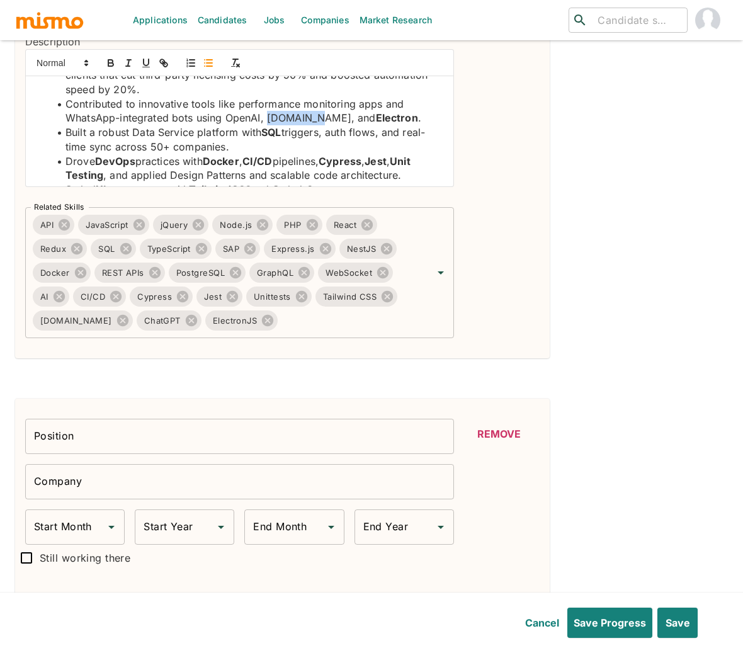
click at [269, 115] on li "Contributed to innovative tools like performance monitoring apps and WhatsApp-i…" at bounding box center [246, 111] width 393 height 28
click at [111, 64] on icon "button" at bounding box center [110, 64] width 5 height 3
click at [250, 119] on li "Contributed to innovative tools like performance monitoring apps and WhatsApp-i…" at bounding box center [246, 111] width 393 height 28
click at [112, 66] on icon "button" at bounding box center [110, 64] width 5 height 3
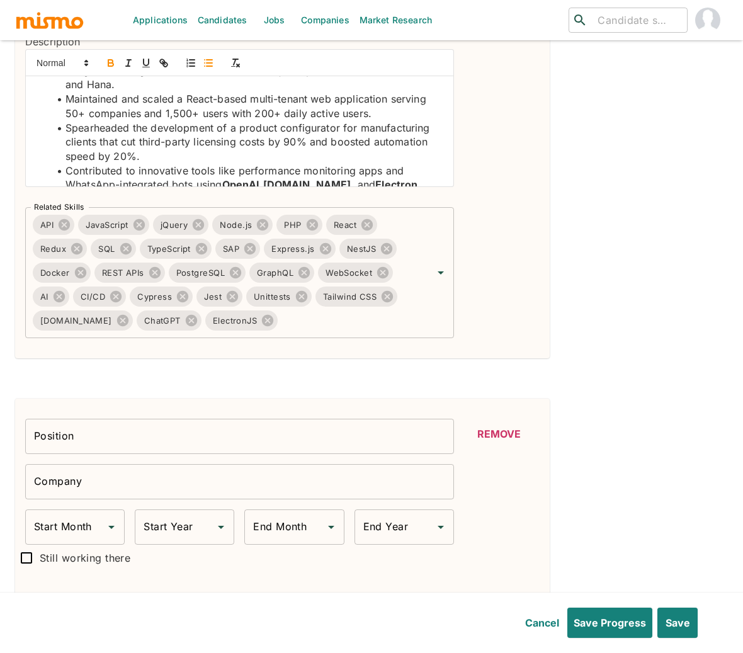
scroll to position [162, 0]
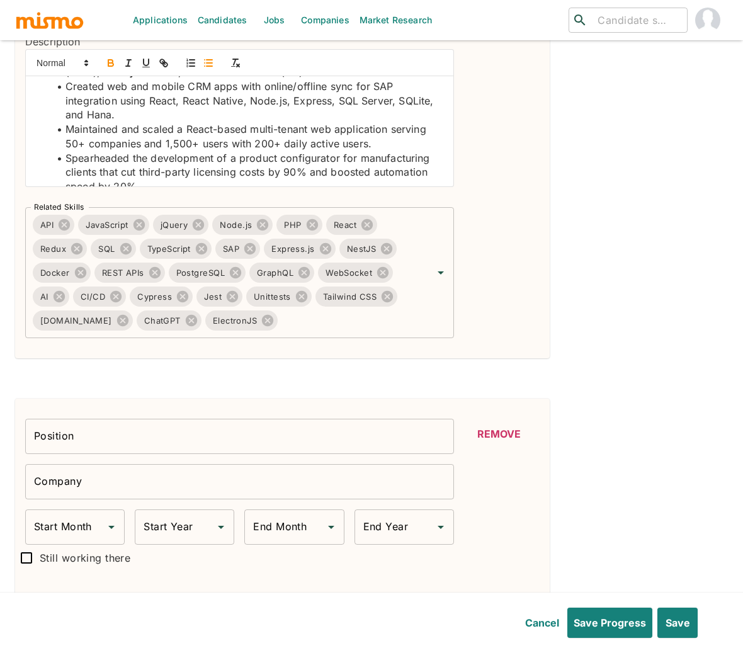
click at [189, 129] on li "Maintained and scaled a React-based multi-tenant web application serving 50+ co…" at bounding box center [246, 136] width 393 height 28
click at [113, 63] on icon "button" at bounding box center [110, 61] width 4 height 3
click at [380, 86] on li "Created web and mobile CRM apps with online/offline sync for SAP integration us…" at bounding box center [246, 100] width 393 height 43
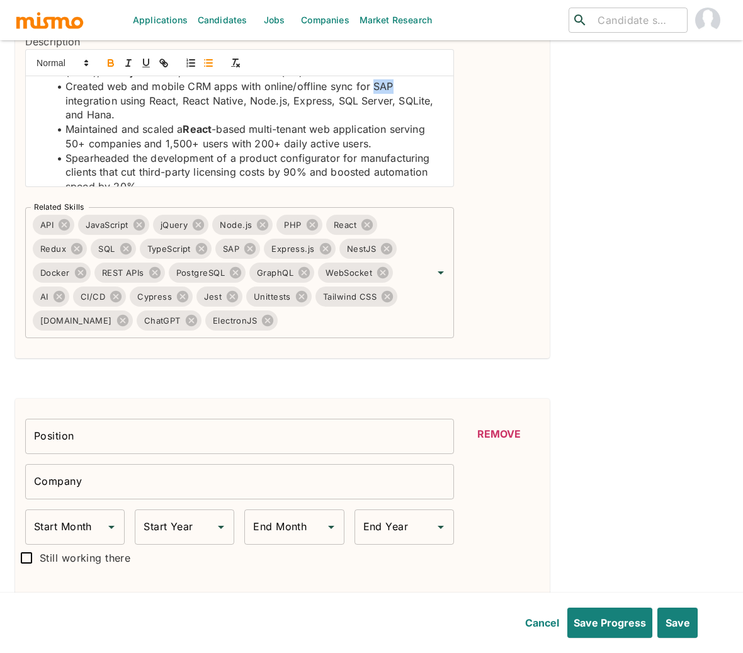
click at [106, 65] on icon "button" at bounding box center [110, 62] width 11 height 11
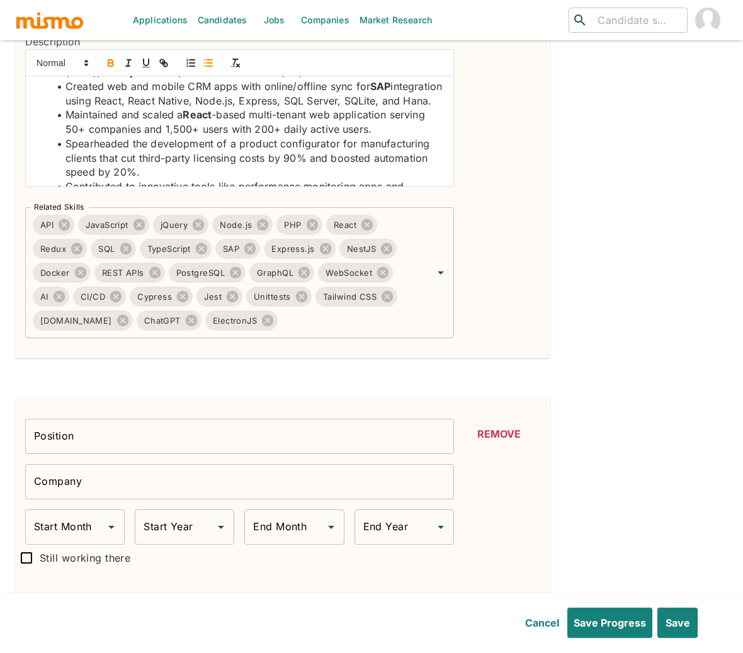
click at [188, 89] on li "Created web and mobile CRM apps with online/offline sync for SAP integration us…" at bounding box center [246, 93] width 393 height 28
click at [111, 66] on icon "button" at bounding box center [110, 64] width 5 height 3
drag, startPoint x: 150, startPoint y: 104, endPoint x: 429, endPoint y: 103, distance: 279.5
click at [429, 103] on li "Created web and mobile CRM apps with online/offline sync for SAP integration us…" at bounding box center [246, 93] width 393 height 28
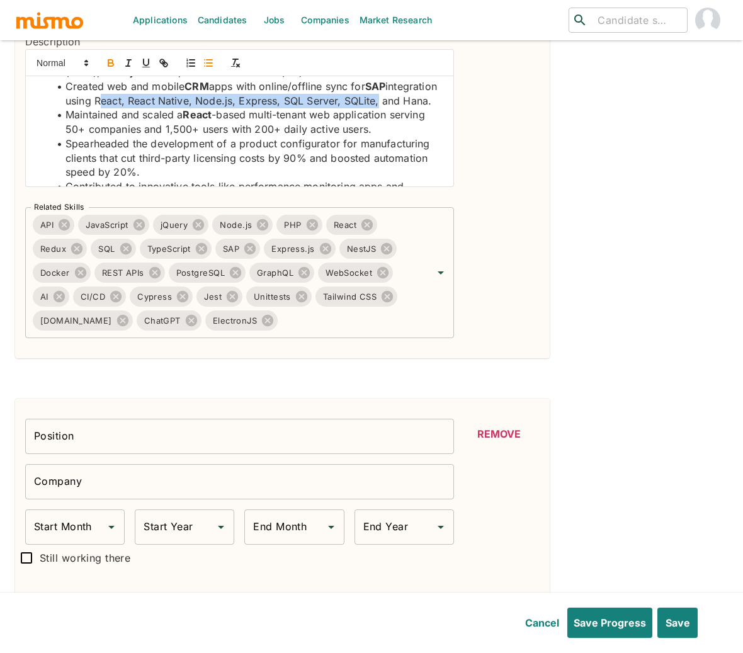
click at [113, 65] on icon "button" at bounding box center [110, 64] width 5 height 3
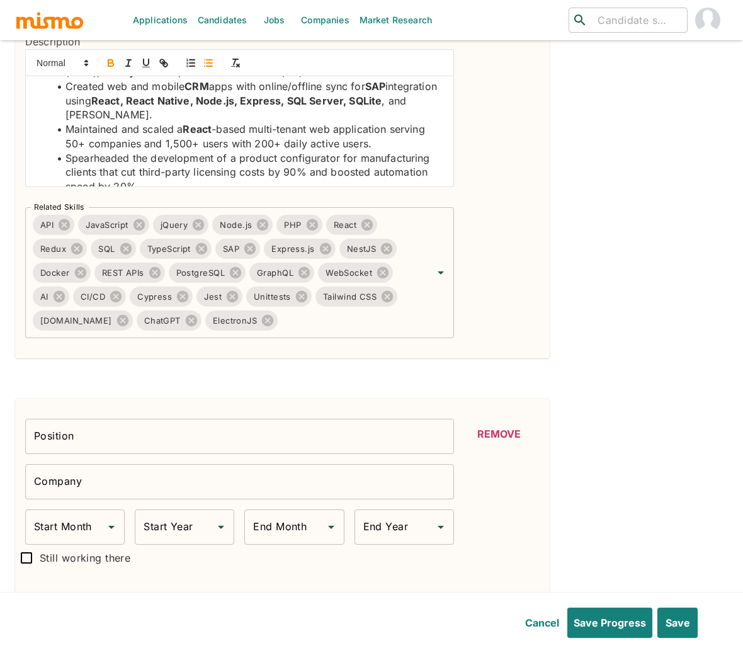
click at [136, 113] on li "Created web and mobile CRM apps with online/offline sync for SAP integration us…" at bounding box center [246, 100] width 393 height 43
click at [108, 66] on icon "button" at bounding box center [110, 62] width 11 height 11
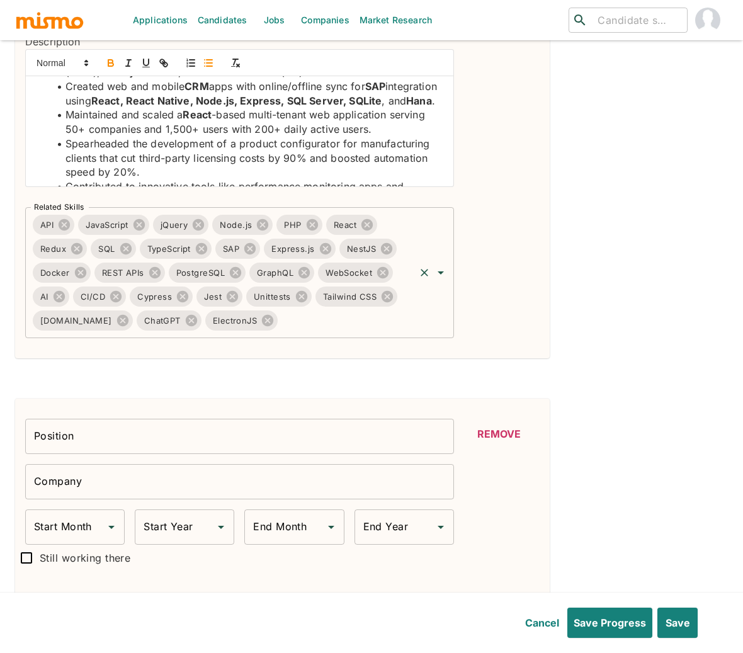
click at [296, 327] on input "Related Skills" at bounding box center [345, 320] width 133 height 24
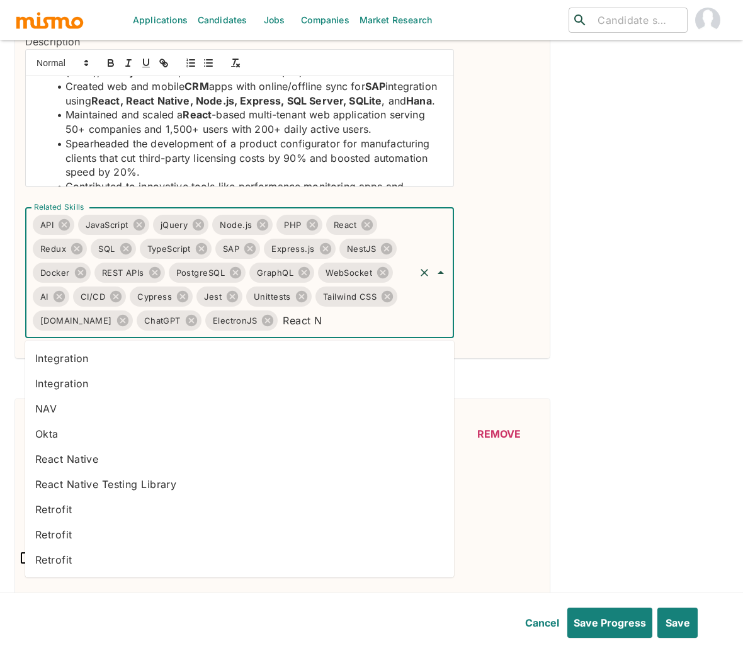
type input "React Na"
click at [119, 463] on li "React Native" at bounding box center [239, 458] width 429 height 25
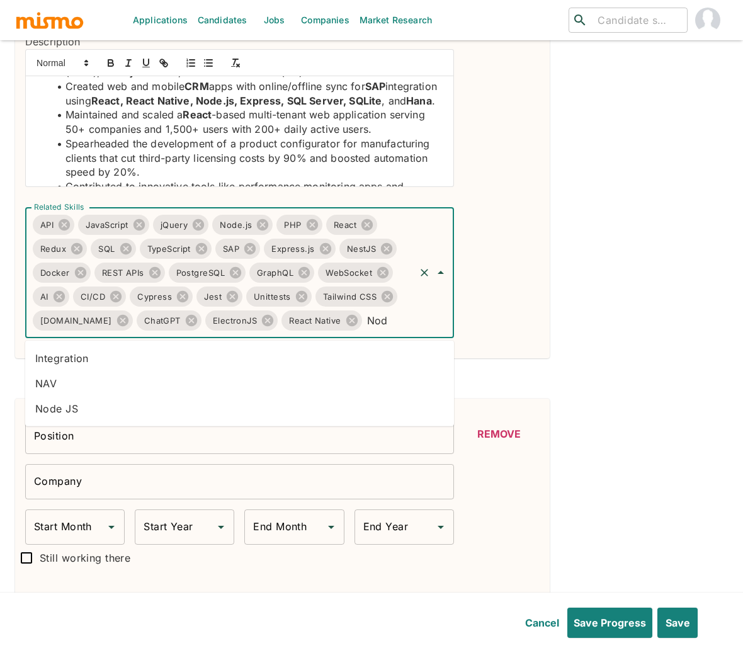
type input "Node"
click at [148, 400] on li "Node JS" at bounding box center [239, 408] width 429 height 25
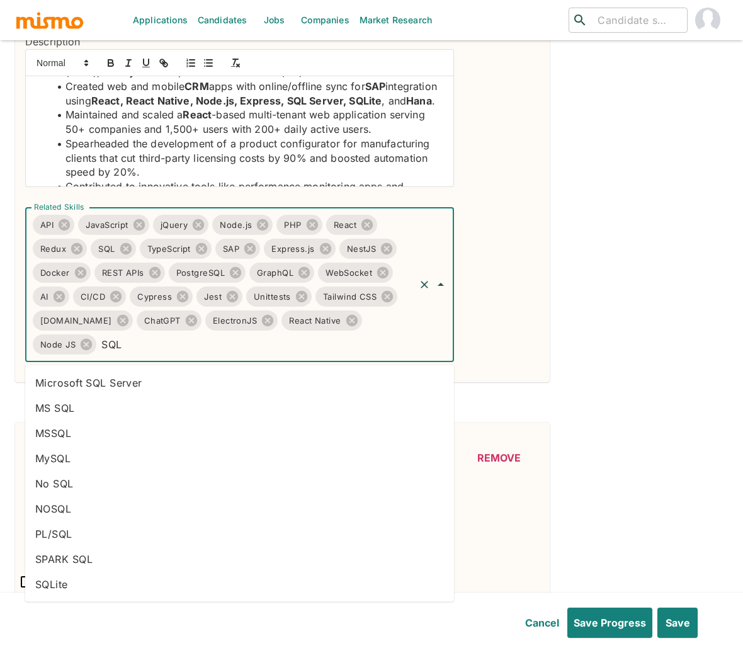
type input "SQLi"
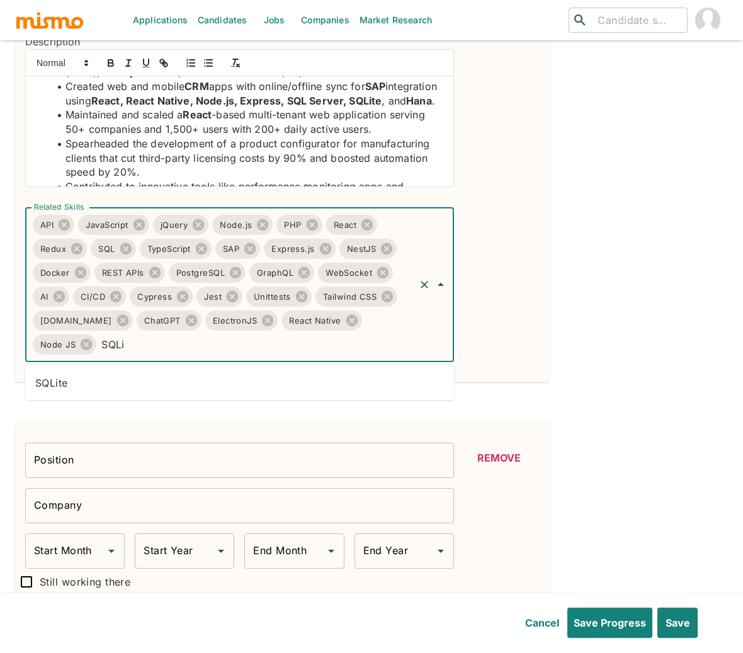
click at [176, 387] on li "SQLite" at bounding box center [239, 382] width 429 height 25
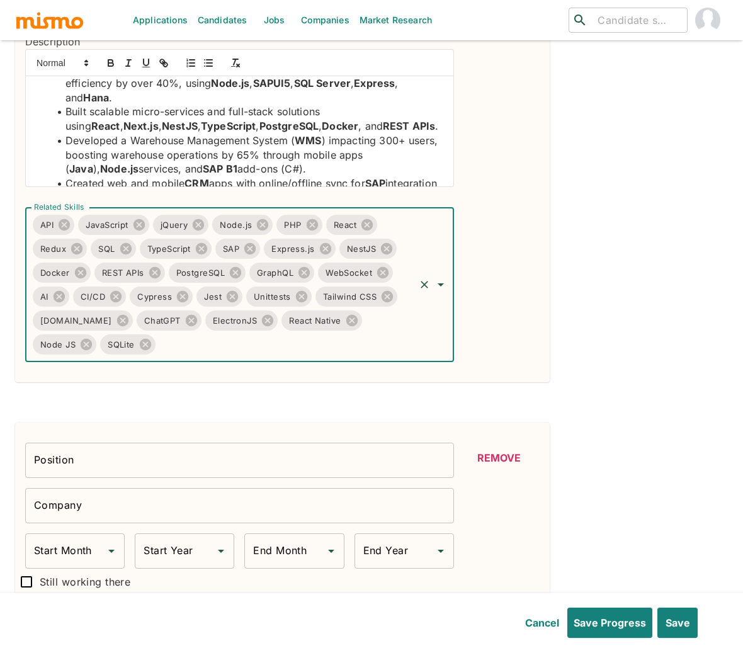
scroll to position [0, 0]
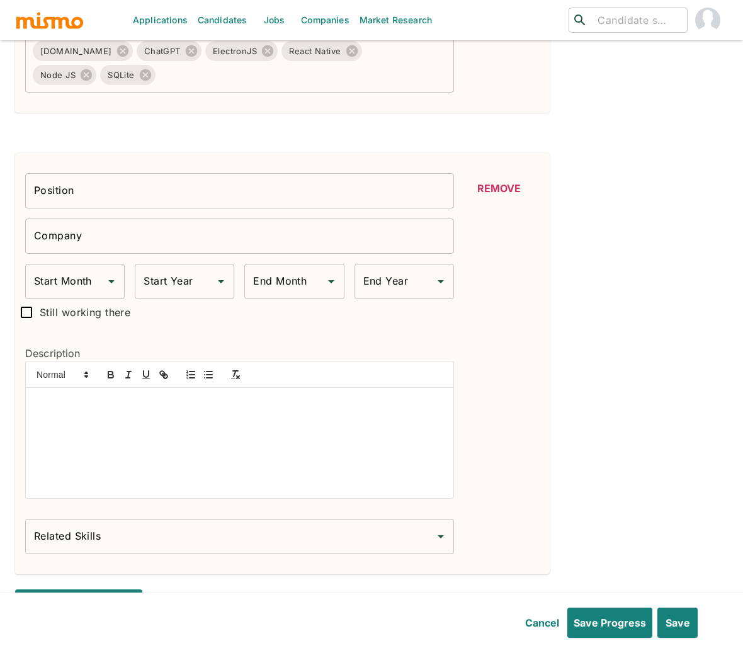
scroll to position [1891, 0]
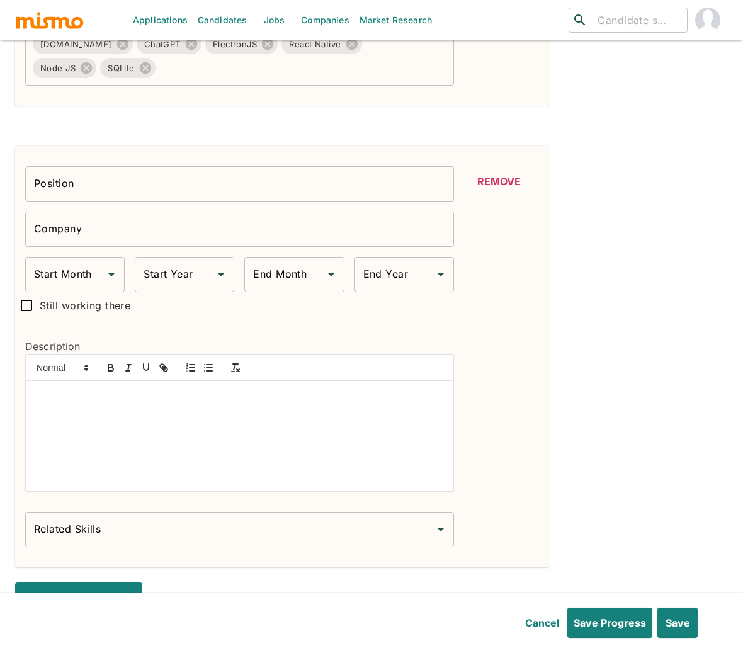
click at [264, 407] on div at bounding box center [239, 436] width 427 height 110
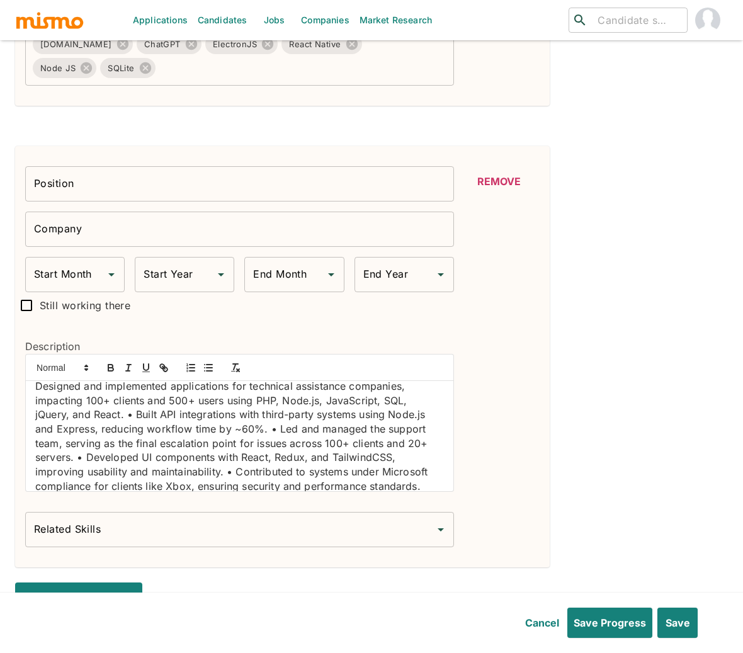
click at [157, 241] on input "Company" at bounding box center [239, 228] width 429 height 35
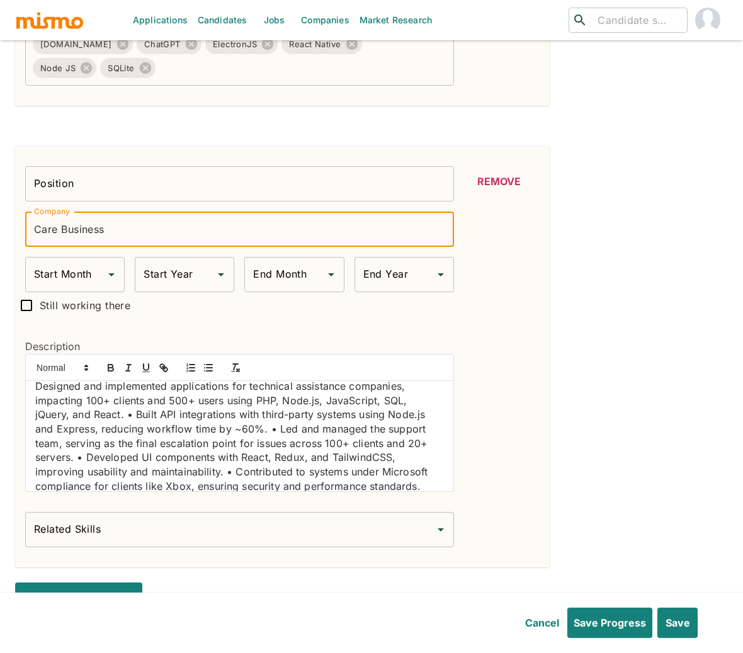
type input "Care Business"
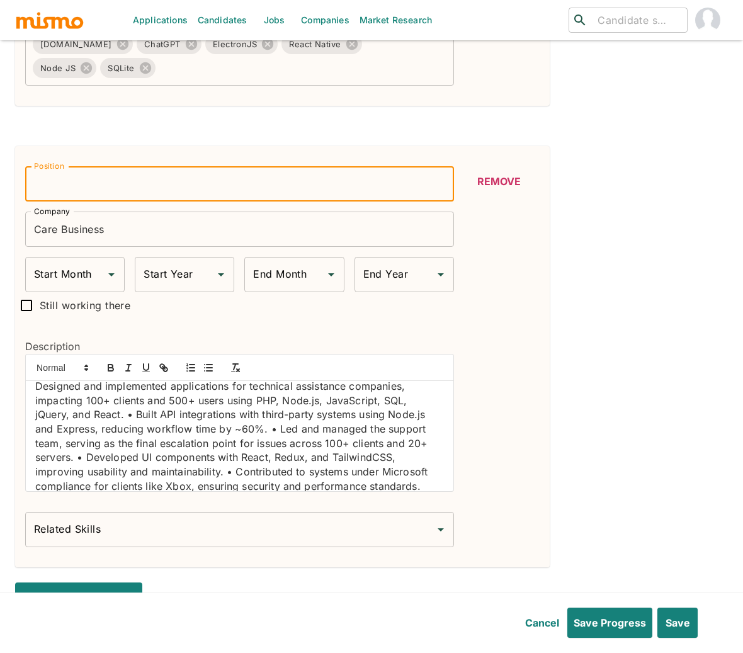
click at [166, 191] on input "Position" at bounding box center [239, 183] width 429 height 35
type input "Software Engineer"
click at [73, 274] on input "Start Month" at bounding box center [65, 274] width 69 height 24
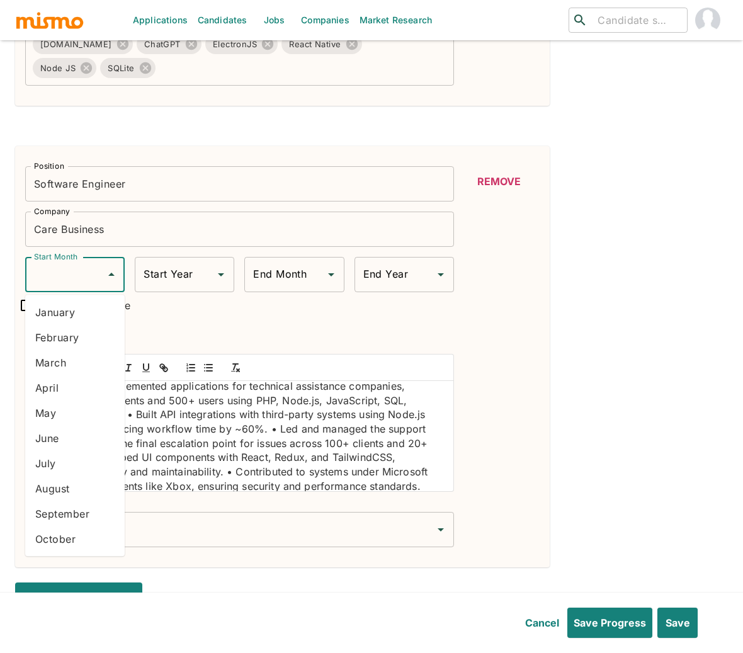
click at [59, 463] on li "July" at bounding box center [74, 463] width 99 height 25
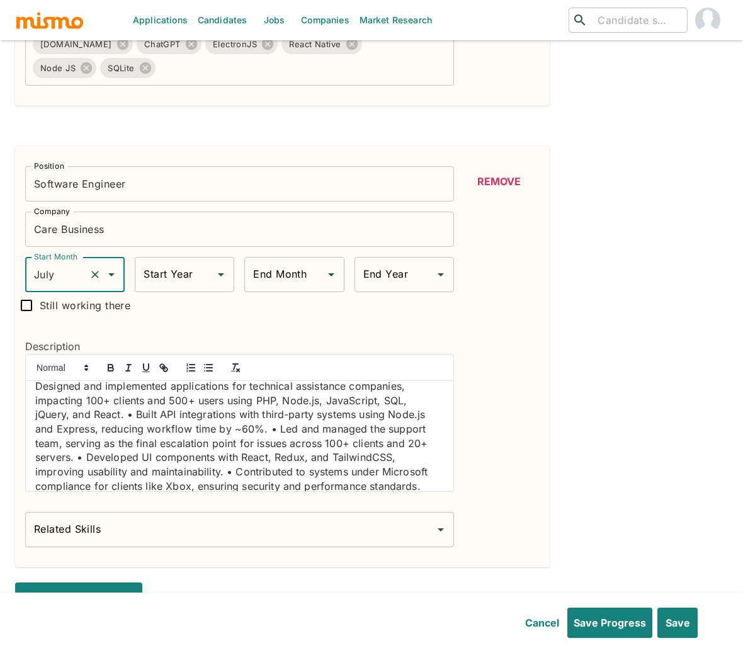
type input "July"
click at [181, 285] on input "Start Year" at bounding box center [174, 274] width 69 height 24
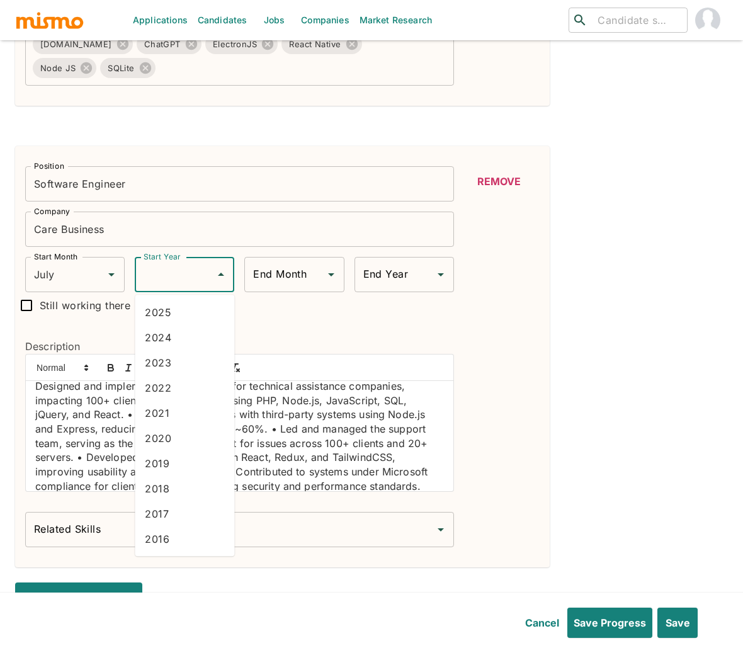
click at [171, 463] on li "2019" at bounding box center [184, 463] width 99 height 25
type input "2019"
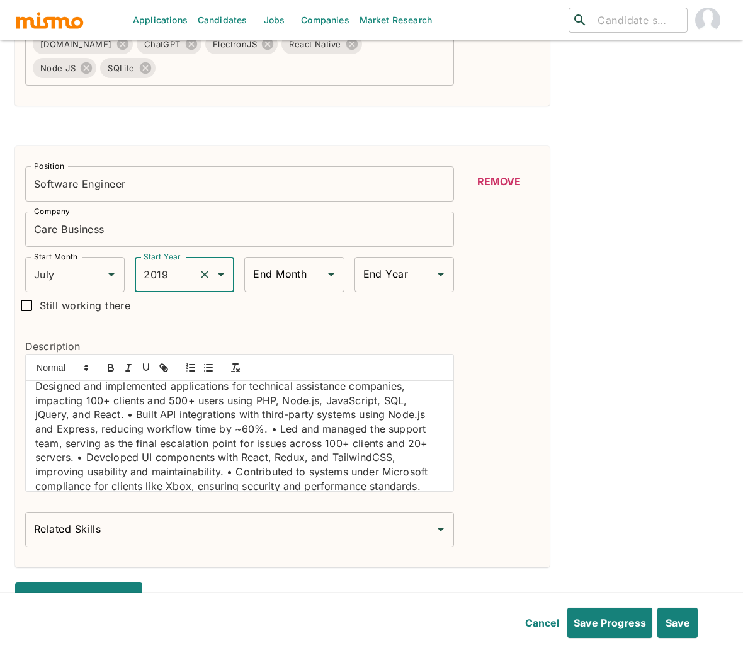
click at [294, 276] on input "End Month" at bounding box center [284, 274] width 69 height 24
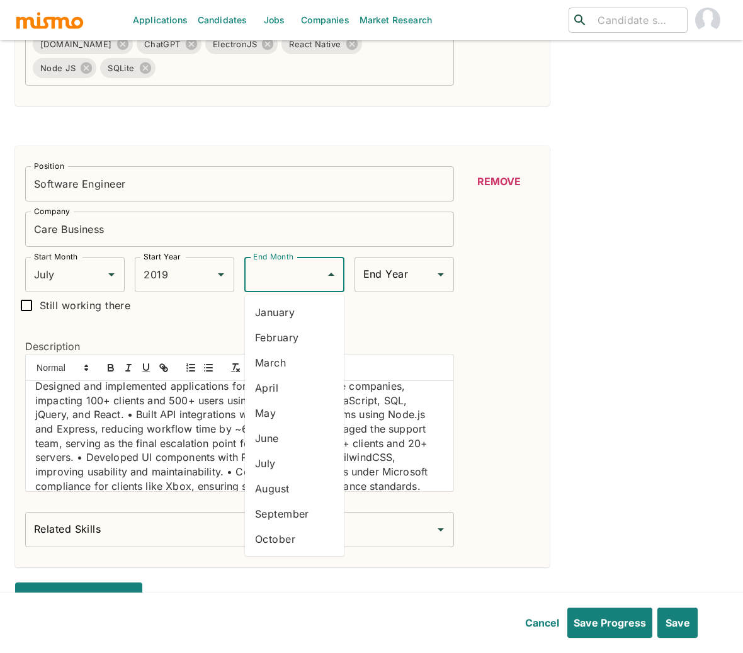
click at [279, 462] on li "July" at bounding box center [294, 463] width 99 height 25
type input "July"
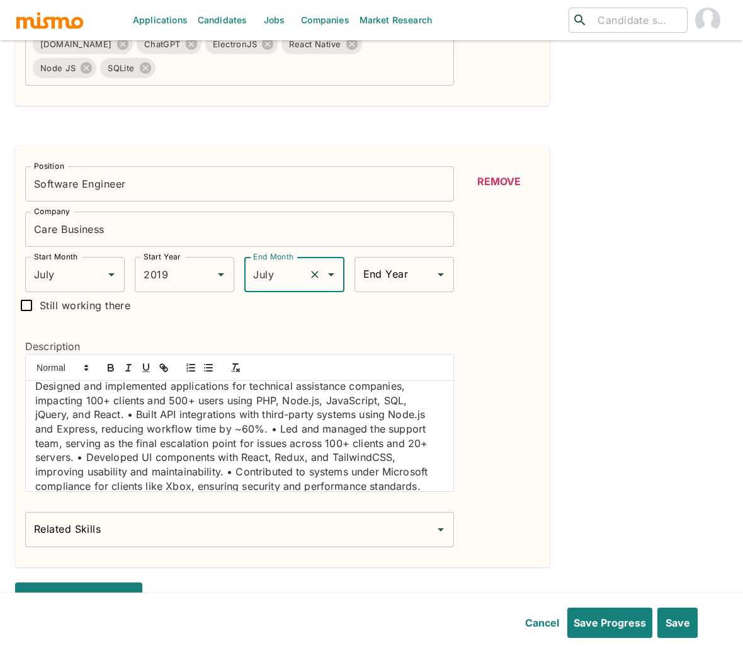
click at [386, 276] on input "End Year" at bounding box center [394, 274] width 69 height 24
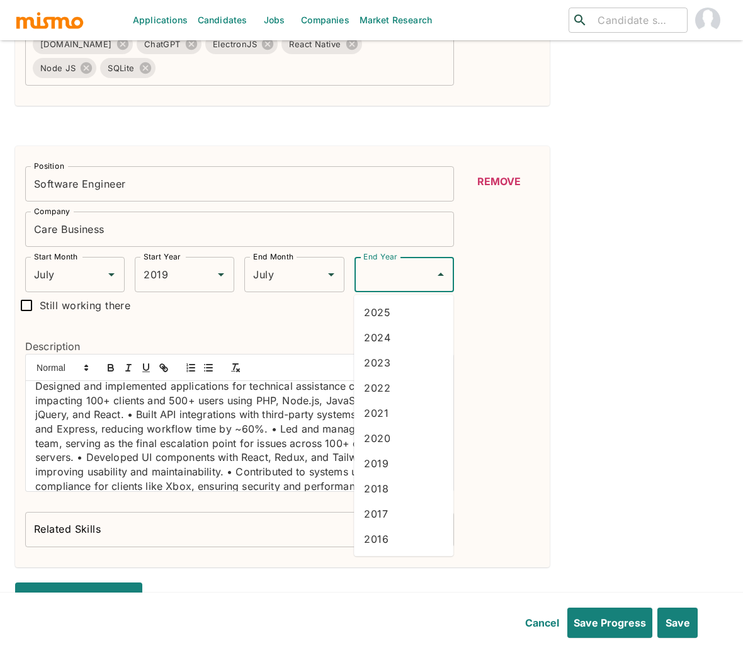
click at [388, 409] on li "2021" at bounding box center [403, 412] width 99 height 25
type input "2021"
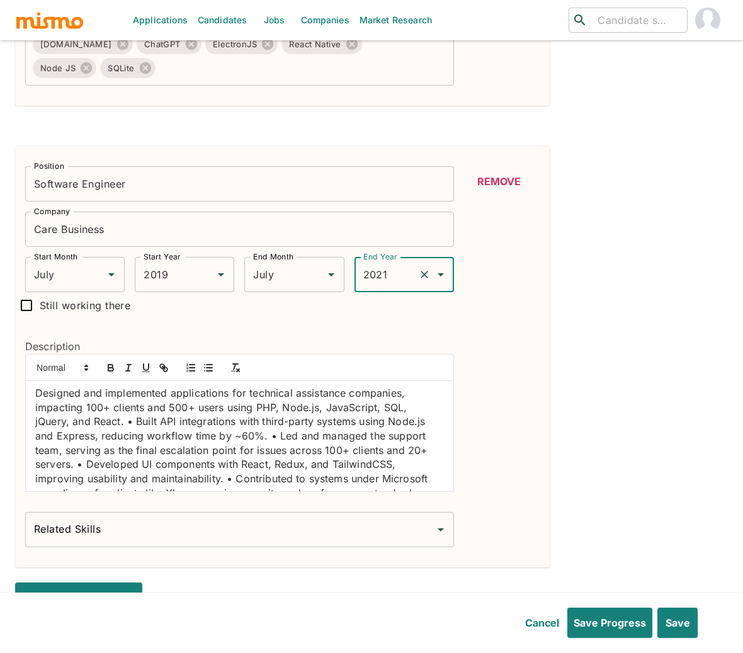
scroll to position [0, 0]
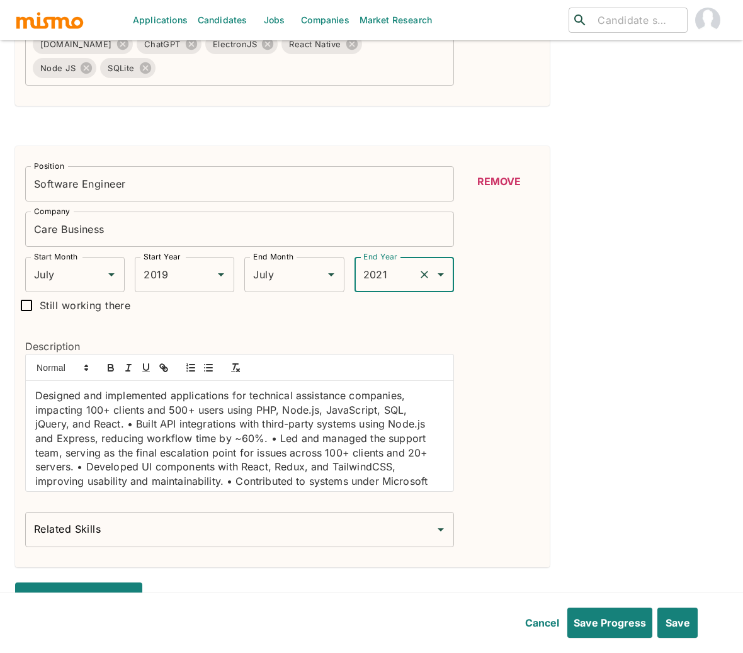
click at [35, 393] on p "Designed and implemented applications for technical assistance companies, impac…" at bounding box center [239, 445] width 408 height 115
click at [207, 368] on icon "button" at bounding box center [208, 367] width 11 height 11
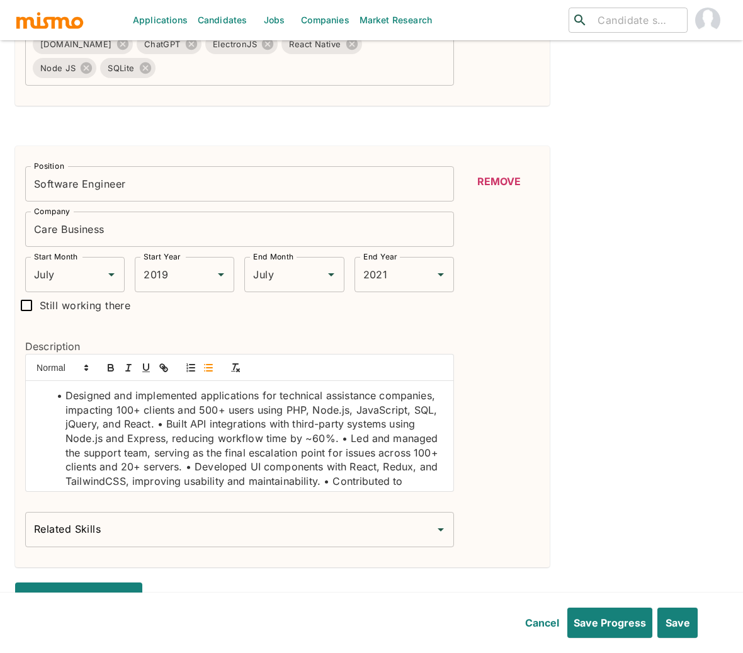
click at [249, 425] on li "Designed and implemented applications for technical assistance companies, impac…" at bounding box center [246, 452] width 393 height 128
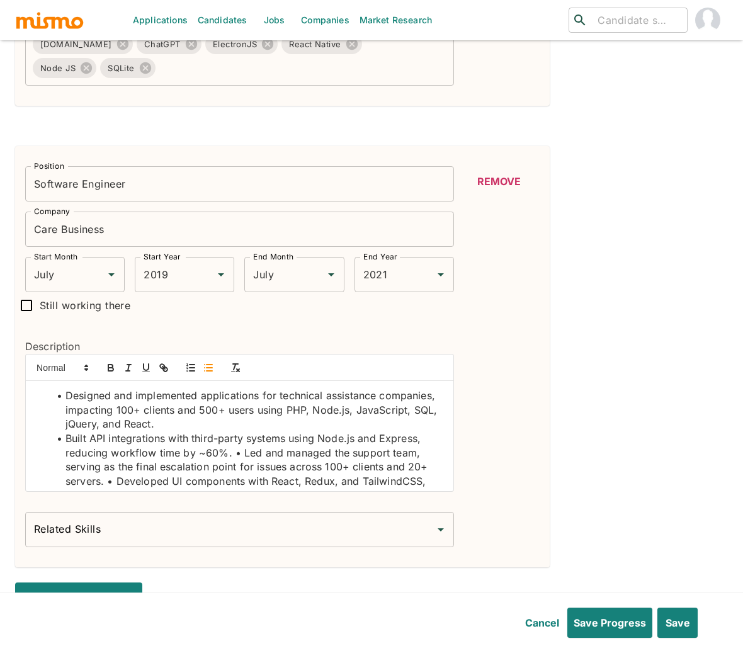
click at [242, 458] on li "Built API integrations with third-party systems using Node.js and Express, redu…" at bounding box center [246, 481] width 393 height 100
click at [293, 487] on li "Led and managed the support team, serving as the final escalation point for iss…" at bounding box center [246, 495] width 393 height 72
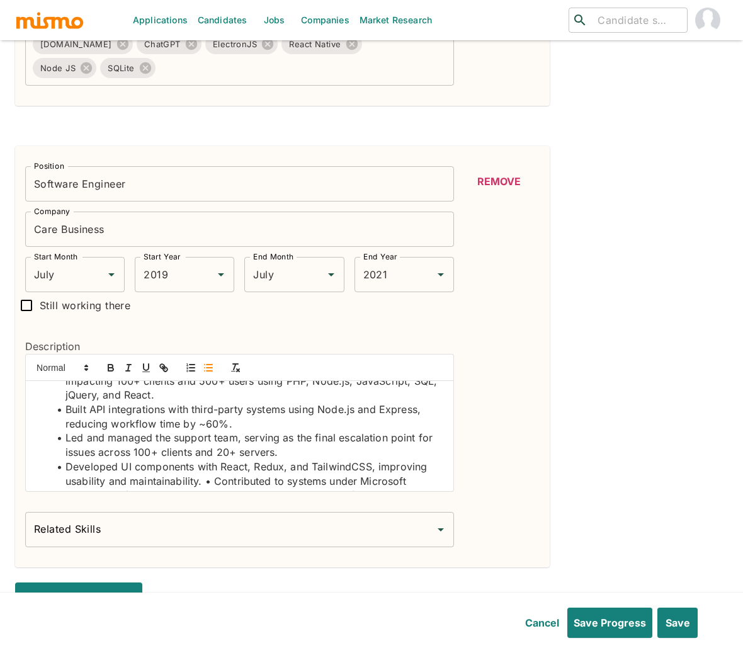
scroll to position [33, 0]
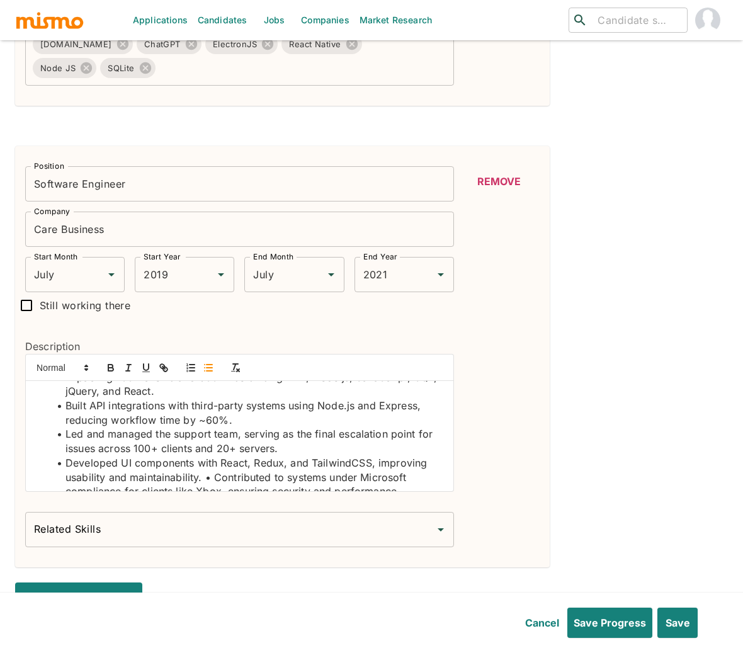
click at [217, 480] on li "Developed UI components with React, Redux, and TailwindCSS, improving usability…" at bounding box center [246, 484] width 393 height 57
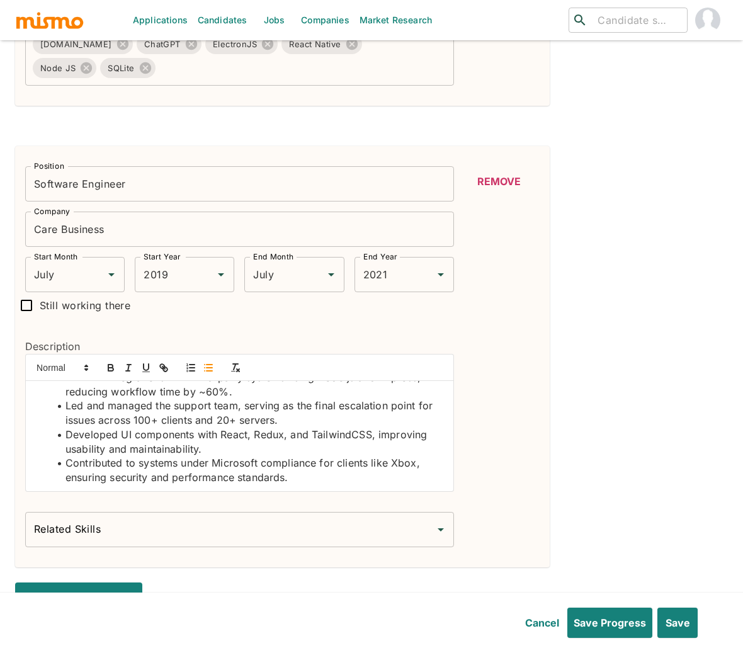
scroll to position [62, 0]
click at [240, 465] on li "Contributed to systems under Microsoft compliance for clients like Xbox, ensuri…" at bounding box center [246, 469] width 393 height 28
click at [108, 366] on icon "button" at bounding box center [110, 365] width 4 height 3
click at [234, 436] on li "Developed UI components with React, Redux, and TailwindCSS, improving usability…" at bounding box center [246, 441] width 393 height 28
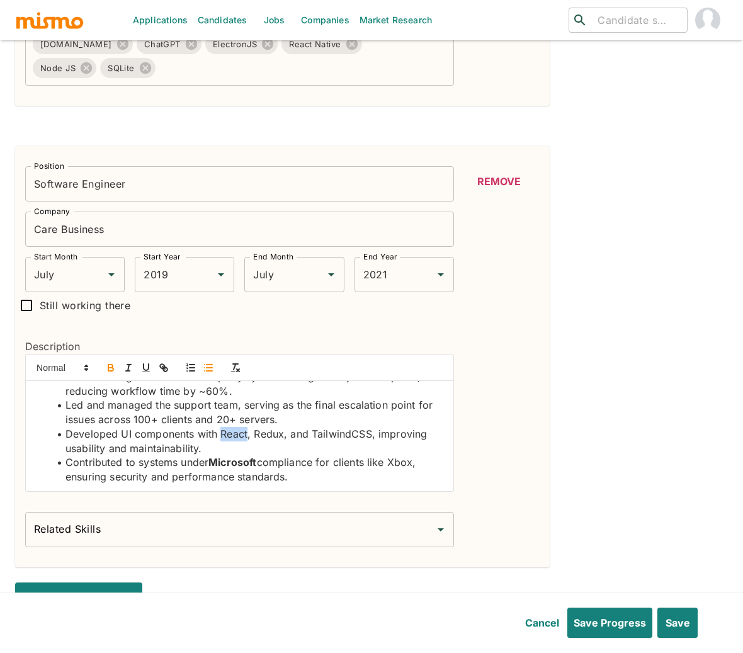
click at [234, 436] on li "Developed UI components with React, Redux, and TailwindCSS, improving usability…" at bounding box center [246, 441] width 393 height 28
click at [106, 367] on icon "button" at bounding box center [110, 367] width 11 height 11
click at [274, 436] on li "Developed UI components with React , Redux, and TailwindCSS, improving usabilit…" at bounding box center [246, 441] width 393 height 28
click at [106, 368] on icon "button" at bounding box center [110, 367] width 11 height 11
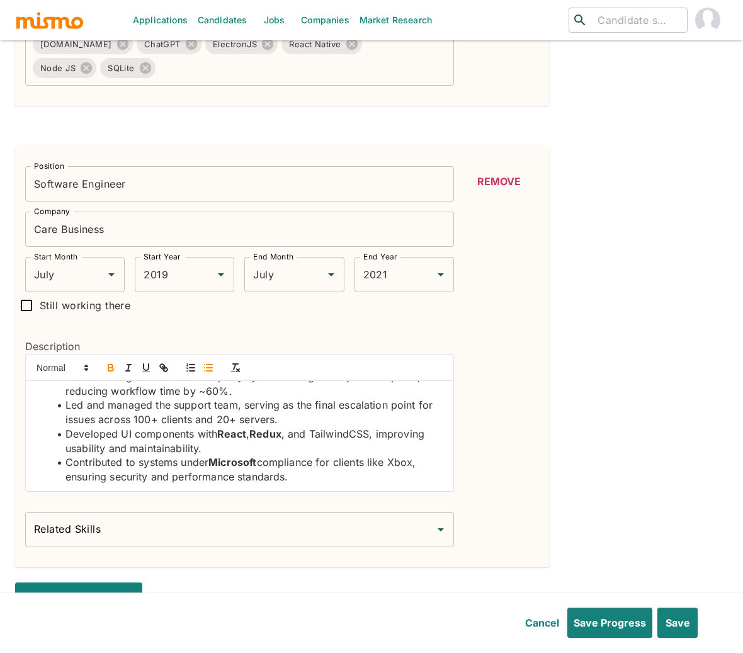
click at [344, 437] on li "Developed UI components with React , Redux , and TailwindCSS, improving usabili…" at bounding box center [246, 441] width 393 height 28
click at [108, 371] on icon "button" at bounding box center [110, 369] width 5 height 3
click at [122, 436] on li "Developed UI components with React , Redux , and TailwindCSS , improving usabil…" at bounding box center [246, 441] width 393 height 28
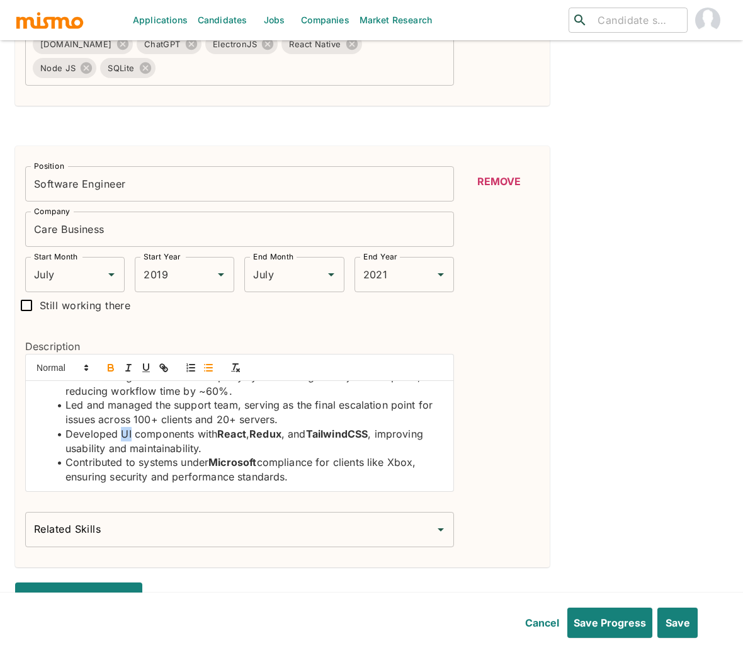
click at [107, 371] on icon "button" at bounding box center [110, 367] width 11 height 11
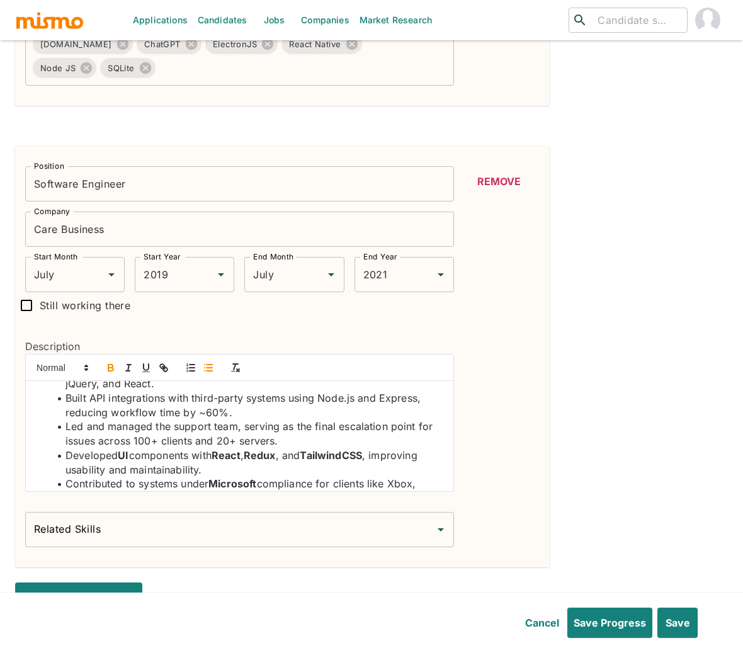
scroll to position [38, 0]
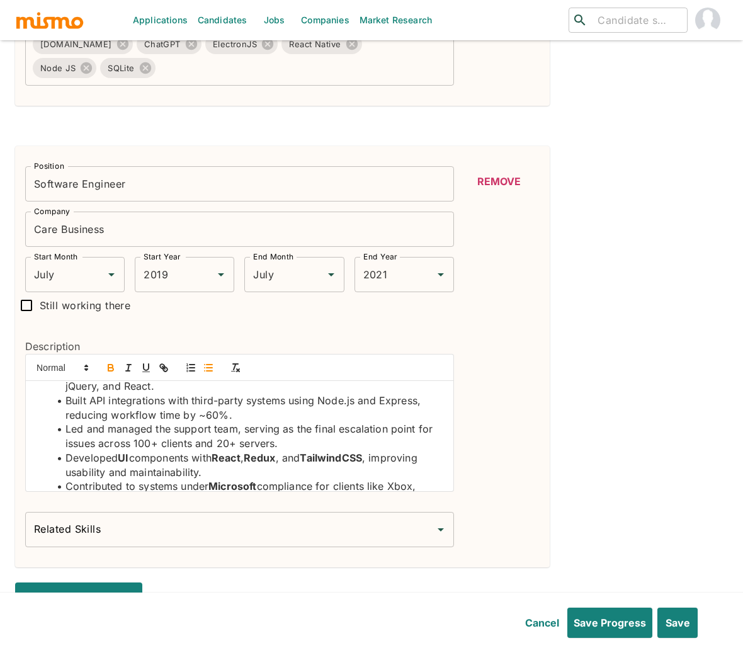
click at [103, 403] on li "Built API integrations with third-party systems using Node.js and Express, redu…" at bounding box center [246, 407] width 393 height 28
click at [110, 371] on icon "button" at bounding box center [110, 369] width 5 height 3
click at [333, 403] on li "Built API integrations with third-party systems using Node.js and Express, redu…" at bounding box center [246, 407] width 393 height 28
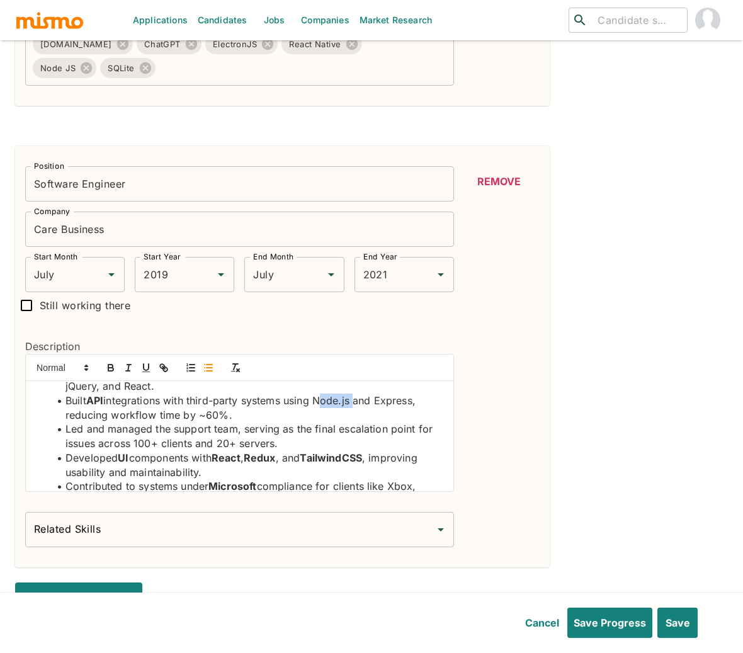
drag, startPoint x: 359, startPoint y: 403, endPoint x: 323, endPoint y: 405, distance: 35.9
click at [323, 405] on li "Built API integrations with third-party systems using Node.js and Express, redu…" at bounding box center [246, 407] width 393 height 28
click at [113, 373] on icon "button" at bounding box center [110, 367] width 11 height 11
click at [404, 403] on li "Built API integrations with third-party systems using Node.js and Express, redu…" at bounding box center [246, 407] width 393 height 28
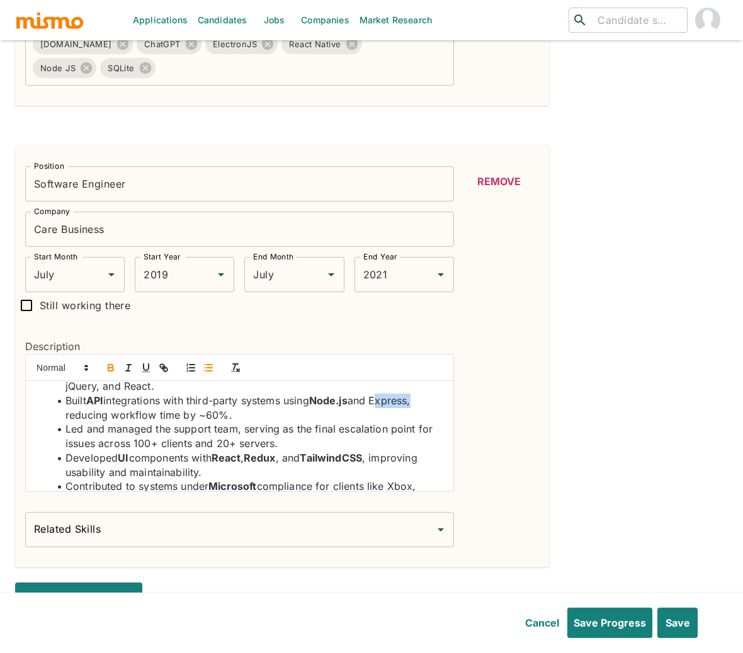
click at [108, 366] on icon "button" at bounding box center [110, 365] width 4 height 3
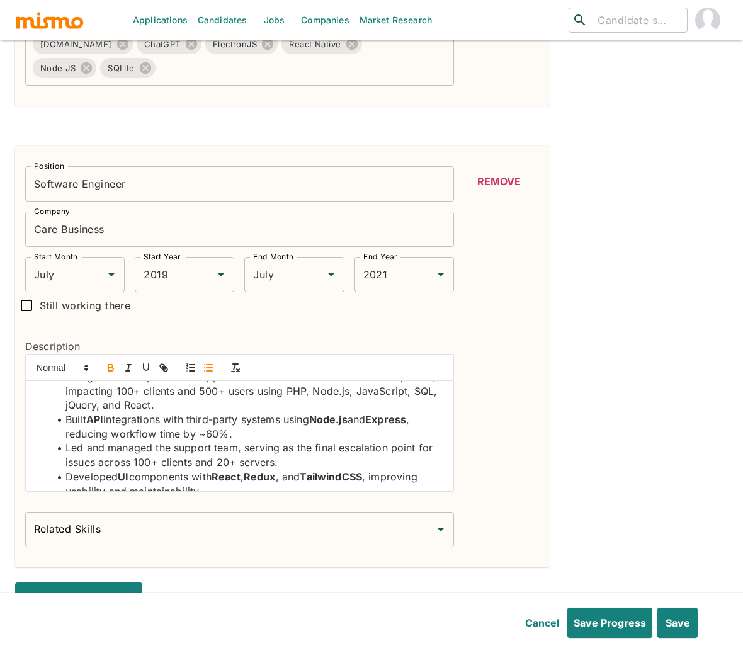
scroll to position [16, 0]
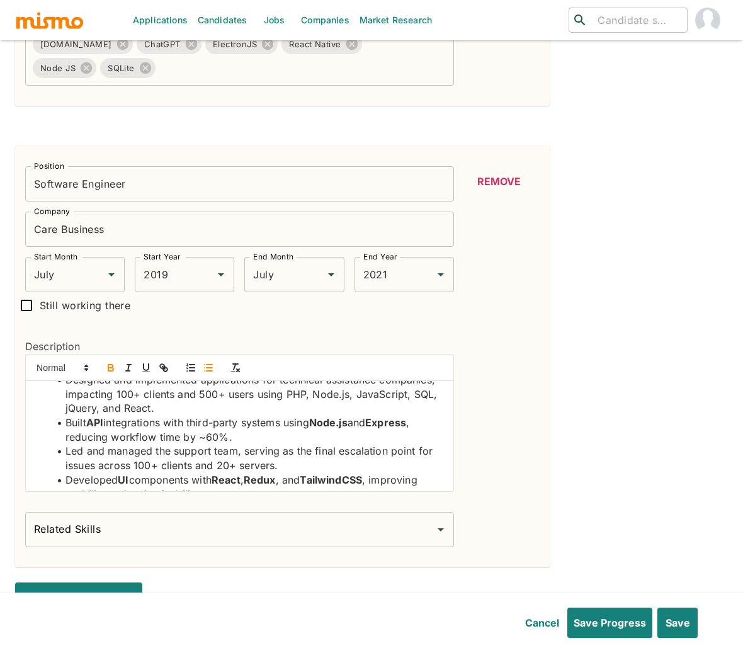
click at [226, 409] on li "Designed and implemented applications for technical assistance companies, impac…" at bounding box center [246, 394] width 393 height 43
click at [110, 369] on icon "button" at bounding box center [110, 367] width 11 height 11
click at [169, 411] on li "Designed and implemented applications for technical assistance companies, impac…" at bounding box center [246, 394] width 393 height 43
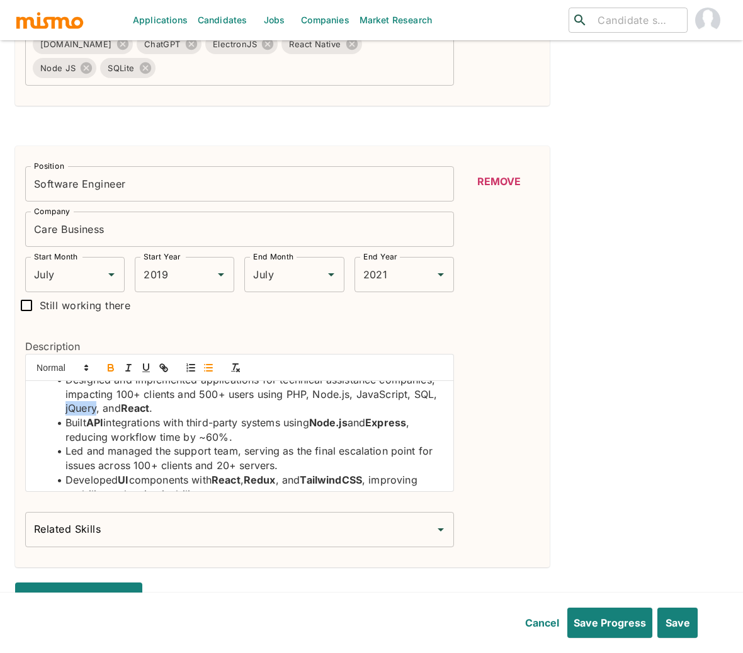
click at [108, 368] on icon "button" at bounding box center [110, 365] width 4 height 3
click at [128, 407] on li "Designed and implemented applications for technical assistance companies, impac…" at bounding box center [246, 394] width 393 height 43
click at [112, 369] on icon "button" at bounding box center [110, 369] width 5 height 3
click at [96, 408] on li "Designed and implemented applications for technical assistance companies, impac…" at bounding box center [246, 394] width 393 height 43
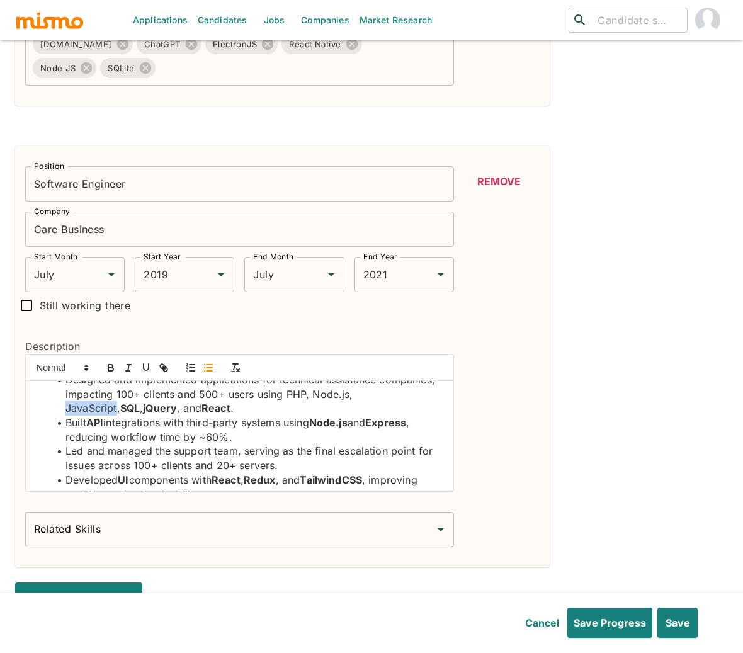
click at [96, 408] on li "Designed and implemented applications for technical assistance companies, impac…" at bounding box center [246, 394] width 393 height 43
click at [108, 371] on icon "button" at bounding box center [110, 369] width 5 height 3
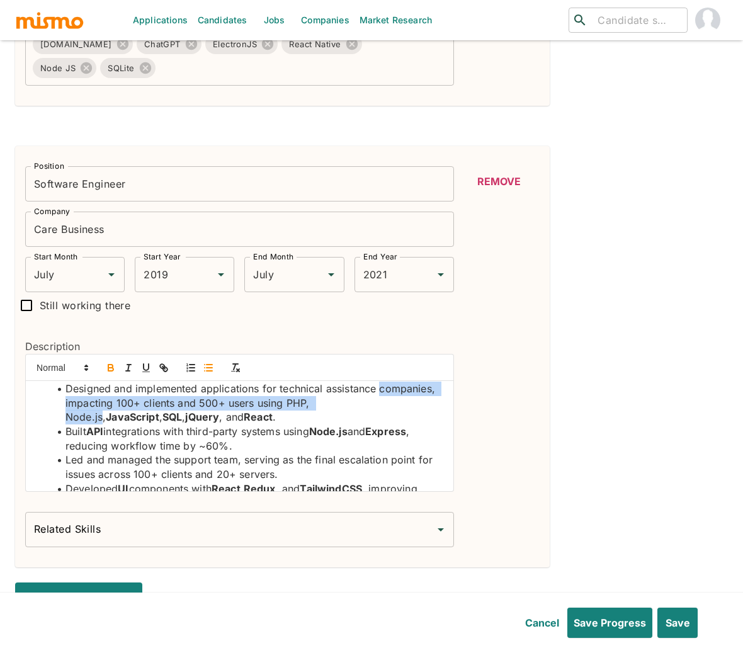
scroll to position [6, 0]
drag, startPoint x: 408, startPoint y: 398, endPoint x: 373, endPoint y: 407, distance: 36.9
click at [373, 407] on li "Designed and implemented applications for technical assistance companies, impac…" at bounding box center [246, 403] width 393 height 43
click at [110, 369] on icon "button" at bounding box center [110, 369] width 5 height 3
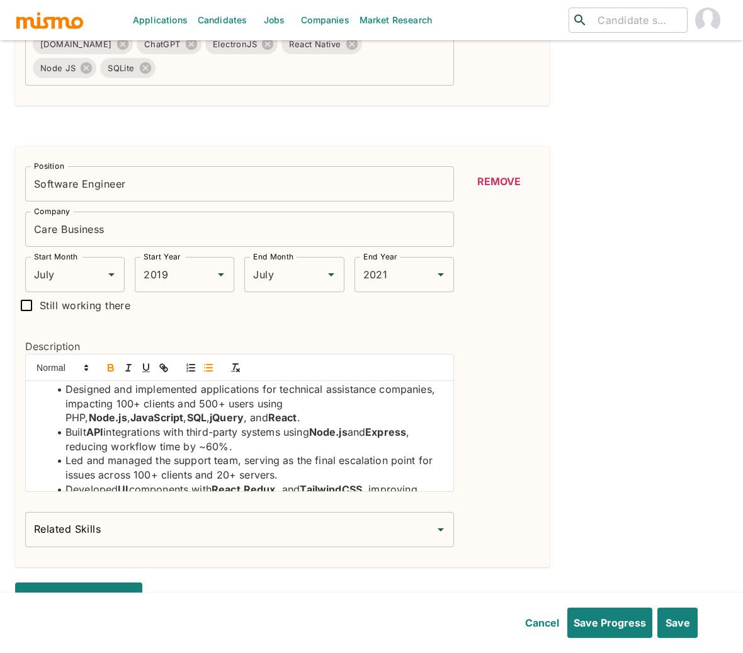
click at [353, 405] on li "Designed and implemented applications for technical assistance companies, impac…" at bounding box center [246, 403] width 393 height 43
click at [112, 368] on icon "button" at bounding box center [110, 365] width 4 height 3
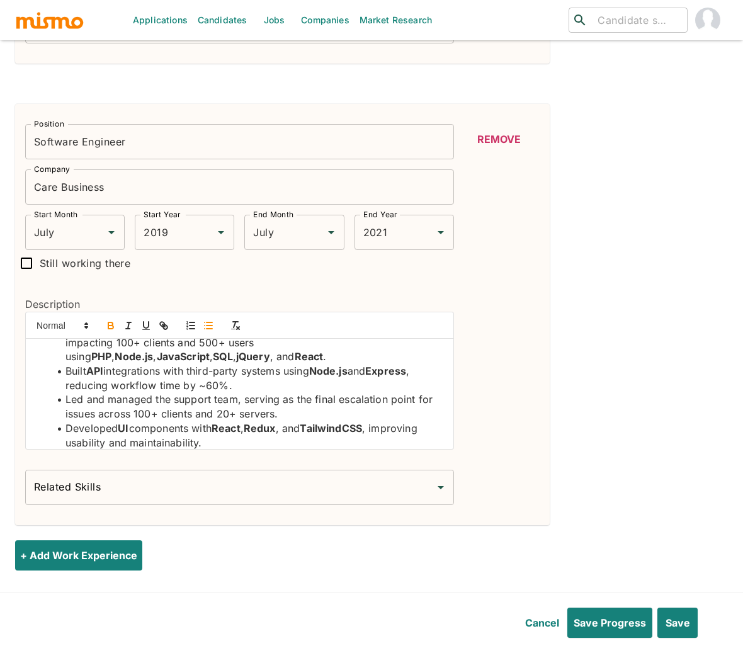
scroll to position [1941, 0]
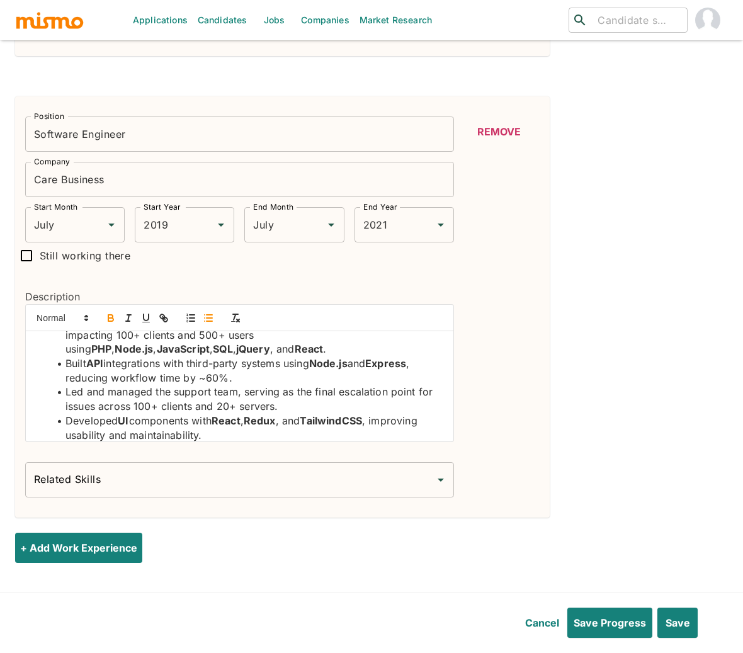
click at [240, 473] on input "Related Skills" at bounding box center [230, 480] width 398 height 24
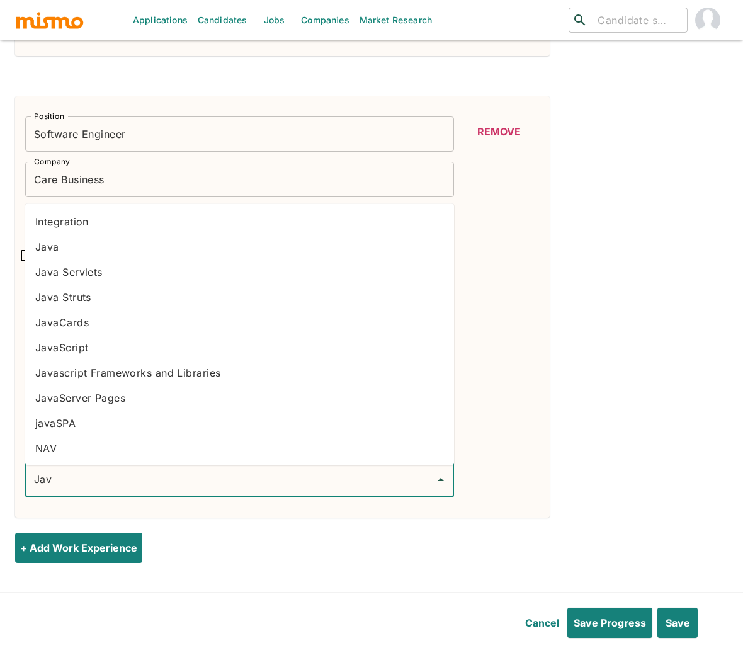
type input "Java"
click at [93, 346] on li "JavaScript" at bounding box center [239, 347] width 429 height 25
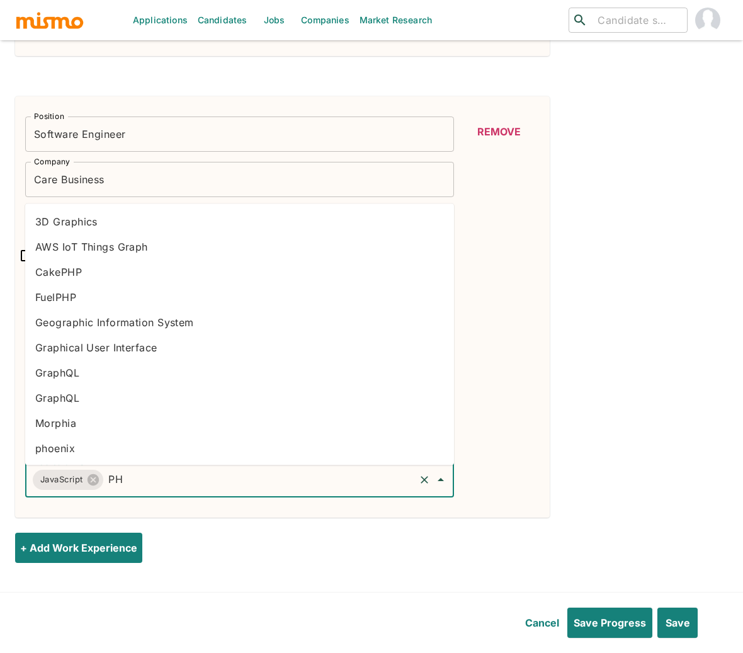
type input "PHP"
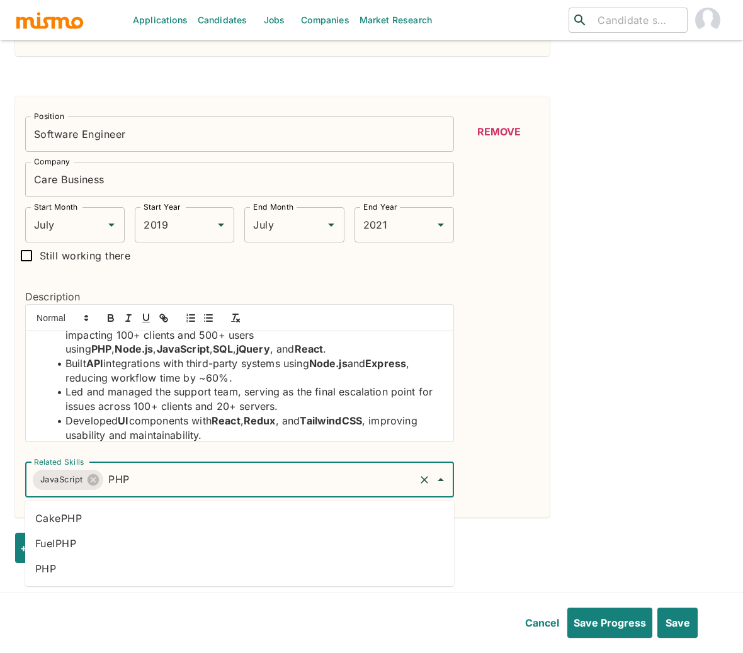
click at [84, 567] on li "PHP" at bounding box center [239, 568] width 429 height 25
type input "Node"
click at [70, 591] on li "Node.js" at bounding box center [239, 593] width 429 height 25
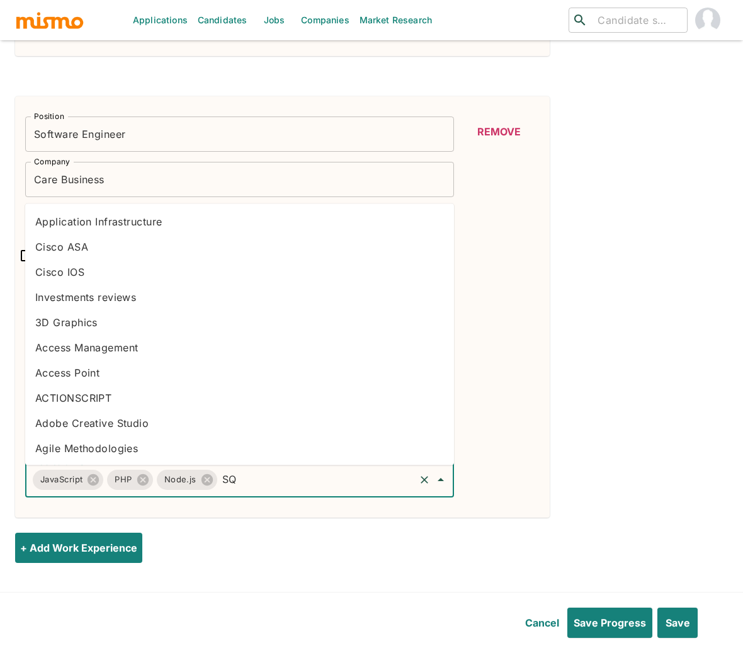
type input "SQL"
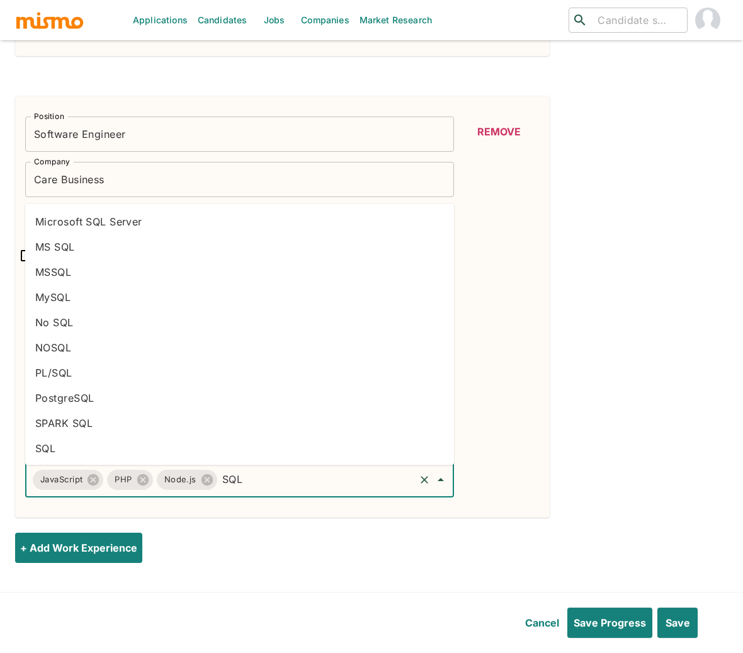
click at [146, 453] on li "SQL" at bounding box center [239, 448] width 429 height 25
type input "JQ"
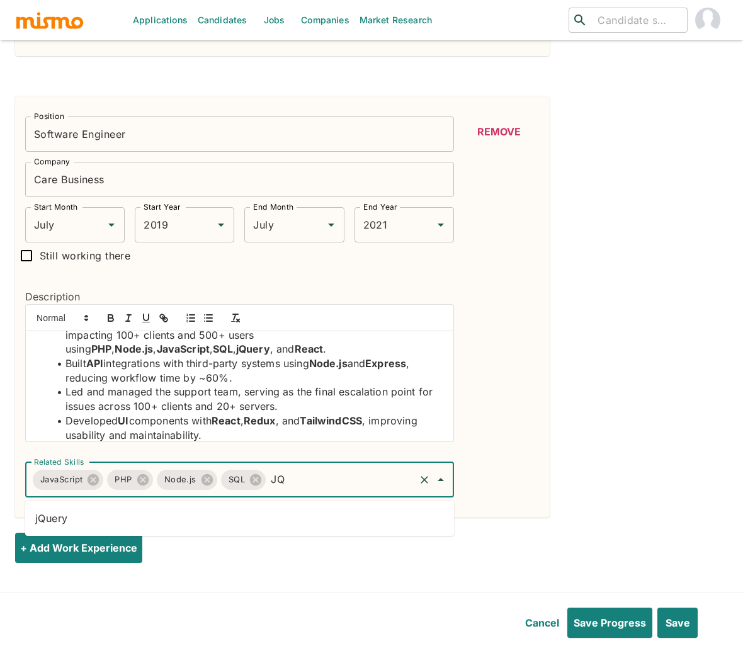
click at [266, 514] on li "jQuery" at bounding box center [239, 517] width 429 height 25
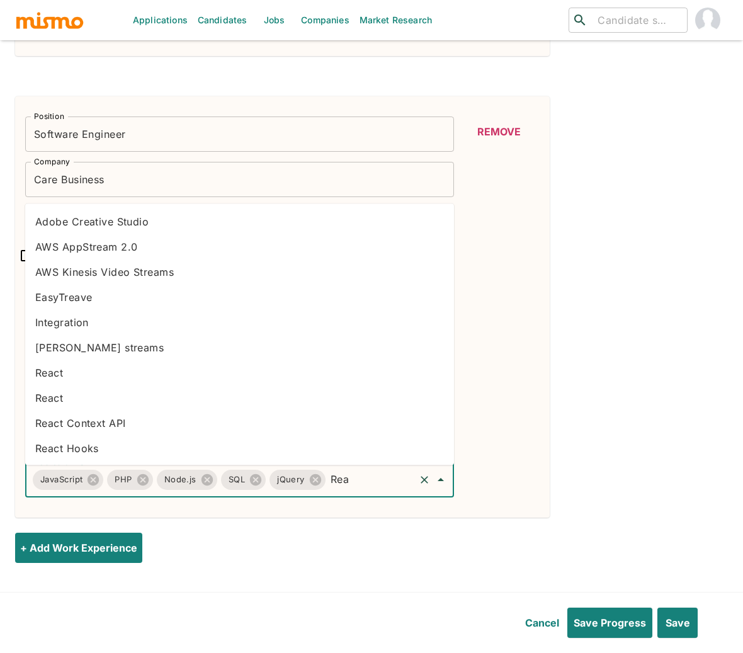
type input "Reac"
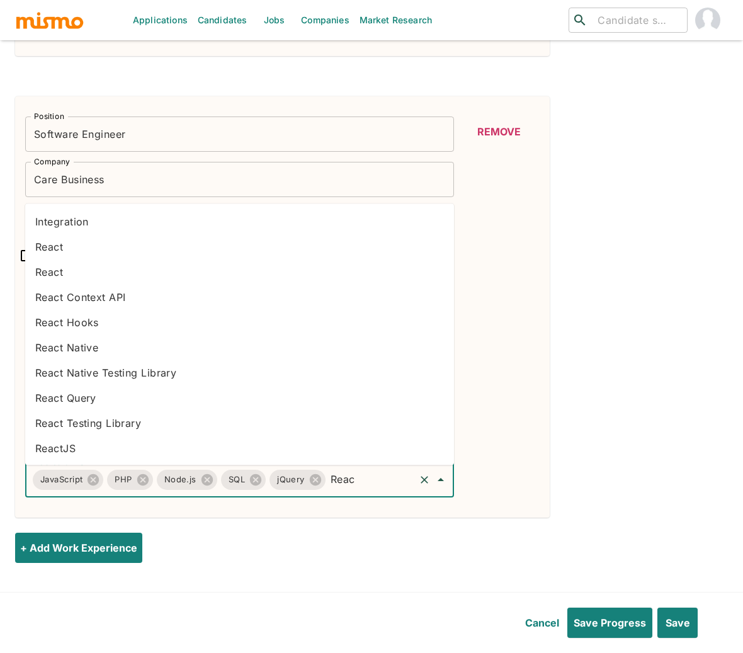
click at [77, 263] on li "React" at bounding box center [239, 271] width 429 height 25
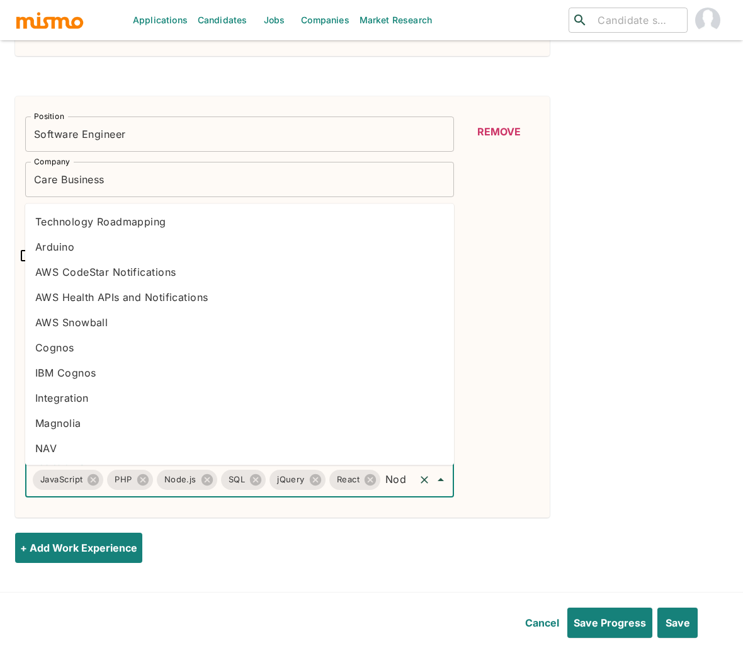
type input "Node"
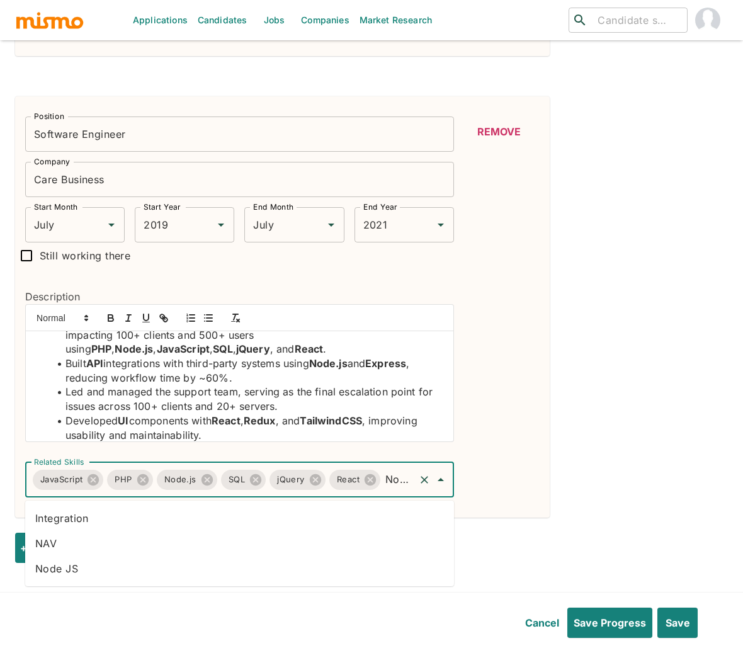
scroll to position [0, 3]
click at [126, 577] on li "Node JS" at bounding box center [239, 568] width 429 height 25
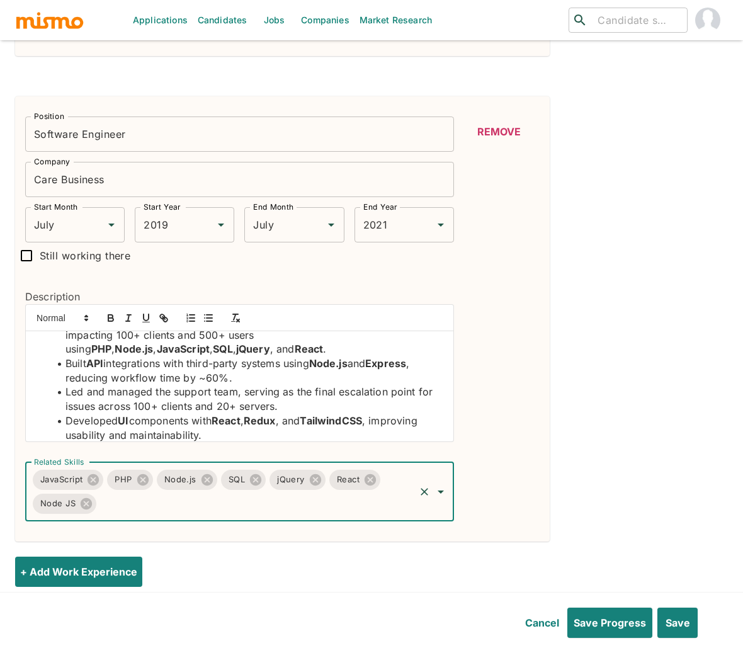
scroll to position [0, 0]
click at [87, 505] on icon at bounding box center [86, 504] width 14 height 14
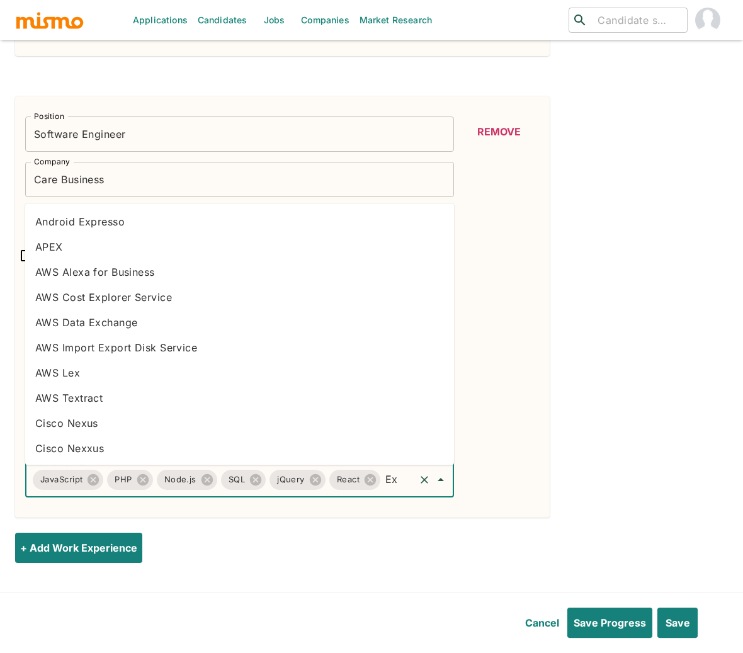
type input "Exp"
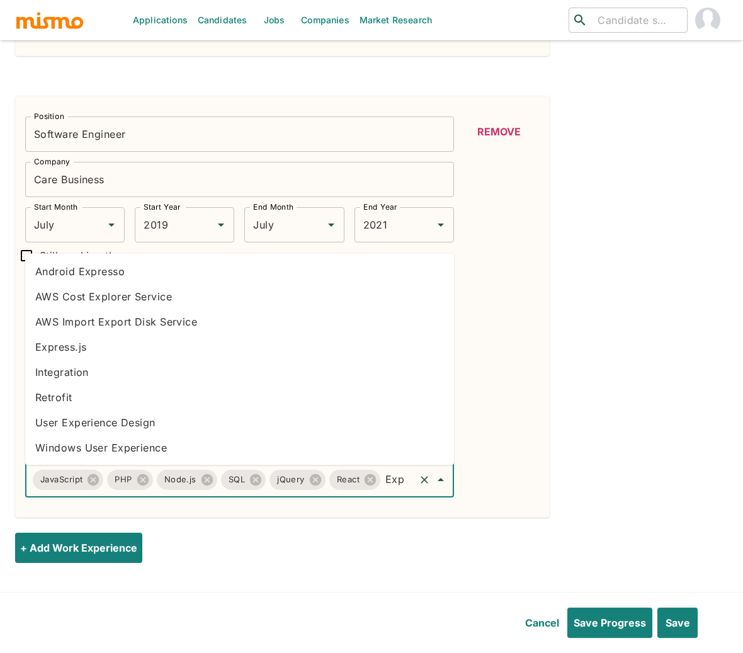
click at [96, 347] on li "Express.js" at bounding box center [239, 346] width 429 height 25
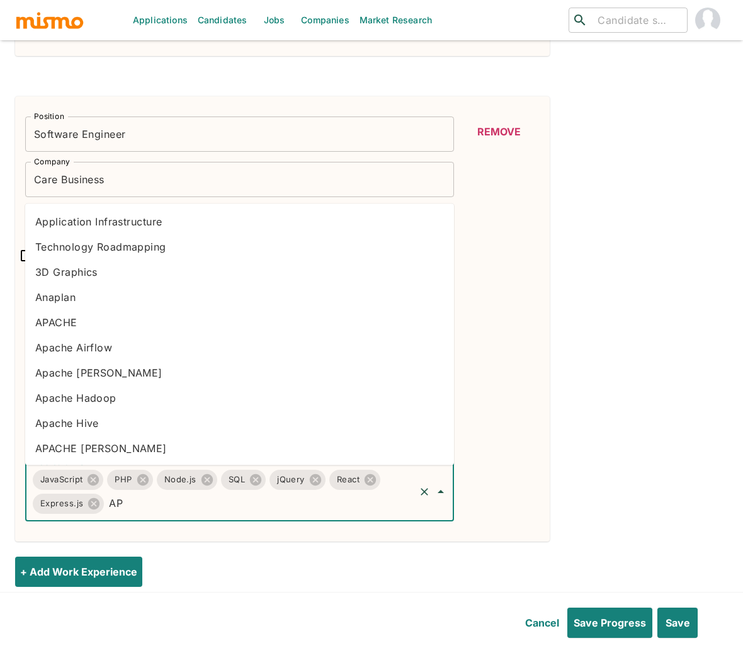
type input "API"
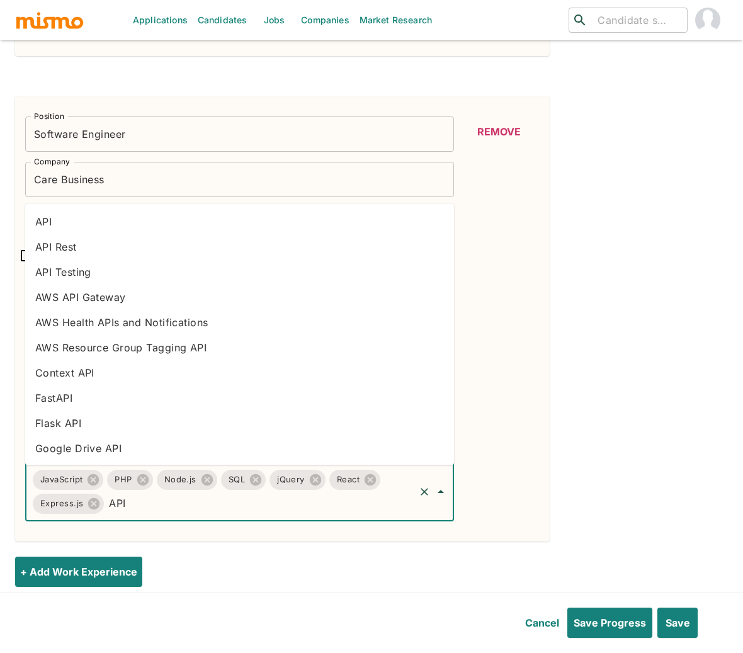
click at [67, 223] on li "API" at bounding box center [239, 221] width 429 height 25
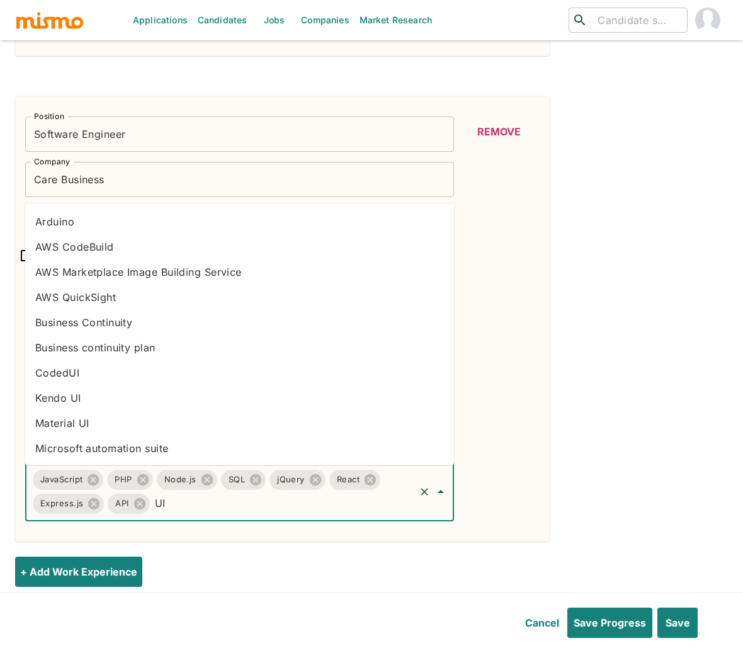
type input "U"
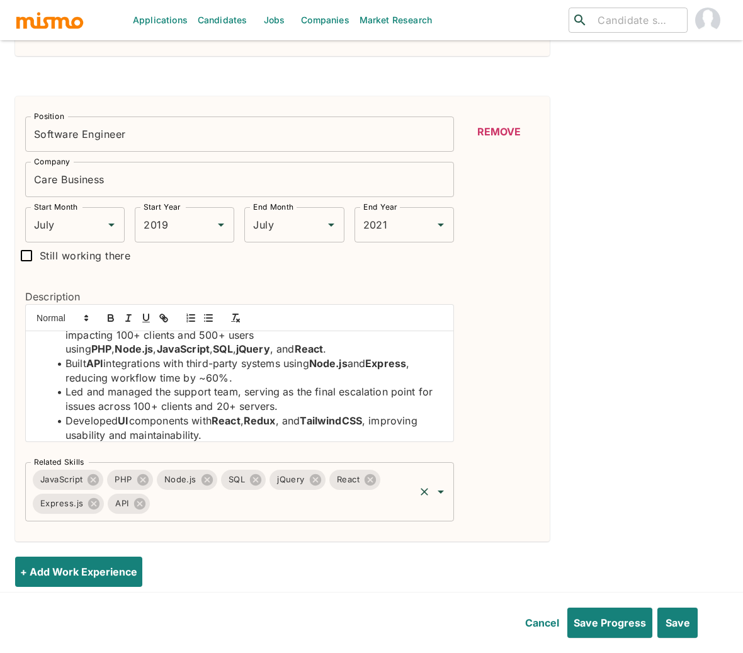
click at [250, 509] on input "Related Skills" at bounding box center [282, 504] width 261 height 24
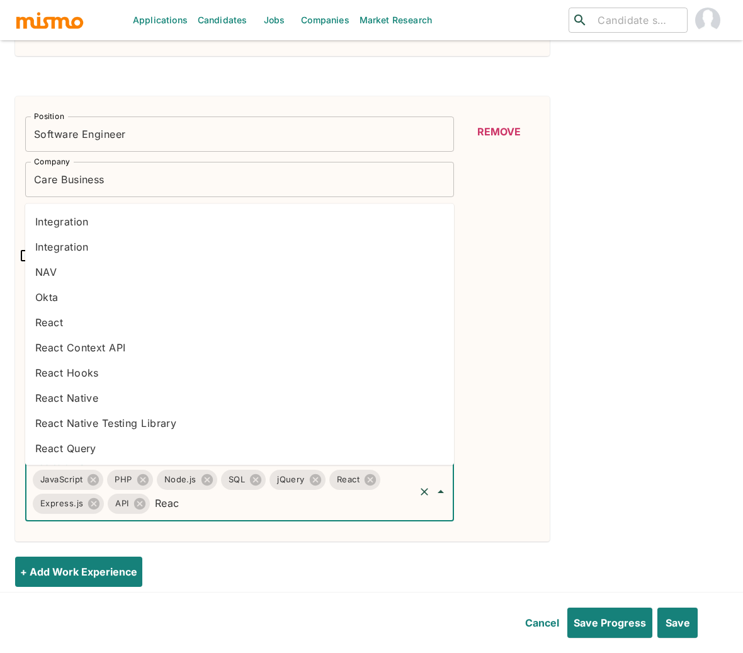
type input "React"
click at [66, 317] on li "React" at bounding box center [239, 322] width 429 height 25
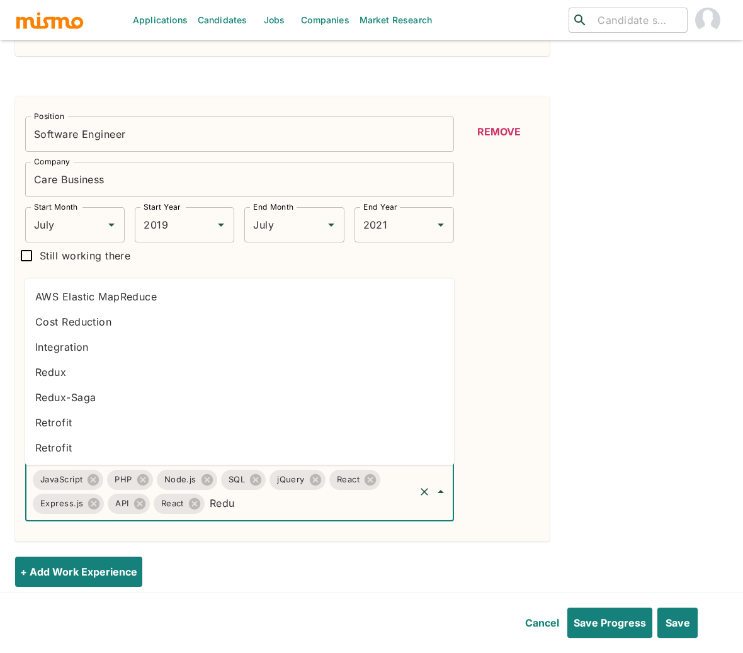
type input "Redux"
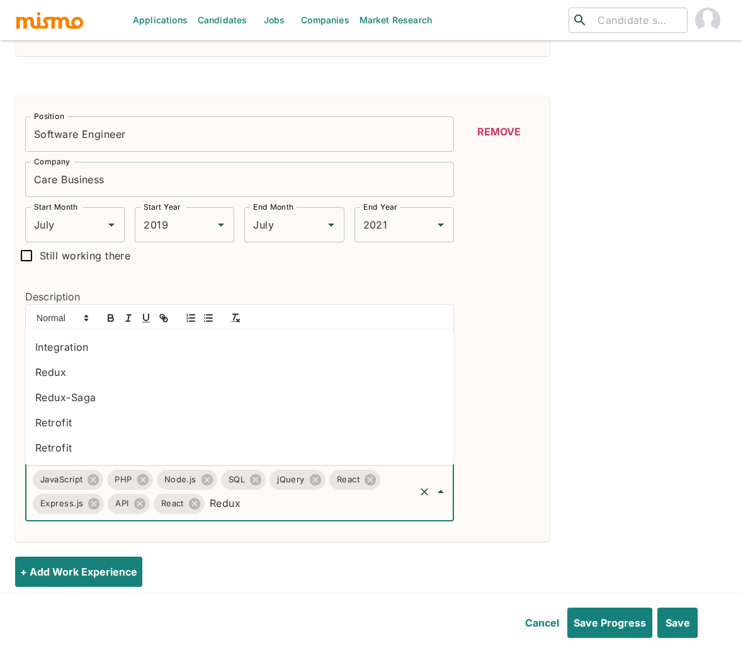
click at [95, 375] on li "Redux" at bounding box center [239, 371] width 429 height 25
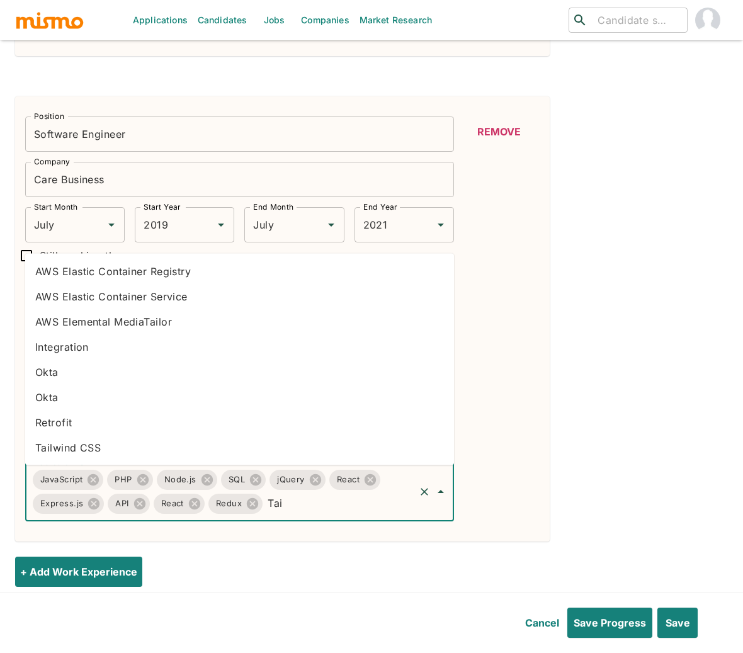
type input "Tail"
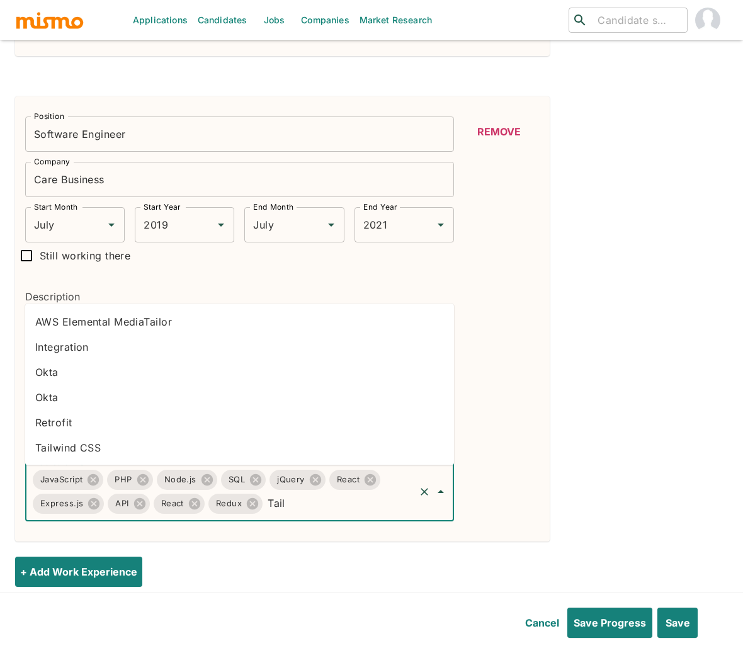
click at [186, 451] on li "Tailwind CSS" at bounding box center [239, 447] width 429 height 25
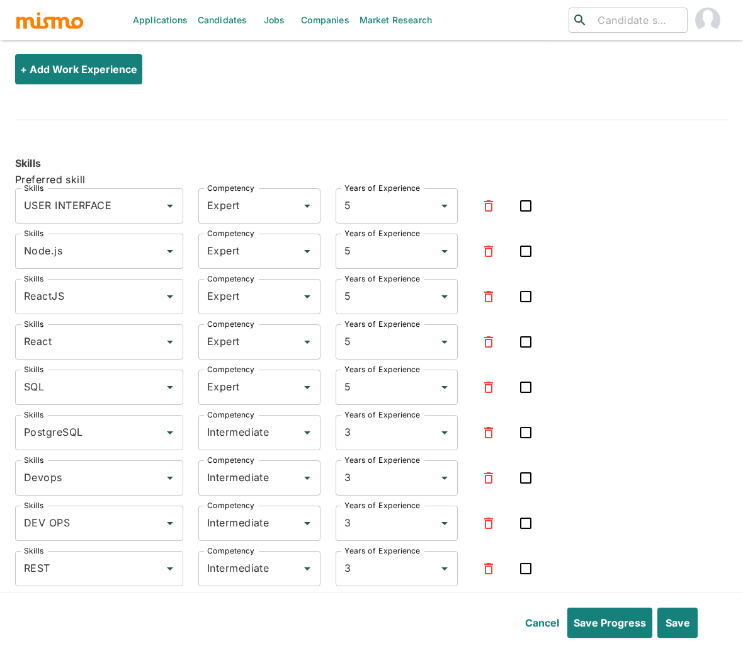
scroll to position [2446, 0]
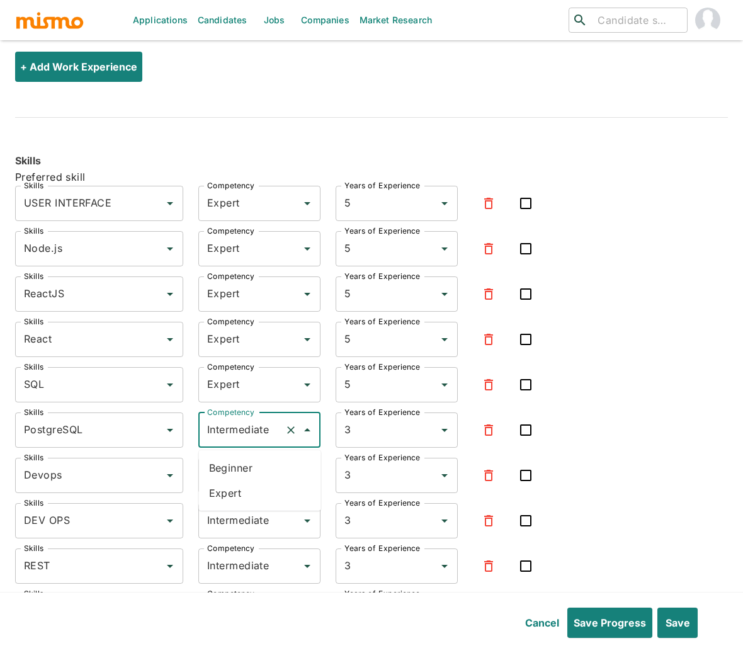
click at [239, 433] on input "Intermediate" at bounding box center [242, 430] width 76 height 24
click at [230, 488] on li "Expert" at bounding box center [260, 492] width 122 height 25
type input "Expert"
click at [234, 485] on input "Intermediate" at bounding box center [242, 475] width 76 height 24
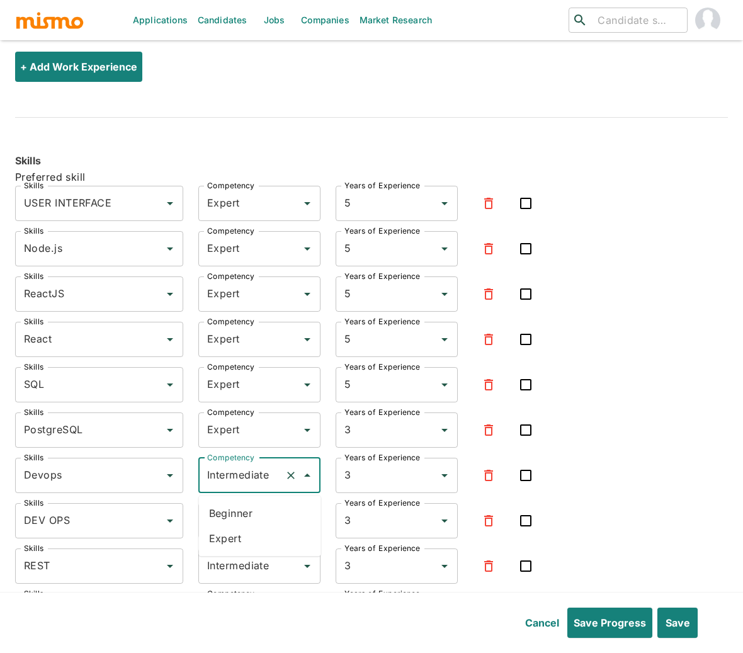
click at [232, 539] on li "Expert" at bounding box center [260, 538] width 122 height 25
type input "Expert"
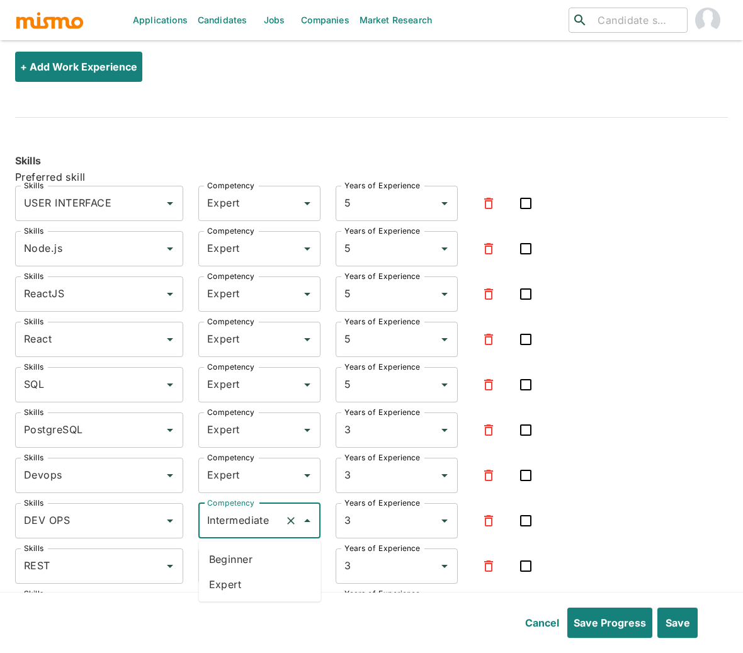
click at [239, 529] on input "Intermediate" at bounding box center [242, 521] width 76 height 24
click at [235, 581] on li "Expert" at bounding box center [260, 584] width 122 height 25
type input "Expert"
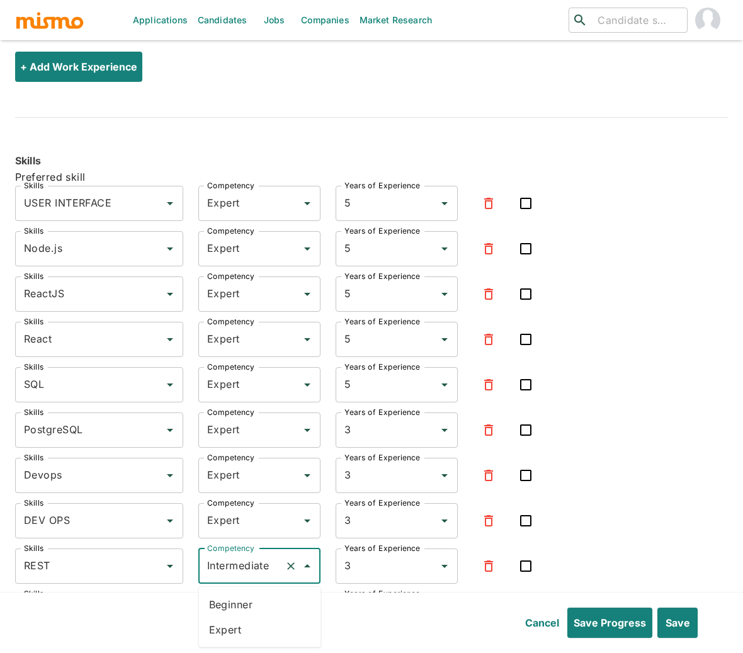
click at [236, 575] on input "Intermediate" at bounding box center [242, 566] width 76 height 24
click at [229, 631] on li "Expert" at bounding box center [260, 629] width 122 height 25
type input "Expert"
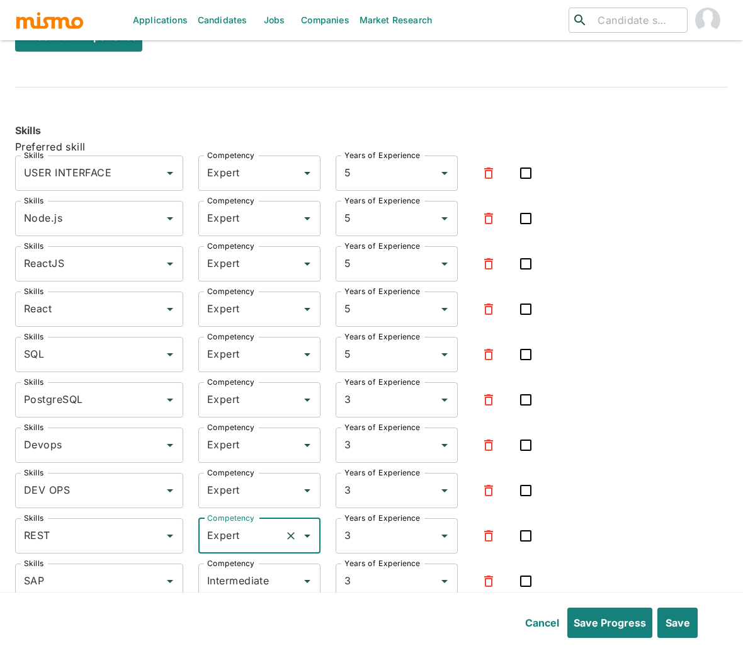
scroll to position [2657, 0]
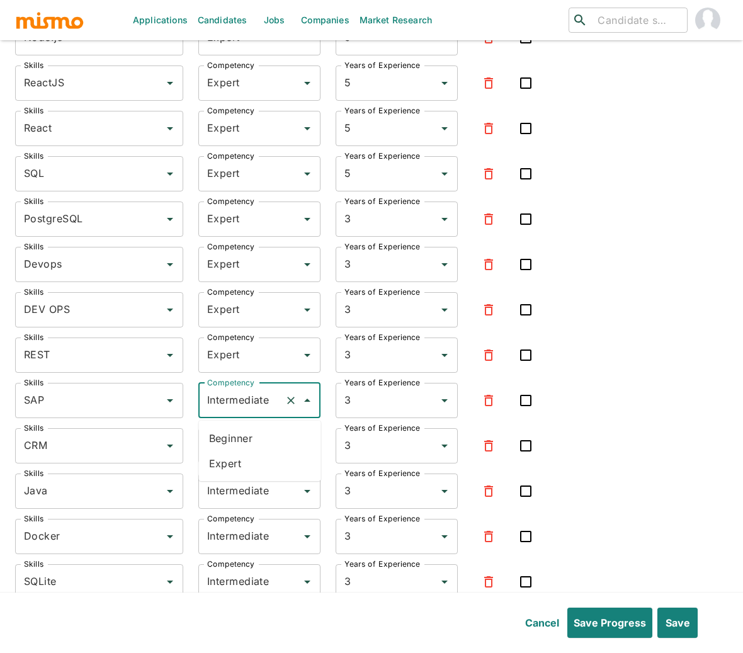
click at [248, 399] on input "Intermediate" at bounding box center [242, 400] width 76 height 24
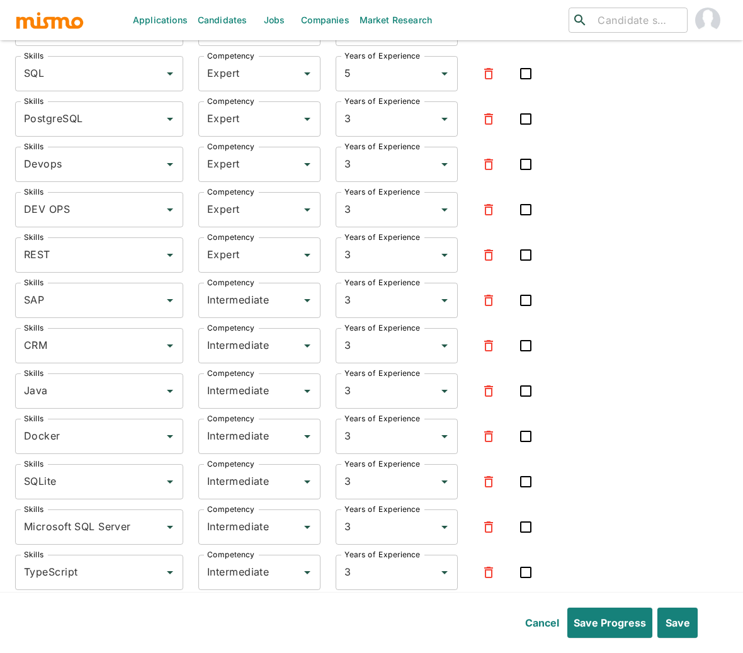
scroll to position [2775, 0]
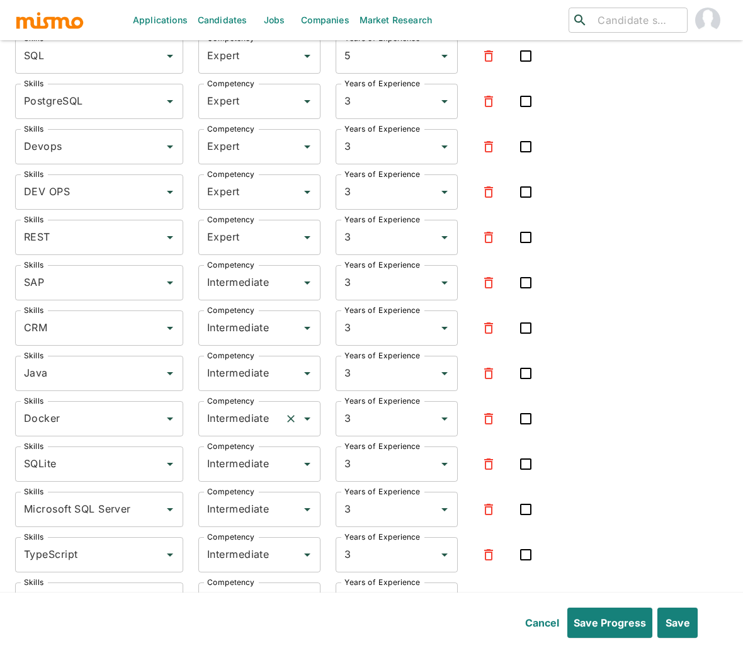
click at [234, 417] on input "Intermediate" at bounding box center [242, 419] width 76 height 24
click at [229, 483] on li "Expert" at bounding box center [260, 482] width 122 height 25
type input "Expert"
click at [232, 473] on input "Intermediate" at bounding box center [242, 464] width 76 height 24
click at [226, 532] on li "Expert" at bounding box center [260, 527] width 122 height 25
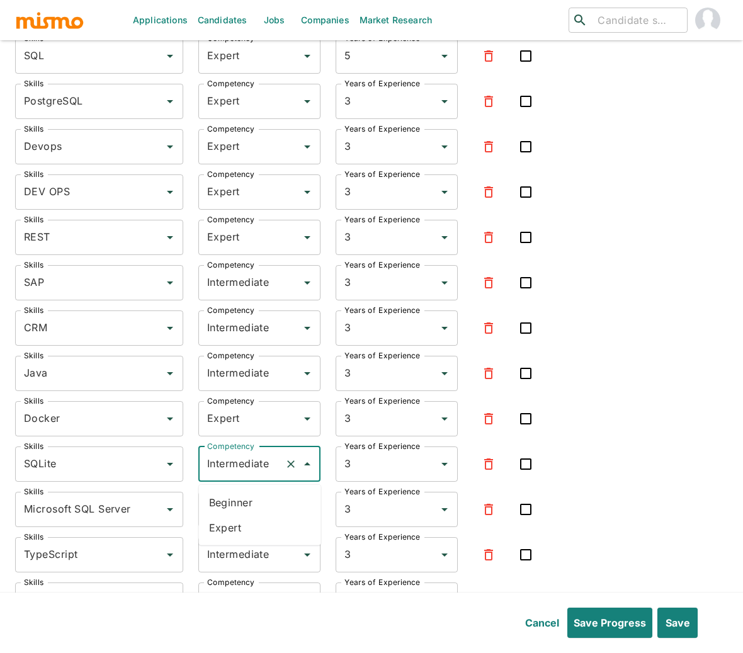
type input "Expert"
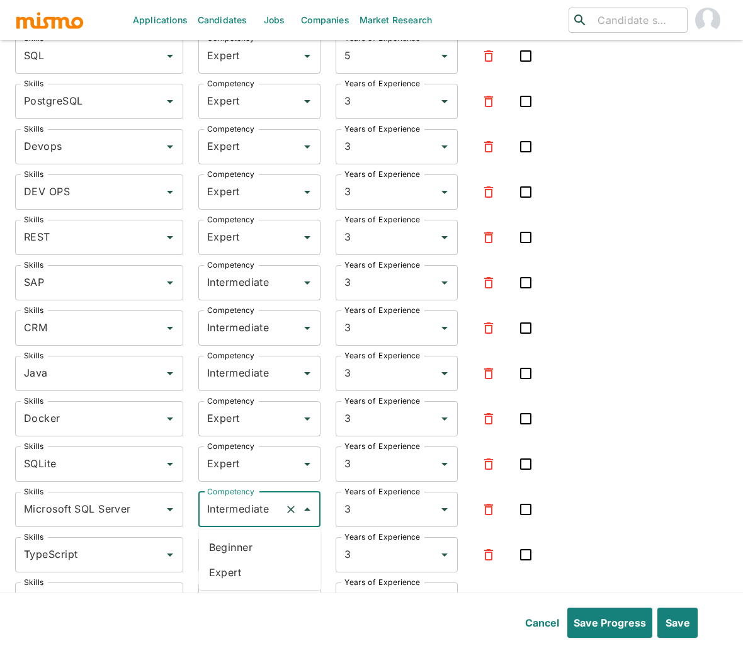
click at [235, 516] on input "Intermediate" at bounding box center [242, 509] width 76 height 24
click at [223, 566] on li "Expert" at bounding box center [260, 572] width 122 height 25
type input "Expert"
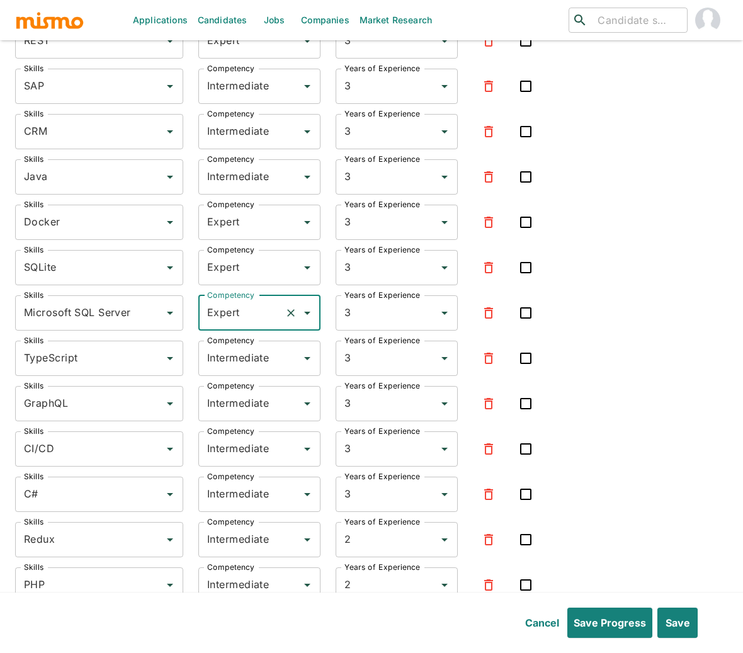
scroll to position [3014, 0]
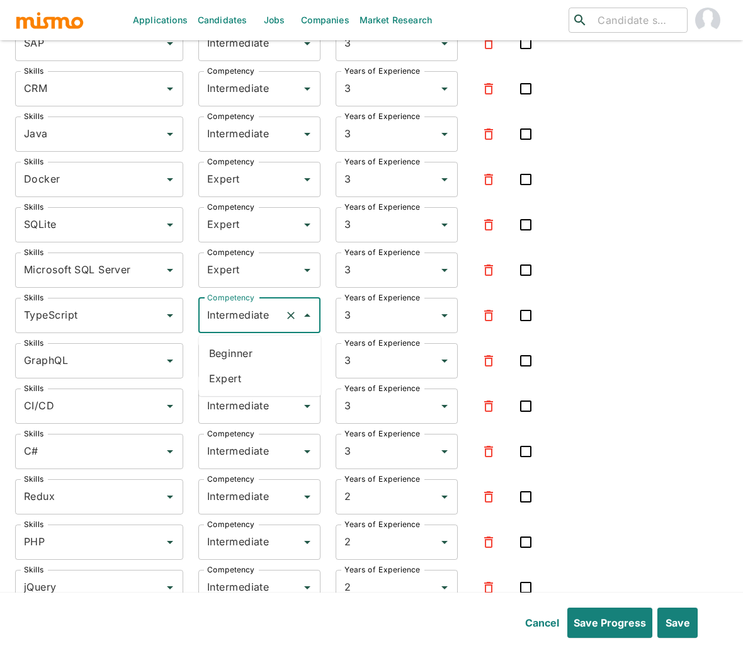
click at [218, 310] on input "Intermediate" at bounding box center [242, 315] width 76 height 24
click at [230, 376] on li "Expert" at bounding box center [260, 378] width 122 height 25
type input "Expert"
click at [239, 361] on input "Intermediate" at bounding box center [242, 361] width 76 height 24
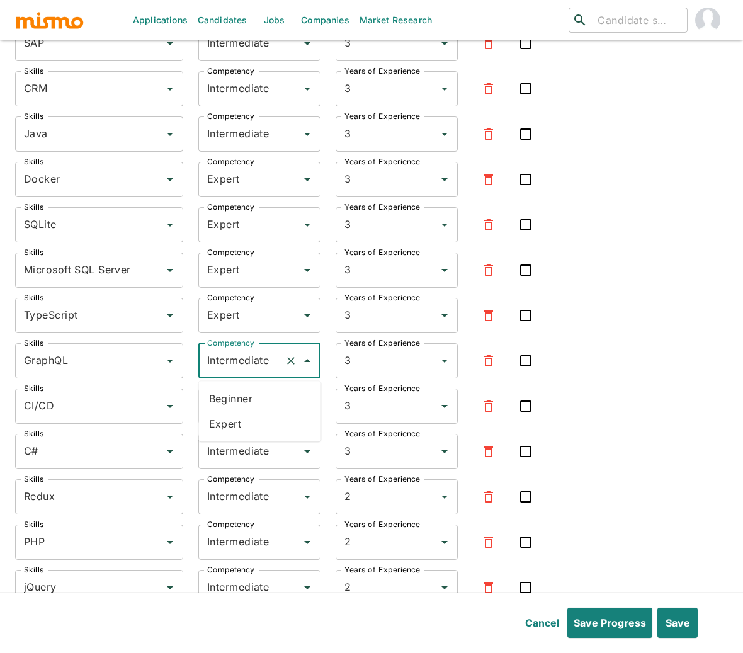
click at [242, 425] on li "Expert" at bounding box center [260, 423] width 122 height 25
type input "Expert"
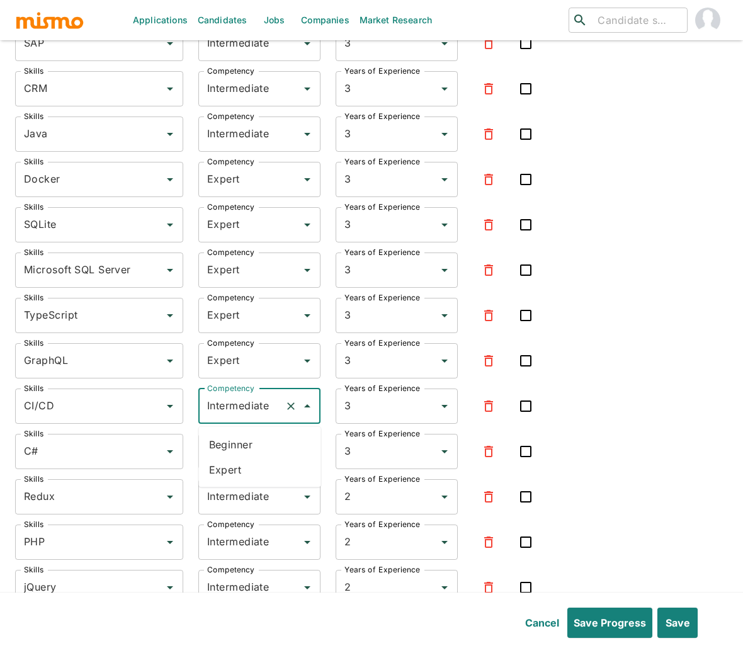
click at [242, 418] on input "Intermediate" at bounding box center [242, 406] width 76 height 24
click at [234, 472] on li "Expert" at bounding box center [260, 469] width 122 height 25
type input "Expert"
click at [243, 499] on input "Intermediate" at bounding box center [242, 497] width 76 height 24
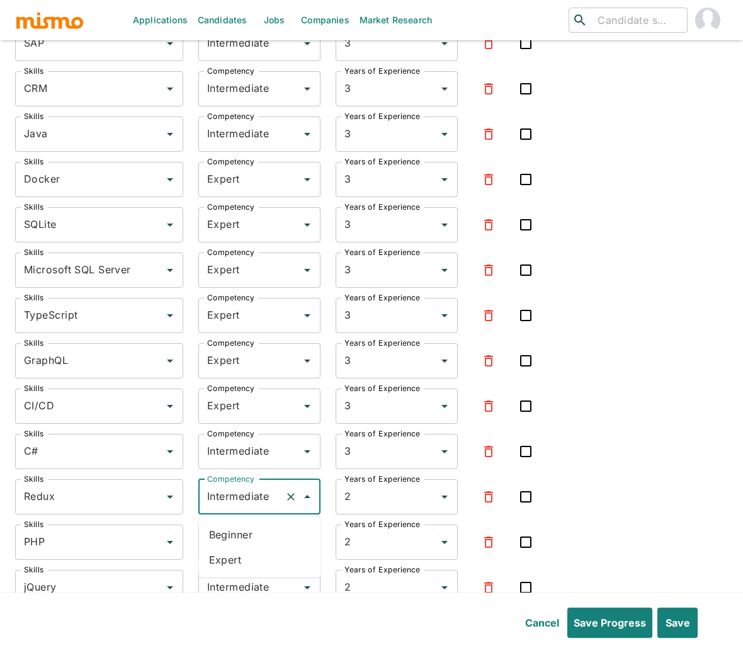
click at [238, 554] on li "Expert" at bounding box center [260, 559] width 122 height 25
type input "Expert"
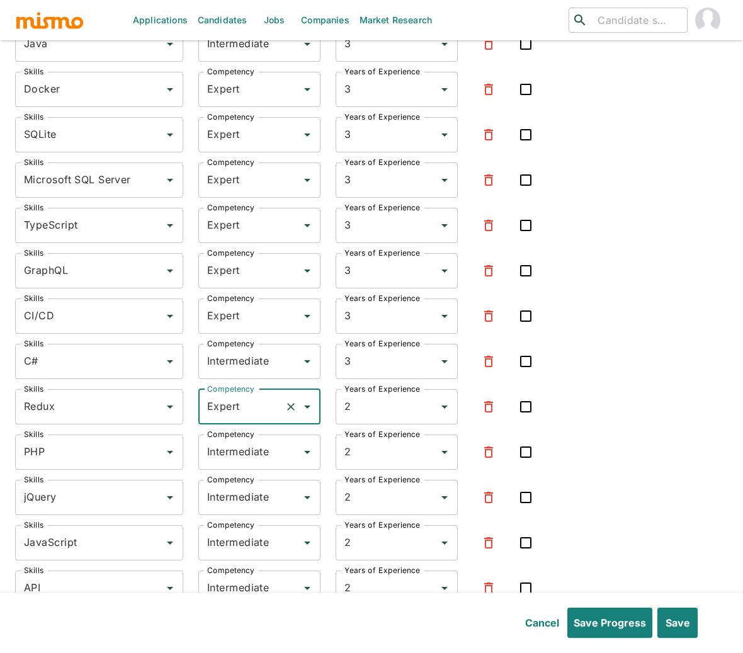
scroll to position [3106, 0]
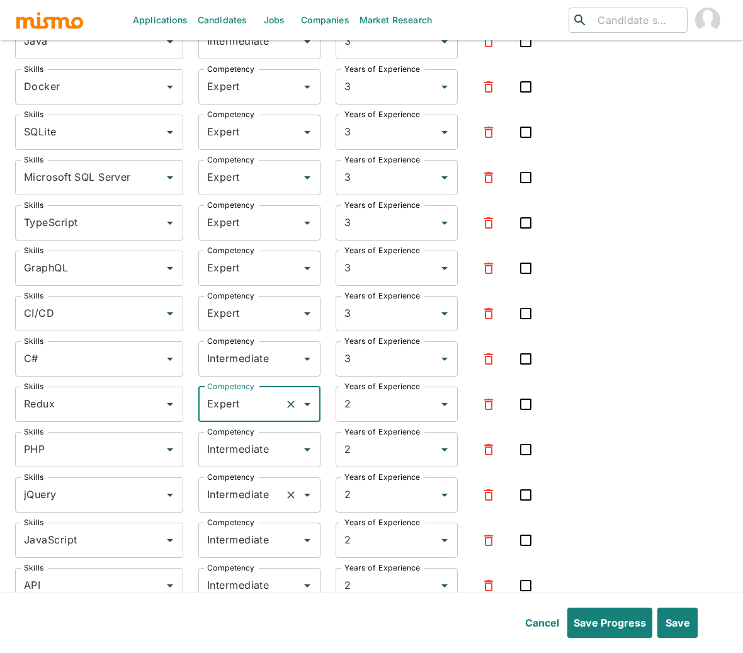
click at [218, 501] on input "Intermediate" at bounding box center [242, 495] width 76 height 24
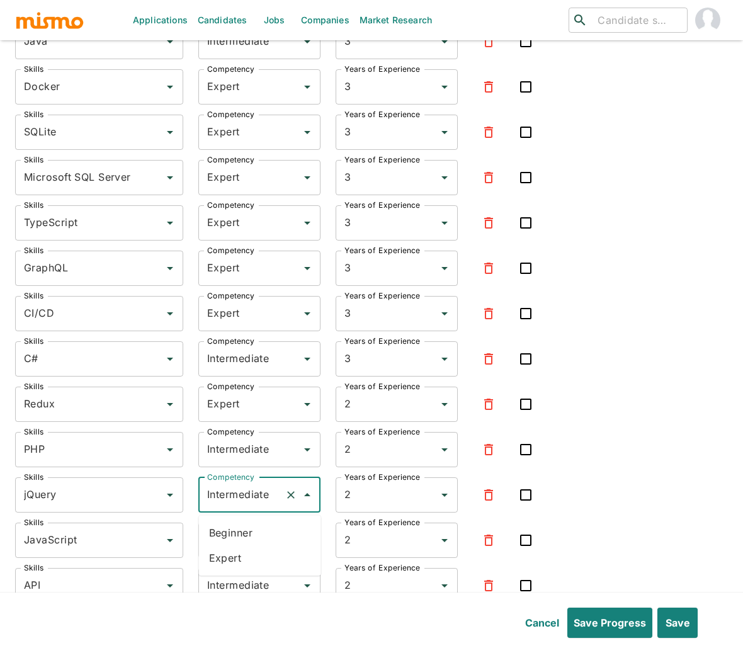
click at [230, 556] on li "Expert" at bounding box center [260, 557] width 122 height 25
type input "Expert"
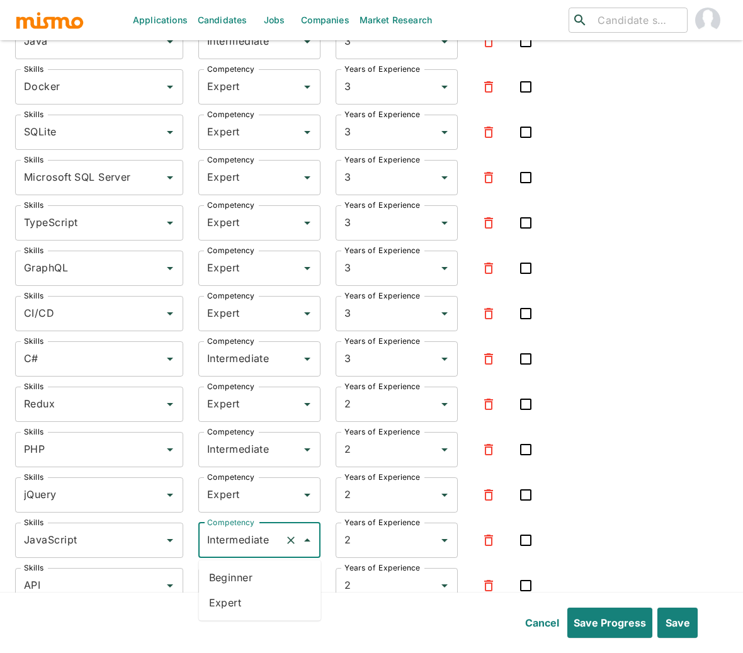
click at [240, 541] on input "Intermediate" at bounding box center [242, 540] width 76 height 24
click at [226, 606] on li "Expert" at bounding box center [260, 602] width 122 height 25
type input "Expert"
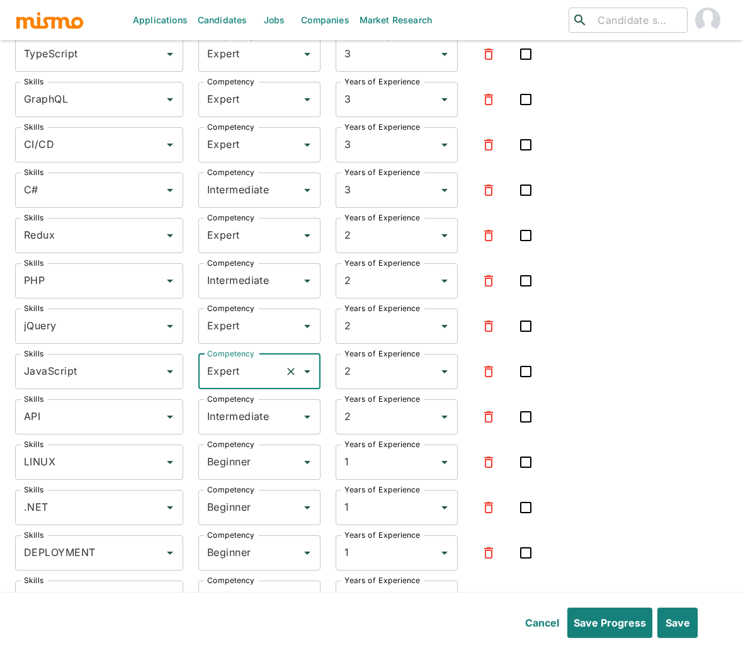
scroll to position [3298, 0]
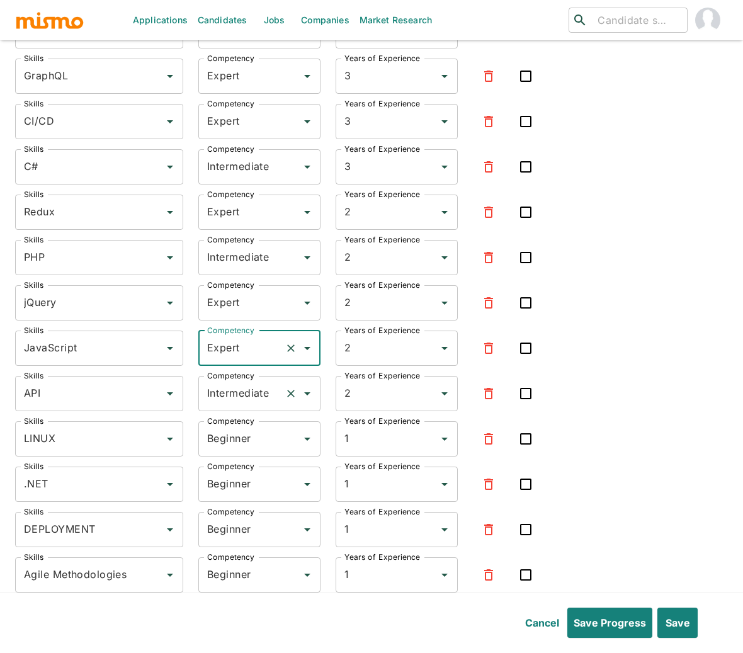
click at [222, 393] on input "Intermediate" at bounding box center [242, 393] width 76 height 24
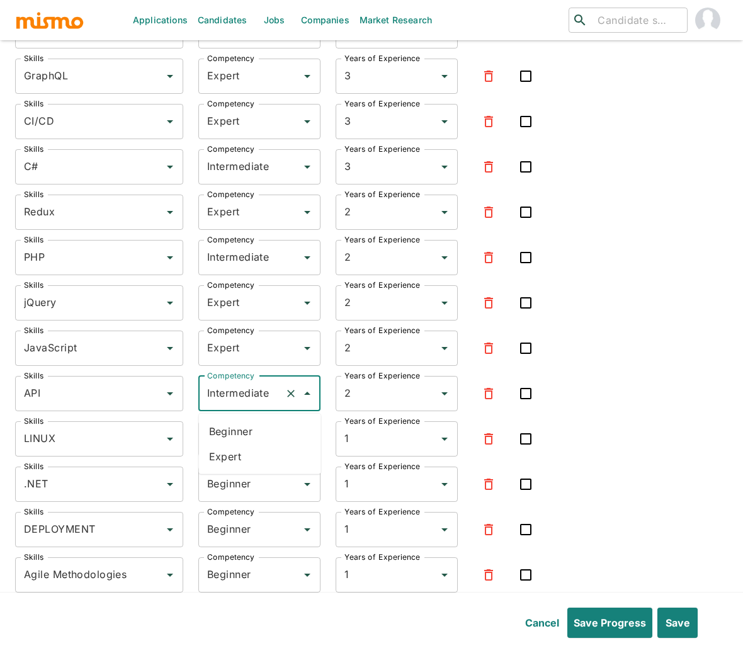
click at [214, 459] on li "Expert" at bounding box center [260, 456] width 122 height 25
type input "Expert"
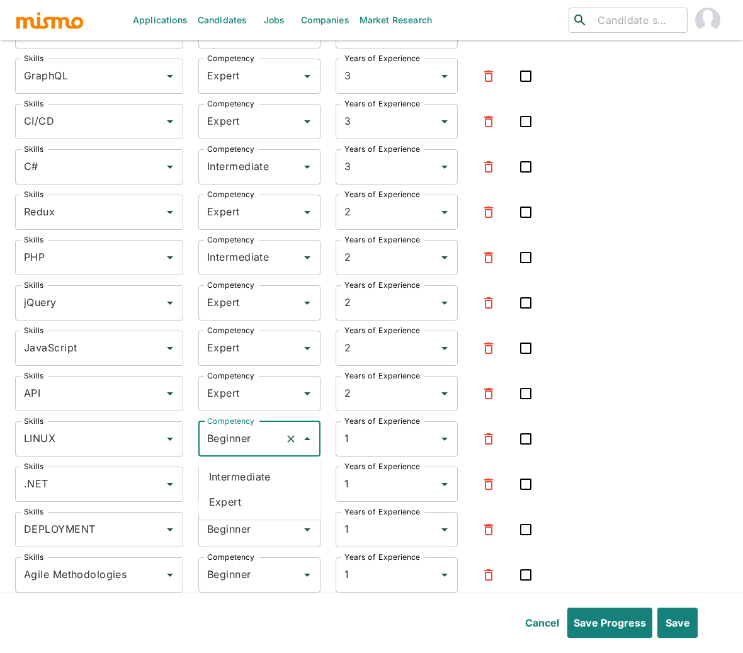
click at [223, 444] on input "Beginner" at bounding box center [242, 439] width 76 height 24
click at [227, 476] on li "Intermediate" at bounding box center [260, 476] width 122 height 25
type input "Intermediate"
click at [226, 488] on input "Beginner" at bounding box center [242, 484] width 76 height 24
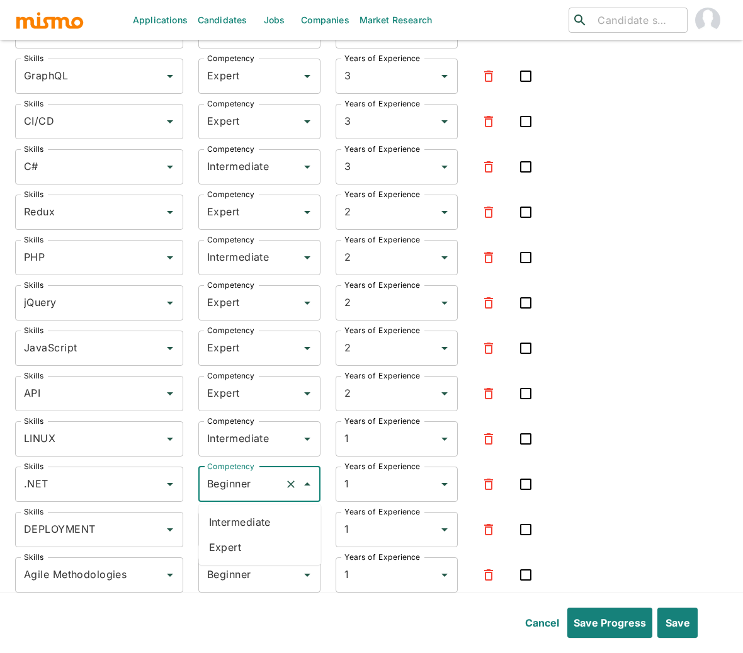
click at [225, 525] on li "Intermediate" at bounding box center [260, 521] width 122 height 25
type input "Intermediate"
click at [229, 537] on input "Beginner" at bounding box center [242, 529] width 76 height 24
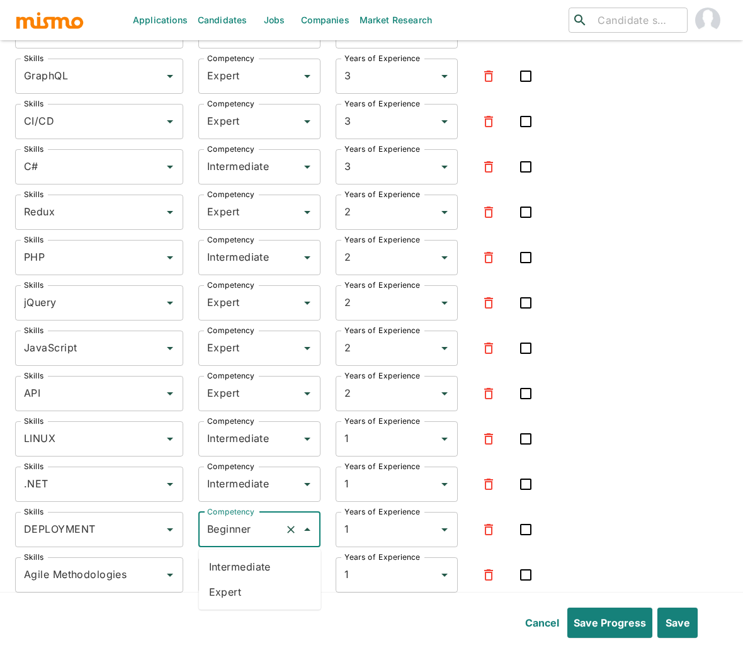
click at [221, 572] on li "Intermediate" at bounding box center [260, 566] width 122 height 25
type input "Intermediate"
click at [218, 579] on input "Beginner" at bounding box center [242, 575] width 76 height 24
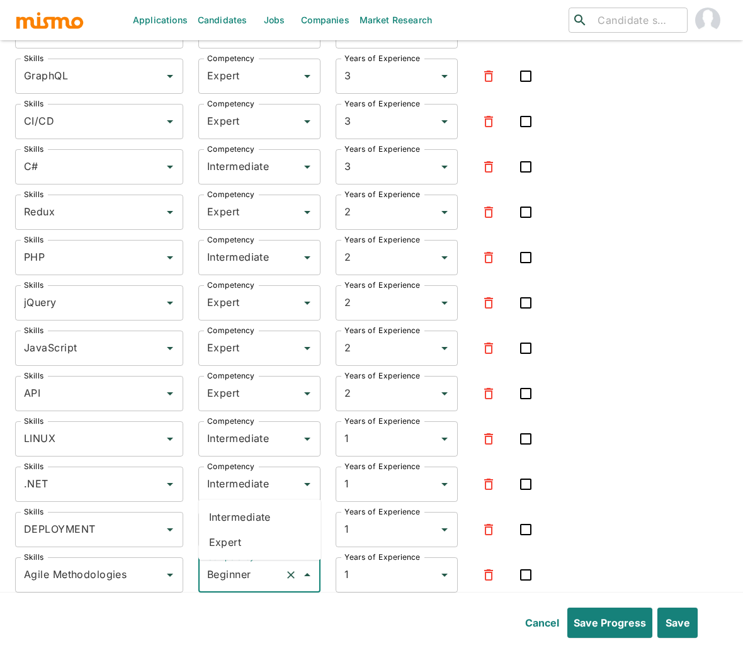
click at [241, 514] on li "Intermediate" at bounding box center [260, 516] width 122 height 25
type input "Intermediate"
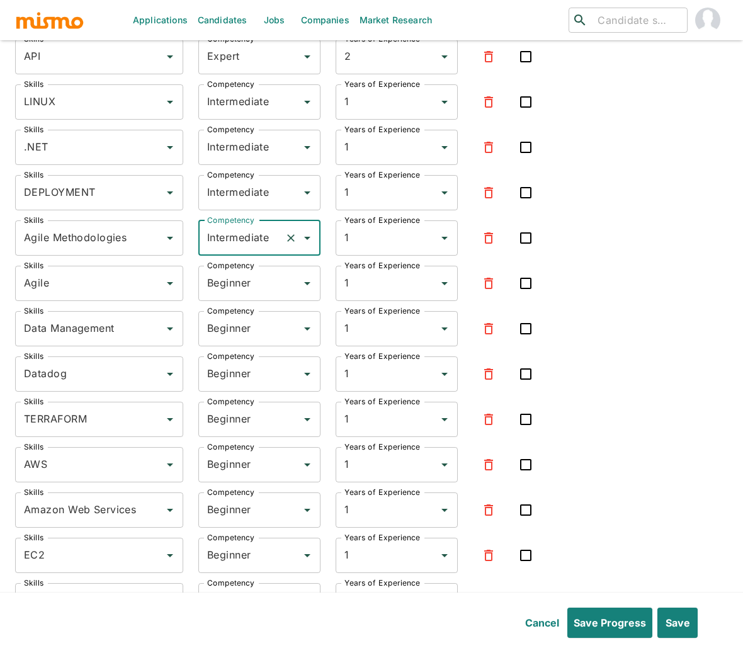
scroll to position [3641, 0]
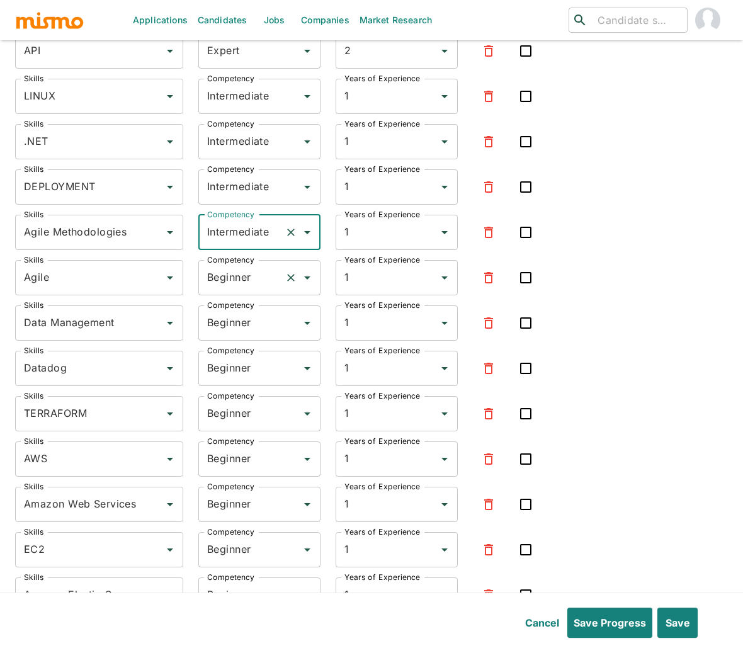
click at [226, 281] on input "Beginner" at bounding box center [242, 278] width 76 height 24
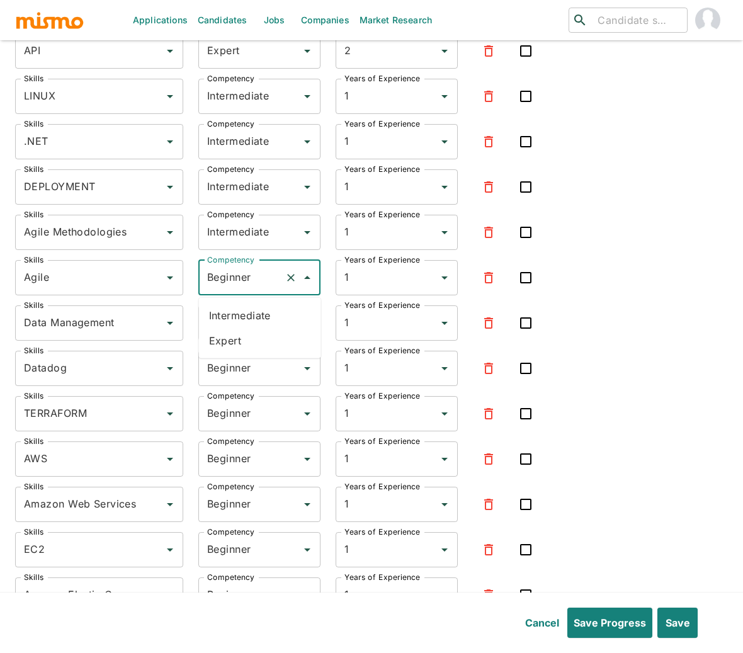
click at [234, 311] on li "Intermediate" at bounding box center [260, 315] width 122 height 25
type input "Intermediate"
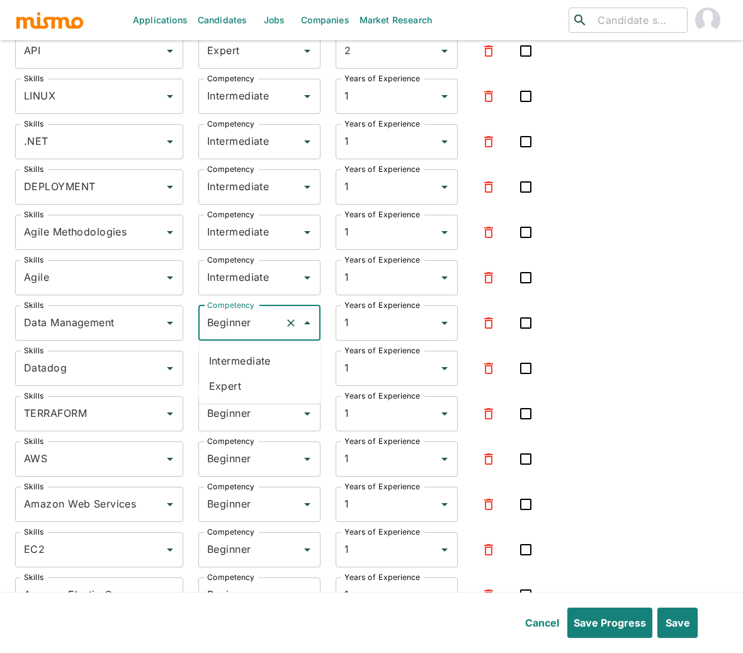
click at [230, 313] on input "Beginner" at bounding box center [242, 323] width 76 height 24
click at [231, 359] on li "Intermediate" at bounding box center [260, 360] width 122 height 25
type input "Intermediate"
click at [239, 279] on input "Intermediate" at bounding box center [242, 278] width 76 height 24
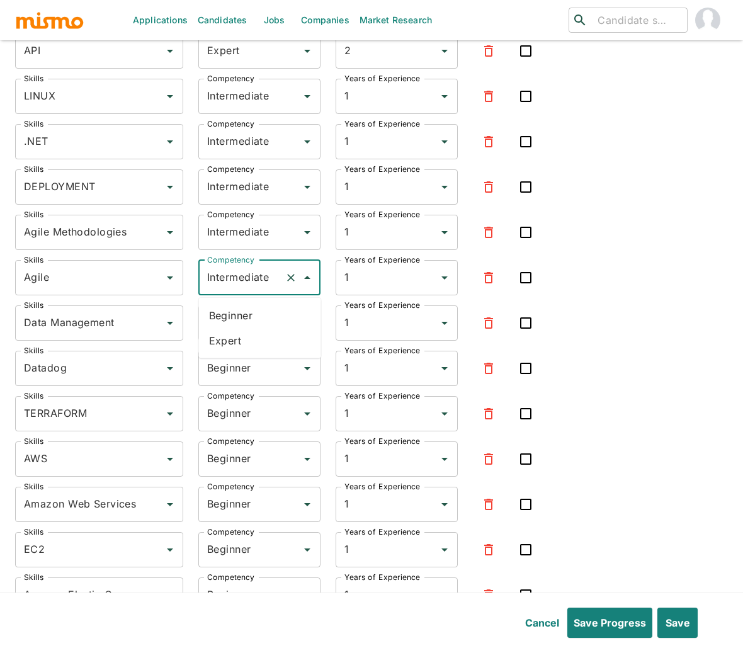
click at [226, 339] on li "Expert" at bounding box center [260, 340] width 122 height 25
type input "Expert"
click at [235, 236] on input "Intermediate" at bounding box center [242, 232] width 76 height 24
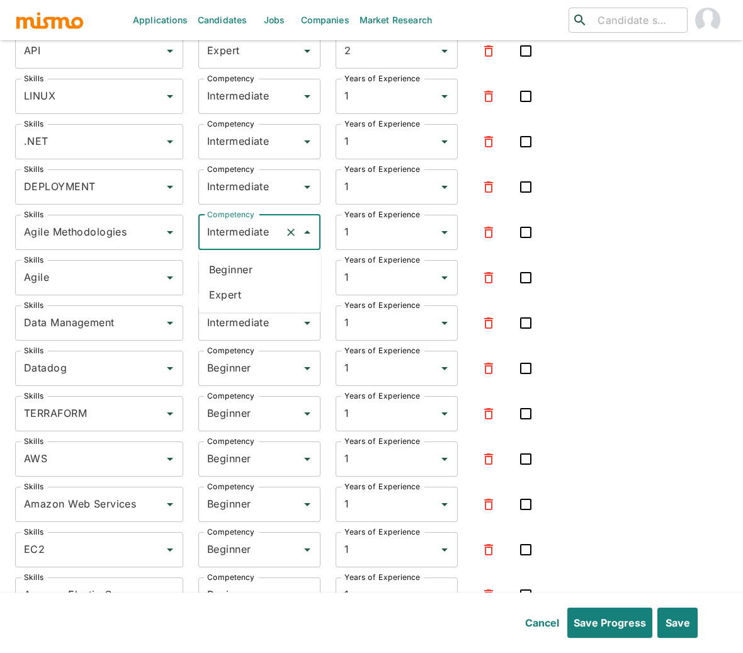
click at [226, 289] on li "Expert" at bounding box center [260, 294] width 122 height 25
type input "Expert"
click at [233, 378] on input "Beginner" at bounding box center [242, 368] width 76 height 24
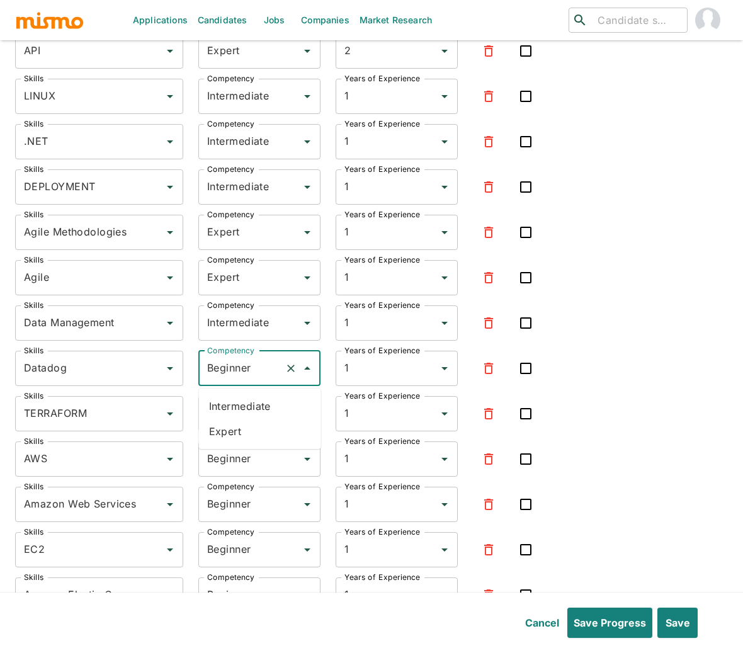
click at [231, 431] on li "Expert" at bounding box center [260, 431] width 122 height 25
type input "Expert"
click at [230, 430] on div "Beginner Competency" at bounding box center [259, 413] width 122 height 35
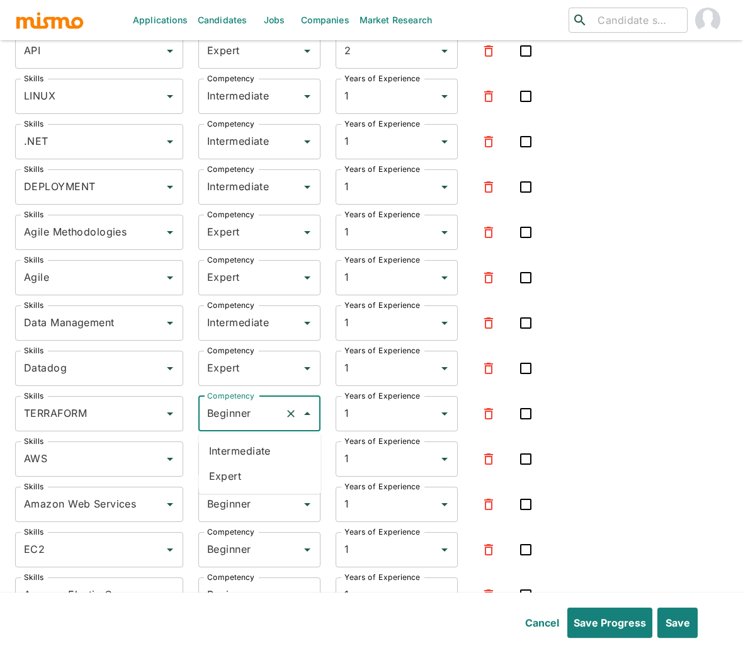
click at [239, 450] on li "Intermediate" at bounding box center [260, 450] width 122 height 25
click at [254, 421] on input "Intermediate" at bounding box center [242, 414] width 76 height 24
click at [236, 467] on li "Expert" at bounding box center [260, 475] width 122 height 25
type input "Expert"
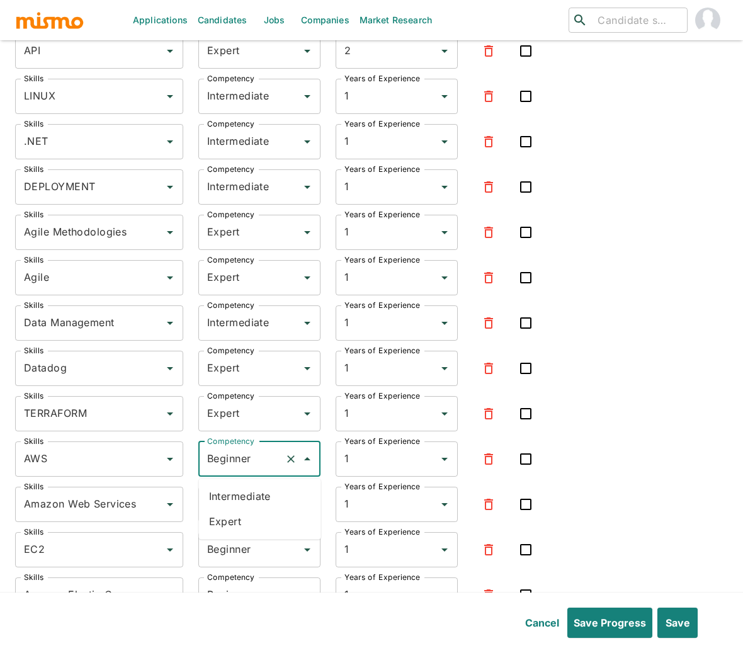
click at [235, 463] on input "Beginner" at bounding box center [242, 459] width 76 height 24
click at [223, 526] on li "Expert" at bounding box center [260, 521] width 122 height 25
type input "Expert"
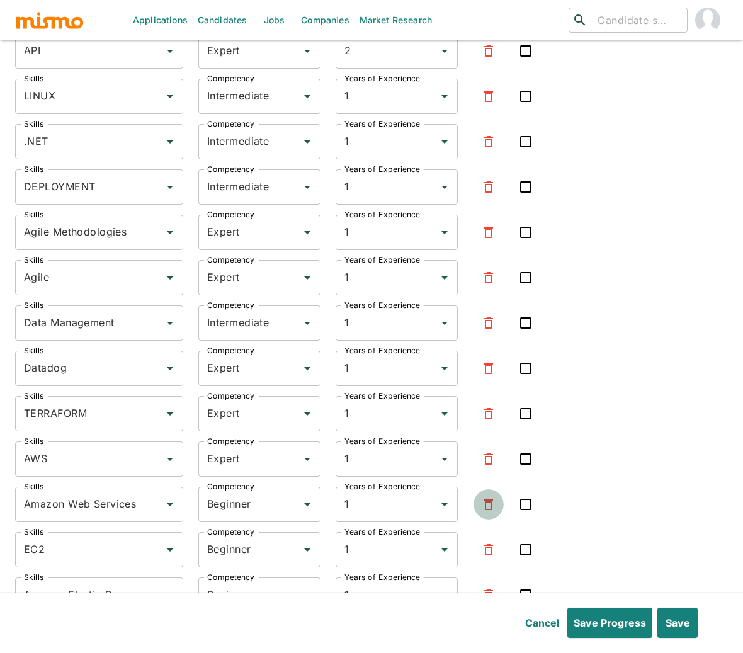
click at [485, 507] on icon "button" at bounding box center [488, 504] width 15 height 15
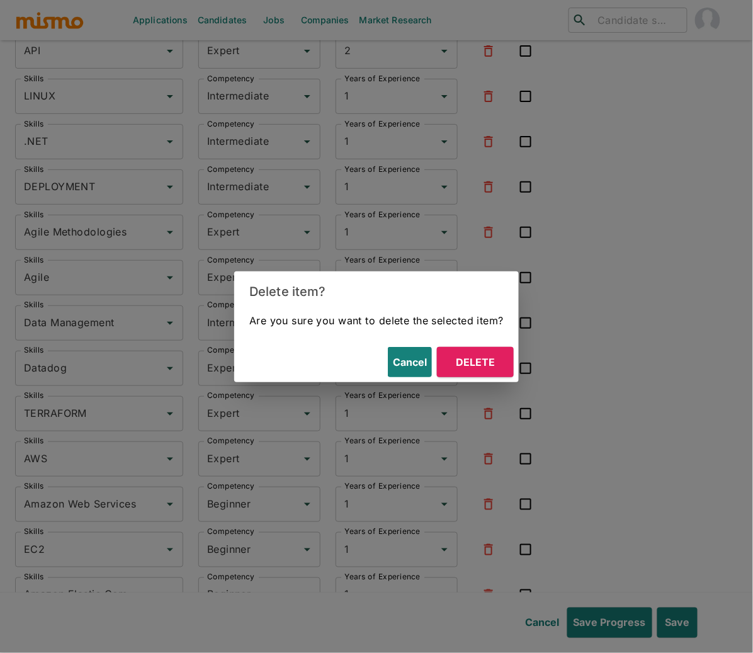
click at [468, 371] on button "Delete" at bounding box center [475, 362] width 77 height 30
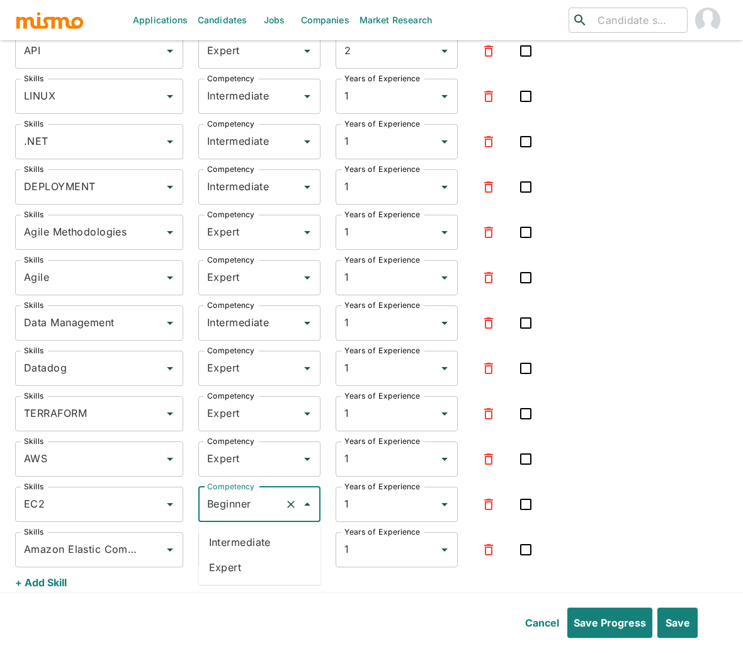
click at [223, 502] on input "Beginner" at bounding box center [242, 504] width 76 height 24
click at [228, 561] on li "Expert" at bounding box center [260, 567] width 122 height 25
type input "Expert"
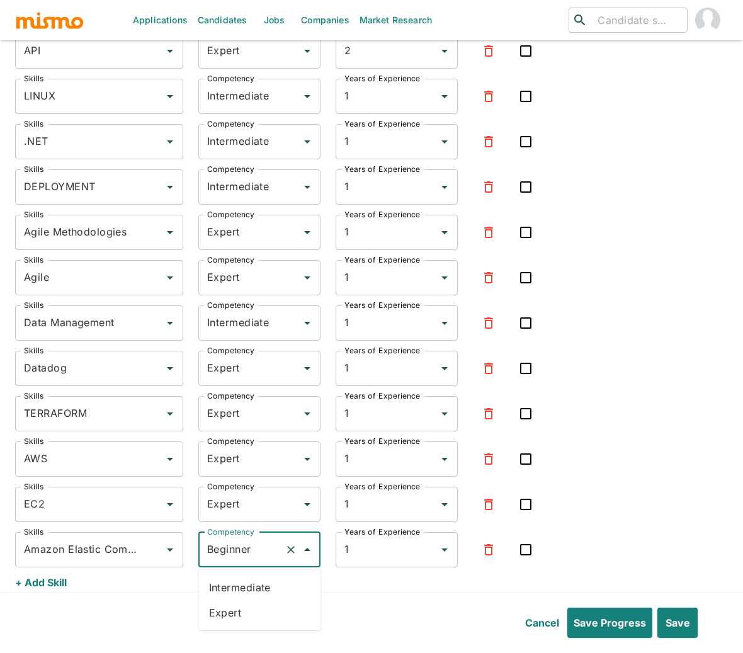
click at [227, 556] on input "Beginner" at bounding box center [242, 550] width 76 height 24
click at [226, 611] on li "Expert" at bounding box center [260, 612] width 122 height 25
type input "Expert"
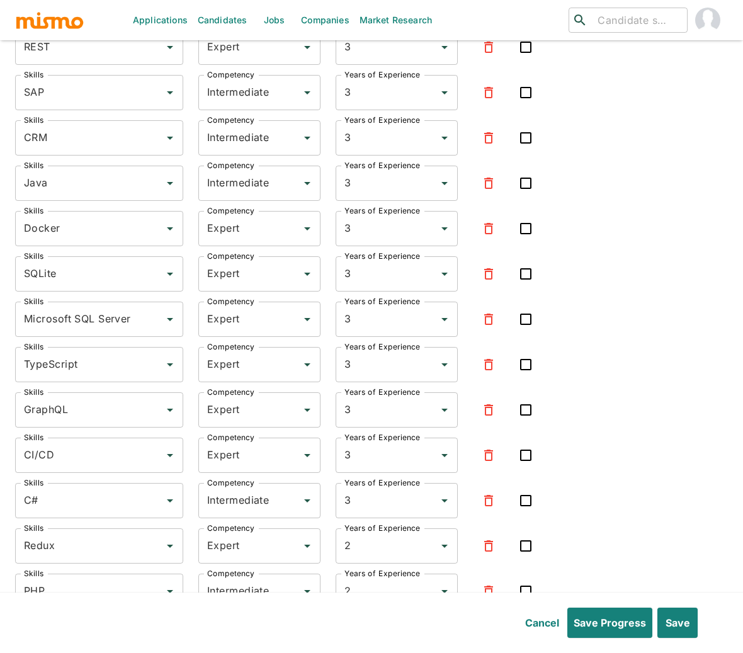
scroll to position [3890, 0]
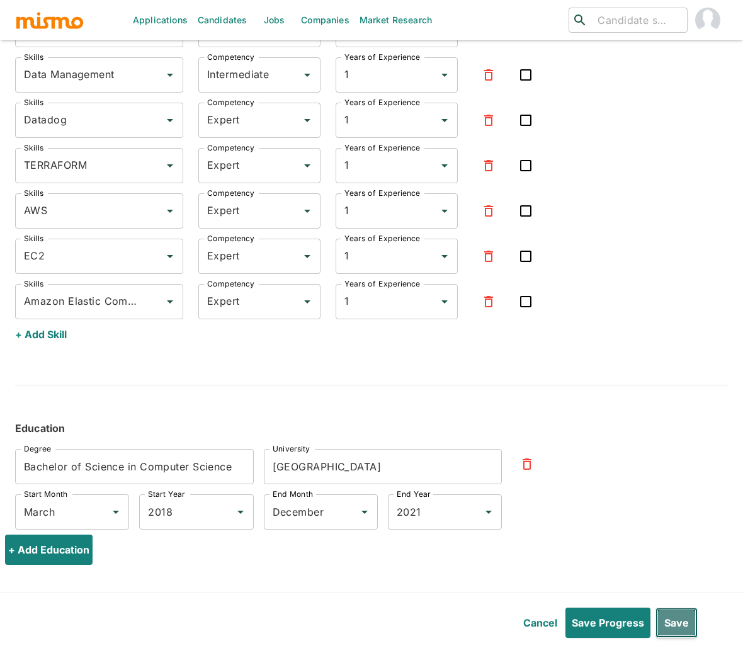
click at [685, 618] on button "Save" at bounding box center [676, 622] width 42 height 30
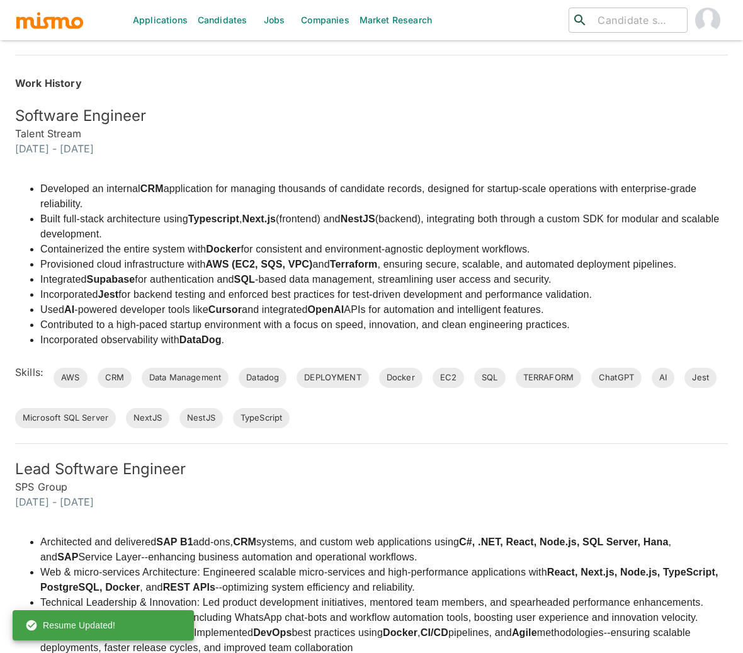
scroll to position [0, 0]
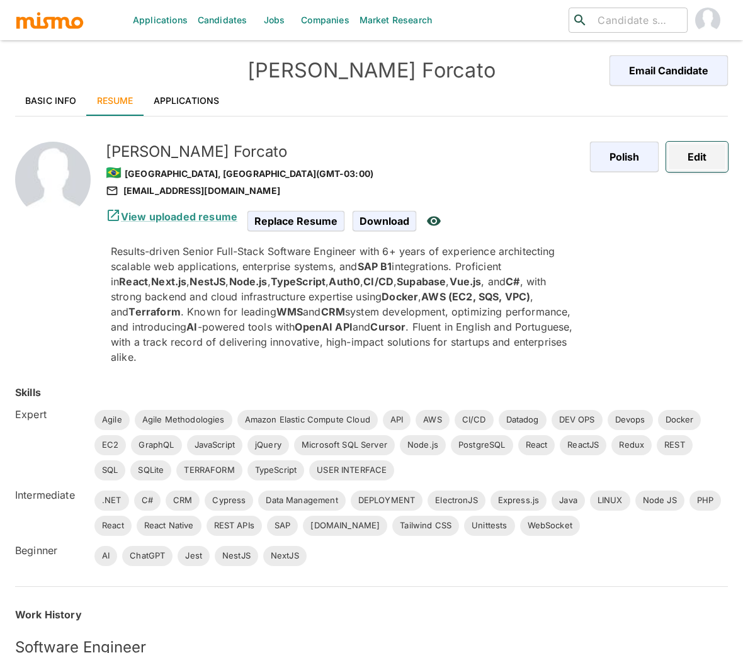
click at [706, 161] on button "Edit" at bounding box center [697, 157] width 62 height 30
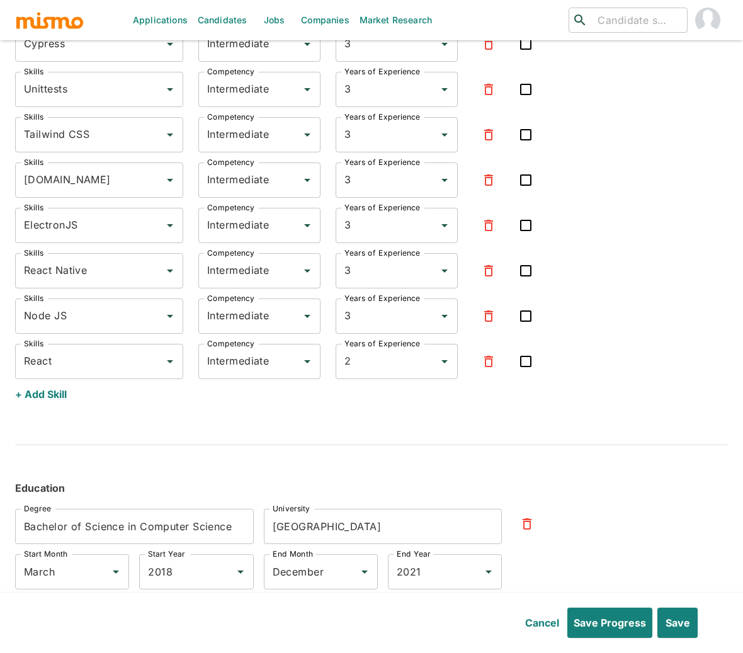
scroll to position [4615, 0]
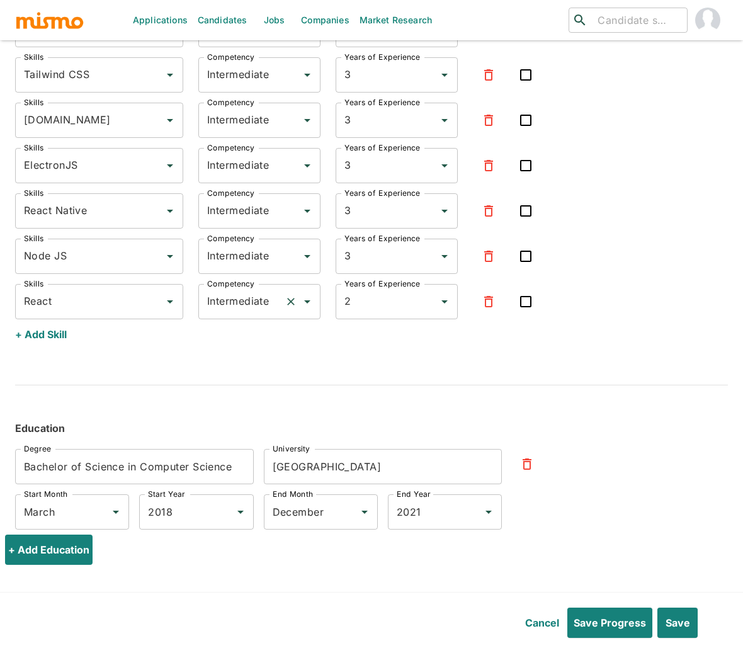
click at [245, 307] on input "Intermediate" at bounding box center [242, 302] width 76 height 24
click at [245, 361] on li "Expert" at bounding box center [260, 363] width 122 height 25
type input "Expert"
click at [237, 262] on input "Intermediate" at bounding box center [242, 256] width 76 height 24
click at [238, 325] on li "Expert" at bounding box center [260, 318] width 122 height 25
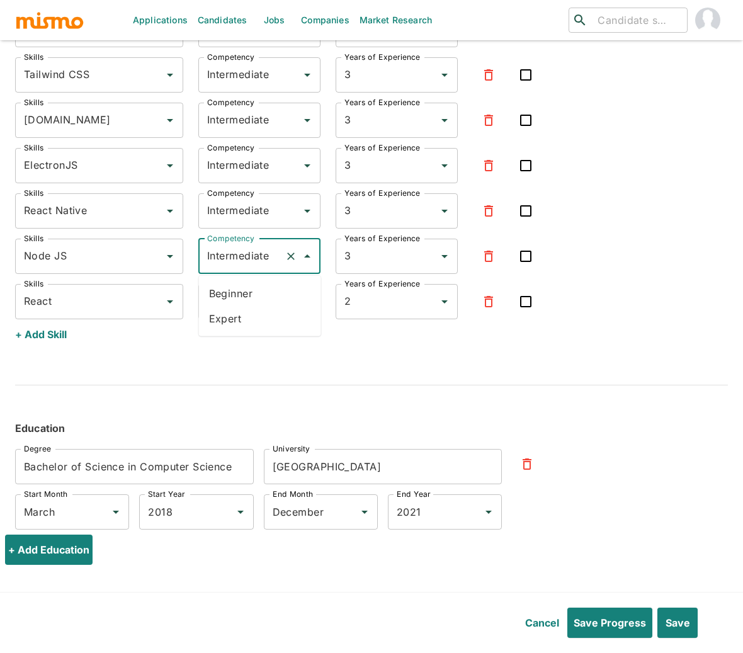
type input "Expert"
click at [254, 213] on input "Intermediate" at bounding box center [242, 211] width 76 height 24
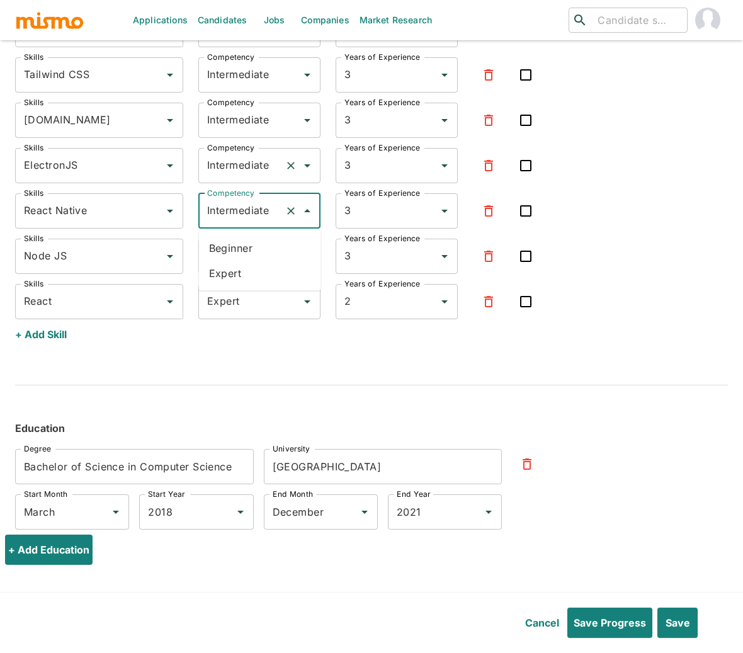
click at [255, 164] on input "Intermediate" at bounding box center [242, 166] width 76 height 24
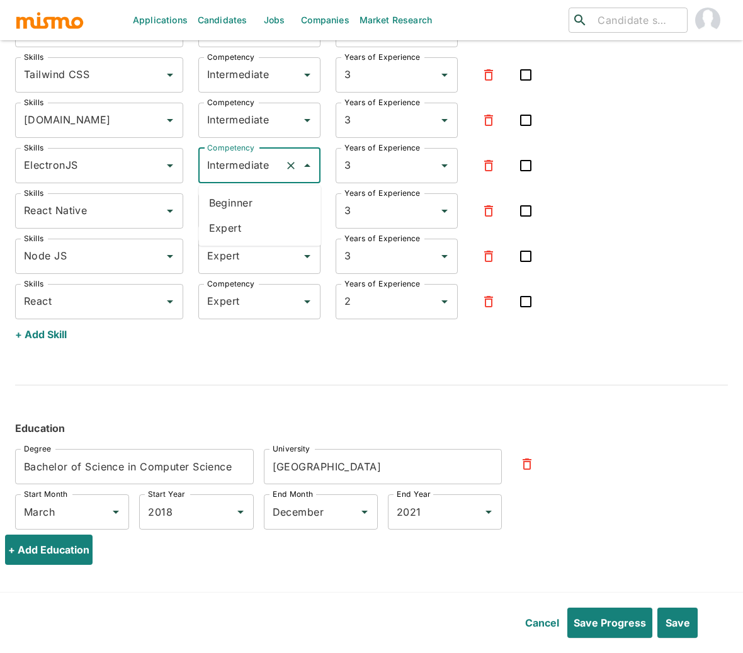
click at [231, 231] on li "Expert" at bounding box center [260, 227] width 122 height 25
type input "Expert"
click at [246, 210] on input "Intermediate" at bounding box center [242, 211] width 76 height 24
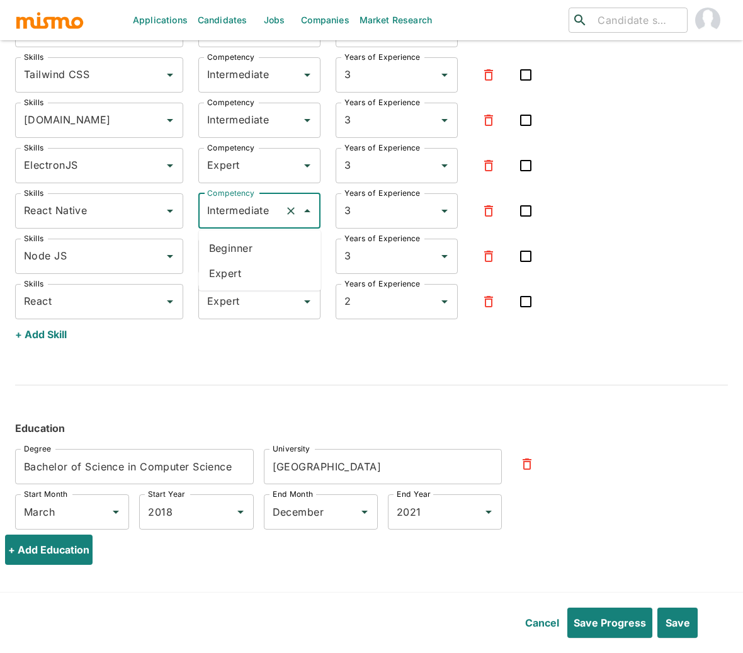
click at [235, 268] on li "Expert" at bounding box center [260, 273] width 122 height 25
type input "Expert"
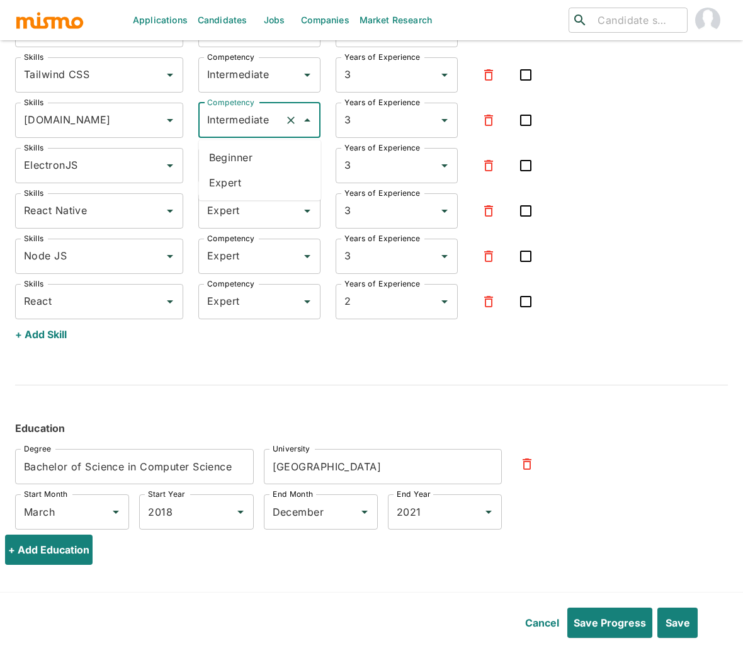
click at [261, 121] on input "Intermediate" at bounding box center [242, 120] width 76 height 24
click at [252, 186] on li "Expert" at bounding box center [260, 182] width 122 height 25
type input "Expert"
click at [262, 73] on input "Intermediate" at bounding box center [242, 75] width 76 height 24
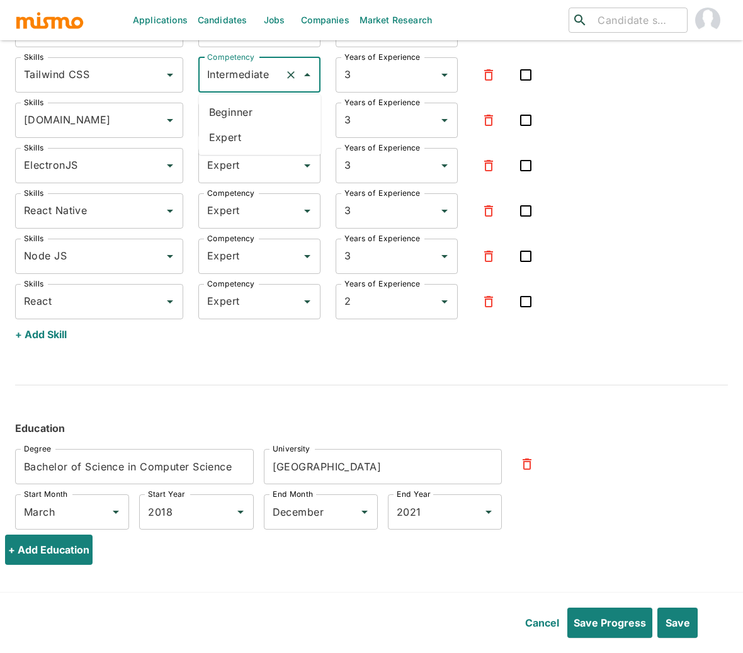
click at [241, 132] on li "Expert" at bounding box center [260, 137] width 122 height 25
type input "Expert"
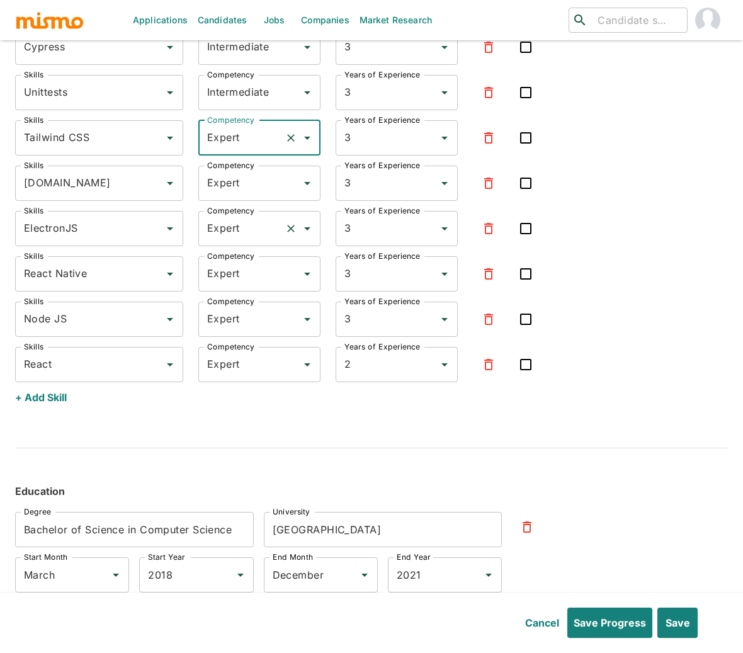
scroll to position [4484, 0]
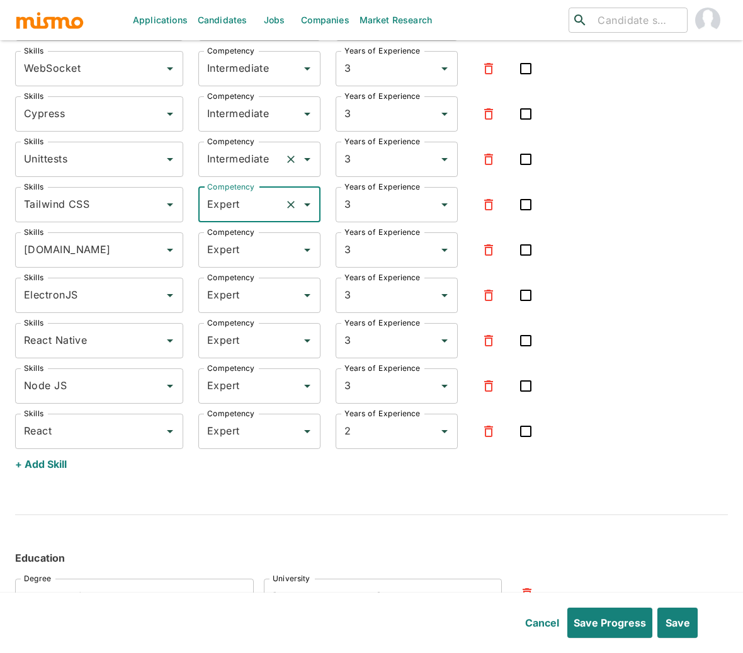
click at [237, 165] on input "Intermediate" at bounding box center [242, 159] width 76 height 24
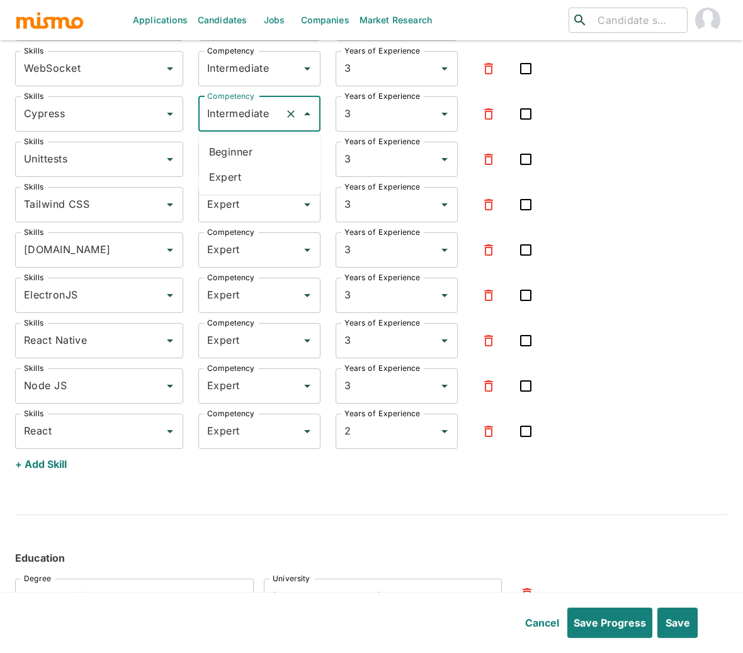
click at [242, 115] on input "Intermediate" at bounding box center [242, 114] width 76 height 24
click at [234, 179] on li "Expert" at bounding box center [260, 176] width 122 height 25
type input "Expert"
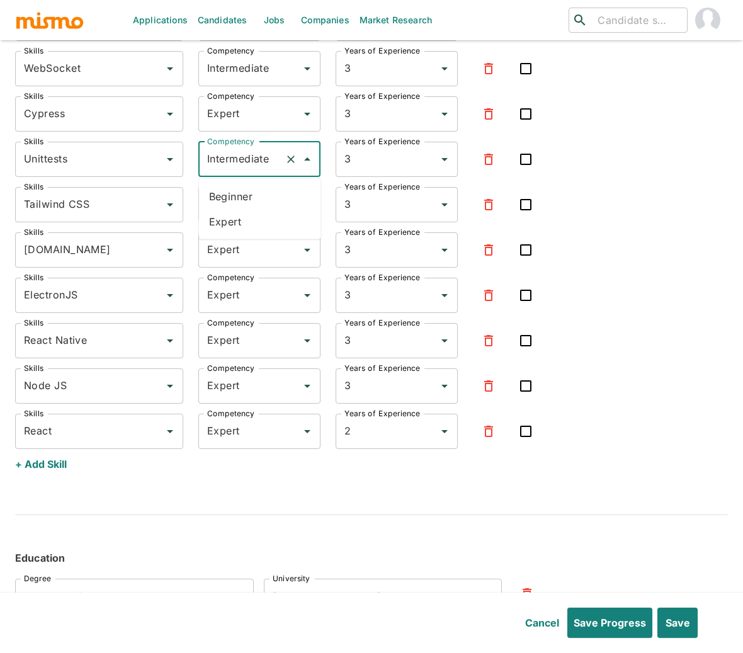
click at [247, 153] on input "Intermediate" at bounding box center [242, 159] width 76 height 24
click at [234, 216] on li "Expert" at bounding box center [260, 221] width 122 height 25
type input "Expert"
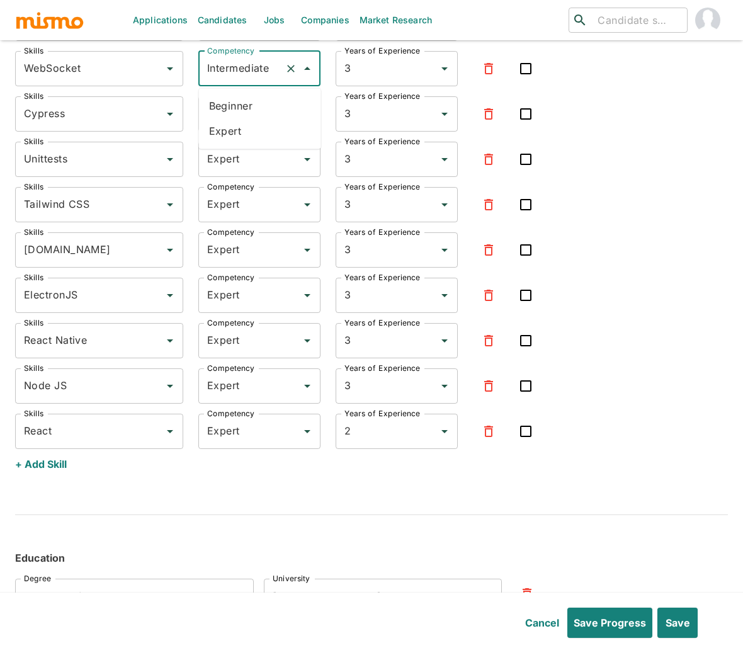
click at [256, 77] on input "Intermediate" at bounding box center [242, 69] width 76 height 24
click at [236, 135] on li "Expert" at bounding box center [260, 130] width 122 height 25
type input "Expert"
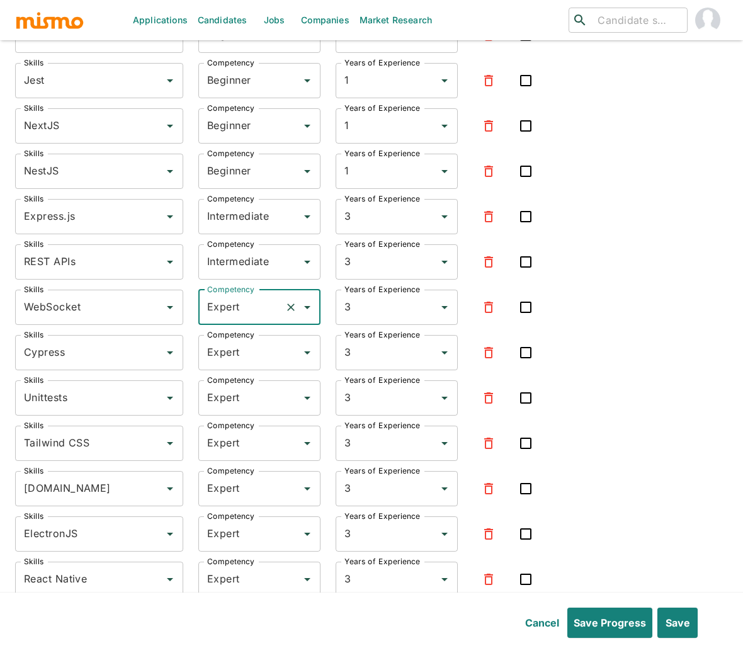
scroll to position [4240, 0]
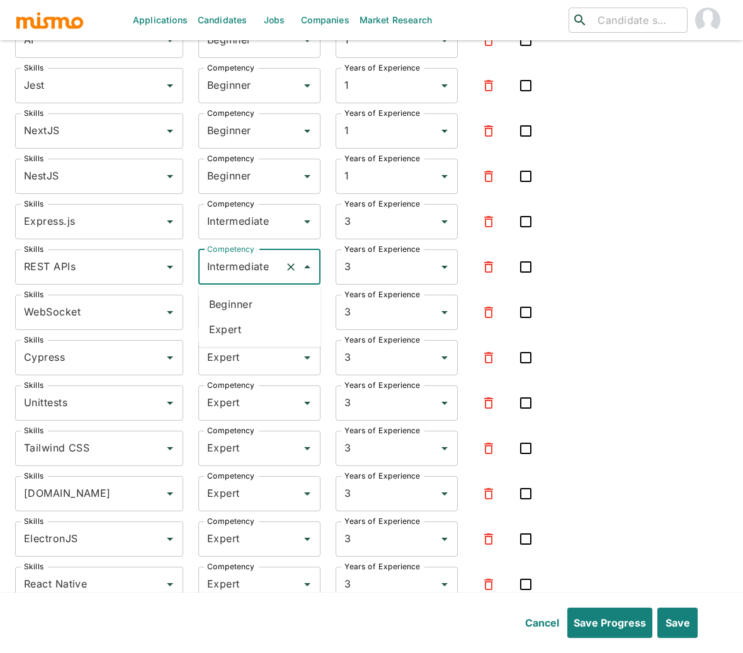
click at [236, 266] on input "Intermediate" at bounding box center [242, 267] width 76 height 24
click at [225, 325] on li "Expert" at bounding box center [260, 329] width 122 height 25
type input "Expert"
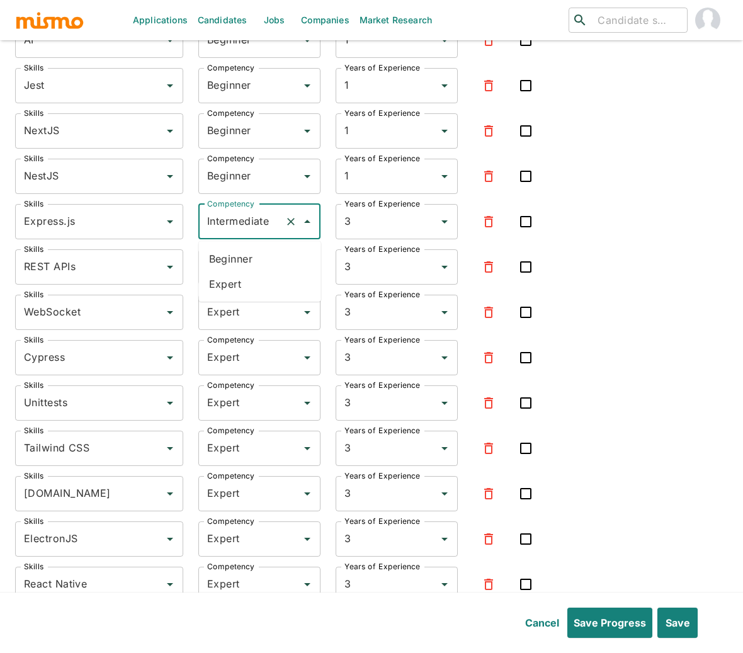
click at [237, 215] on input "Intermediate" at bounding box center [242, 222] width 76 height 24
click at [240, 283] on li "Expert" at bounding box center [260, 283] width 122 height 25
type input "Expert"
click at [250, 174] on input "Beginner" at bounding box center [242, 176] width 76 height 24
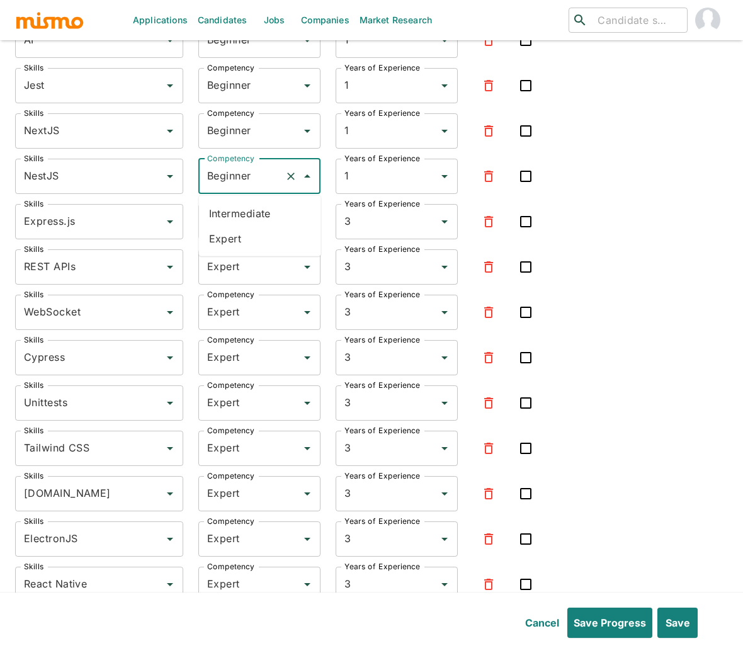
click at [236, 231] on li "Expert" at bounding box center [260, 238] width 122 height 25
type input "Expert"
click at [245, 130] on input "Beginner" at bounding box center [242, 131] width 76 height 24
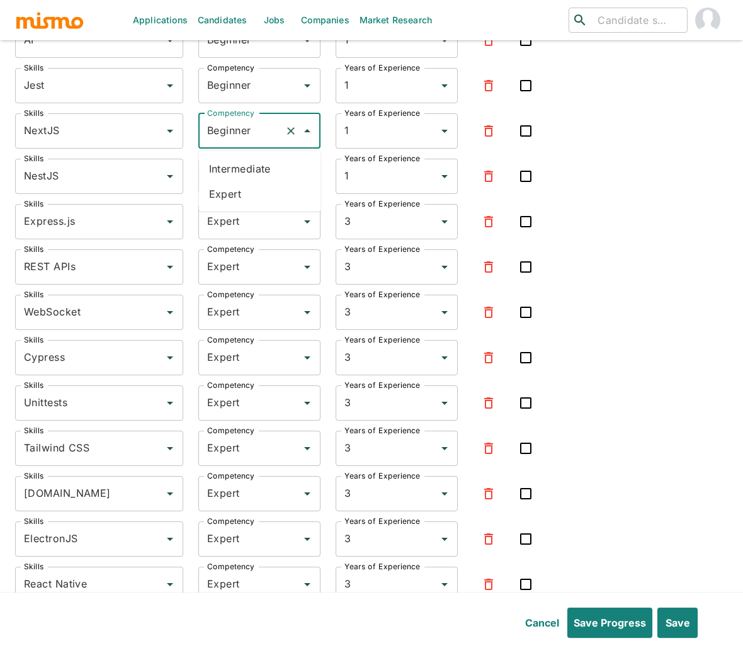
click at [235, 196] on li "Expert" at bounding box center [260, 193] width 122 height 25
type input "Expert"
click at [252, 84] on input "Beginner" at bounding box center [242, 86] width 76 height 24
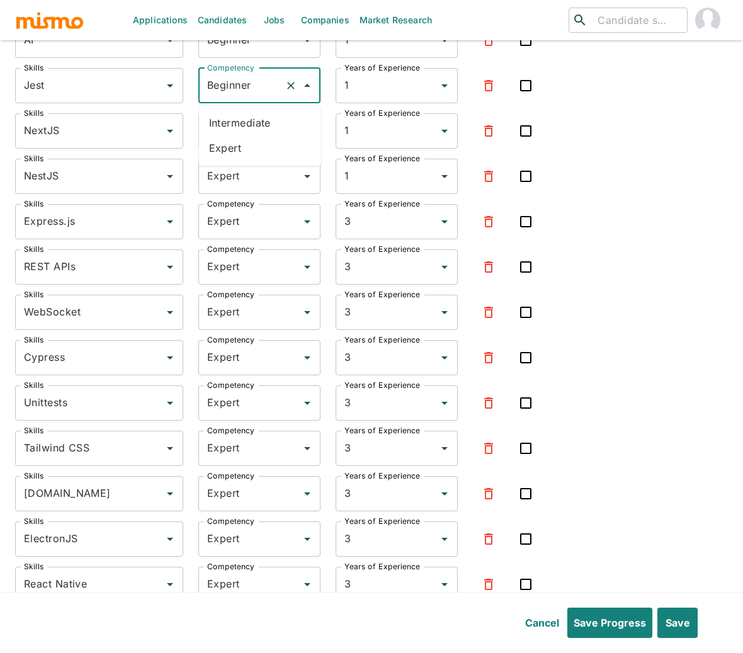
click at [233, 145] on li "Expert" at bounding box center [260, 147] width 122 height 25
type input "Expert"
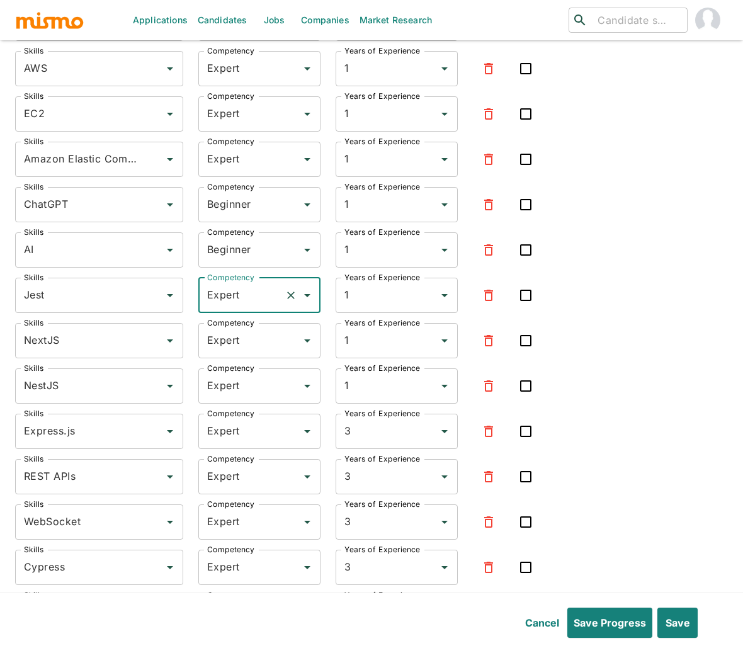
scroll to position [4026, 0]
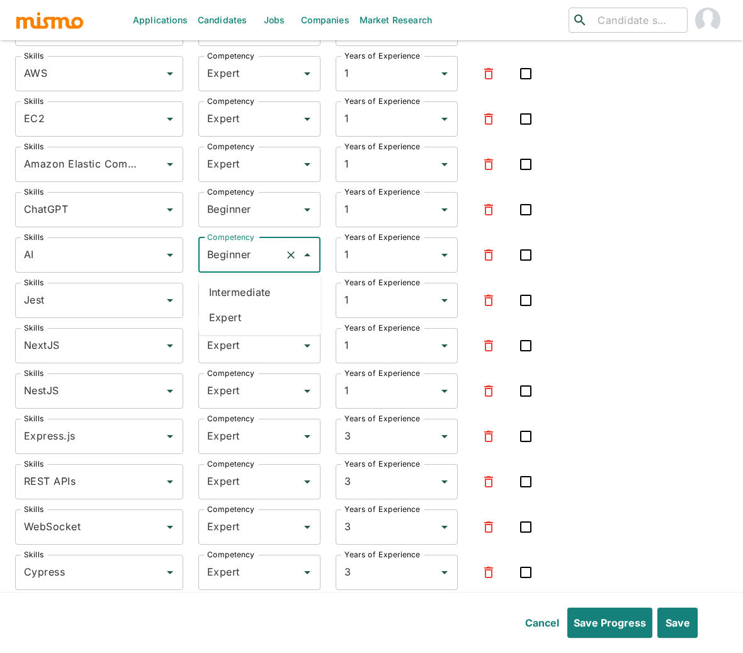
click at [242, 259] on input "Beginner" at bounding box center [242, 255] width 76 height 24
click at [226, 323] on li "Expert" at bounding box center [260, 317] width 122 height 25
type input "Expert"
click at [242, 211] on input "Beginner" at bounding box center [242, 210] width 76 height 24
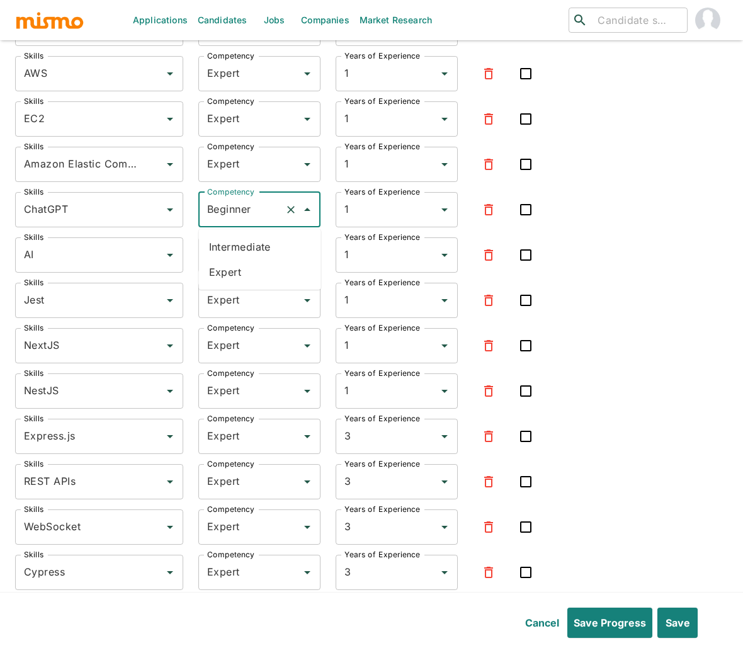
click at [231, 262] on li "Expert" at bounding box center [260, 271] width 122 height 25
type input "Expert"
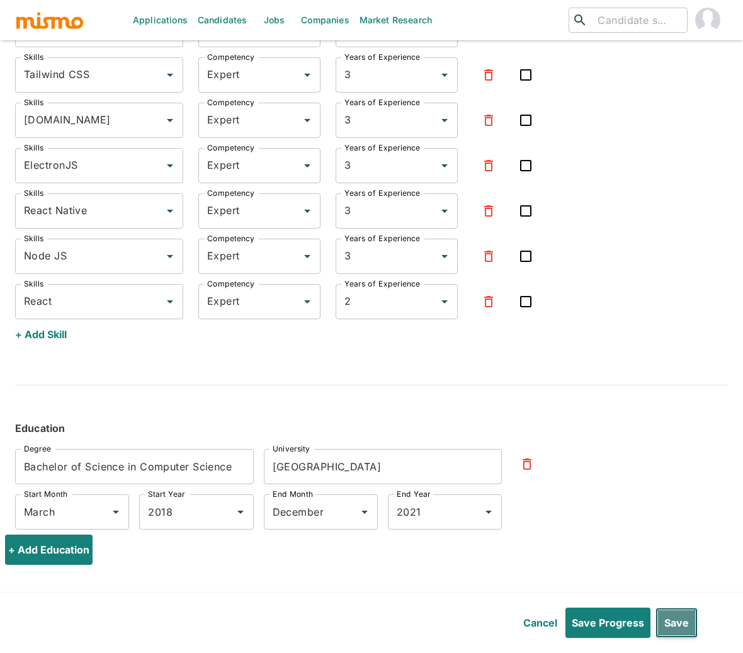
click at [679, 624] on button "Save" at bounding box center [676, 622] width 42 height 30
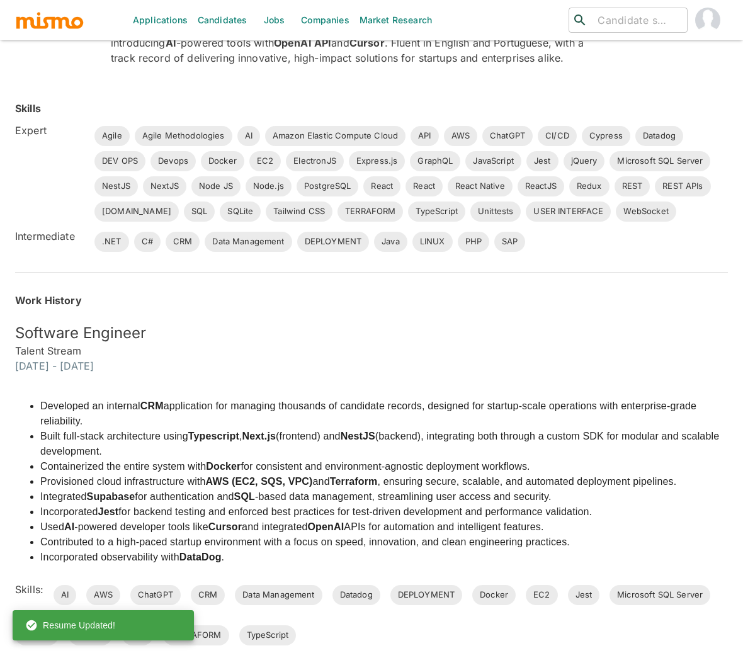
scroll to position [0, 0]
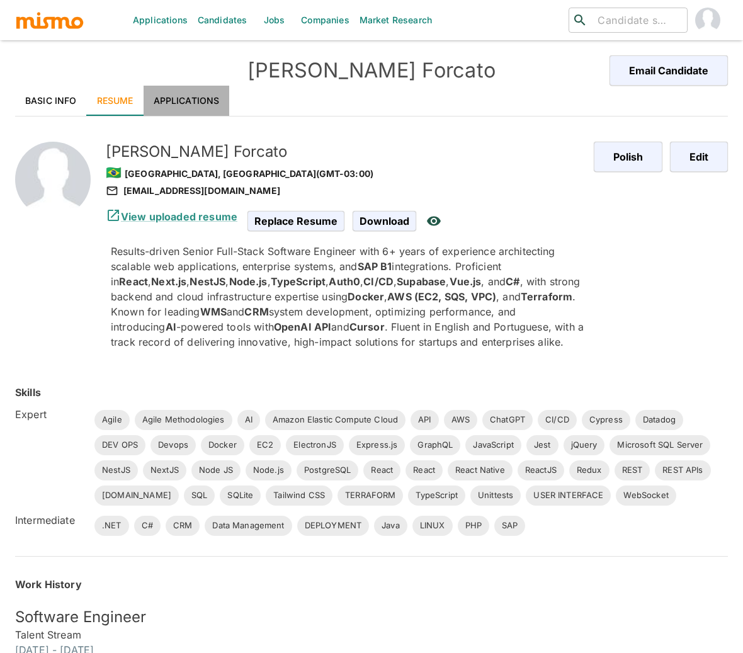
click at [190, 96] on link "Applications" at bounding box center [187, 101] width 86 height 30
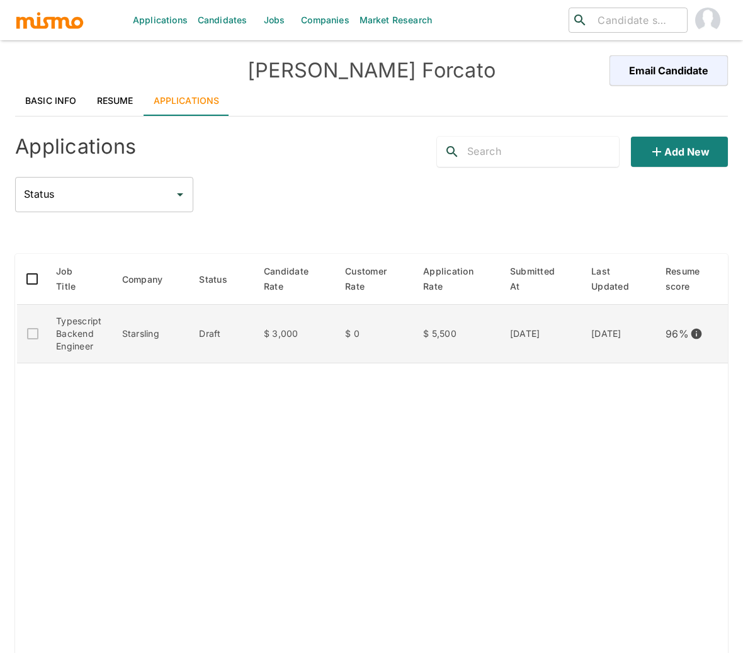
click at [589, 344] on td "[DATE]" at bounding box center [618, 334] width 74 height 59
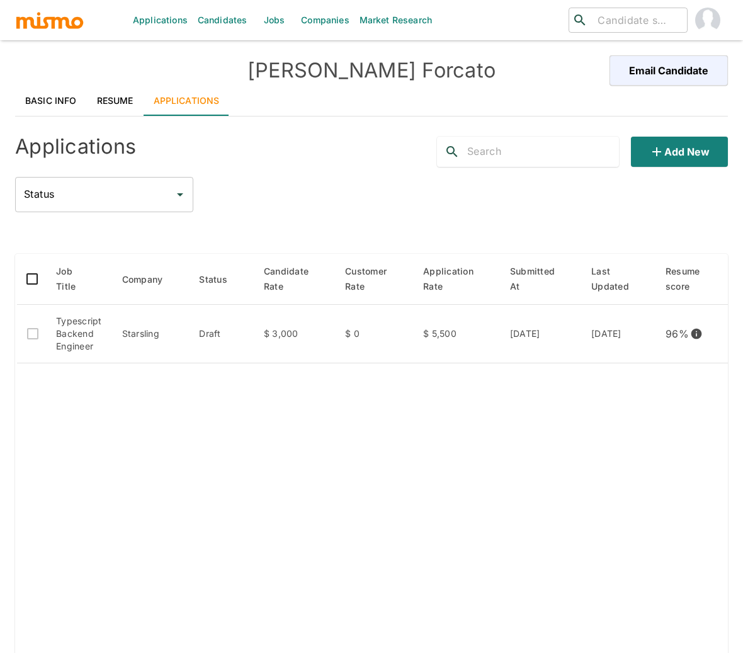
click at [45, 110] on link "Basic Info" at bounding box center [51, 101] width 72 height 30
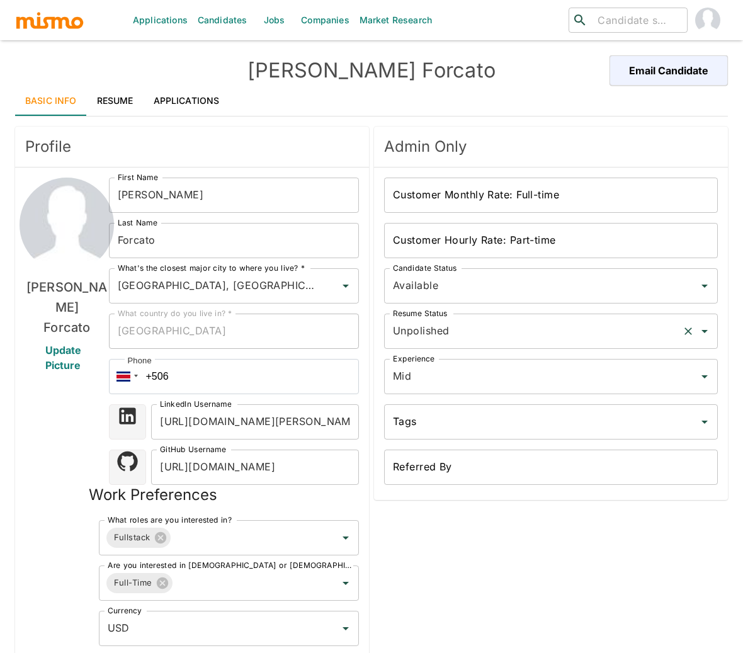
click at [563, 331] on input "Unpolished" at bounding box center [533, 331] width 287 height 24
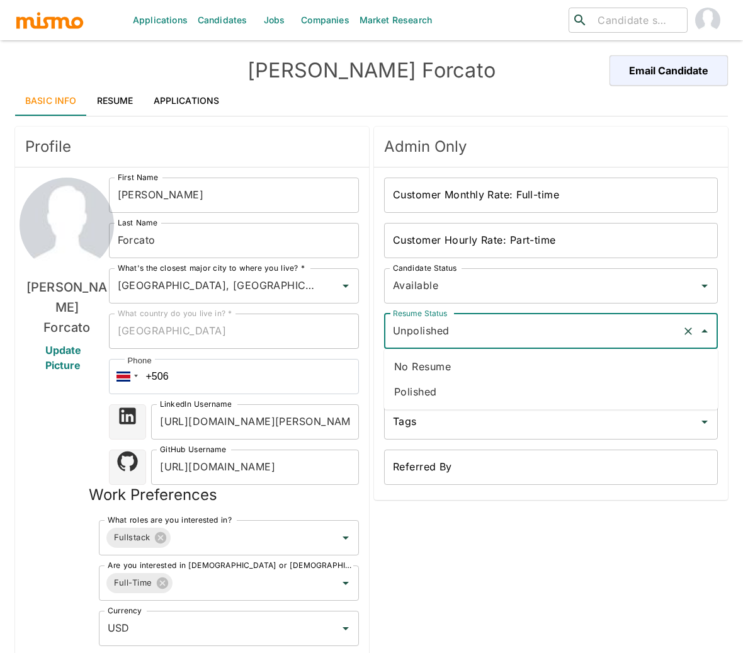
click at [450, 385] on li "Polished" at bounding box center [551, 391] width 334 height 25
type input "Polished"
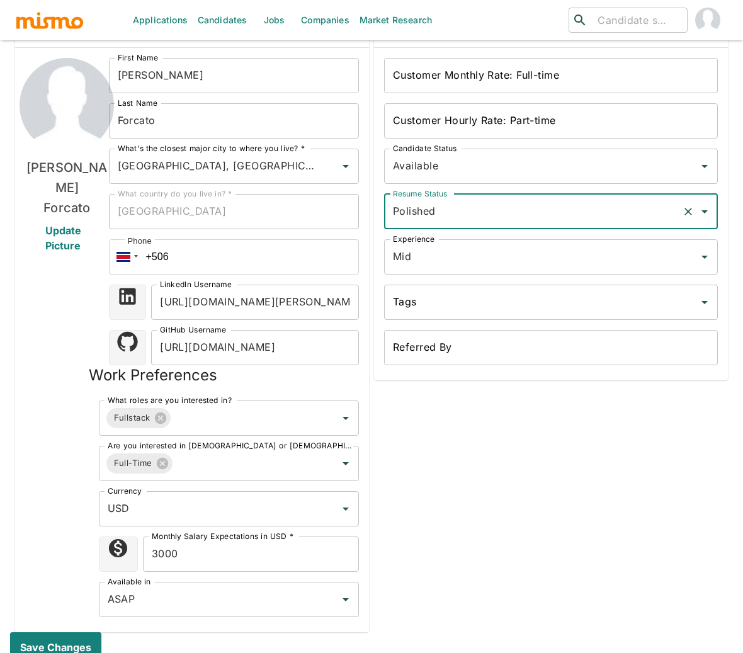
scroll to position [221, 0]
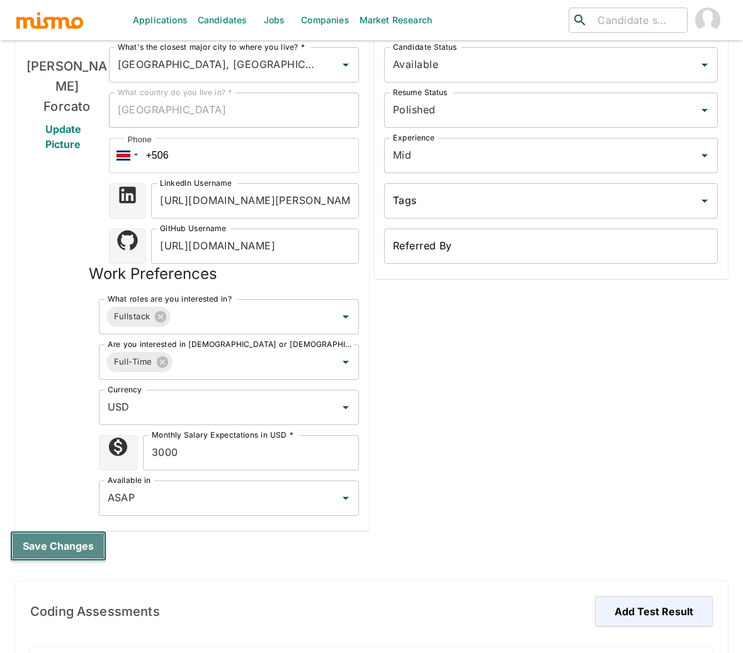
click at [54, 553] on button "Save changes" at bounding box center [58, 546] width 96 height 30
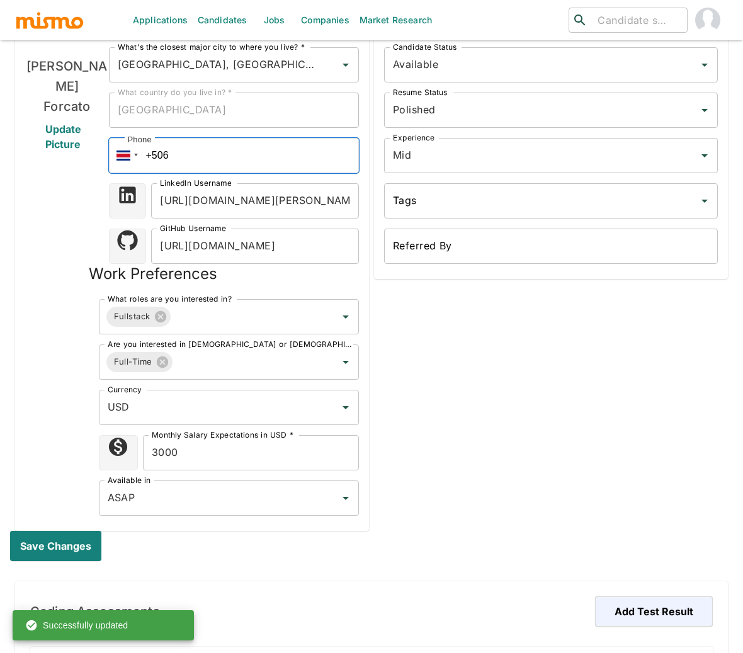
click at [193, 157] on input "+506" at bounding box center [234, 155] width 251 height 35
type input "+5"
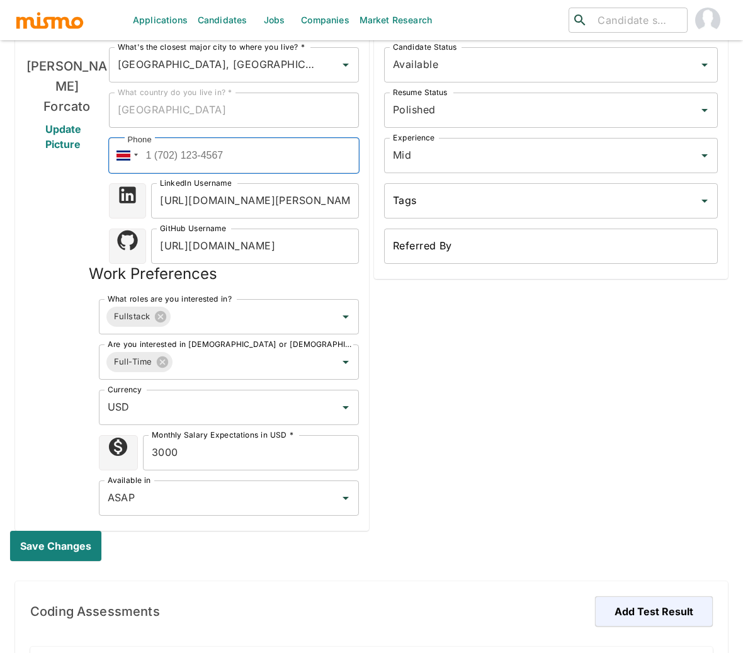
paste input "+55 (12) 988747080"
type input "+55 (12) 988747080"
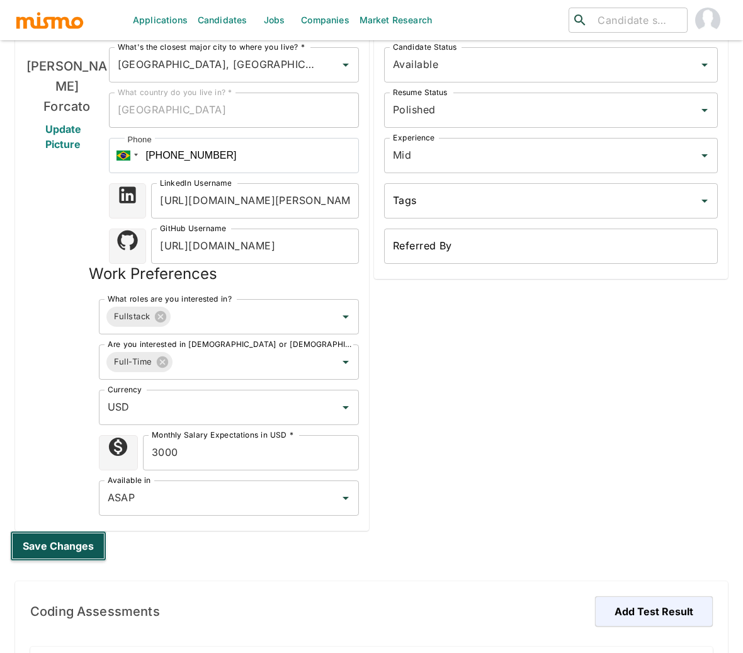
click at [73, 546] on button "Save changes" at bounding box center [58, 546] width 96 height 30
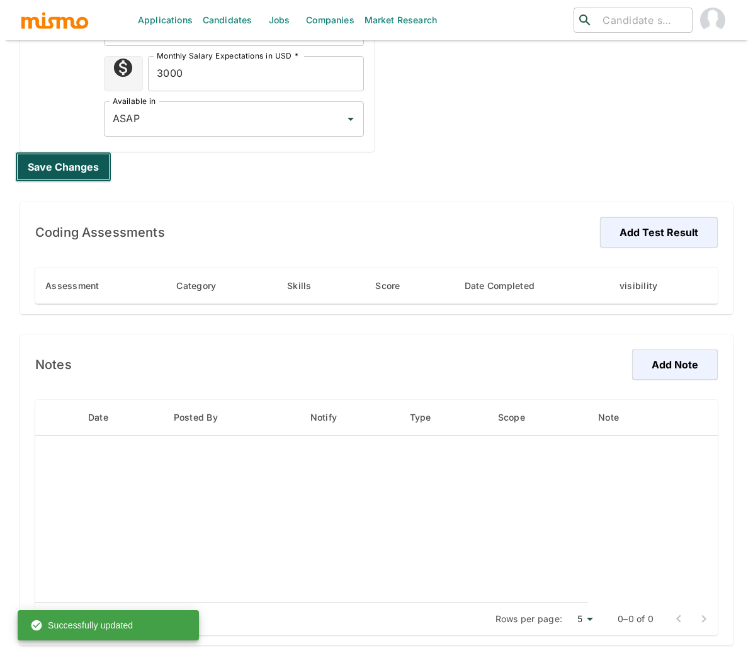
scroll to position [601, 0]
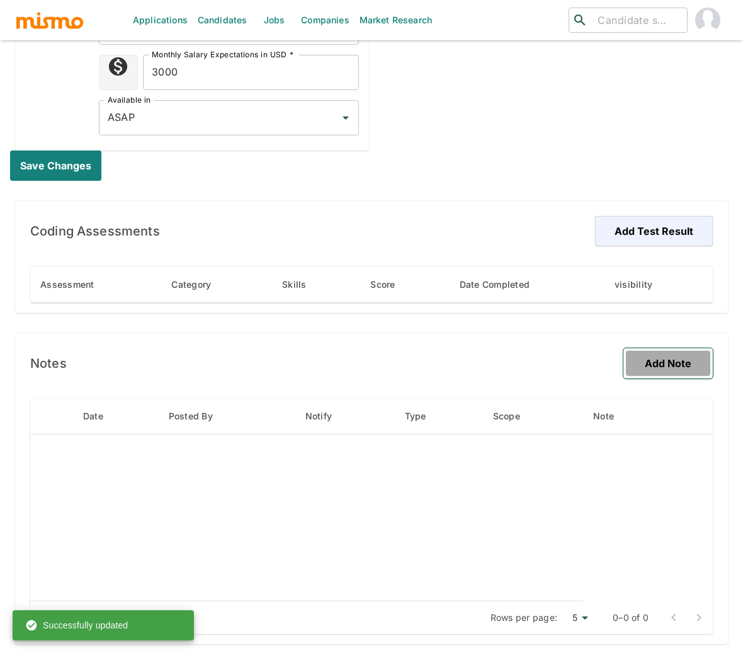
click at [694, 361] on button "Add Note" at bounding box center [667, 363] width 89 height 30
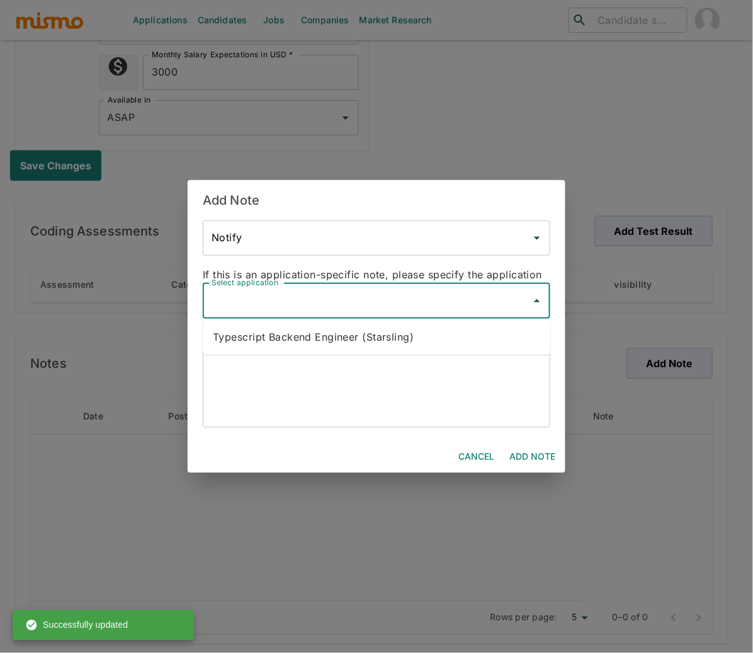
click at [398, 297] on input "Select application" at bounding box center [366, 301] width 317 height 24
click at [373, 331] on li "Typescript Backend Engineer (Starsling)" at bounding box center [376, 336] width 347 height 25
type input "Typescript Backend Engineer (Starsling)"
click at [351, 370] on textarea at bounding box center [376, 388] width 330 height 58
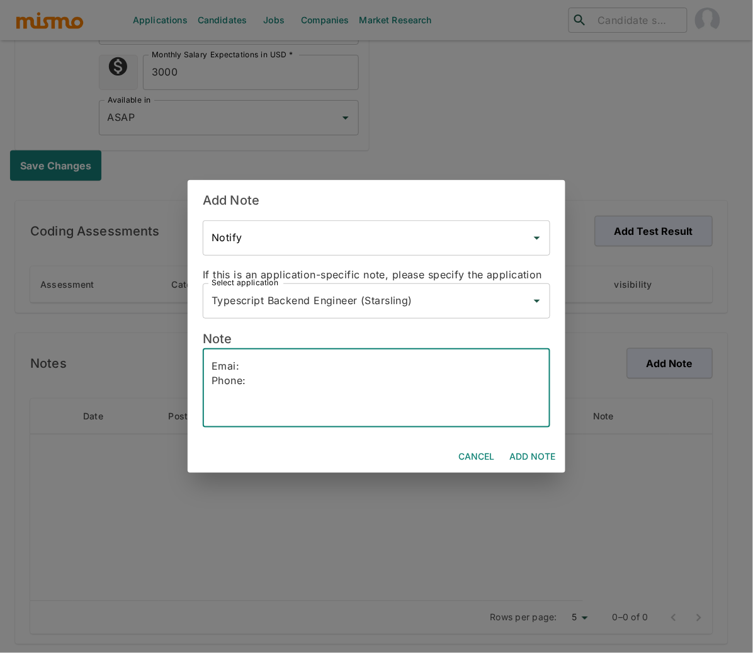
paste textarea "+55 (12)98874-7080 |"
click at [236, 369] on textarea "Emai: Phone: +55 (12)98874-7080 Lives: Sao Paulo, Brasil" at bounding box center [376, 388] width 330 height 58
click at [299, 363] on textarea "Email: Phone: +55 (12)98874-7080 Lives: Sao Paulo, Brasil" at bounding box center [376, 388] width 330 height 58
paste textarea "luizfelipeforcato@gmail.com"
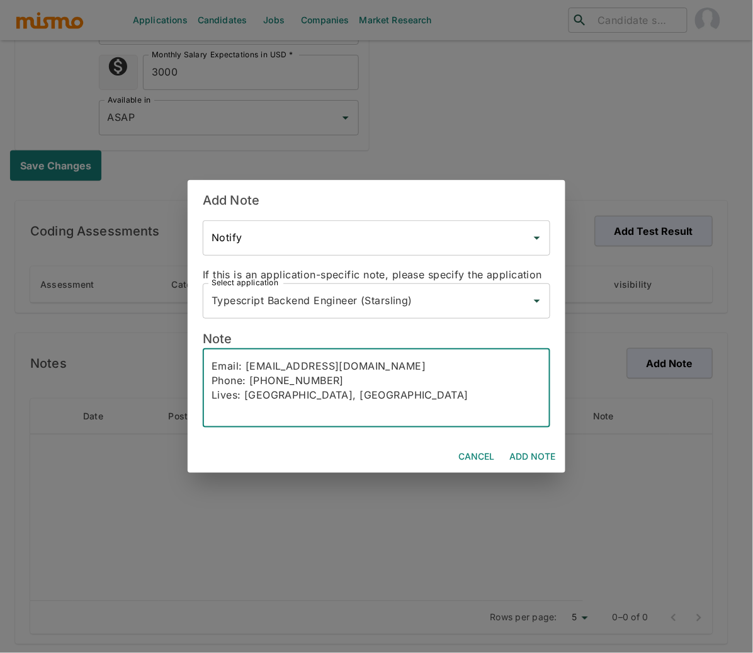
click at [355, 394] on textarea "Email: luizfelipeforcato@gmail.com Phone: +55 (12)98874-7080 Lives: Sao Paulo, …" at bounding box center [376, 388] width 330 height 58
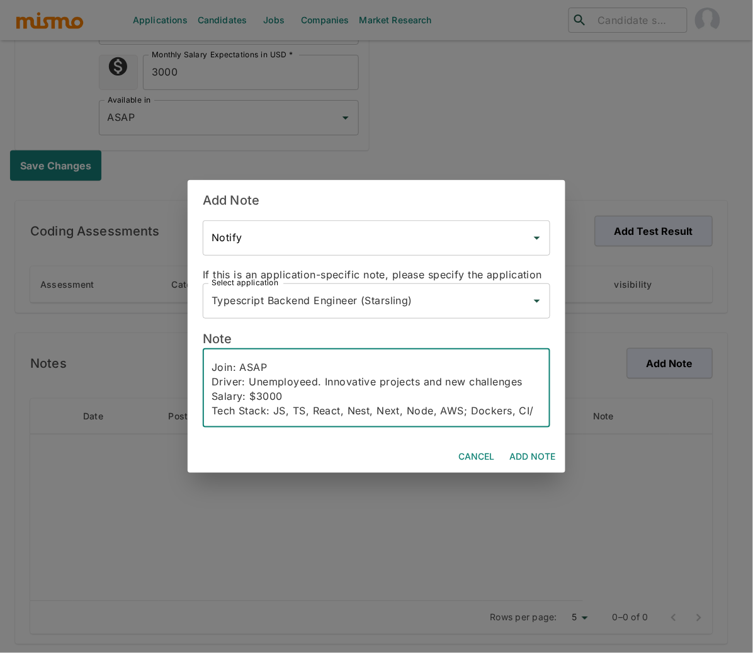
scroll to position [85, 0]
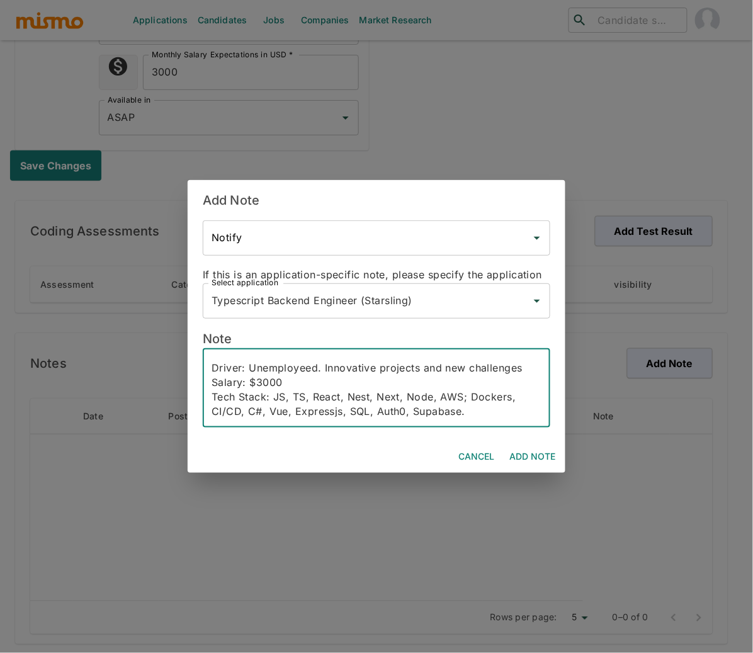
click at [478, 421] on div "Email: luizfelipeforcato@gmail.com Phone: +55 (12)98874-7080 Lives: Sao Paulo, …" at bounding box center [376, 388] width 347 height 79
click at [478, 416] on textarea "Email: luizfelipeforcato@gmail.com Phone: +55 (12)98874-7080 Lives: Sao Paulo, …" at bounding box center [376, 388] width 330 height 58
paste textarea "Full-Stack Software Engineer with 6+ years of experience designing and implemen…"
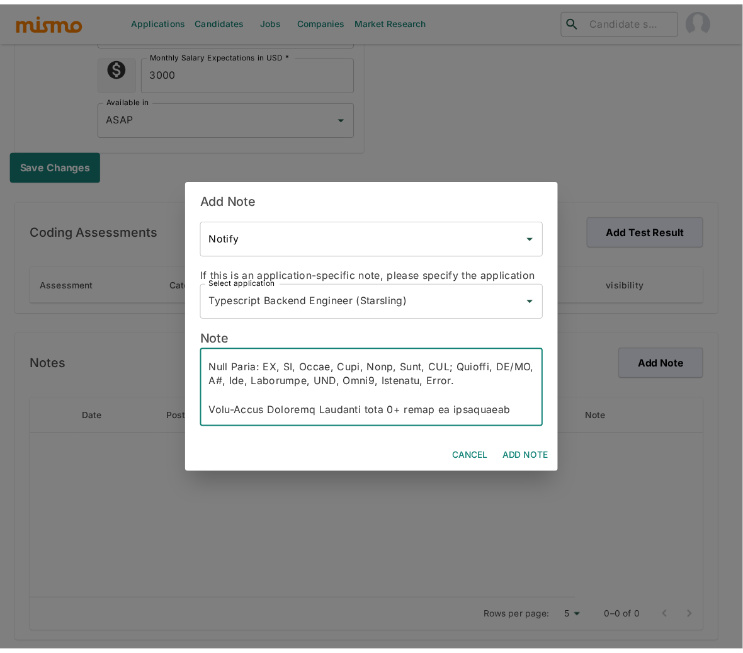
scroll to position [317, 0]
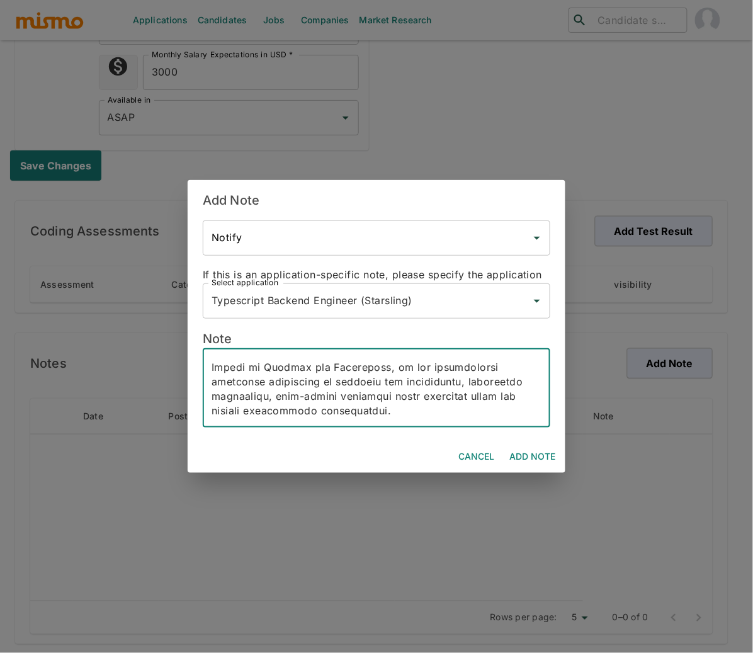
type textarea "Email: luizfelipeforcato@gmail.com Phone: +55 (12)98874-7080 Lives: Sao Paulo, …"
click at [539, 457] on button "Add Note" at bounding box center [532, 456] width 56 height 23
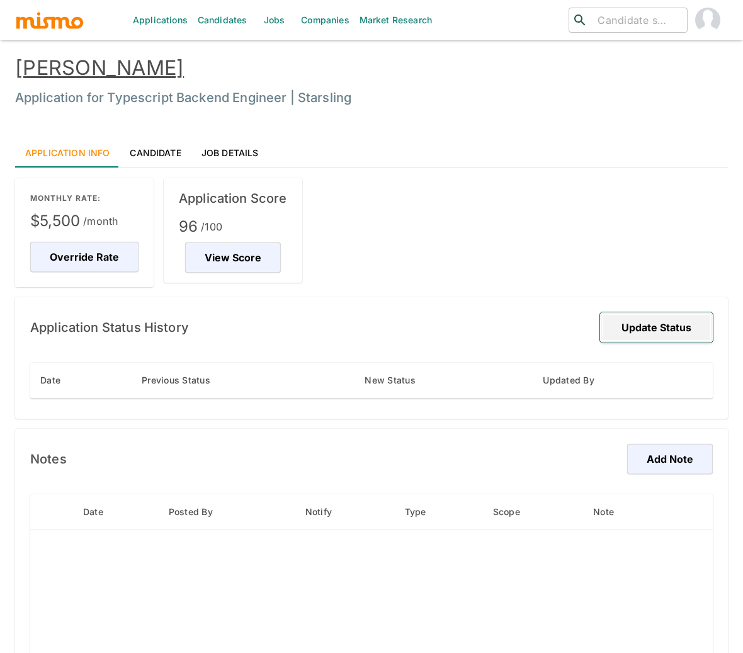
click at [673, 332] on button "Update Status" at bounding box center [656, 327] width 113 height 30
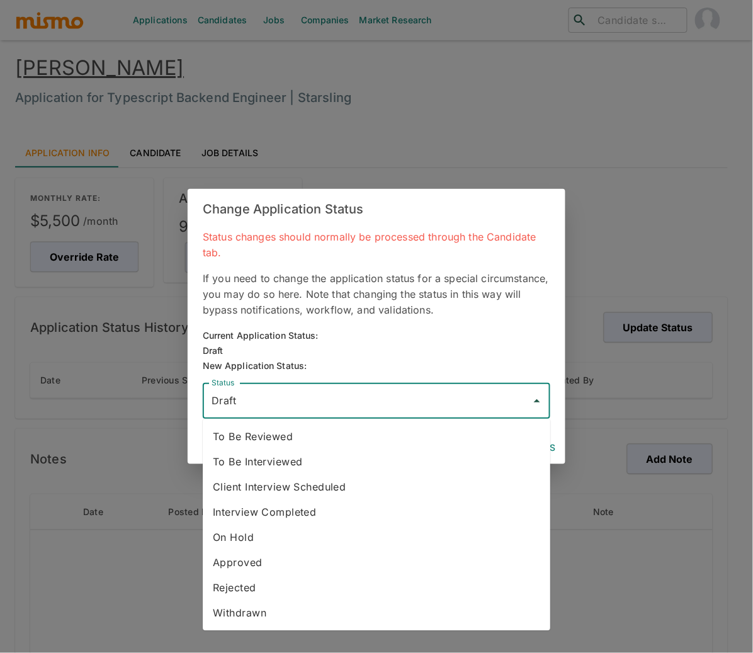
click at [439, 405] on input "Draft" at bounding box center [366, 401] width 317 height 24
click at [310, 439] on li "To Be Reviewed" at bounding box center [376, 436] width 347 height 25
type input "To Be Reviewed"
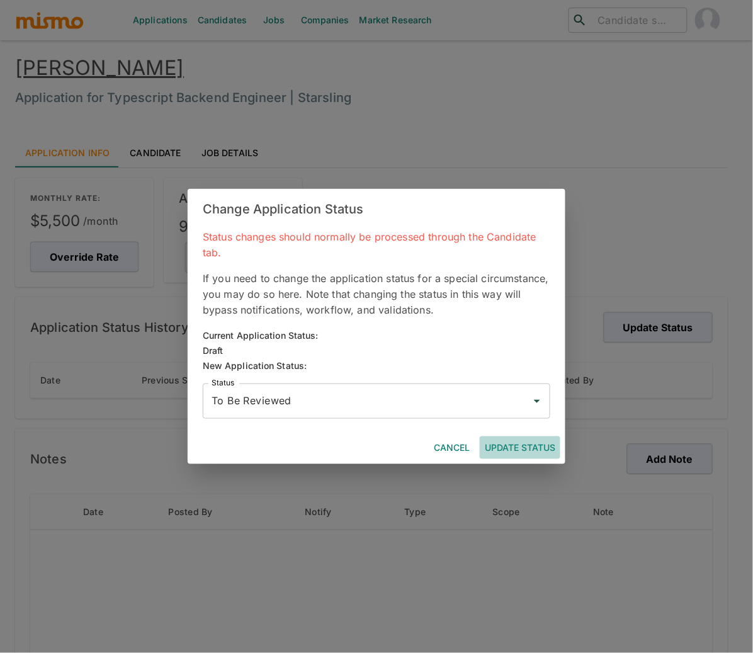
click at [509, 448] on button "Update Status" at bounding box center [520, 447] width 81 height 23
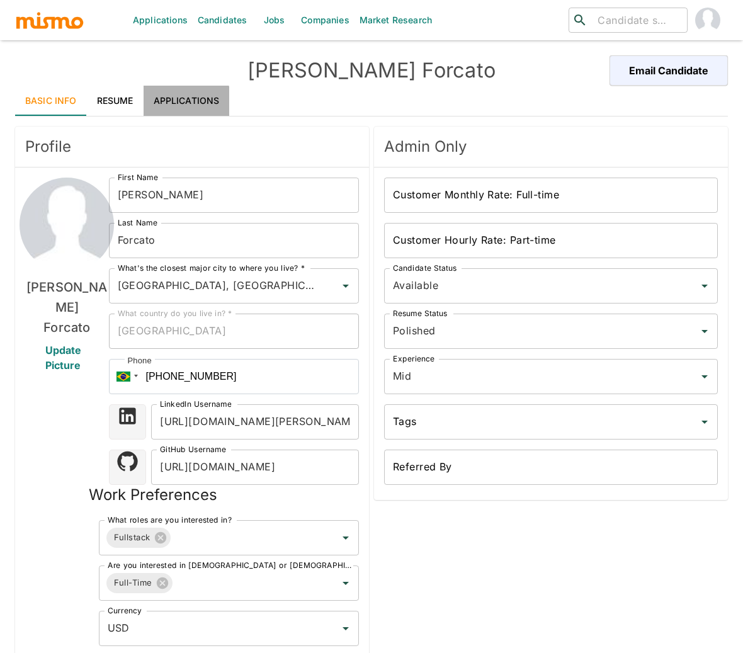
click at [176, 101] on link "Applications" at bounding box center [187, 101] width 86 height 30
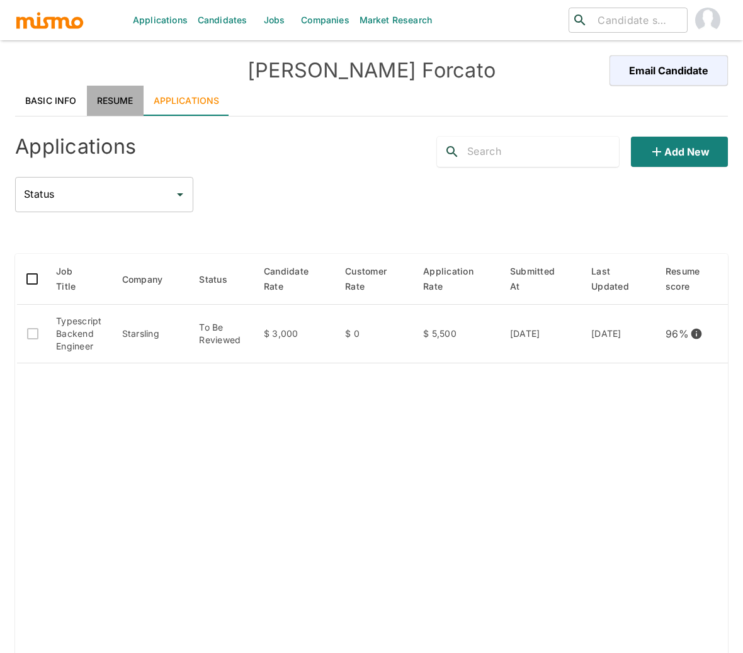
click at [95, 99] on link "Resume" at bounding box center [115, 101] width 57 height 30
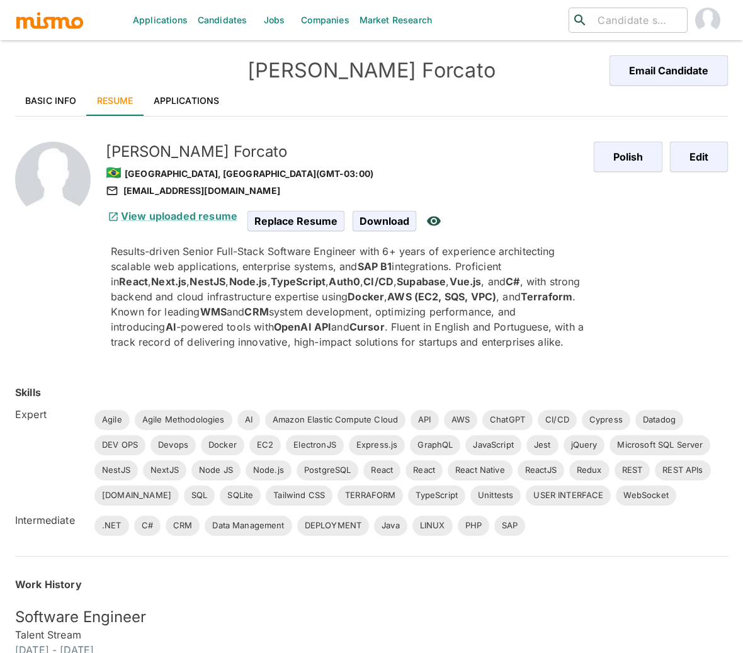
scroll to position [3, 0]
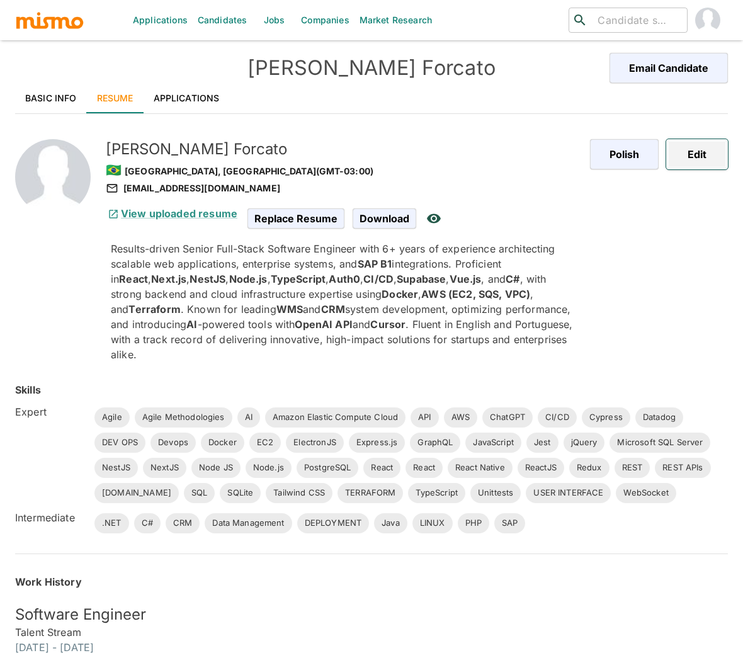
click at [701, 164] on button "Edit" at bounding box center [697, 154] width 62 height 30
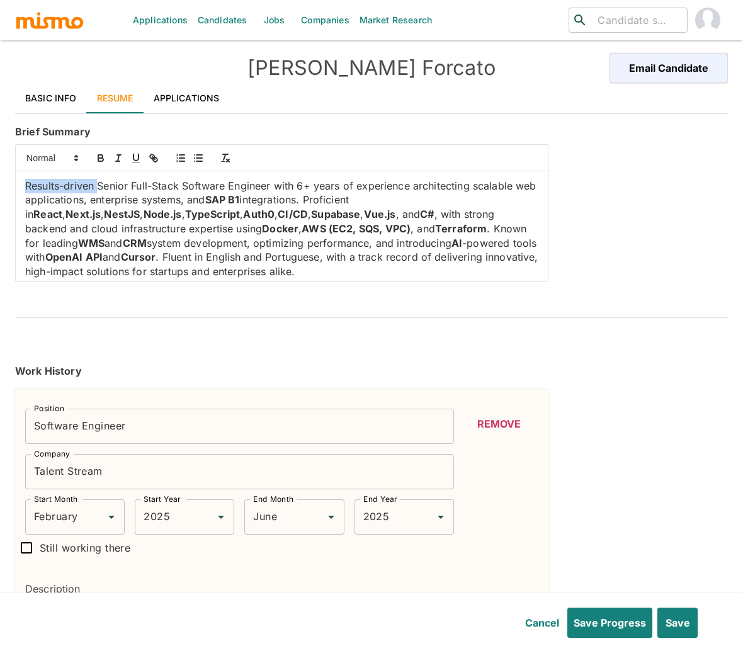
drag, startPoint x: 26, startPoint y: 188, endPoint x: 99, endPoint y: 183, distance: 72.5
click at [99, 183] on p "Results-driven Senior Full-Stack Software Engineer with 6+ years of experience …" at bounding box center [281, 229] width 513 height 100
click at [47, 186] on p "Senior Full-Stack Software Engineer with 6+ years of experience architecting sc…" at bounding box center [281, 229] width 513 height 100
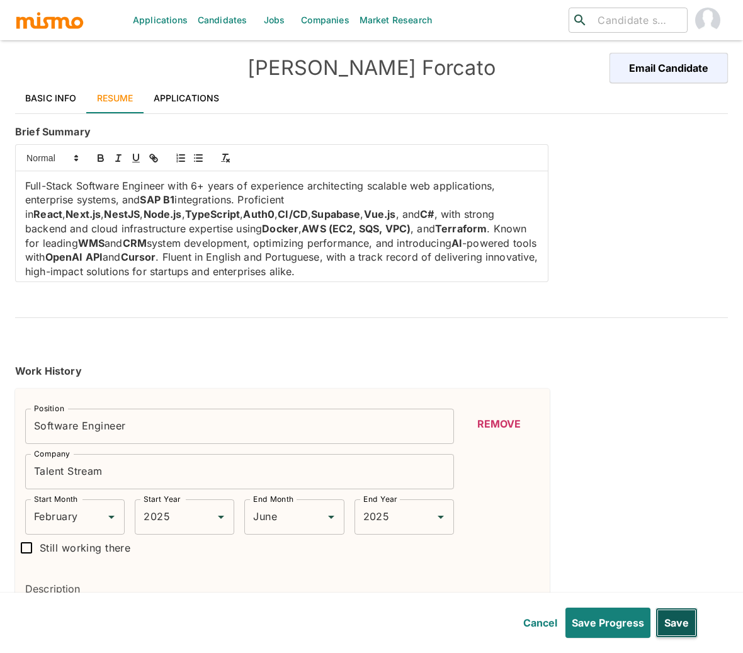
click at [677, 619] on button "Save" at bounding box center [676, 622] width 42 height 30
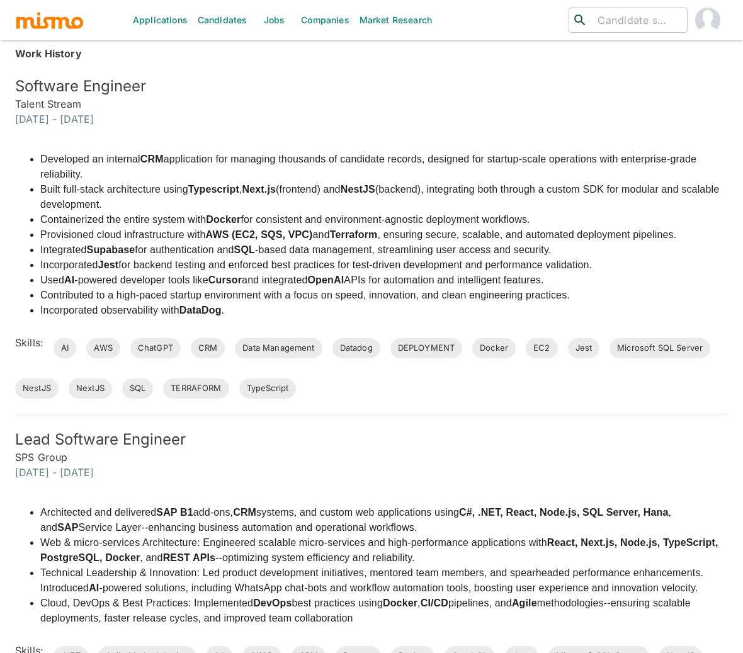
scroll to position [0, 0]
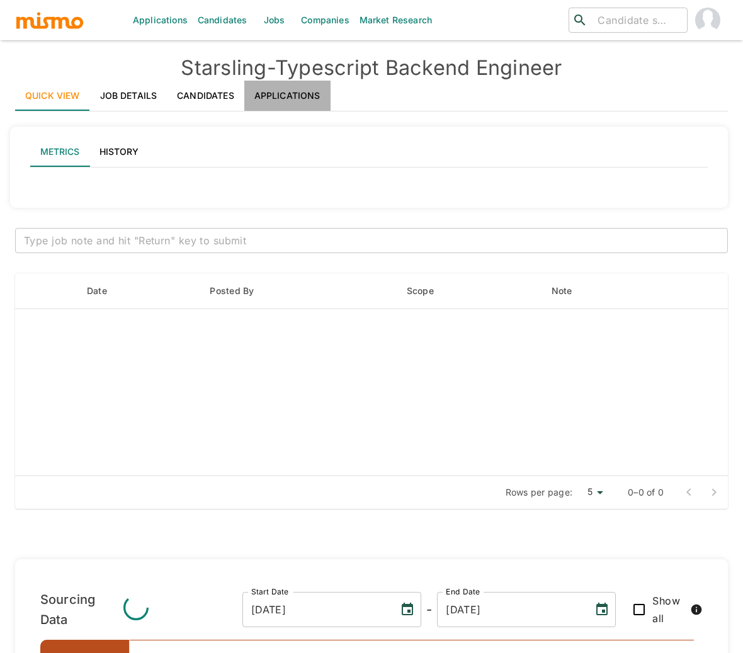
click at [287, 89] on link "Applications" at bounding box center [287, 96] width 86 height 30
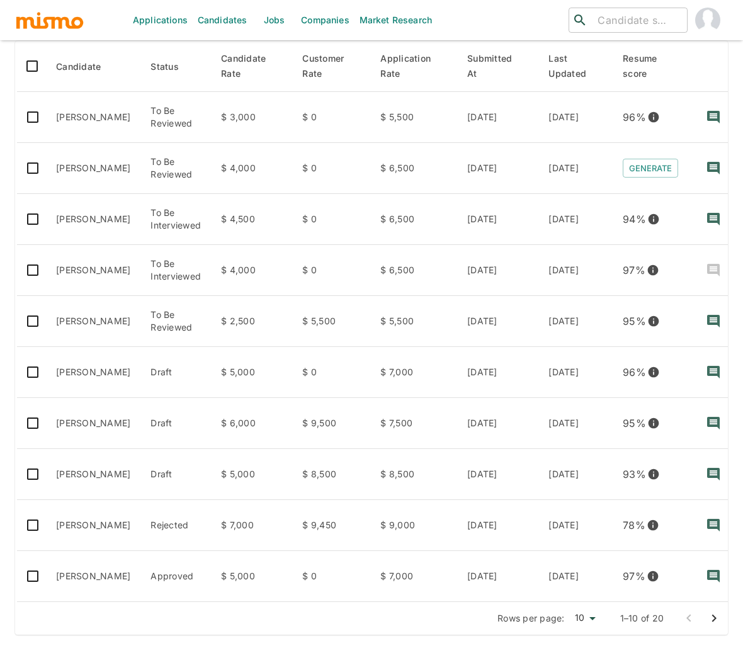
scroll to position [210, 0]
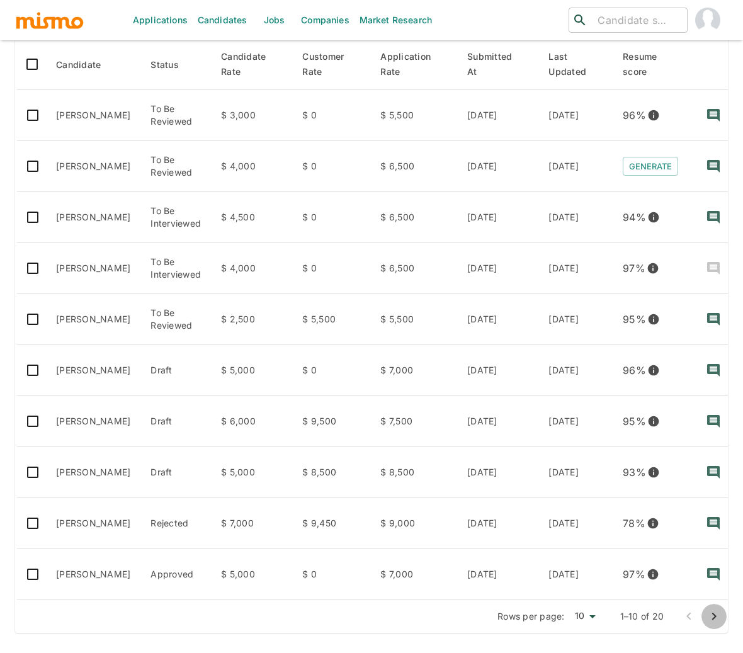
click at [714, 616] on icon "Go to next page" at bounding box center [713, 616] width 15 height 15
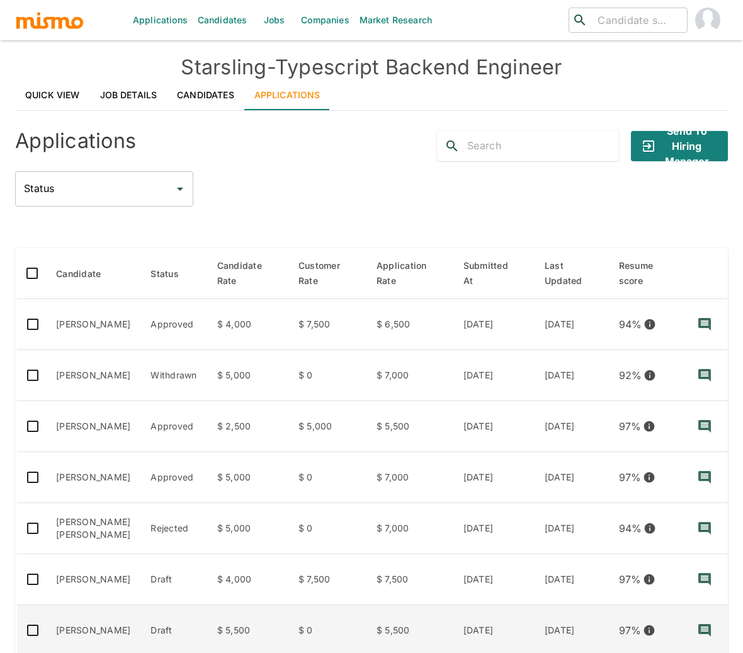
scroll to position [0, 0]
